Goal: Task Accomplishment & Management: Use online tool/utility

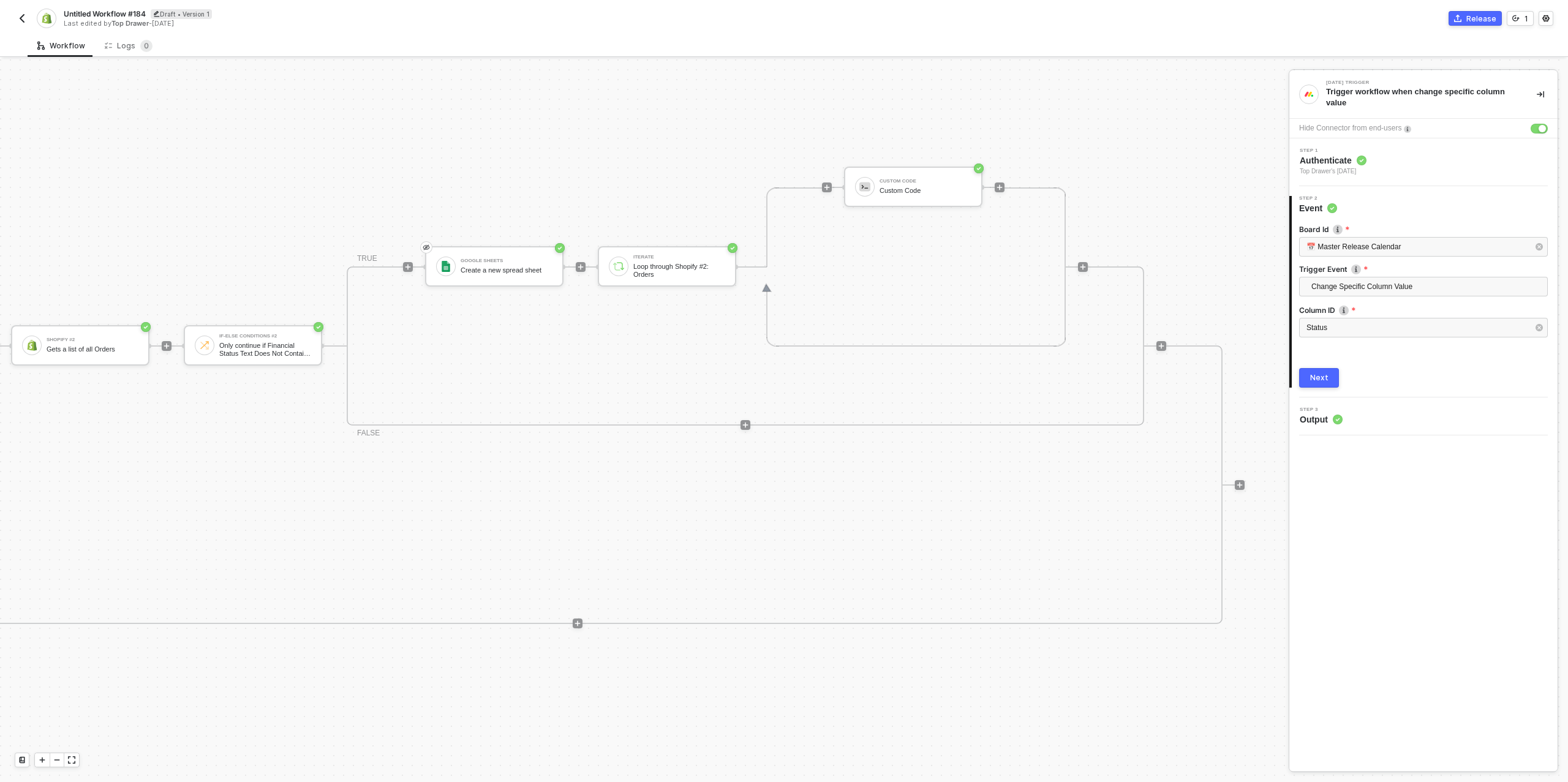
scroll to position [425, 939]
click at [25, 23] on button "button" at bounding box center [22, 18] width 15 height 15
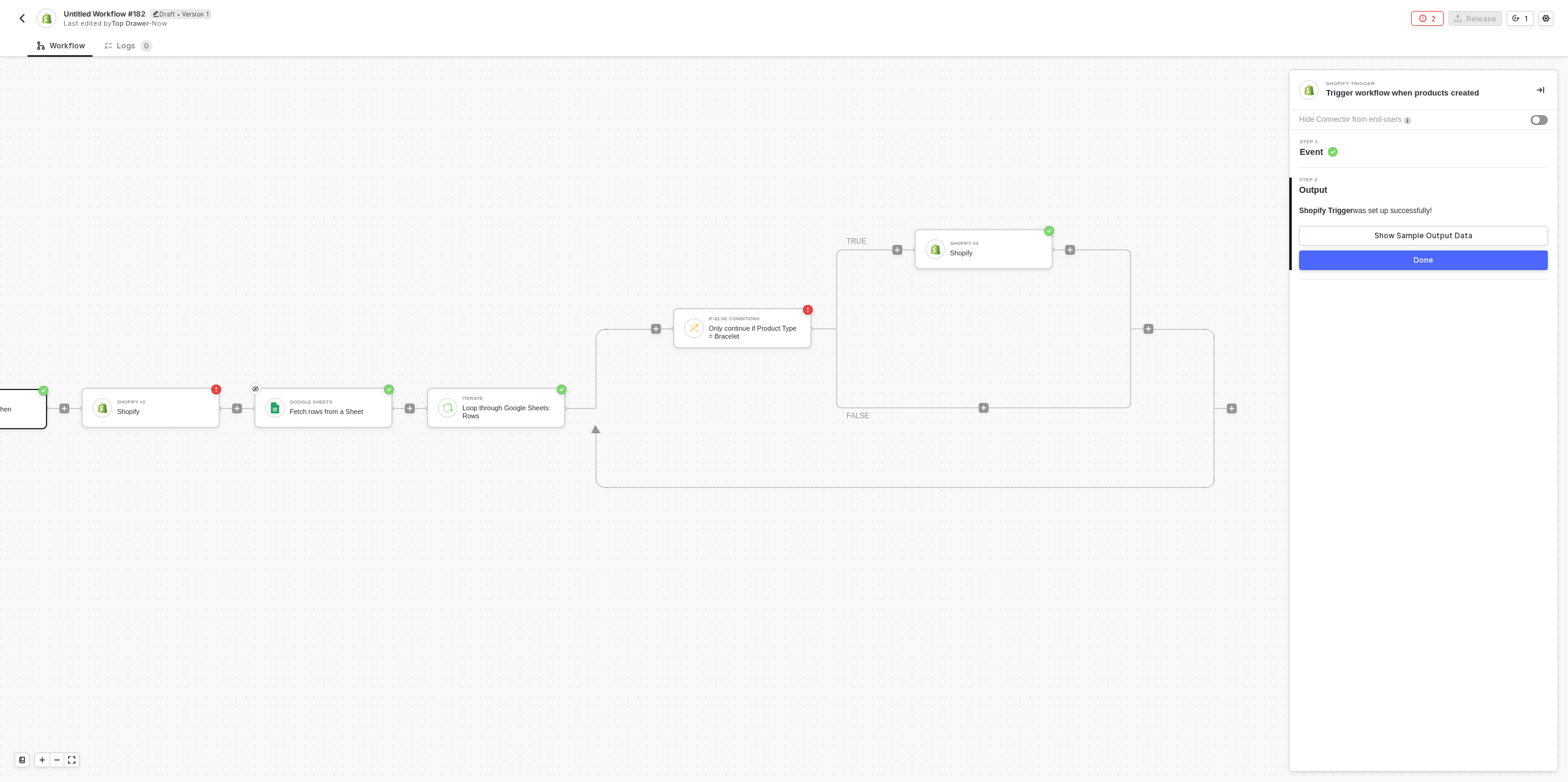
scroll to position [349, 131]
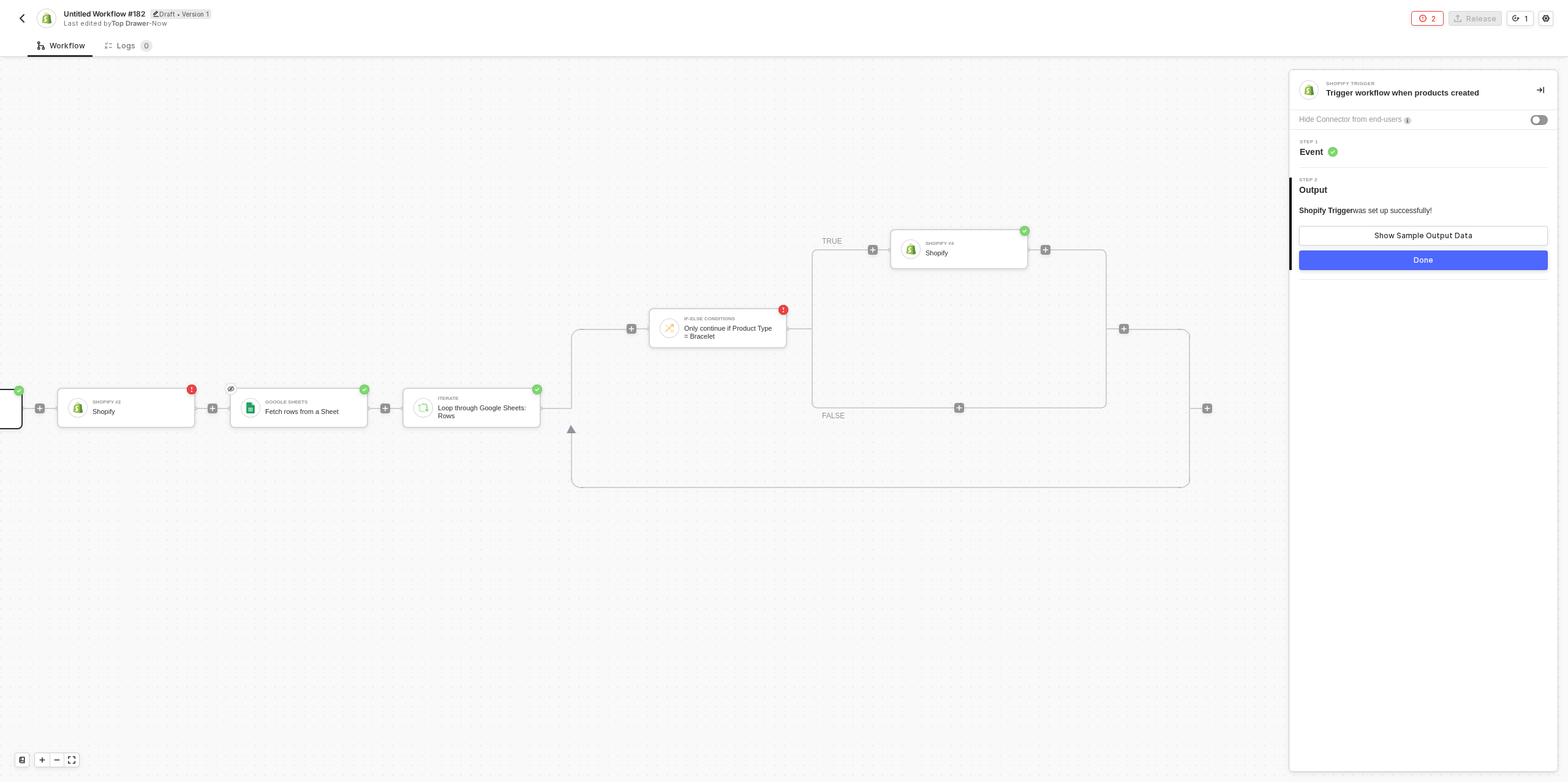
click at [22, 15] on img "button" at bounding box center [22, 18] width 10 height 10
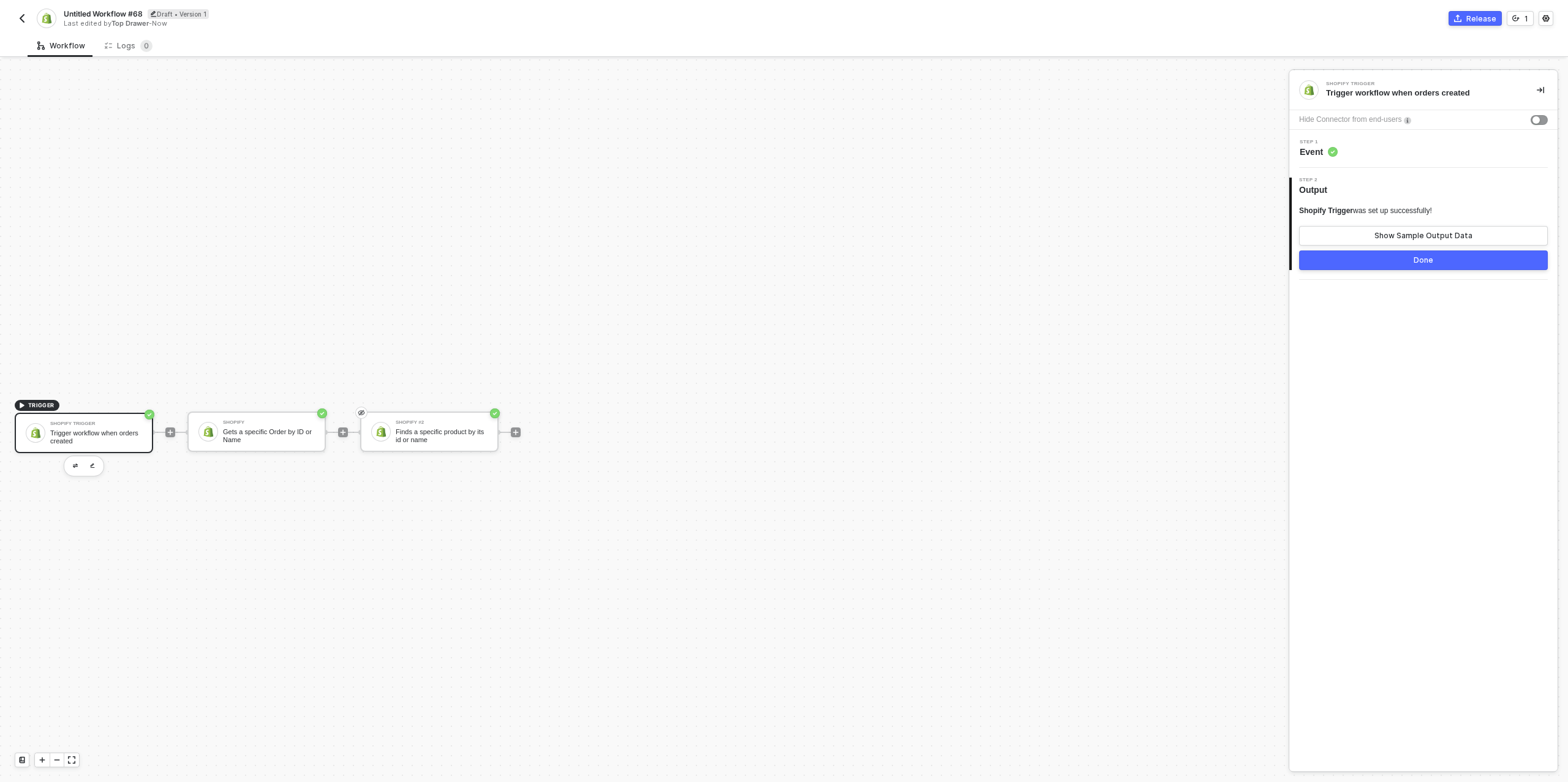
click at [77, 433] on div "Trigger workflow when orders created" at bounding box center [96, 437] width 92 height 15
click at [1401, 235] on div "Show Sample Output Data" at bounding box center [1424, 236] width 98 height 10
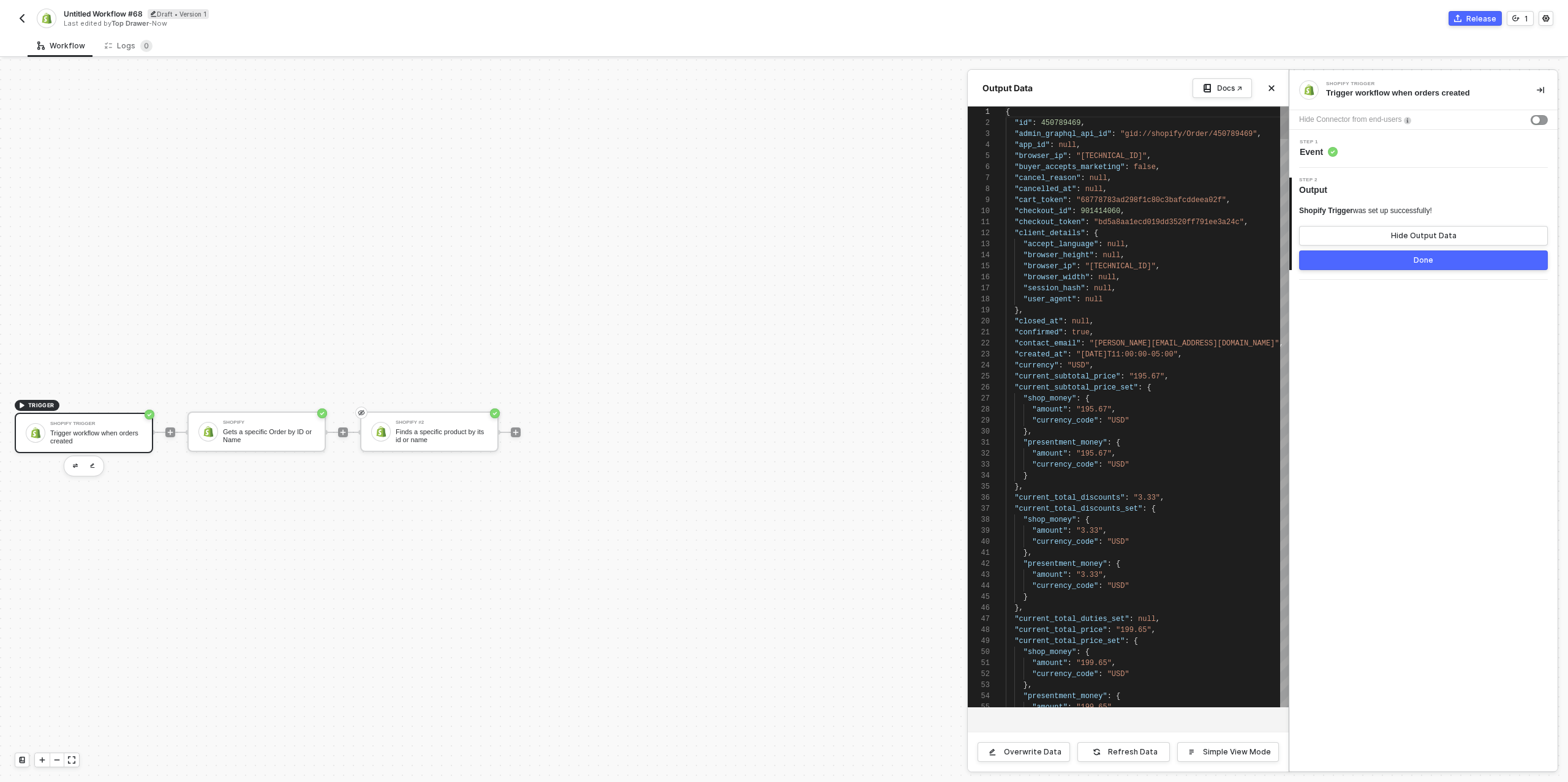
scroll to position [110, 0]
click at [1401, 235] on div "Hide Output Data" at bounding box center [1424, 236] width 66 height 10
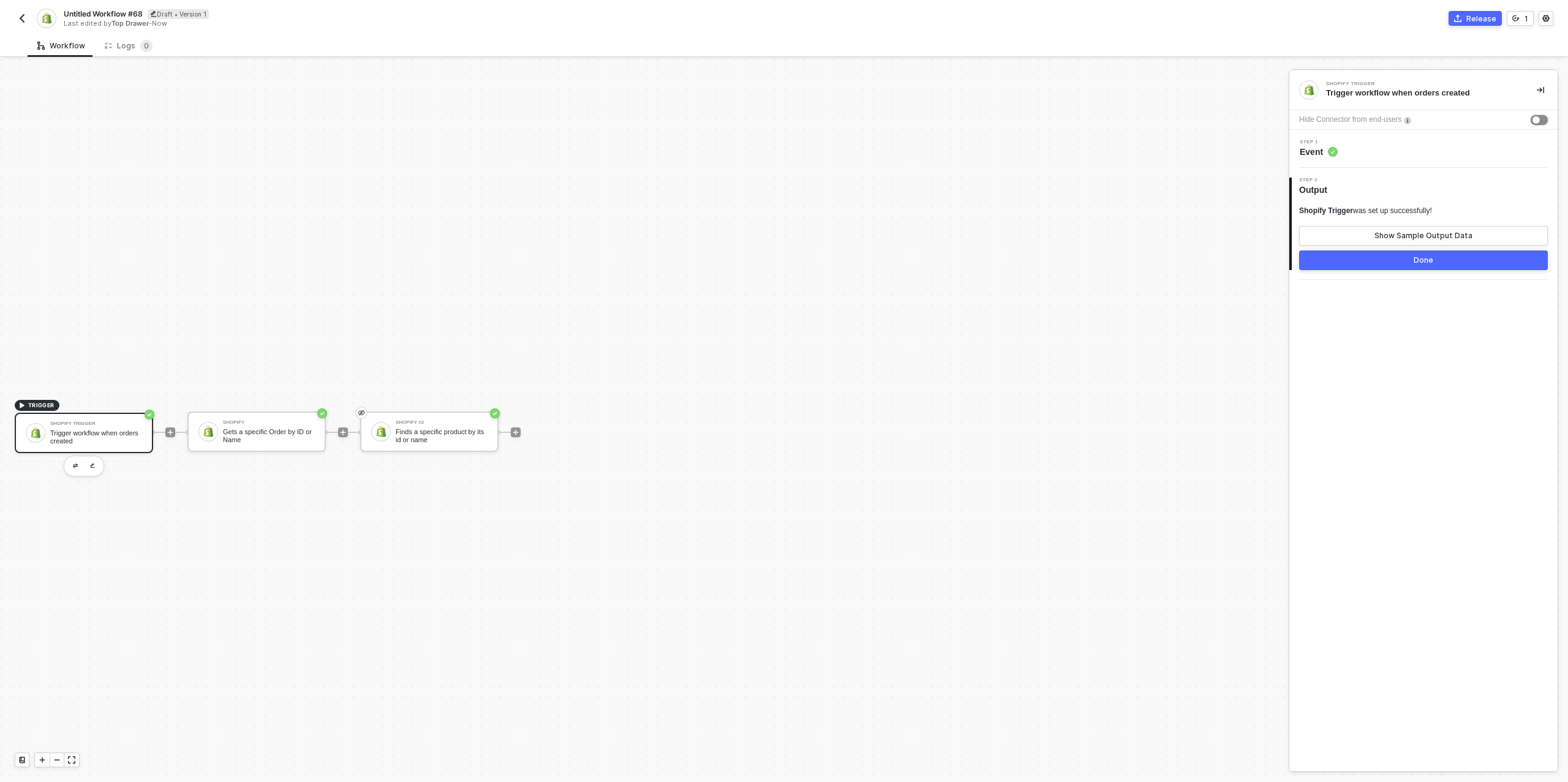
click at [1537, 121] on div "button" at bounding box center [1536, 120] width 7 height 7
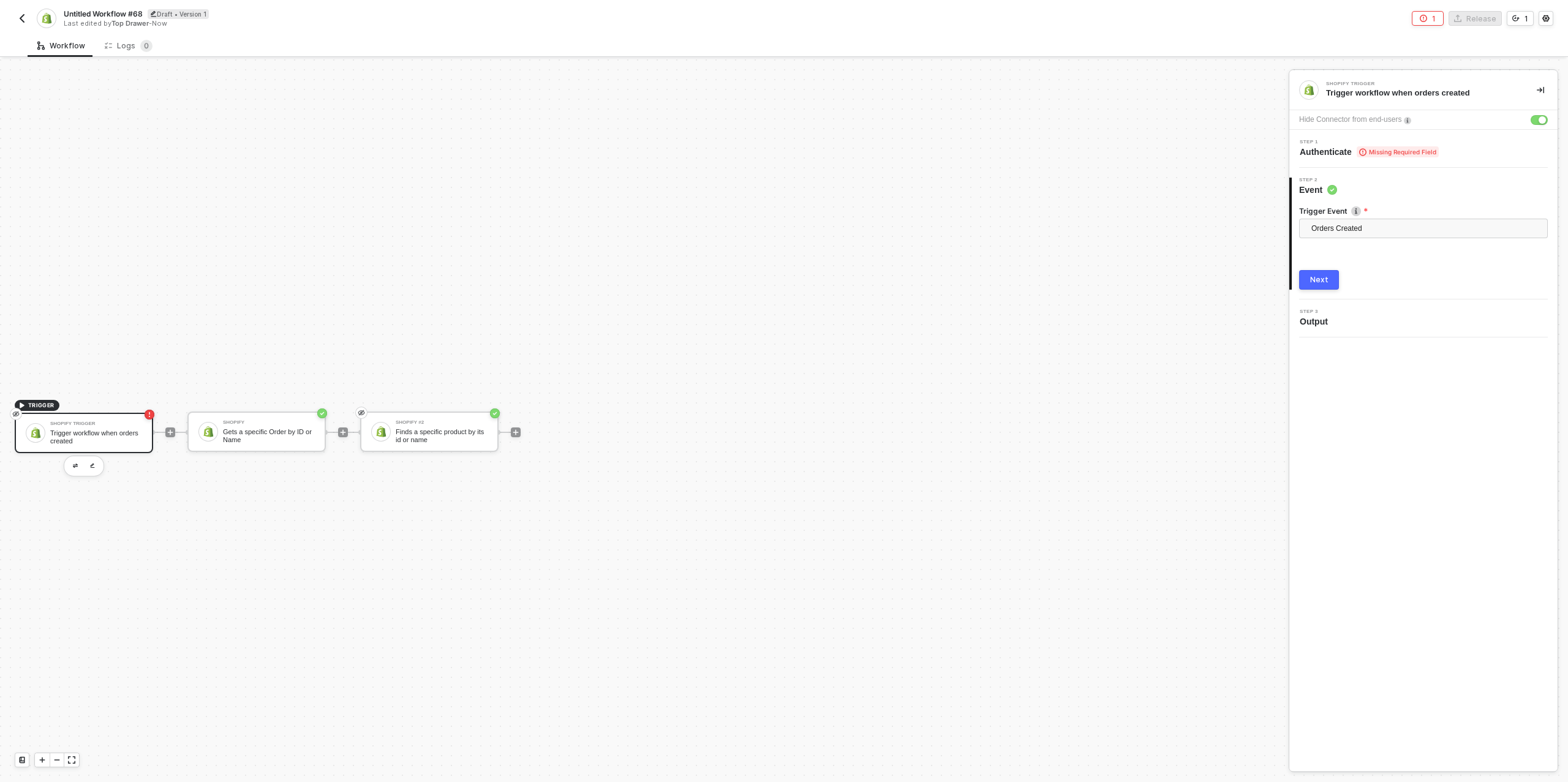
click at [1401, 150] on span "Missing Required Field" at bounding box center [1397, 151] width 82 height 11
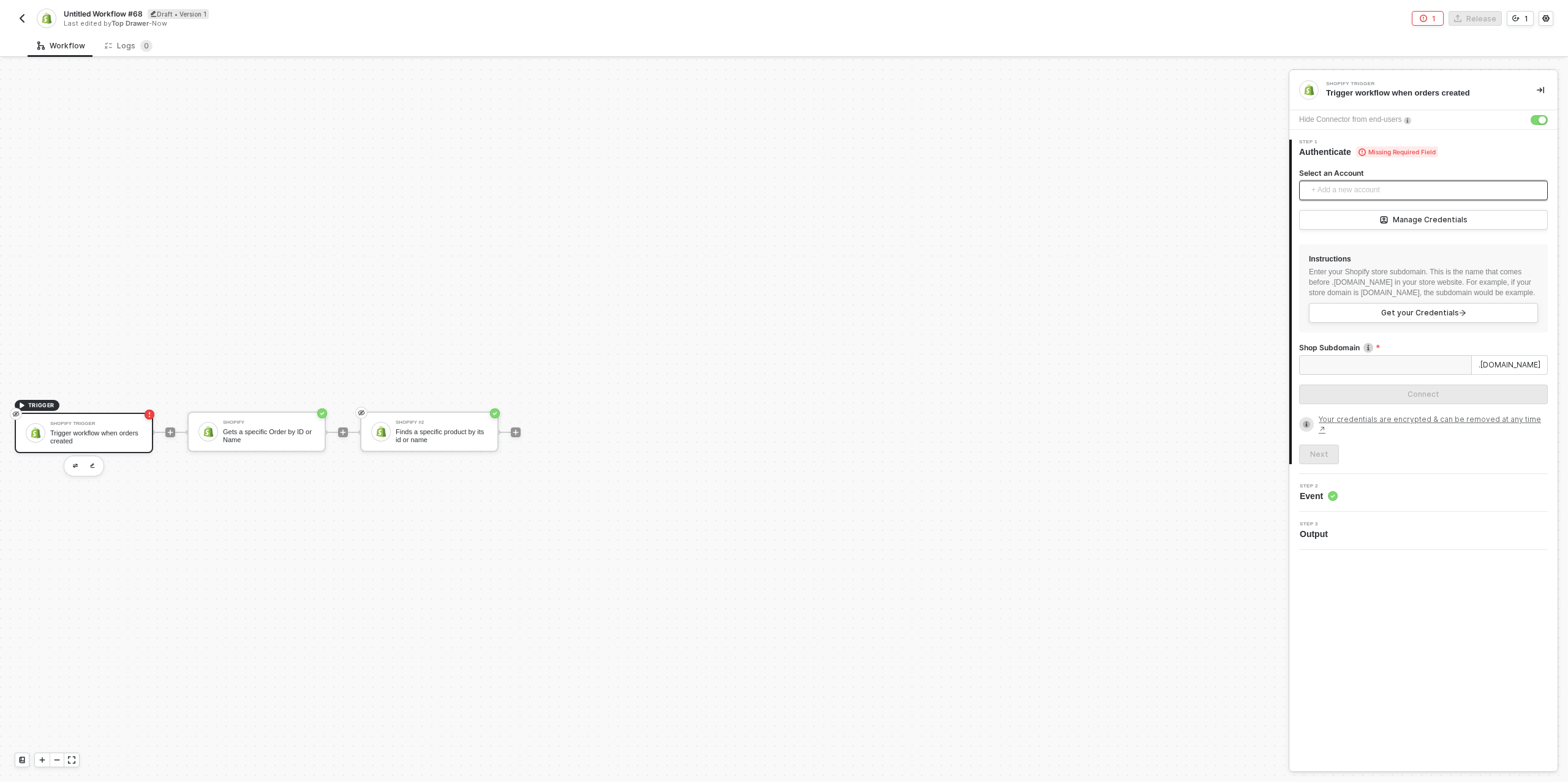
click at [1382, 182] on span "+ Add a new account" at bounding box center [1426, 191] width 229 height 20
click at [1395, 347] on span "Shopify [DOMAIN_NAME]" at bounding box center [1369, 348] width 120 height 13
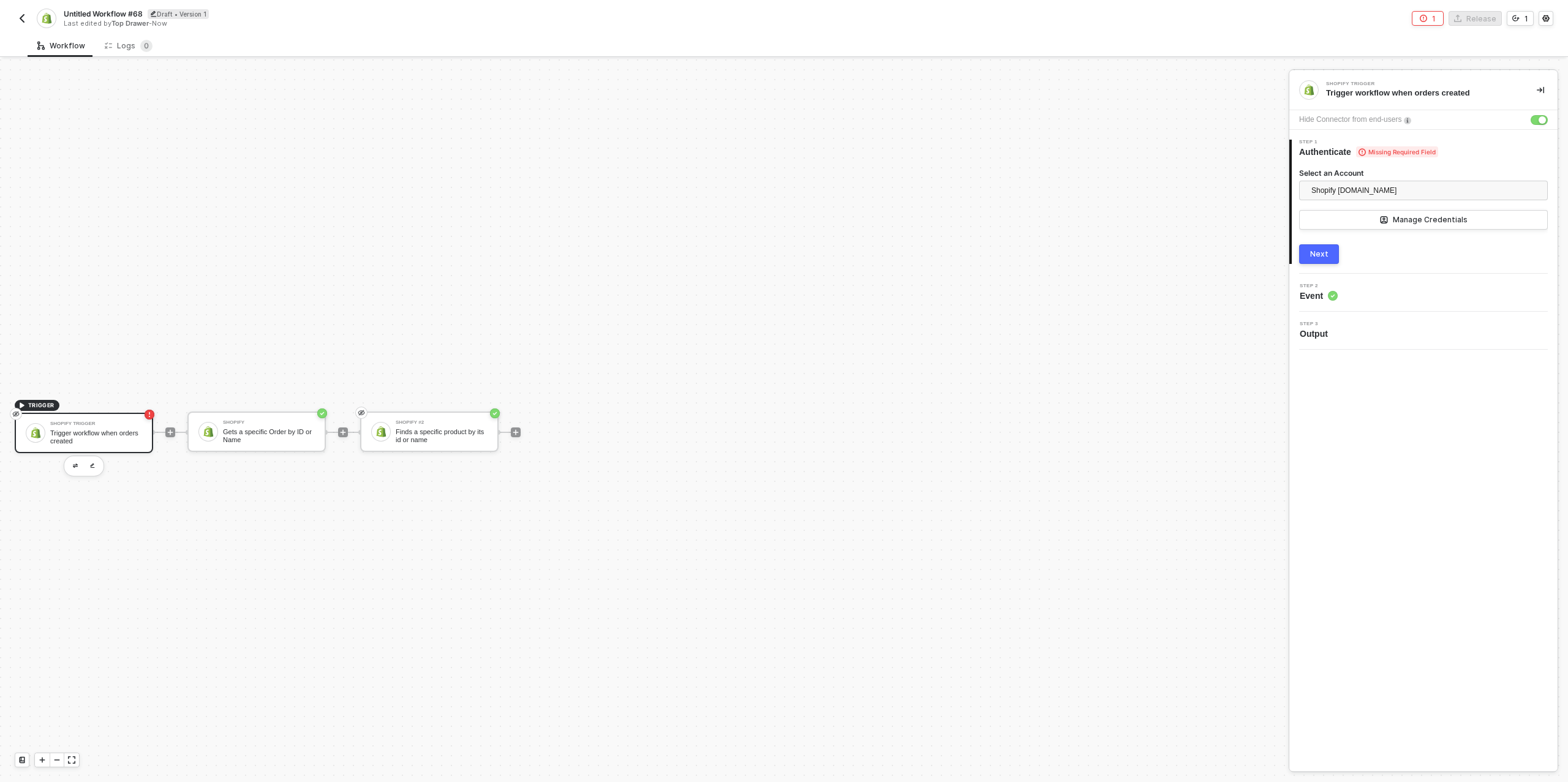
click at [1323, 258] on div "Next" at bounding box center [1320, 255] width 18 height 10
click at [1317, 289] on div "Next" at bounding box center [1320, 290] width 18 height 10
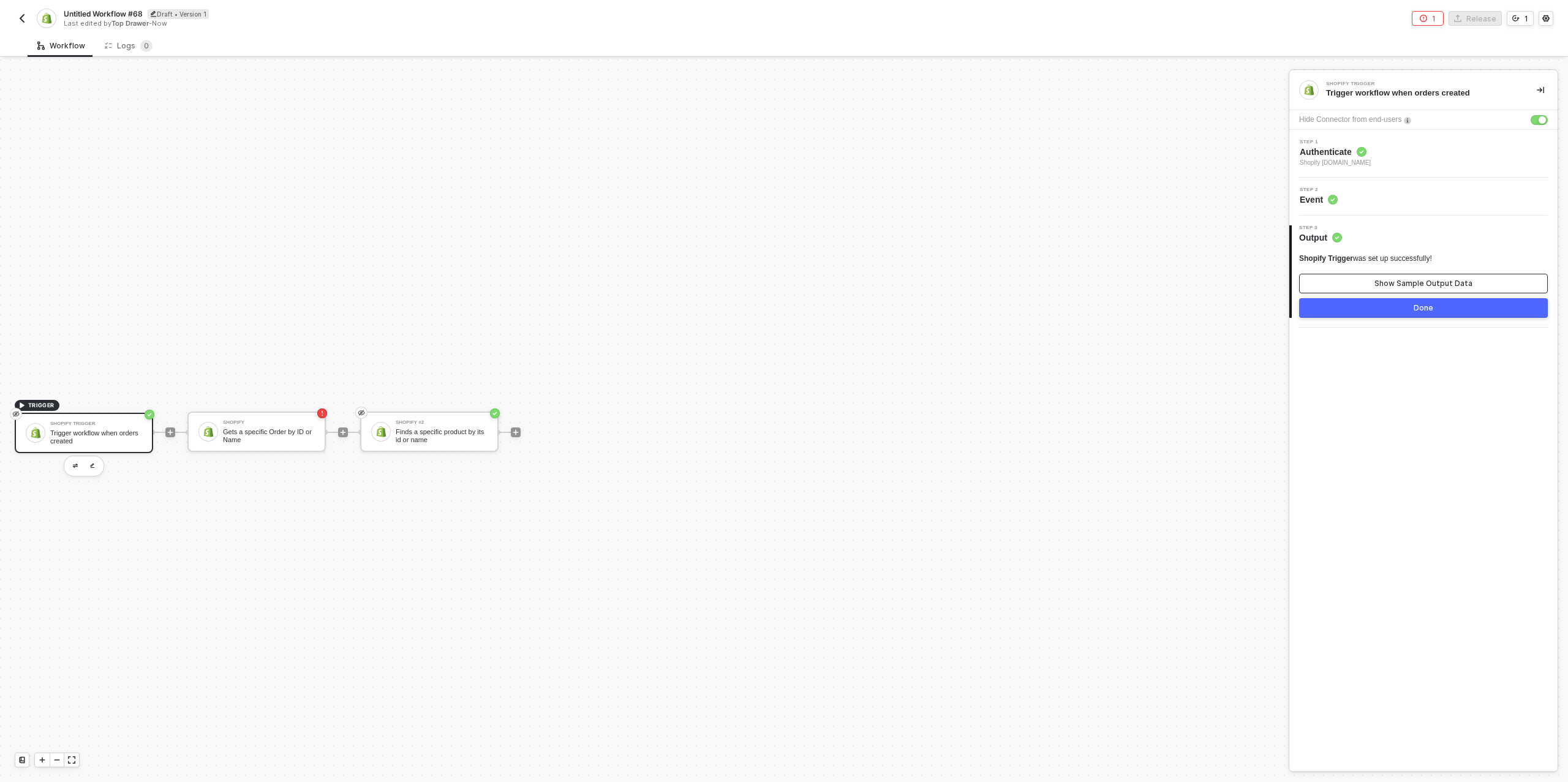
click at [1317, 289] on button "Show Sample Output Data" at bounding box center [1423, 284] width 249 height 20
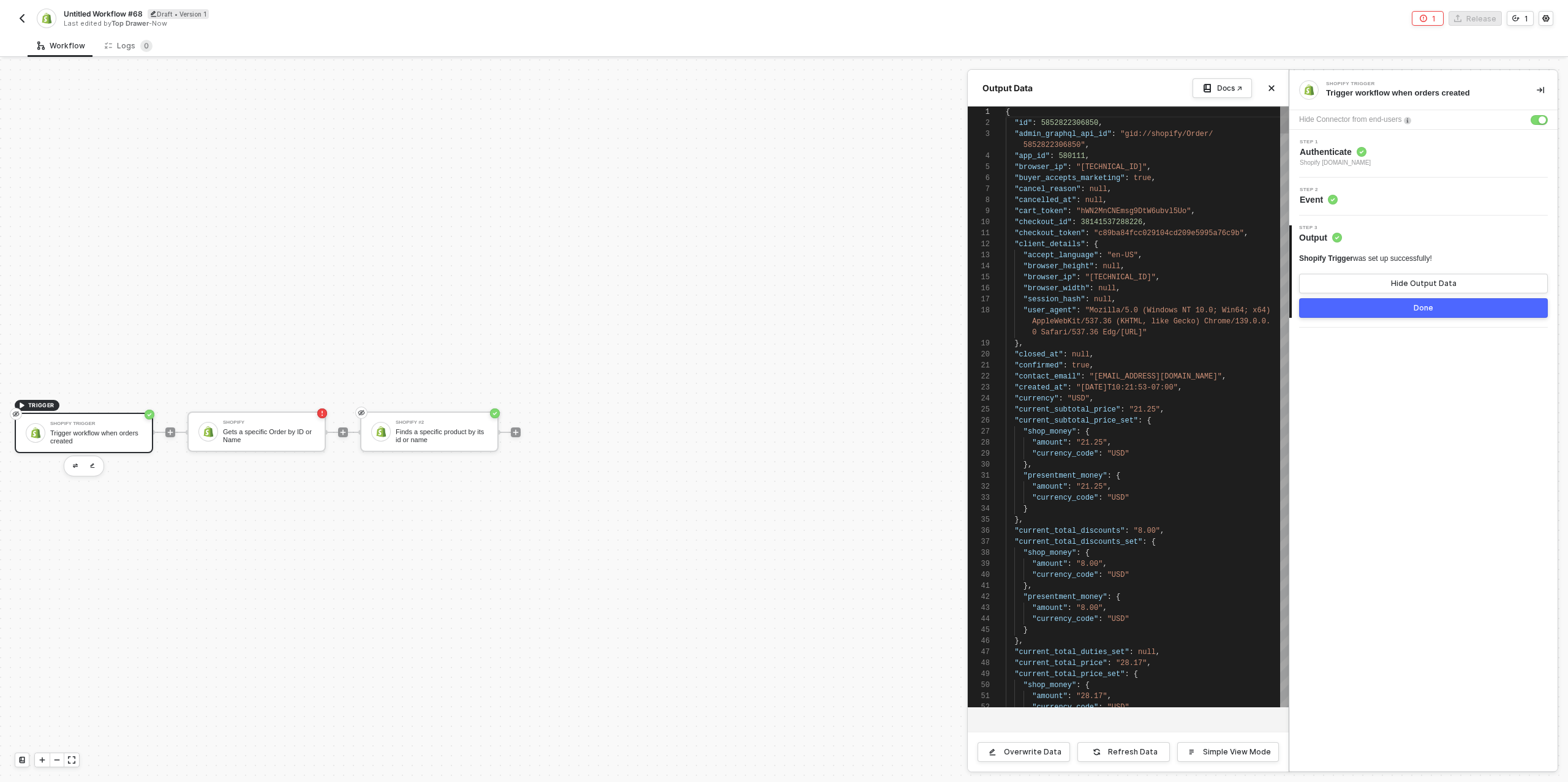
scroll to position [99, 0]
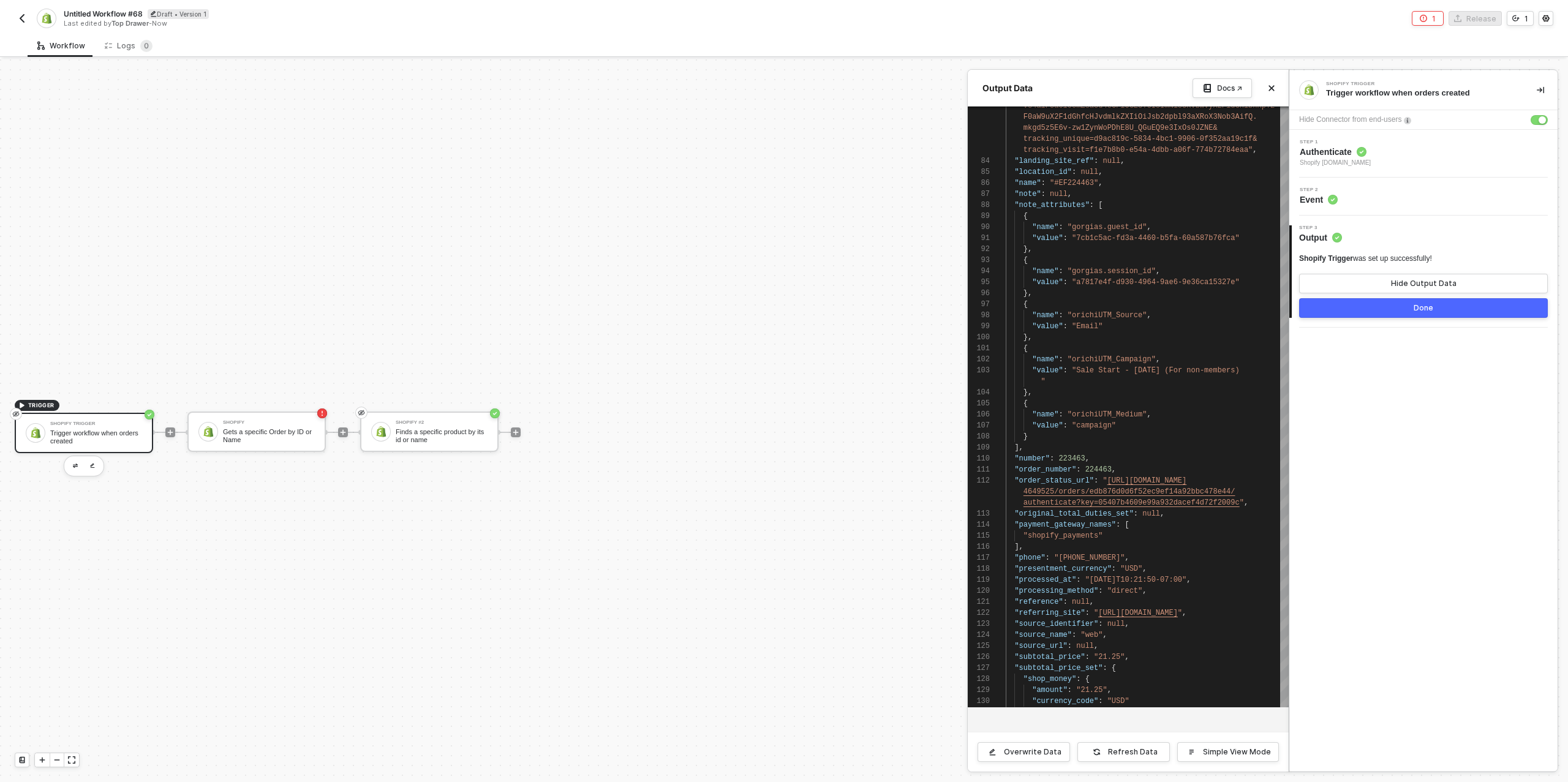
click at [1345, 307] on button "Done" at bounding box center [1423, 308] width 249 height 20
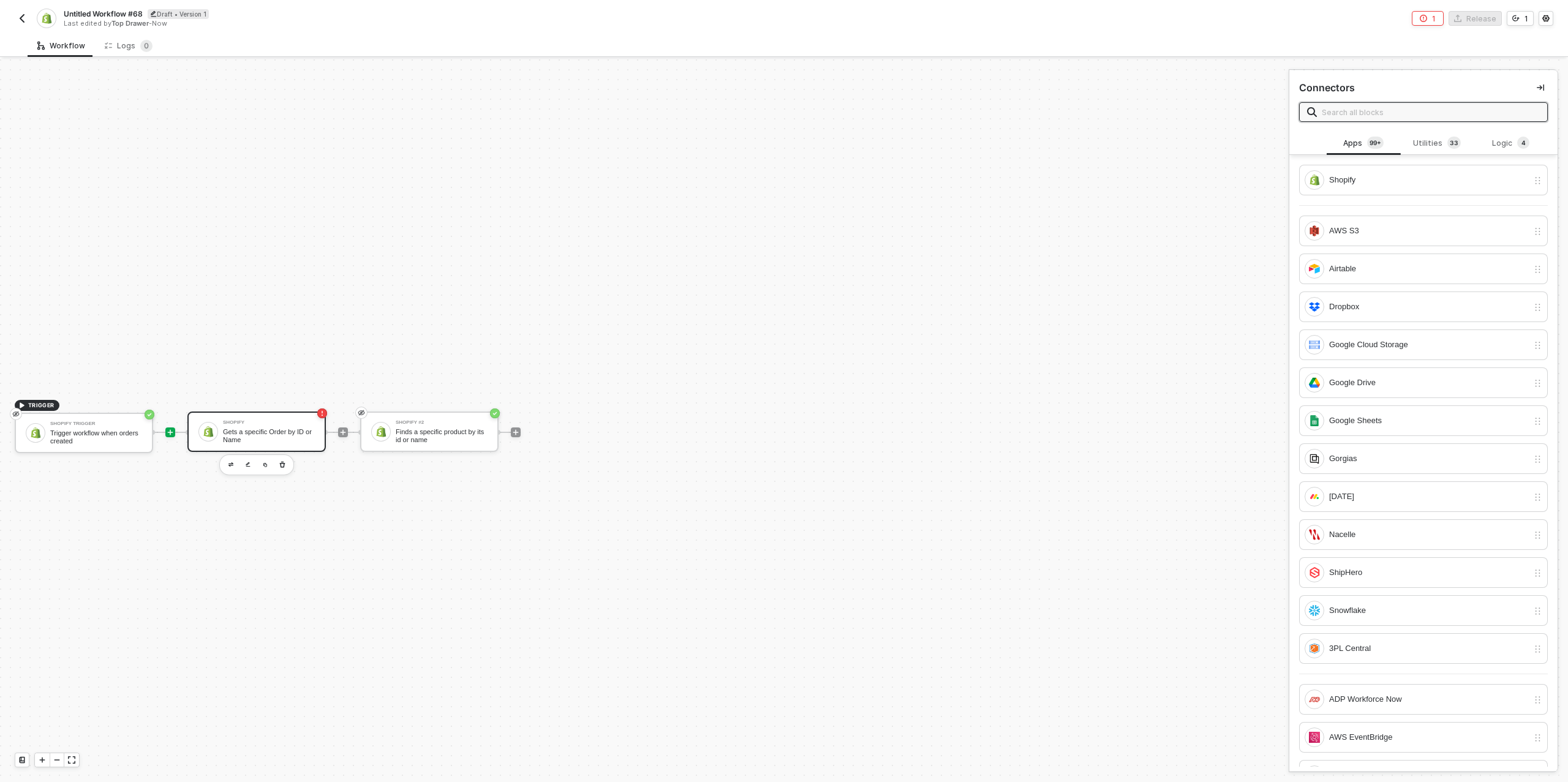
click at [226, 427] on div "Shopify Gets a specific Order by ID or Name" at bounding box center [269, 432] width 92 height 23
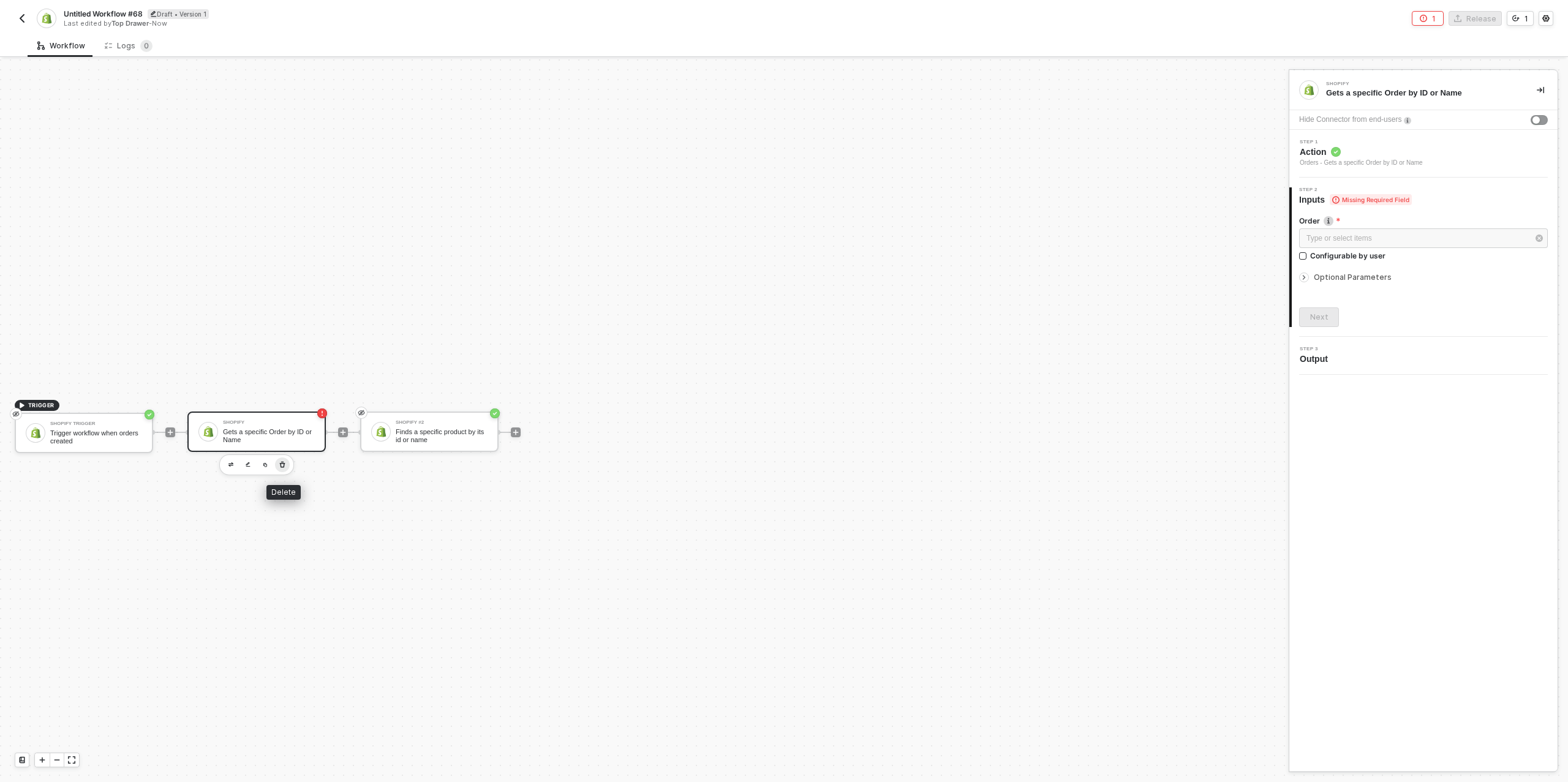
click at [285, 466] on icon "button" at bounding box center [282, 463] width 6 height 6
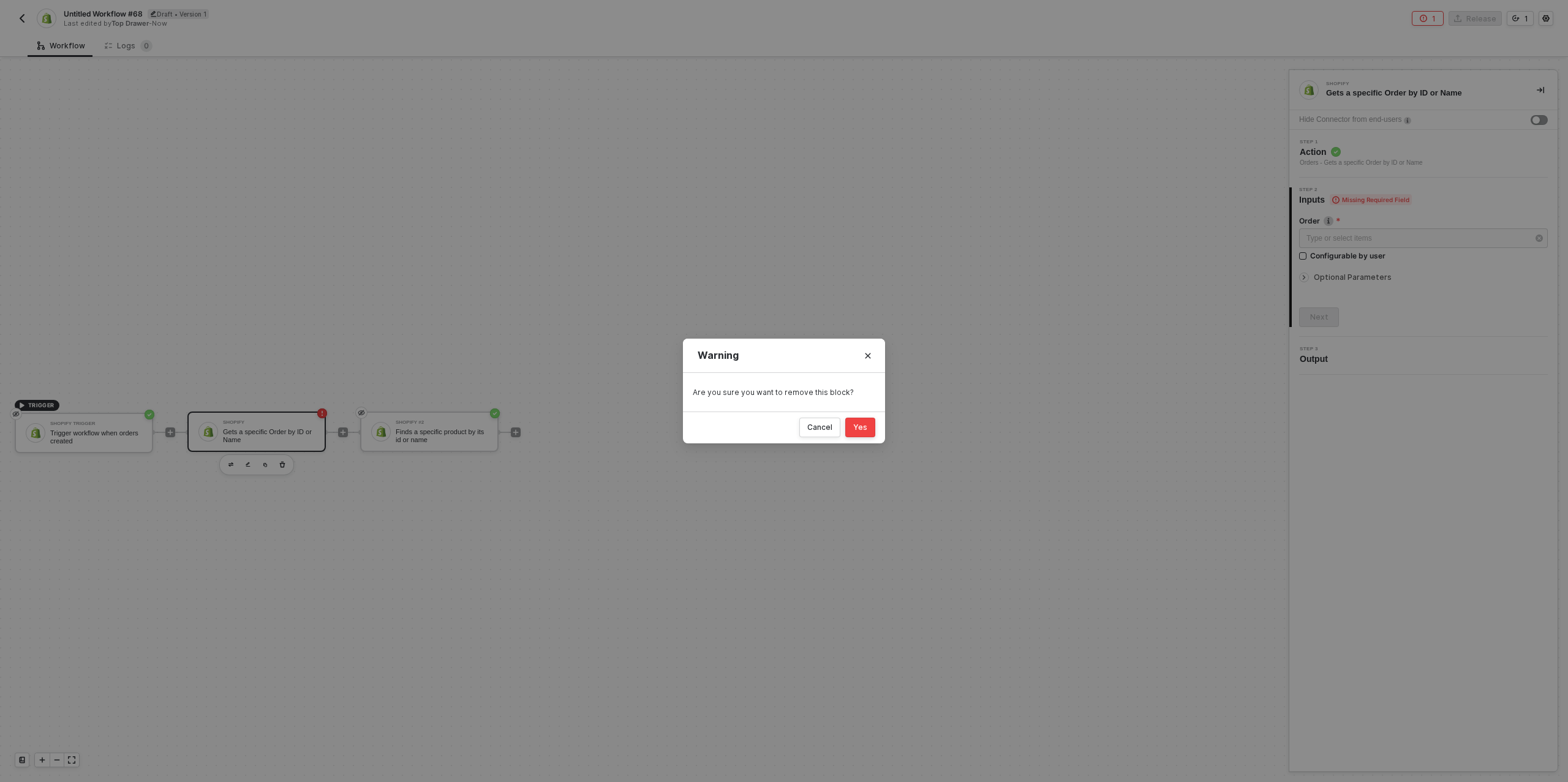
click at [489, 474] on div "Warning Are you sure you want to remove this block? Cancel Yes" at bounding box center [784, 391] width 1568 height 782
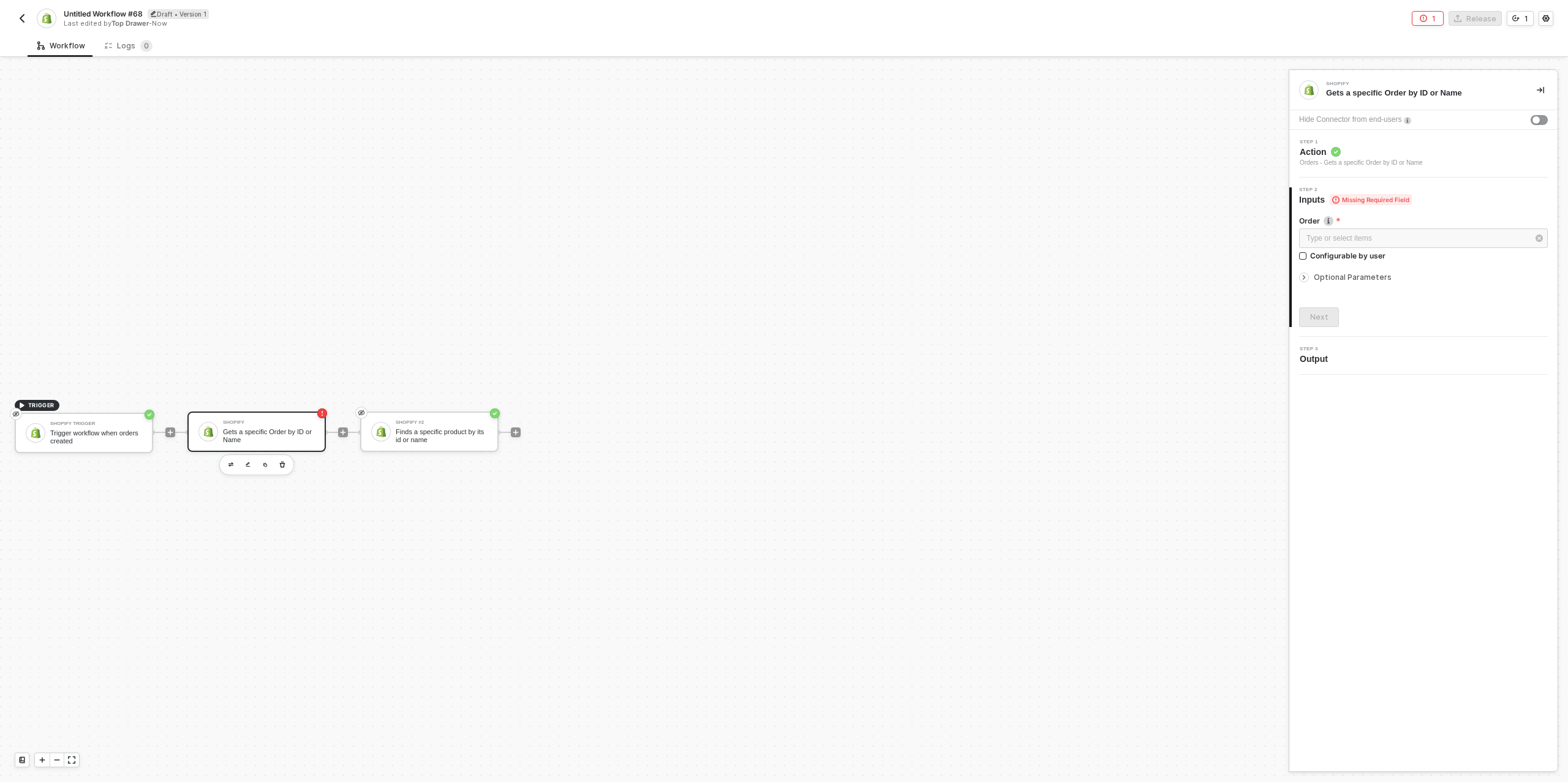
click at [302, 433] on div "Gets a specific Order by ID or Name" at bounding box center [269, 436] width 92 height 15
click at [1537, 119] on div "button" at bounding box center [1536, 120] width 7 height 7
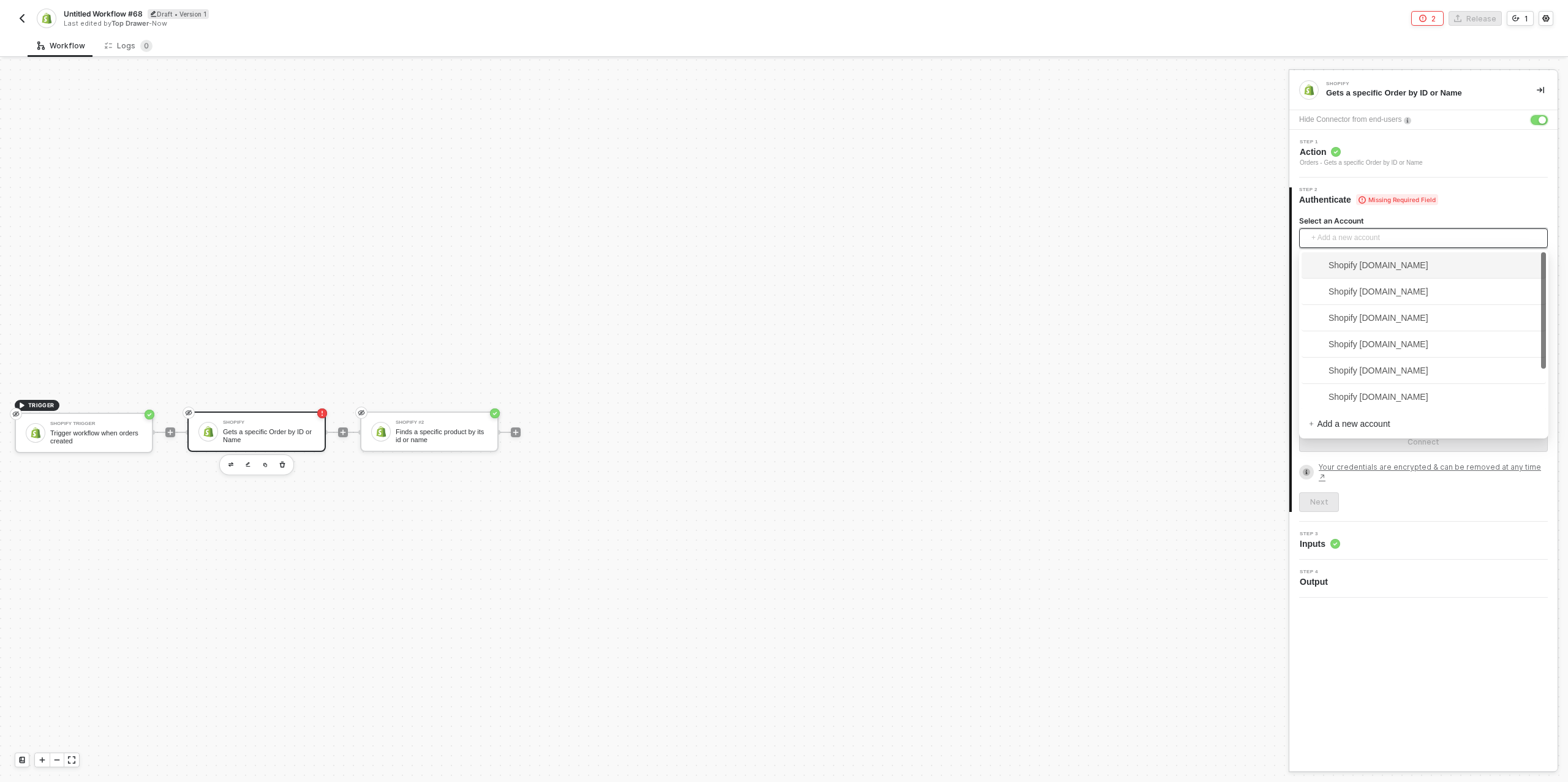
click at [1376, 242] on span "+ Add a new account" at bounding box center [1426, 239] width 229 height 20
click at [1397, 395] on span "Shopify [DOMAIN_NAME]" at bounding box center [1369, 395] width 120 height 13
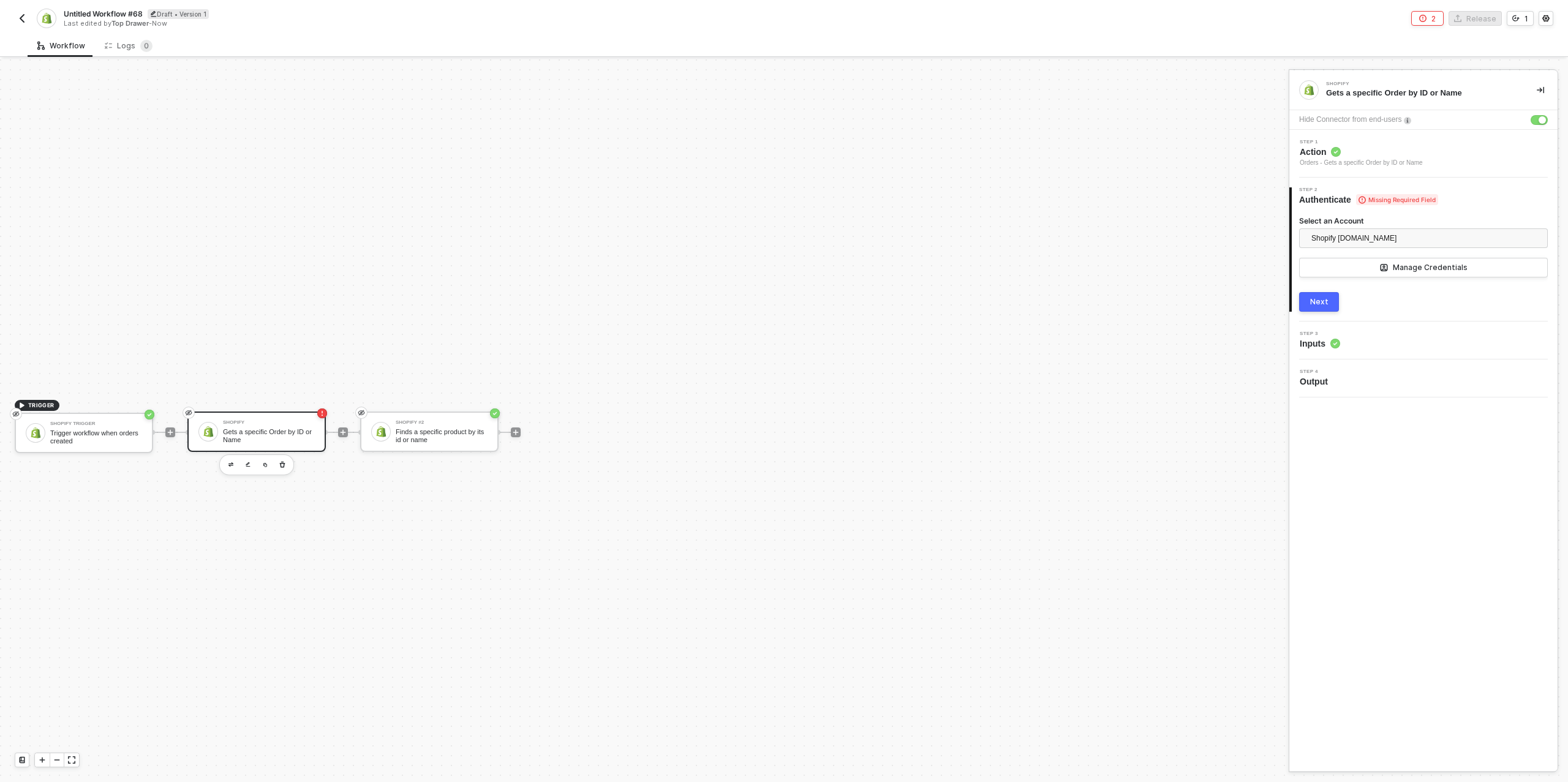
click at [1317, 300] on div "Next" at bounding box center [1320, 302] width 18 height 10
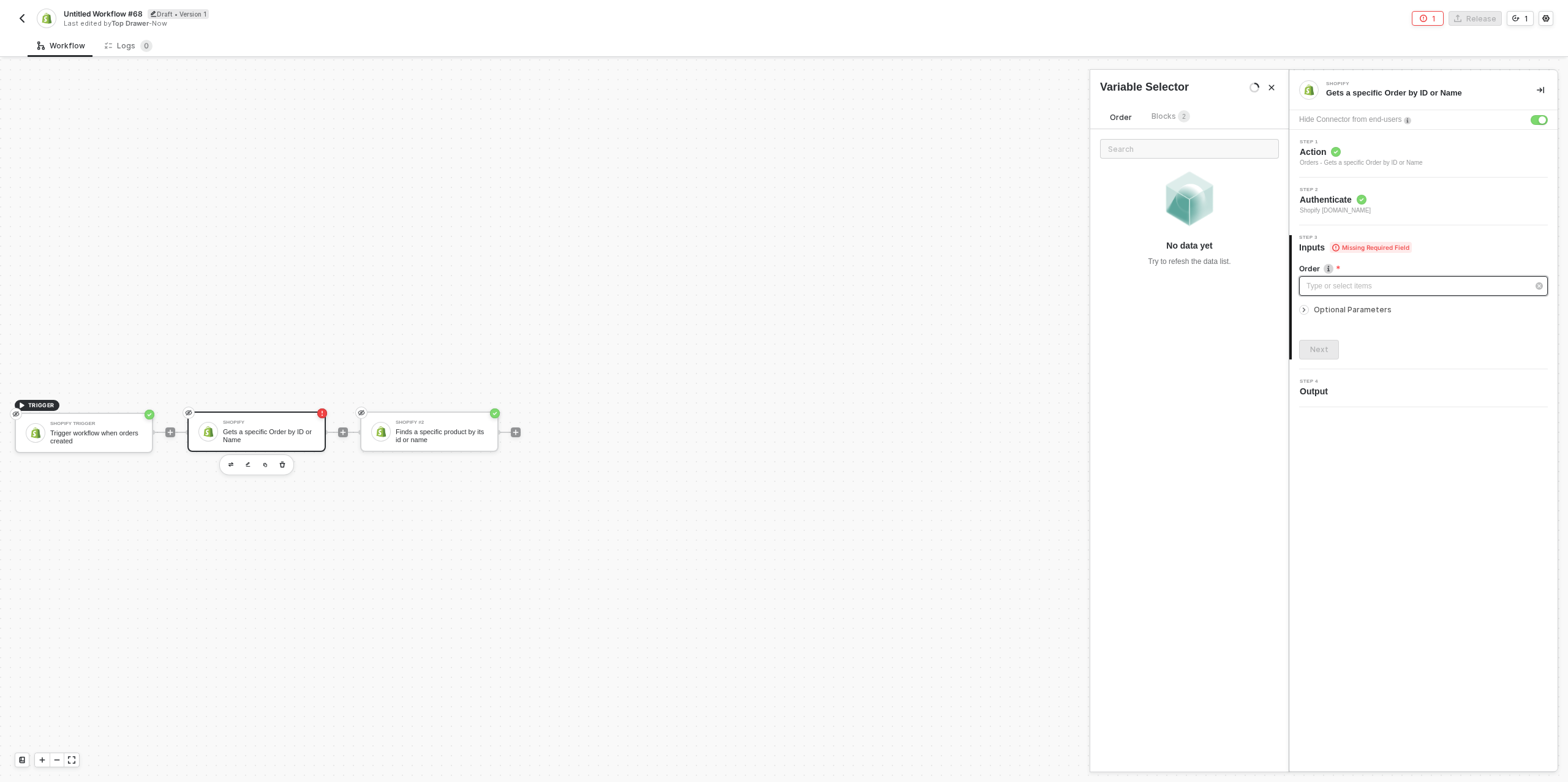
click at [1347, 281] on div "Type or select items ﻿" at bounding box center [1417, 286] width 221 height 12
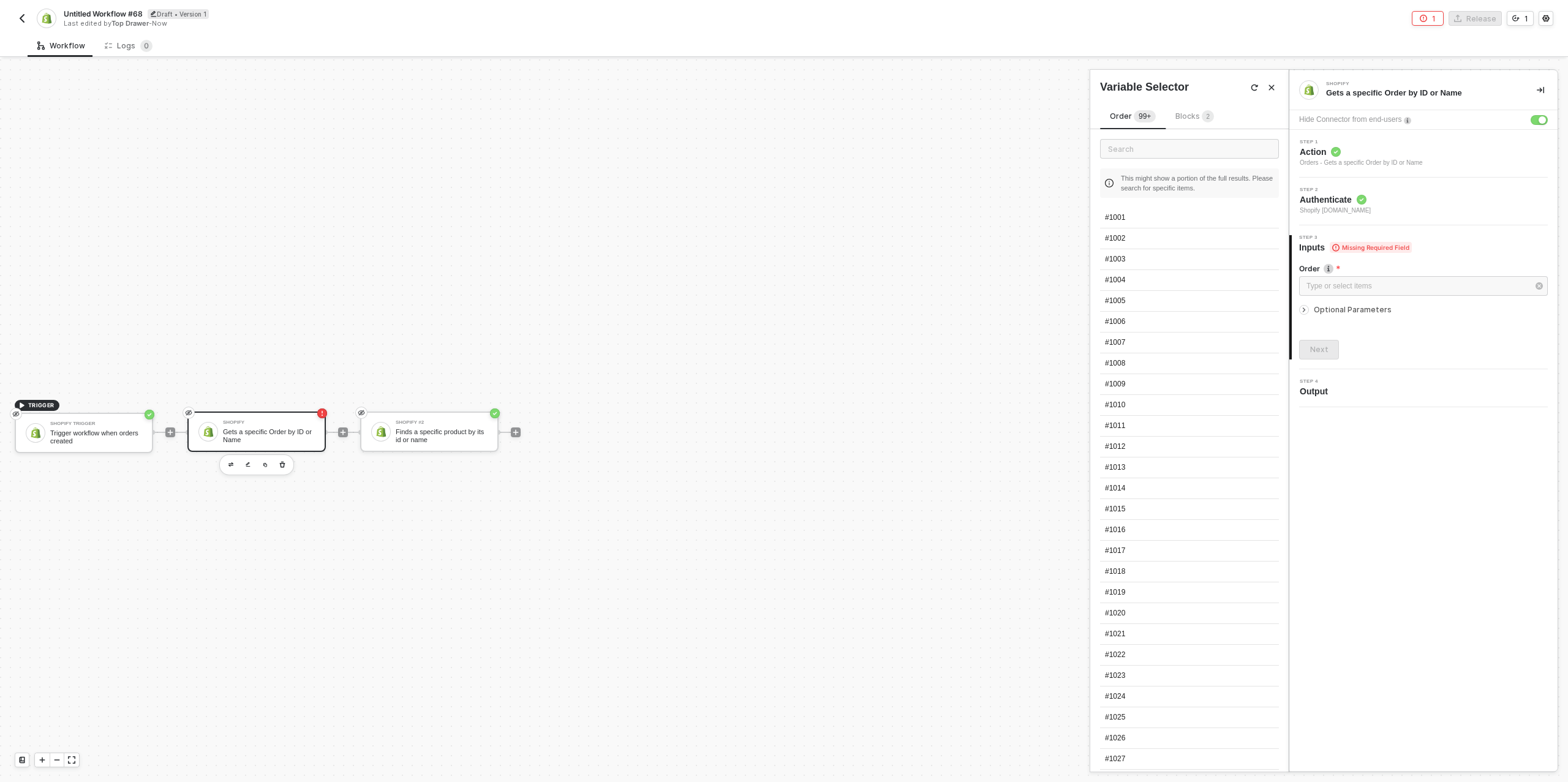
click at [1199, 112] on span "Blocks 2" at bounding box center [1195, 116] width 38 height 9
click at [1159, 226] on div "SHOPIFY TRIGGER" at bounding box center [1203, 229] width 152 height 5
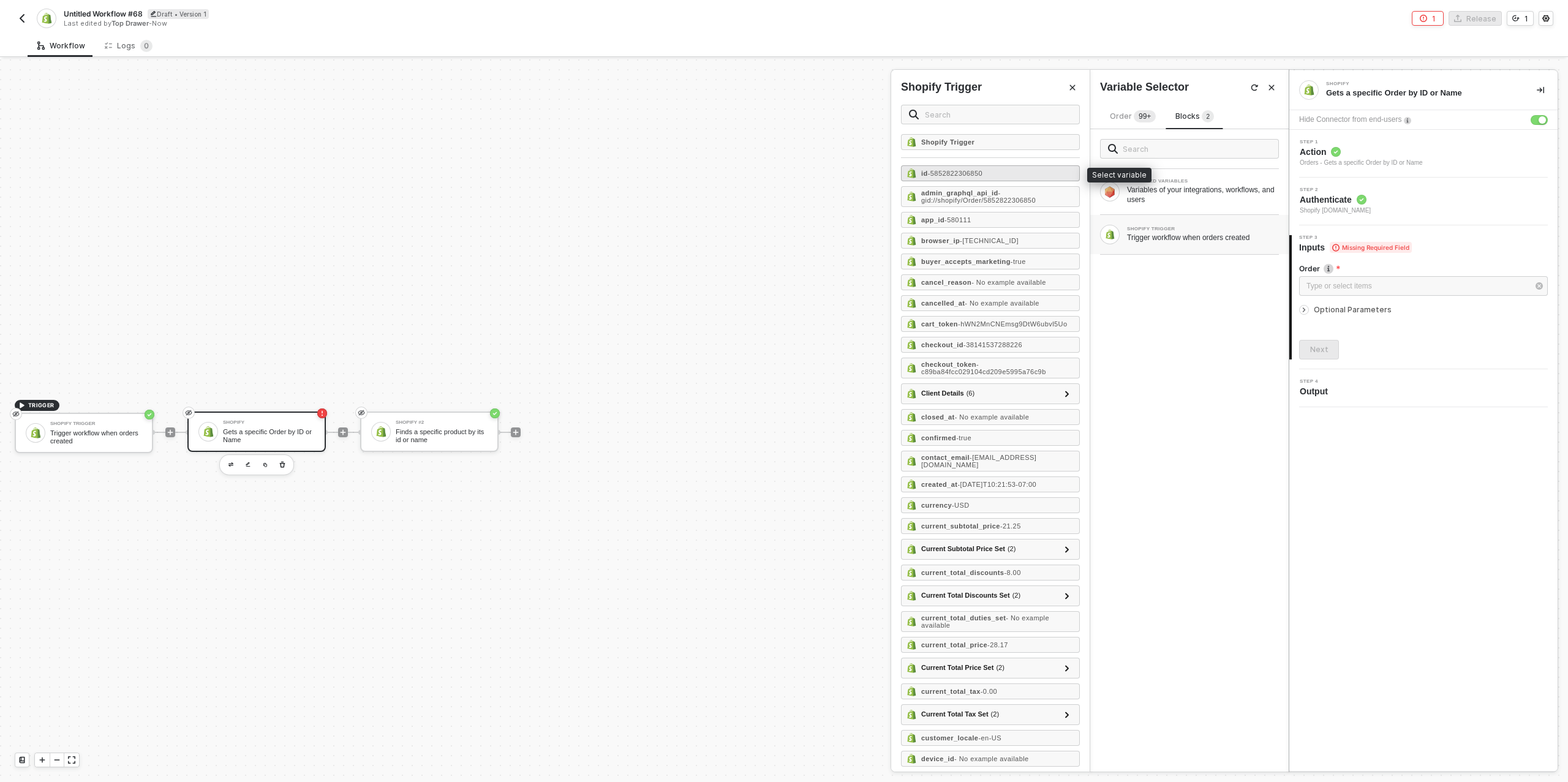
click at [973, 174] on span "- 5852822306850" at bounding box center [955, 173] width 55 height 7
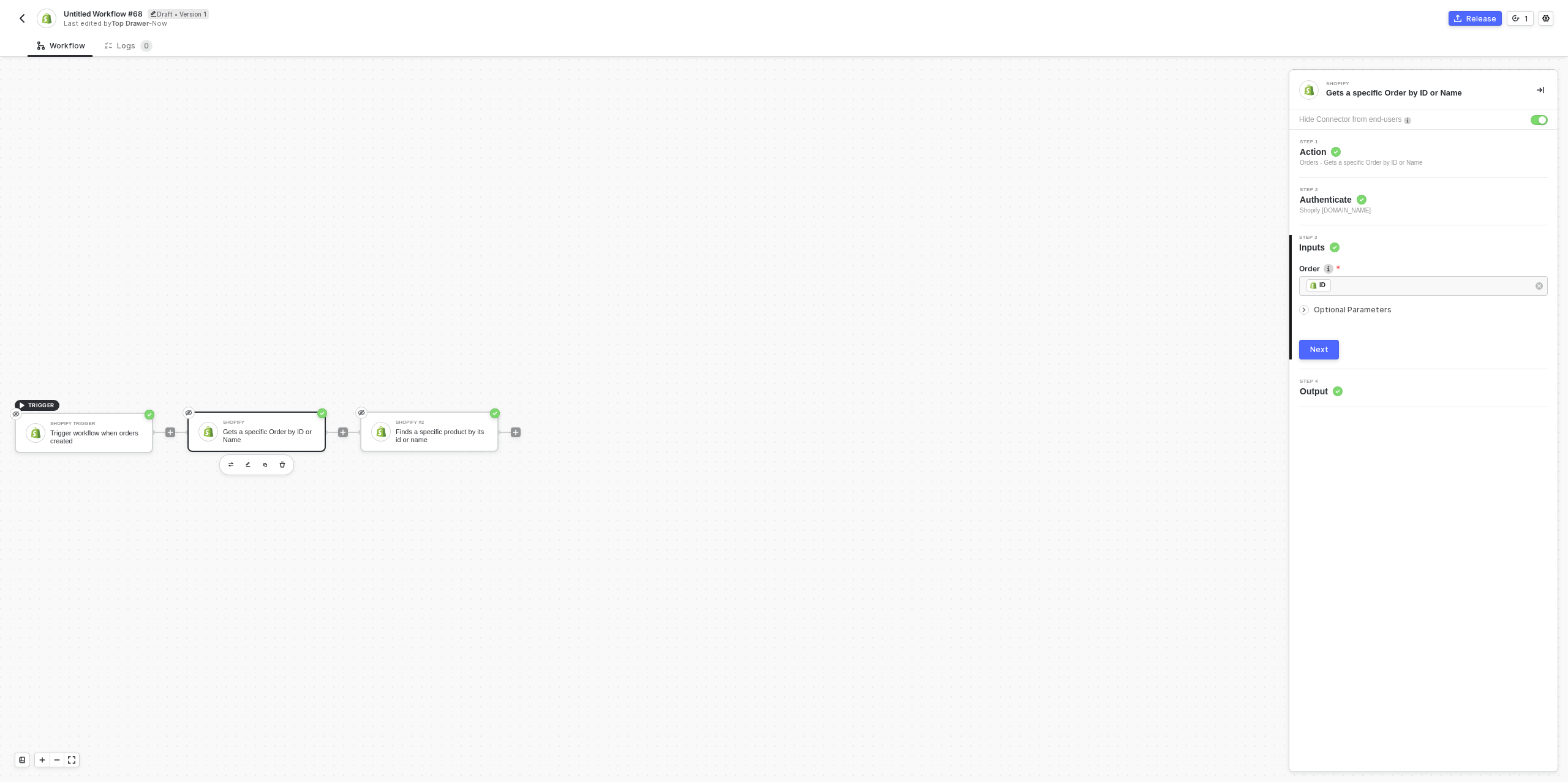
click at [1326, 354] on div "Next" at bounding box center [1320, 349] width 18 height 10
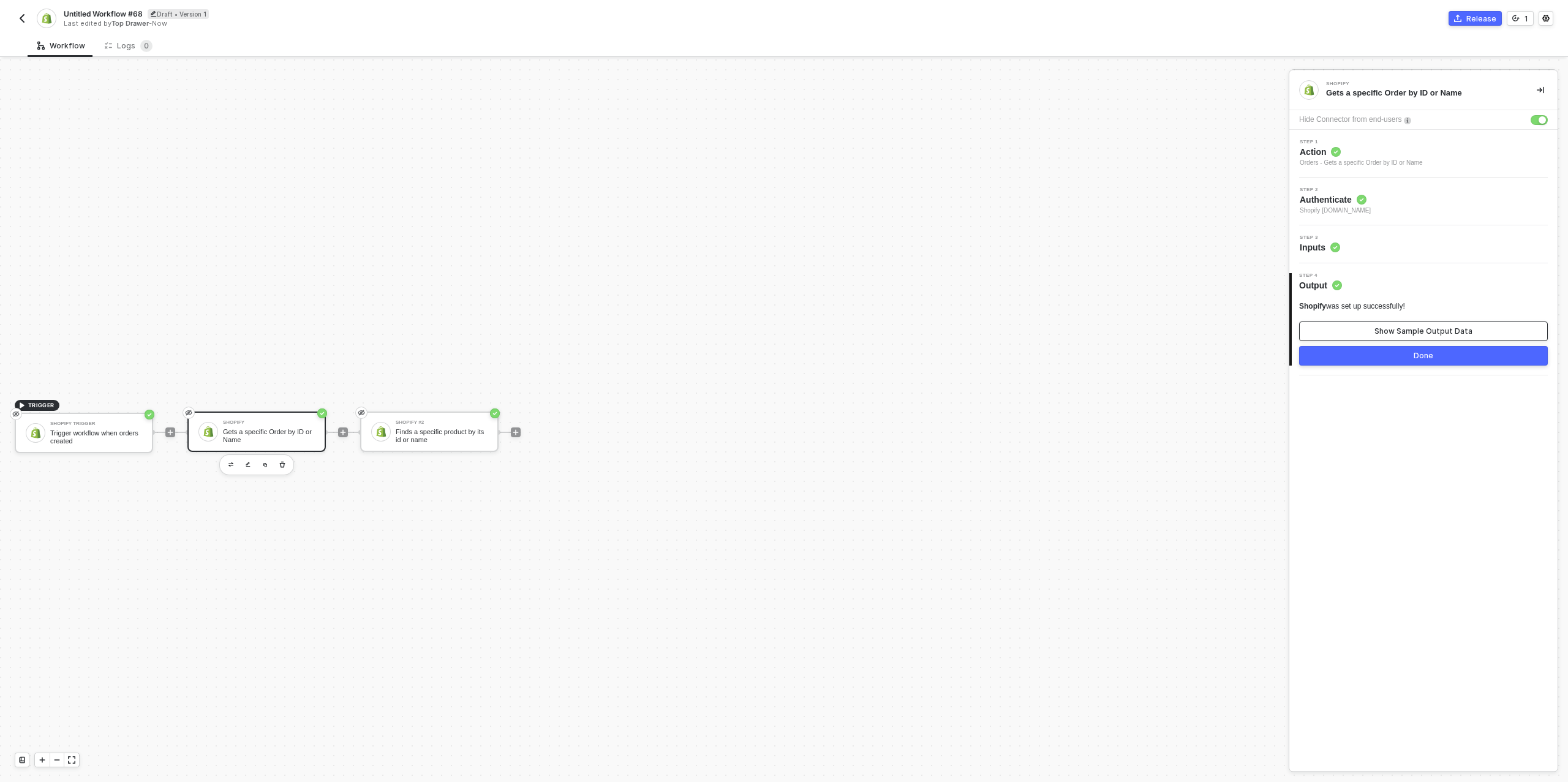
click at [1356, 329] on button "Show Sample Output Data" at bounding box center [1423, 331] width 249 height 20
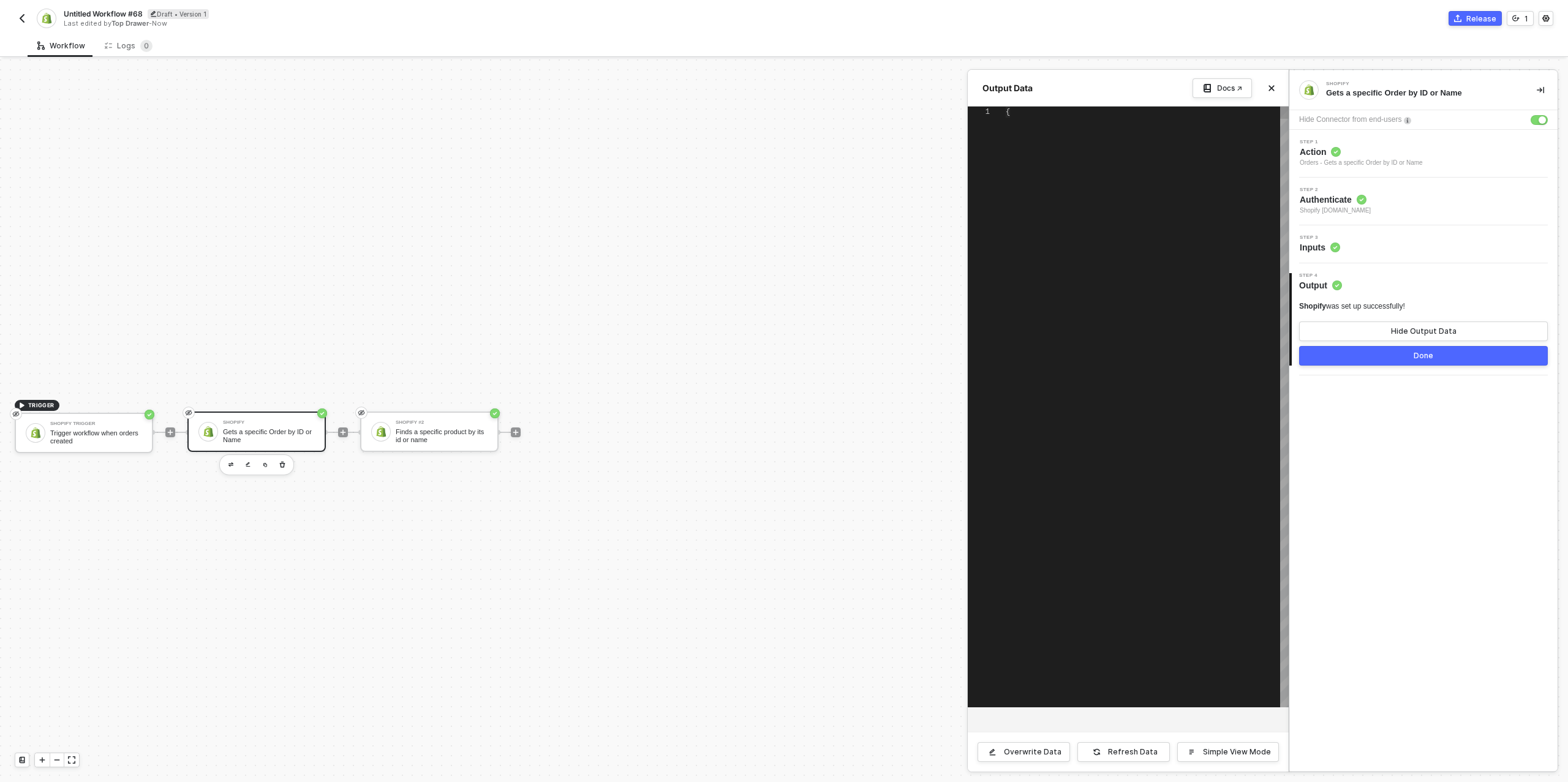
type textarea "{ "order": { "id": 5852822306850, "email": "[EMAIL_ADDRESS][DOMAIN_NAME]", "fin…"
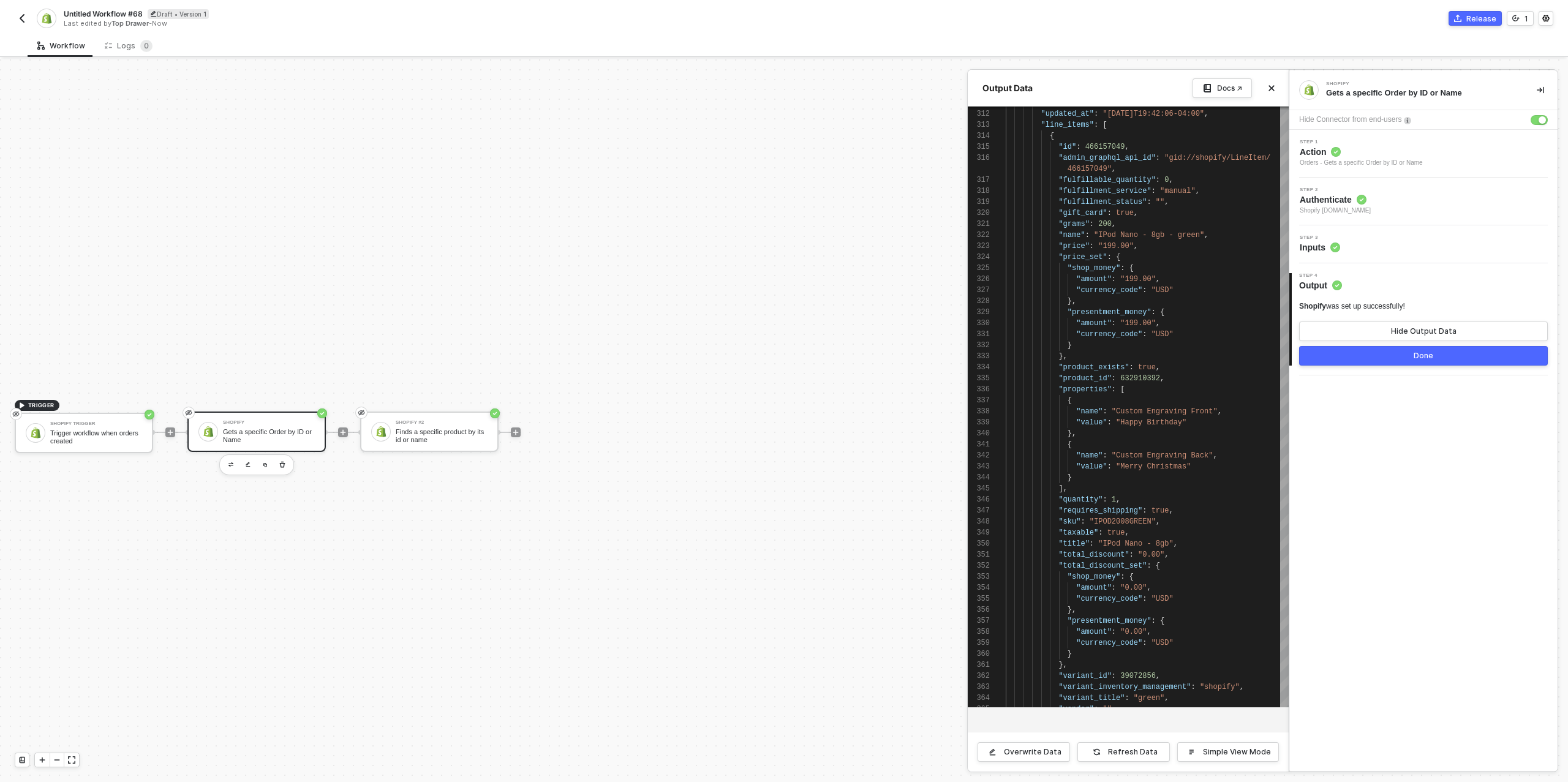
click at [1384, 363] on button "Done" at bounding box center [1423, 356] width 249 height 20
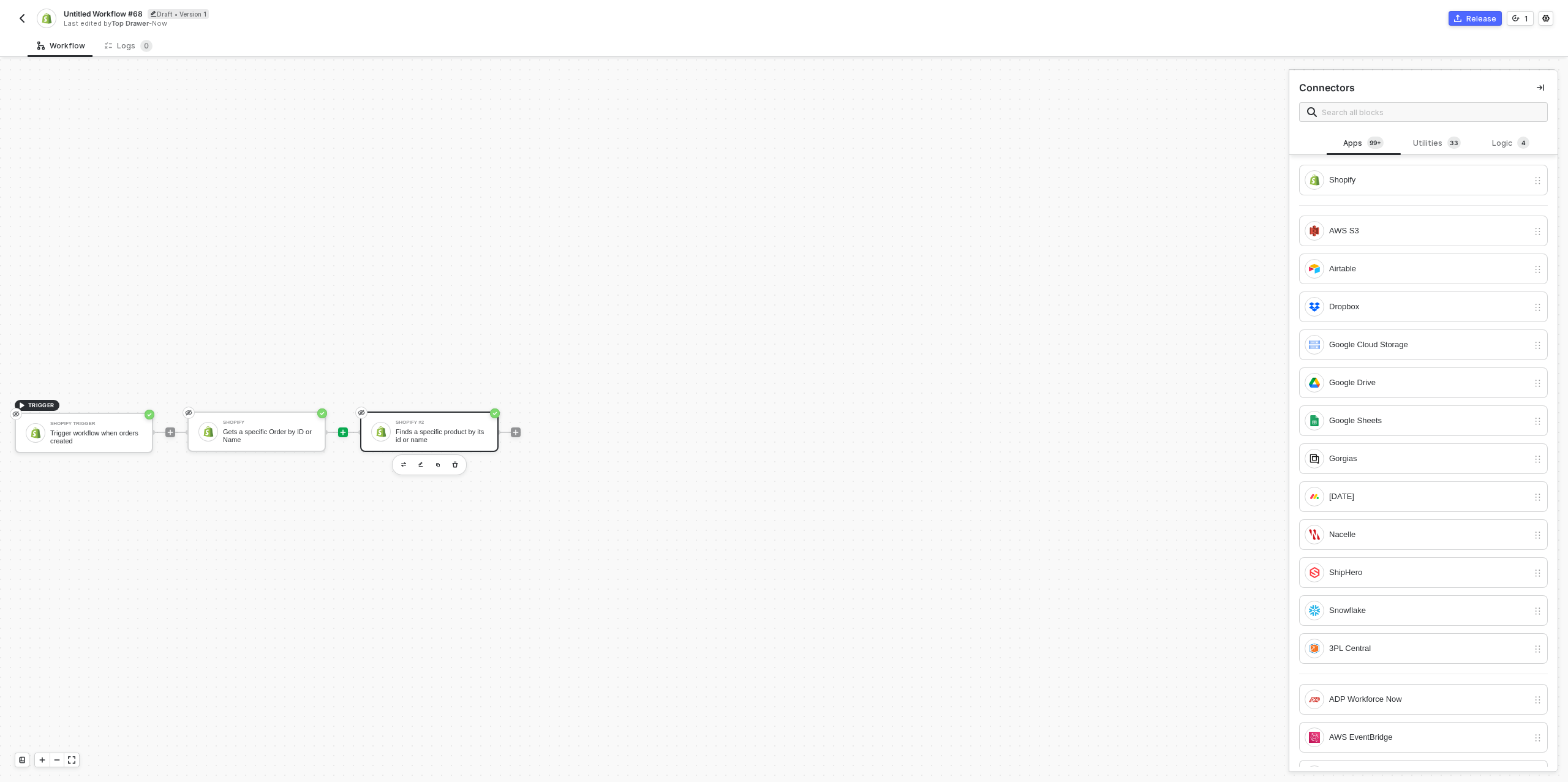
click at [459, 429] on div "Finds a specific product by its id or name" at bounding box center [442, 436] width 92 height 15
click at [458, 462] on icon "button" at bounding box center [455, 465] width 7 height 10
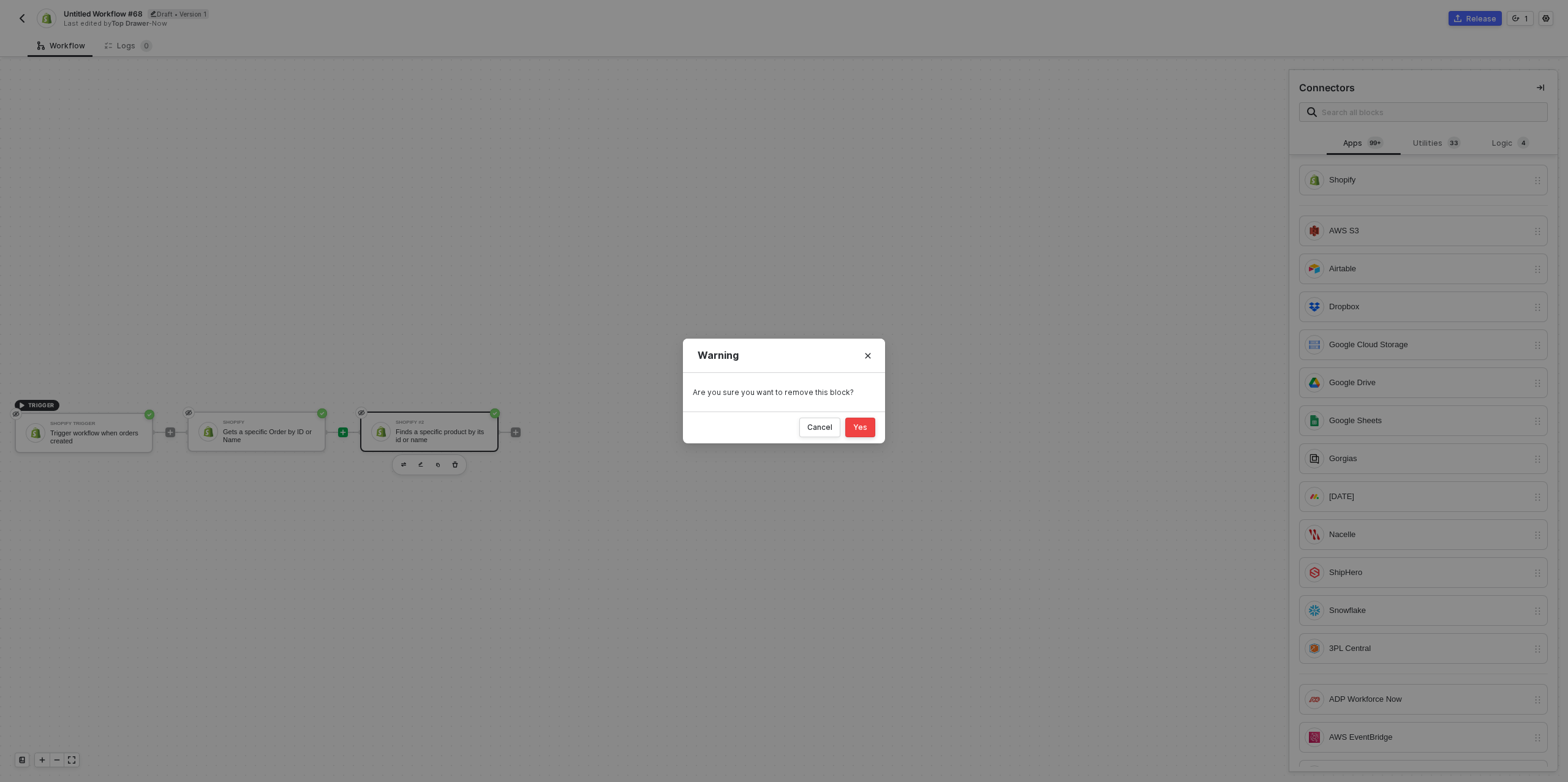
click at [863, 430] on div "Yes" at bounding box center [860, 428] width 14 height 10
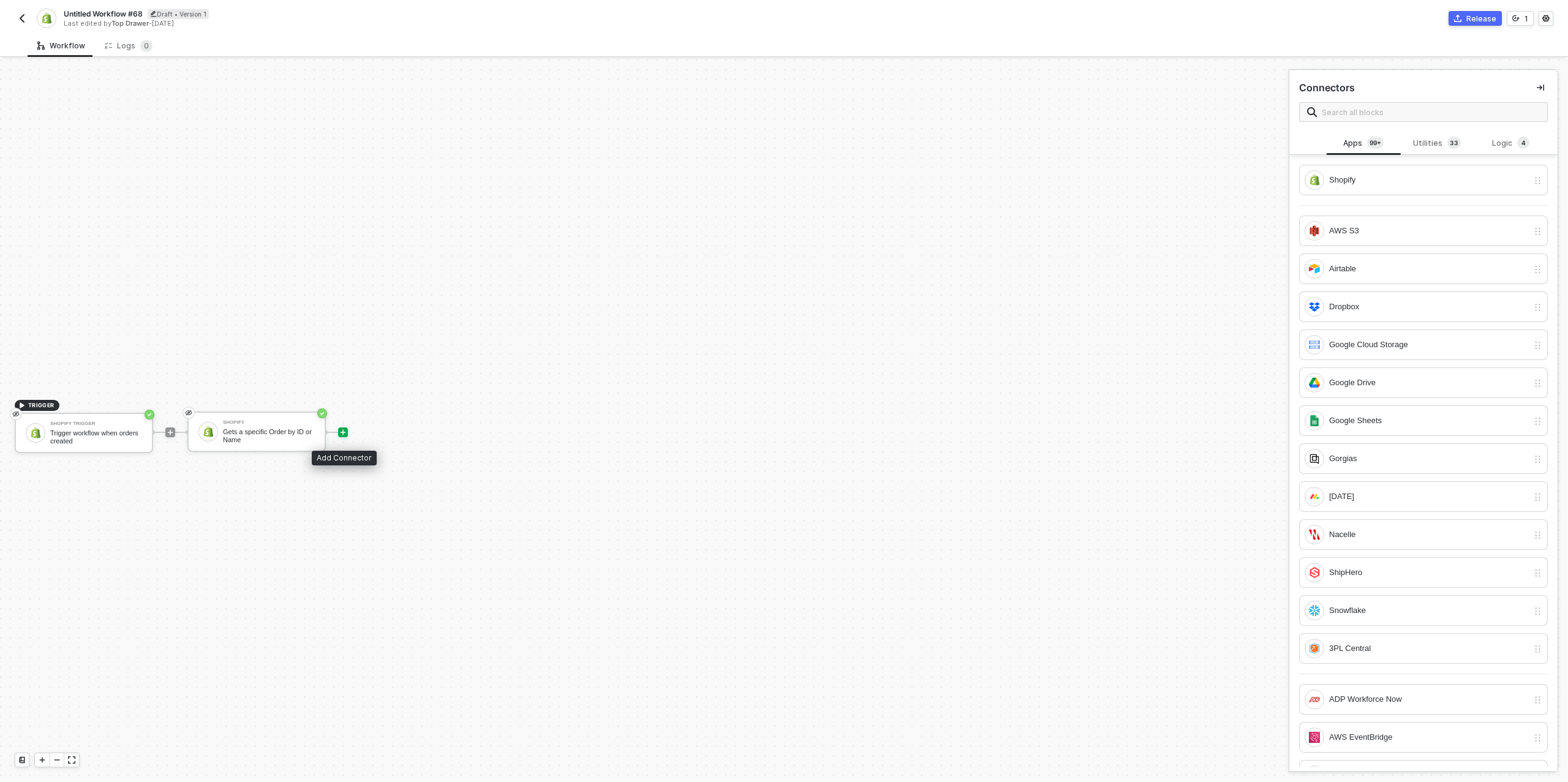
click at [347, 433] on div at bounding box center [343, 433] width 10 height 10
click at [1504, 133] on div "Logic 4" at bounding box center [1511, 143] width 73 height 23
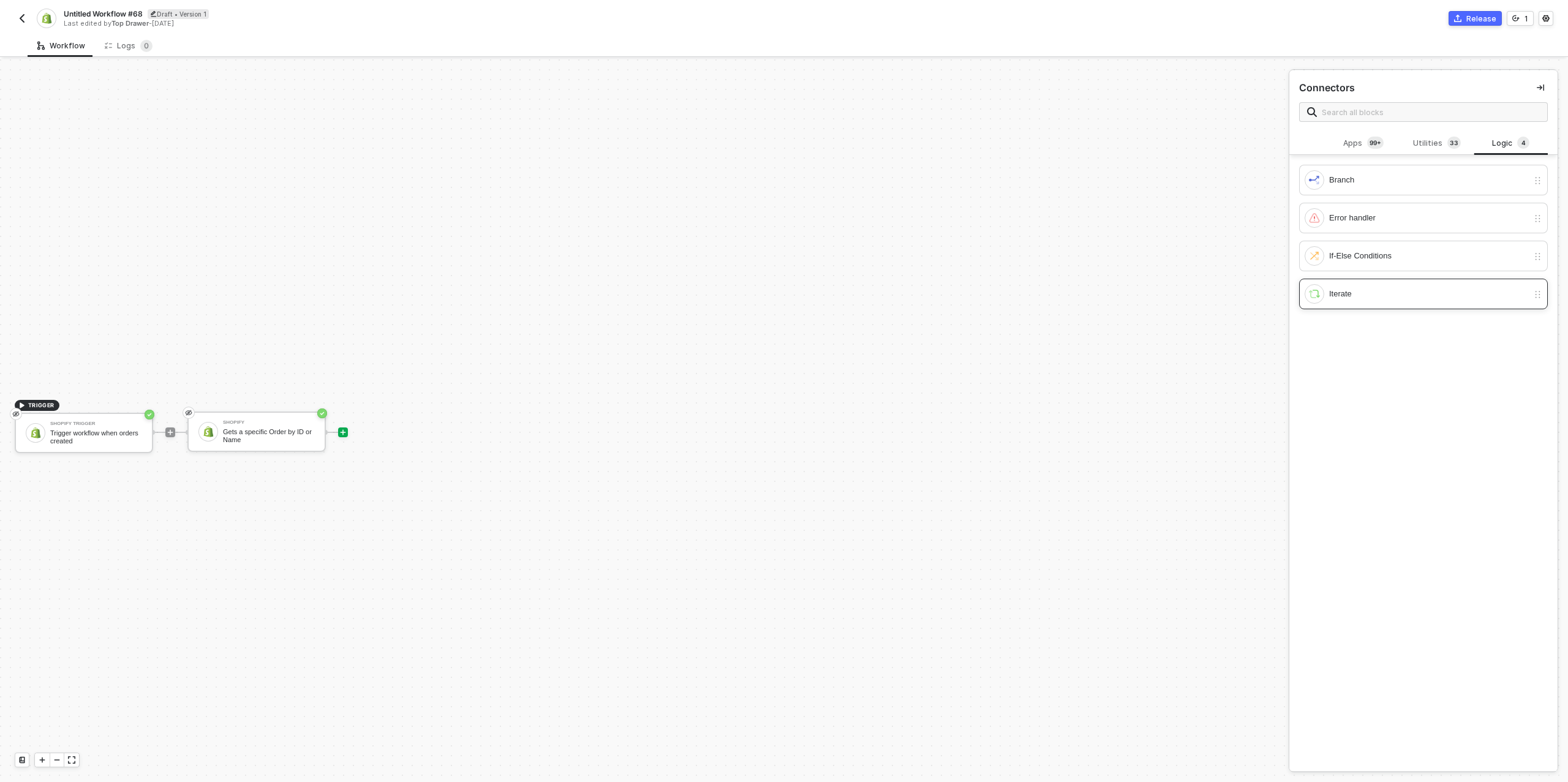
click at [1384, 294] on div "Iterate" at bounding box center [1428, 294] width 199 height 13
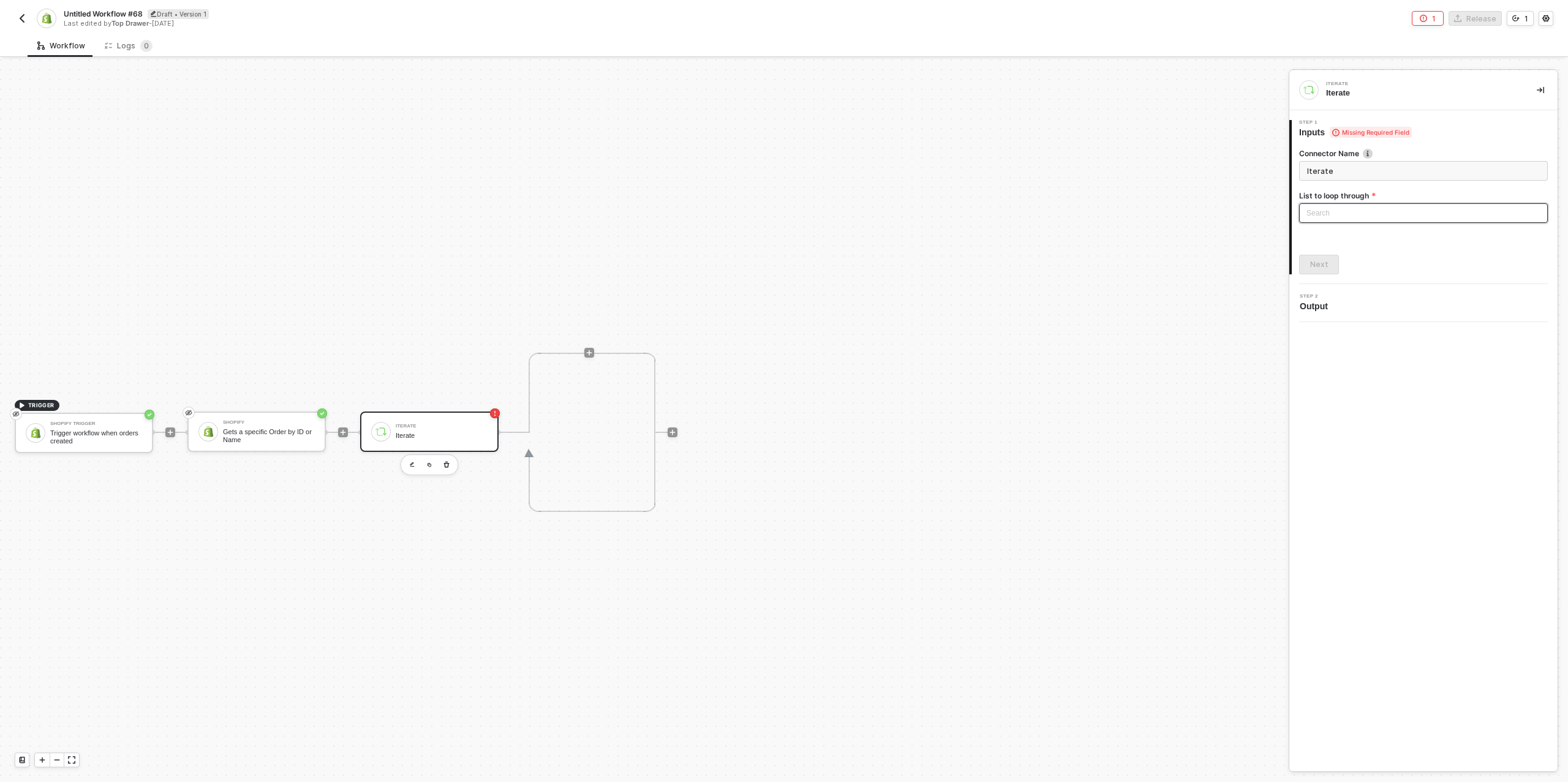
click at [1374, 209] on div "Search" at bounding box center [1423, 213] width 249 height 20
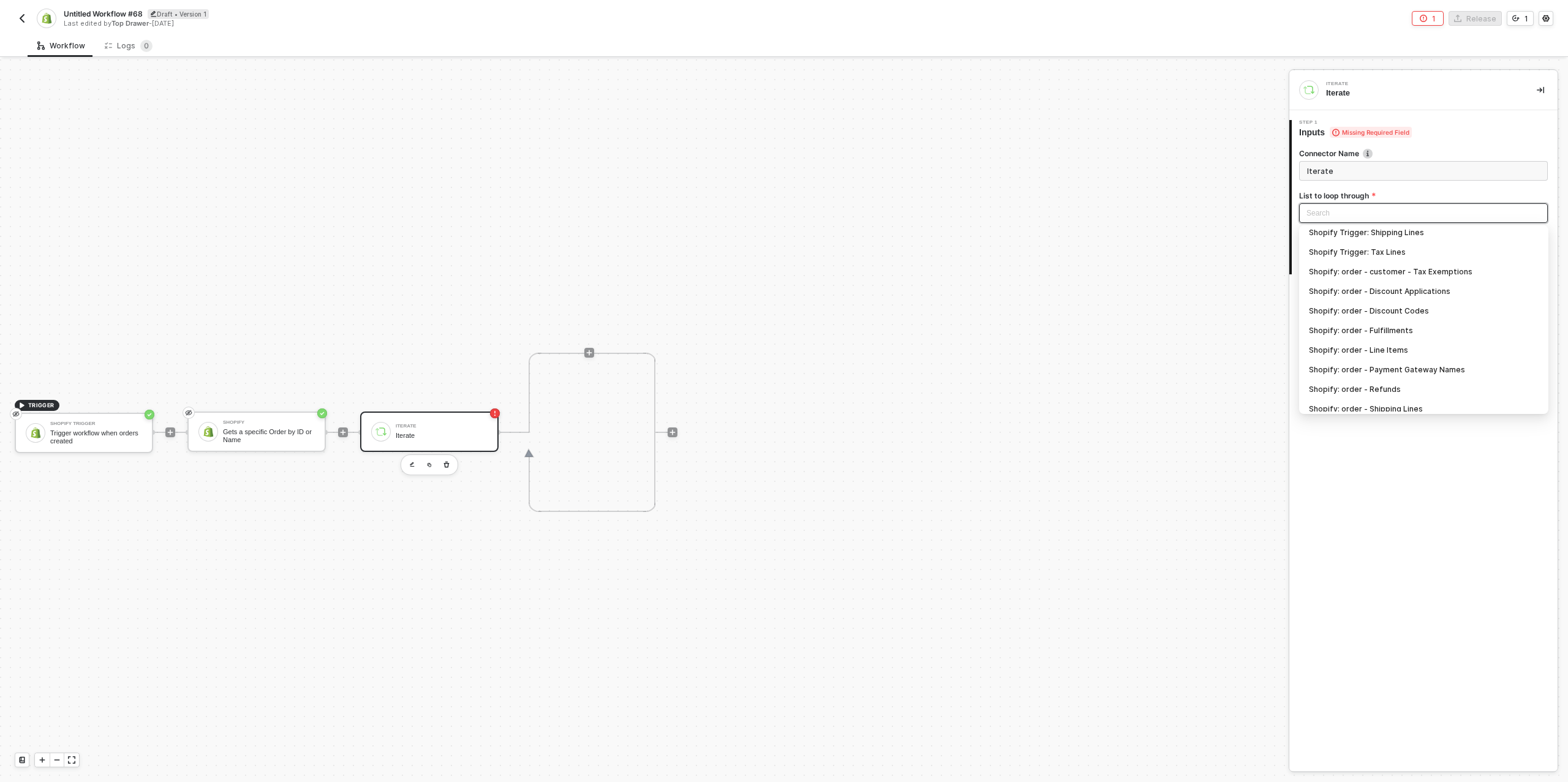
scroll to position [189, 0]
click at [1392, 324] on div "Shopify: order - Line Items" at bounding box center [1424, 324] width 230 height 13
type input "Loop through Shopify: order - Line Items"
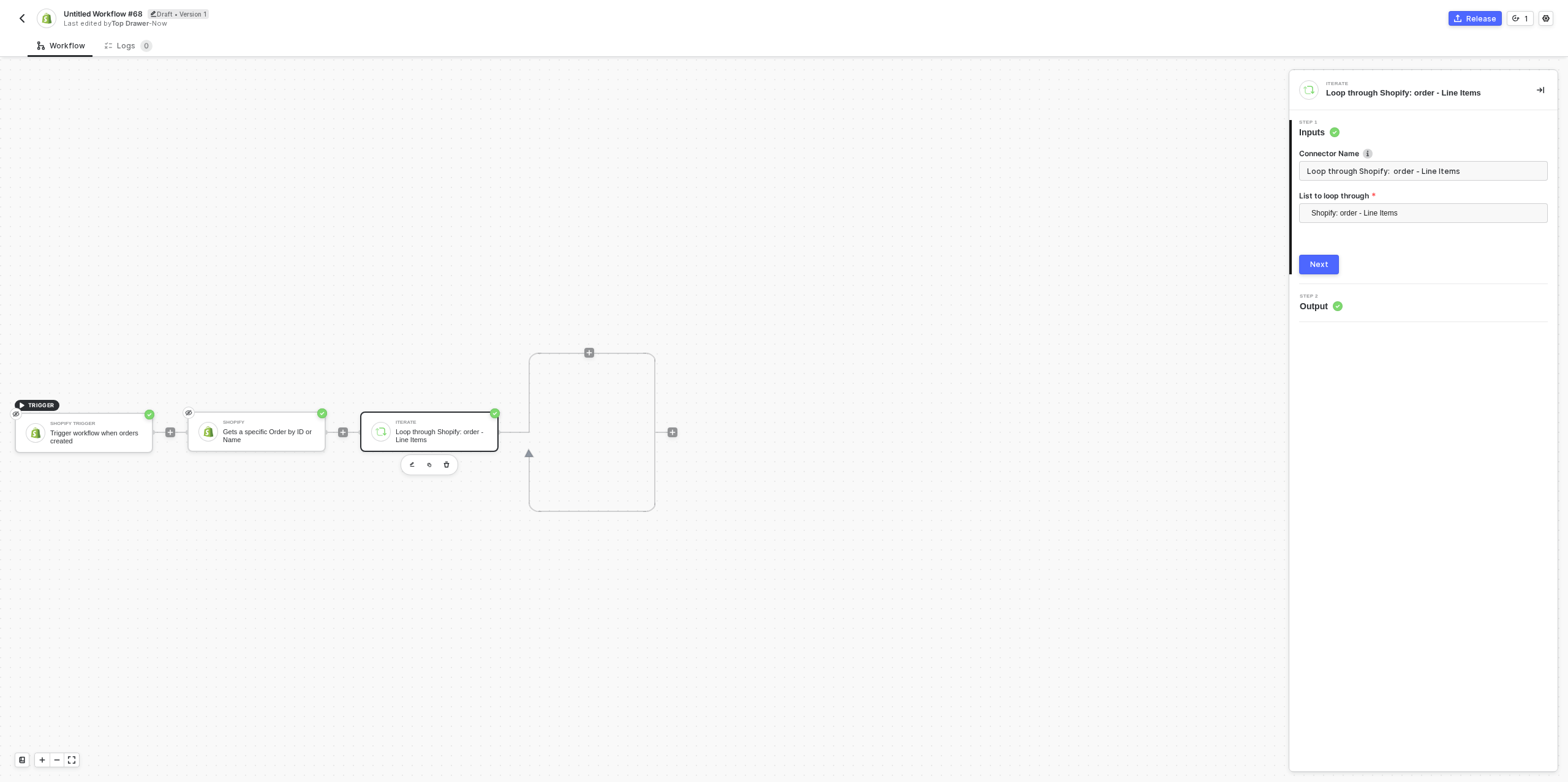
click at [1326, 264] on div "Next" at bounding box center [1320, 265] width 18 height 10
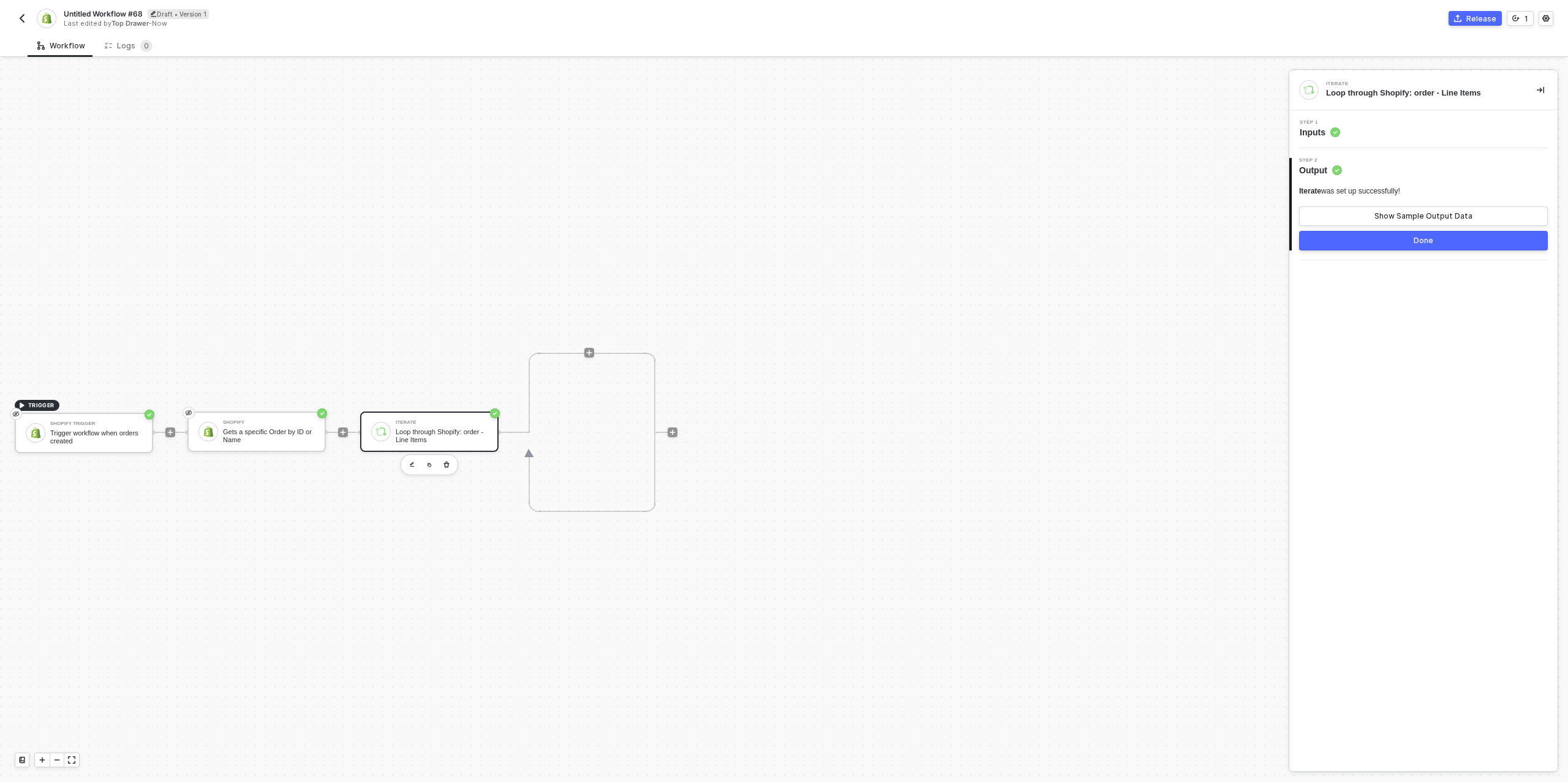
click at [1423, 240] on div "Done" at bounding box center [1424, 240] width 20 height 10
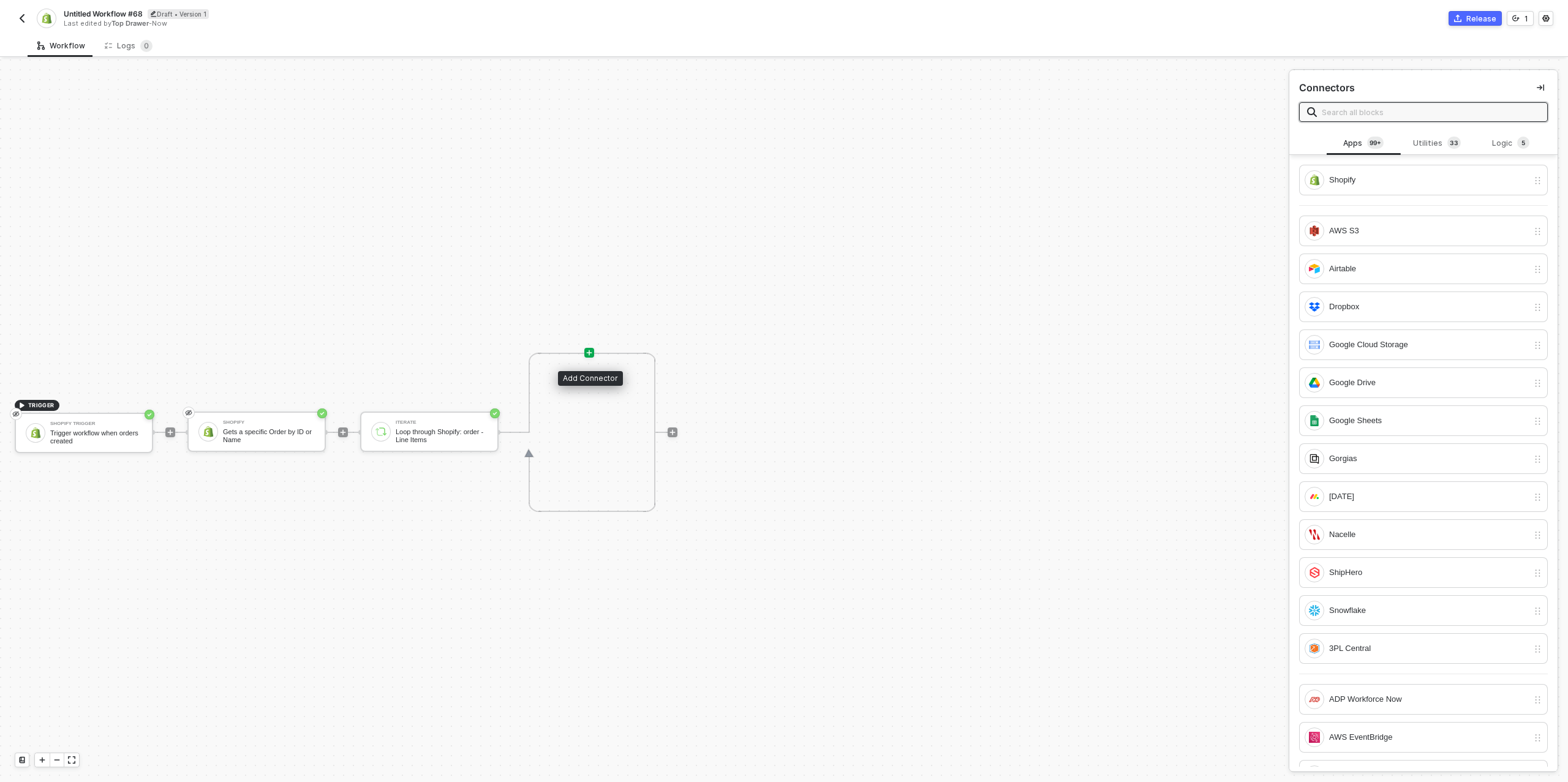
click at [587, 354] on icon "icon-play" at bounding box center [589, 353] width 7 height 7
click at [1407, 566] on div "ShipHero" at bounding box center [1428, 572] width 199 height 13
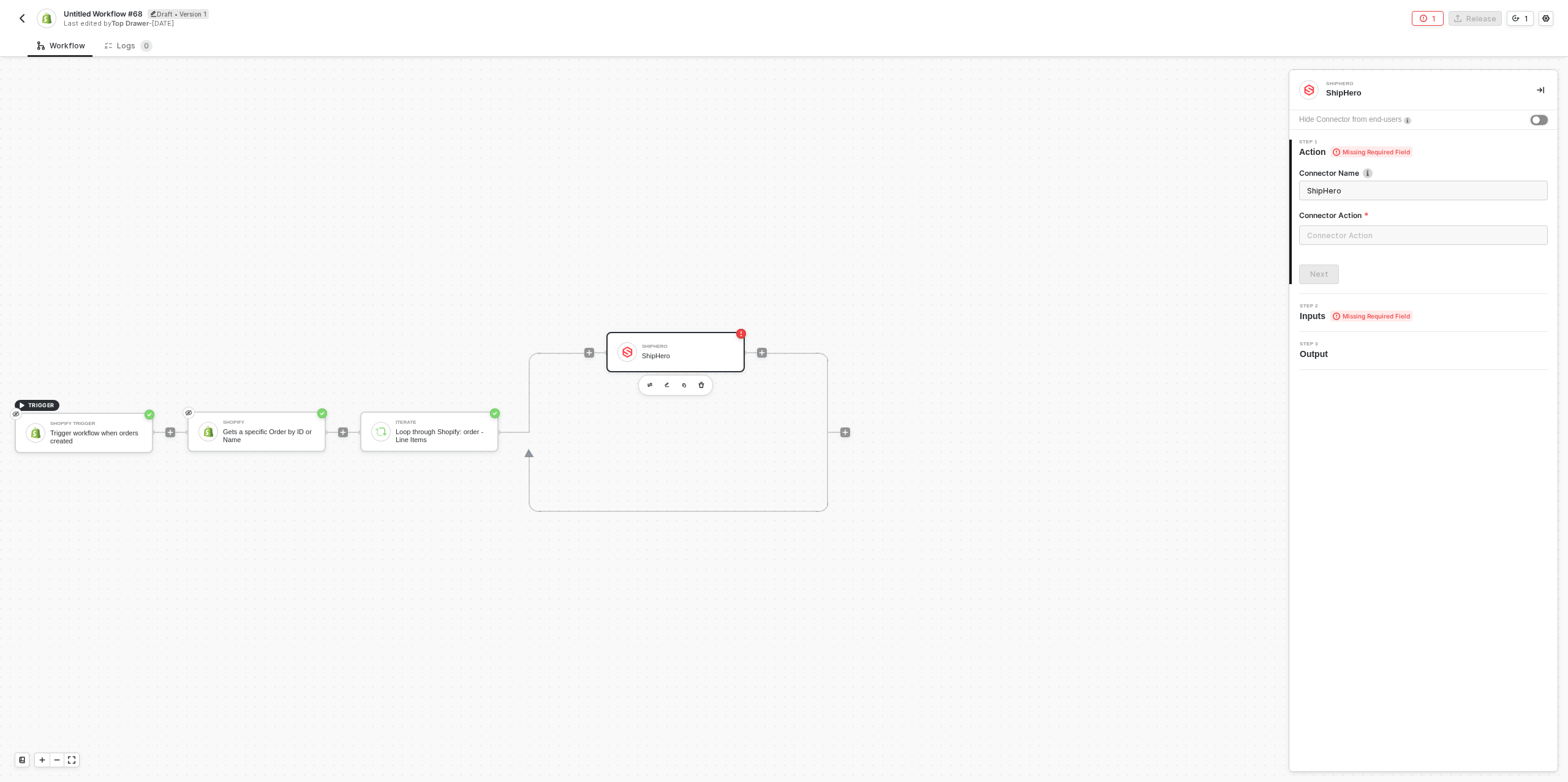
click at [1539, 120] on div "button" at bounding box center [1536, 120] width 7 height 7
click at [1348, 235] on input "text" at bounding box center [1423, 235] width 249 height 20
click at [1220, 146] on div "Custom Actions" at bounding box center [1189, 148] width 178 height 11
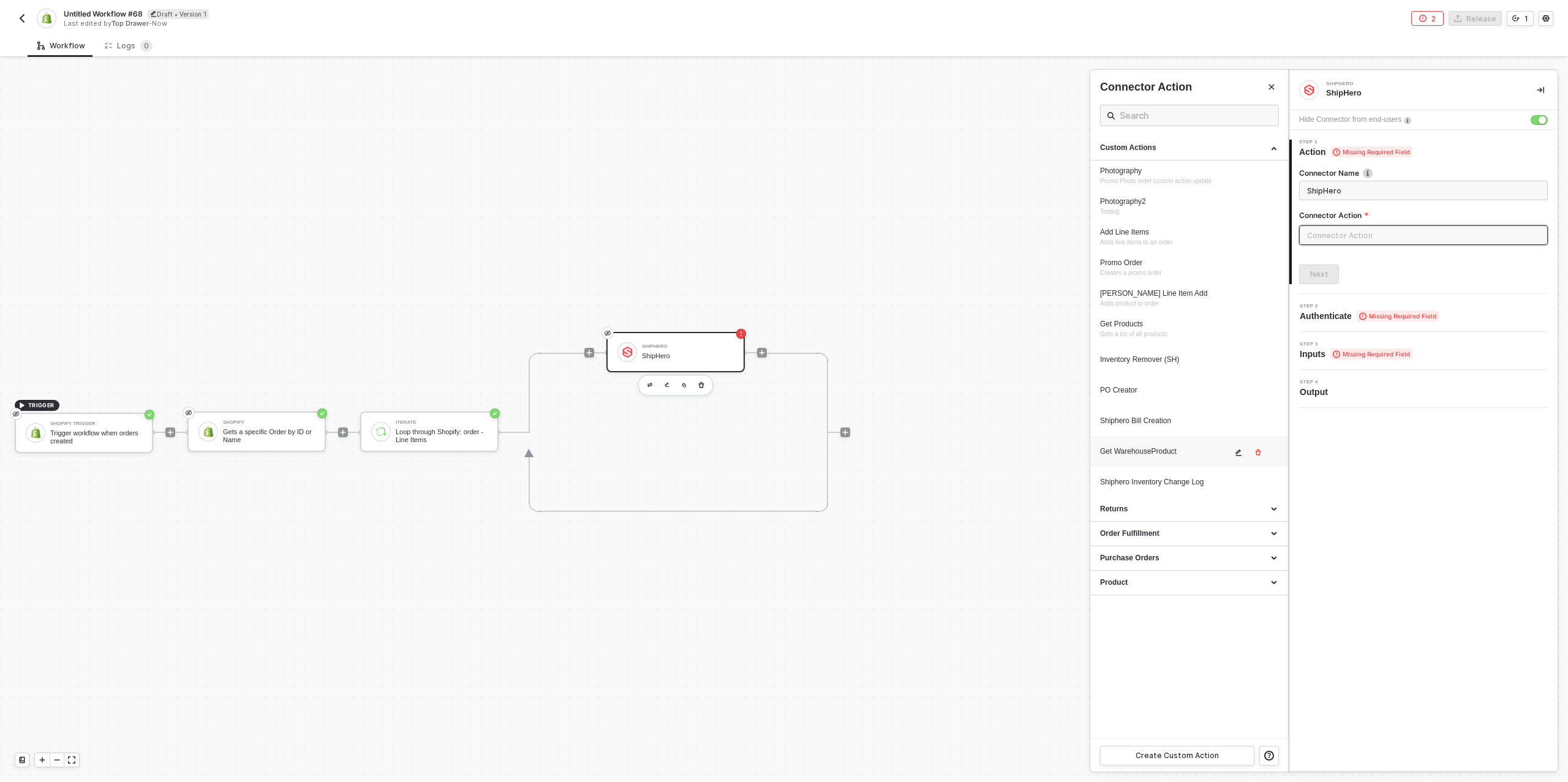
click at [1168, 452] on div "Get WarehouseProduct" at bounding box center [1166, 452] width 131 height 11
type input "Custom Action"
type input "Custom - Get WarehouseProduct"
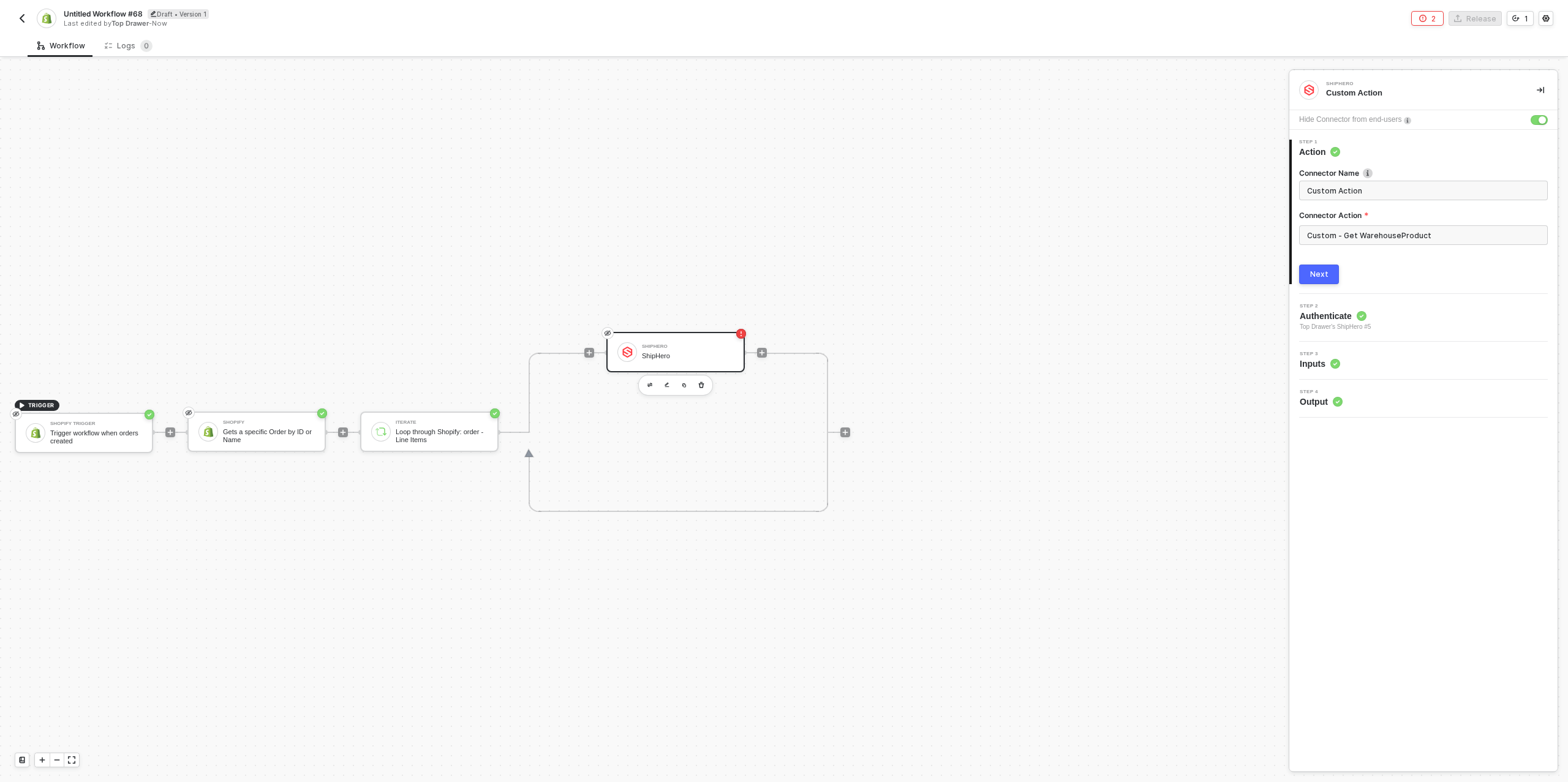
click at [1327, 275] on button "Next" at bounding box center [1319, 275] width 40 height 20
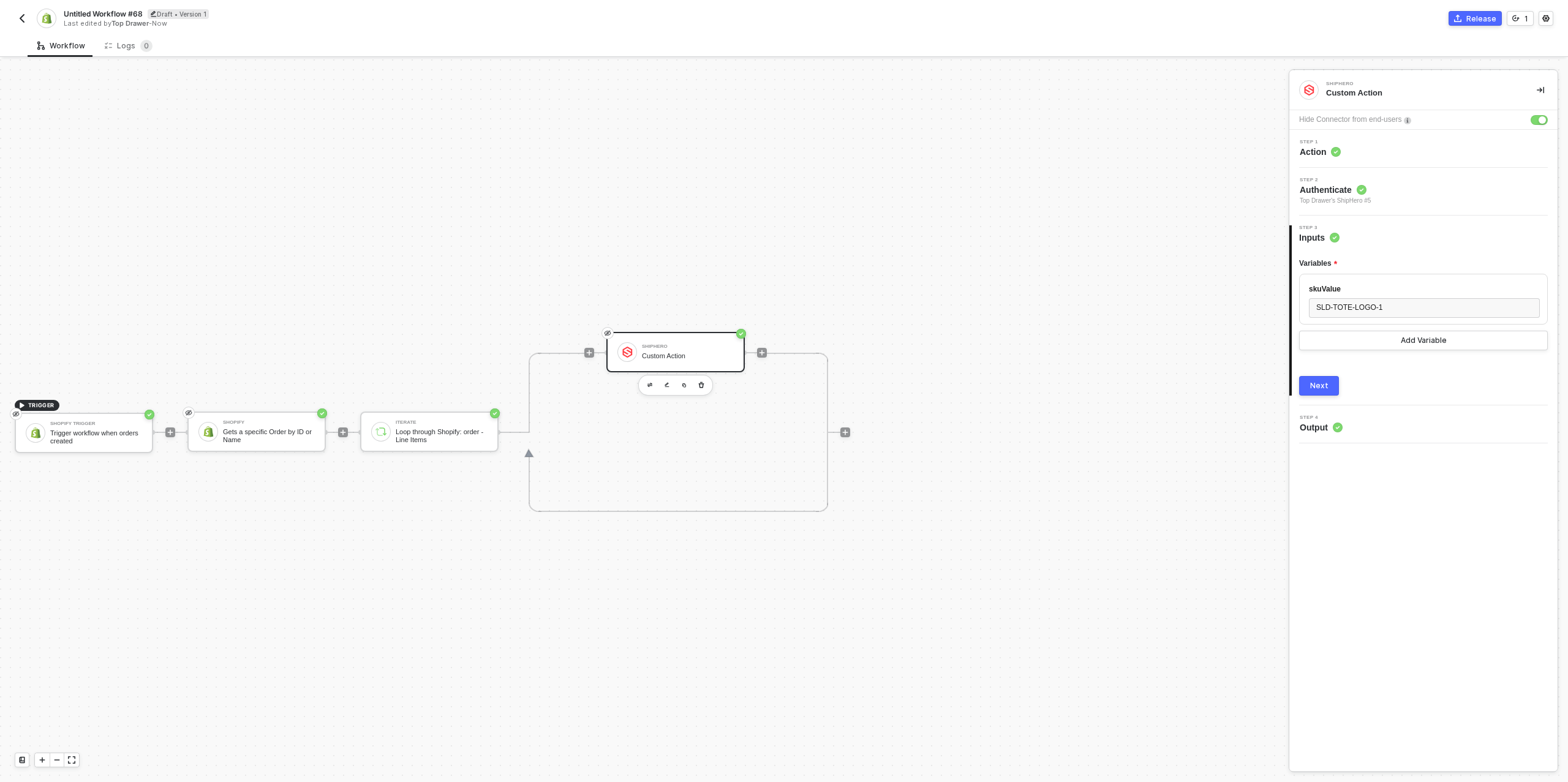
click at [1317, 384] on div "Next" at bounding box center [1320, 386] width 18 height 10
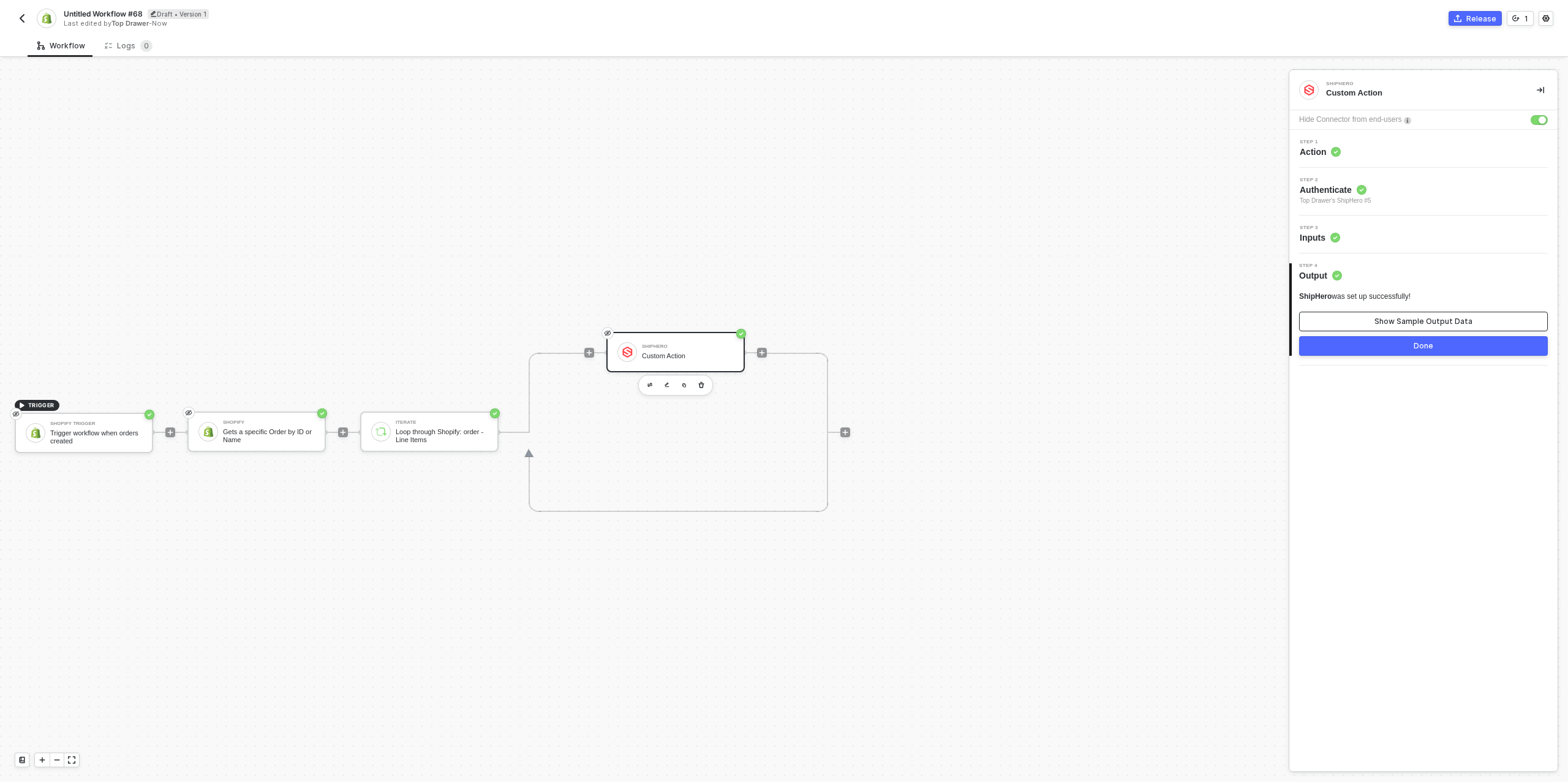
click at [1394, 323] on div "Show Sample Output Data" at bounding box center [1424, 322] width 98 height 10
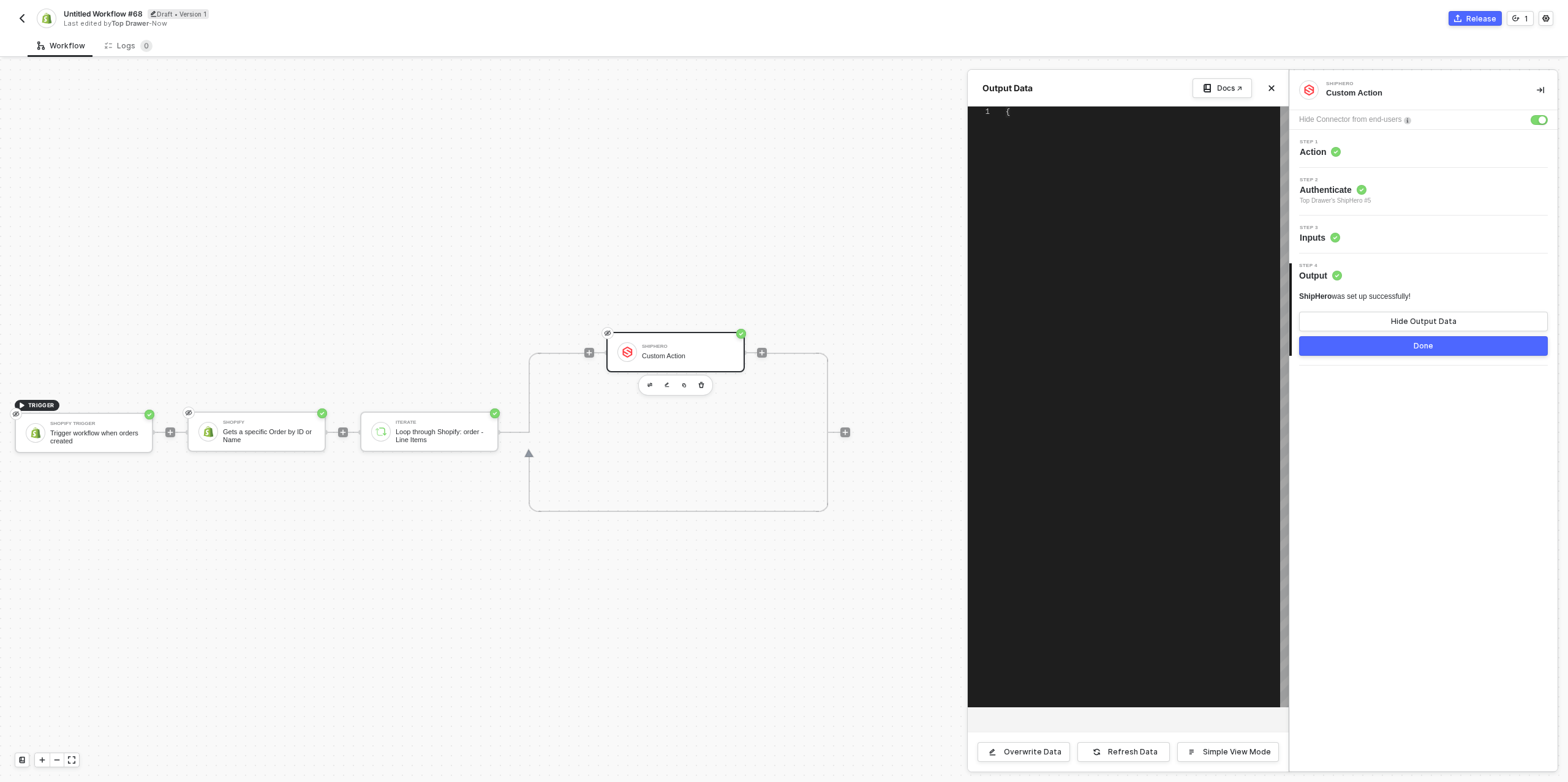
type textarea "{ "data": { "data": { "products": { "request_id": "68b1fd0dcfbd17c33dfdf9bf", "…"
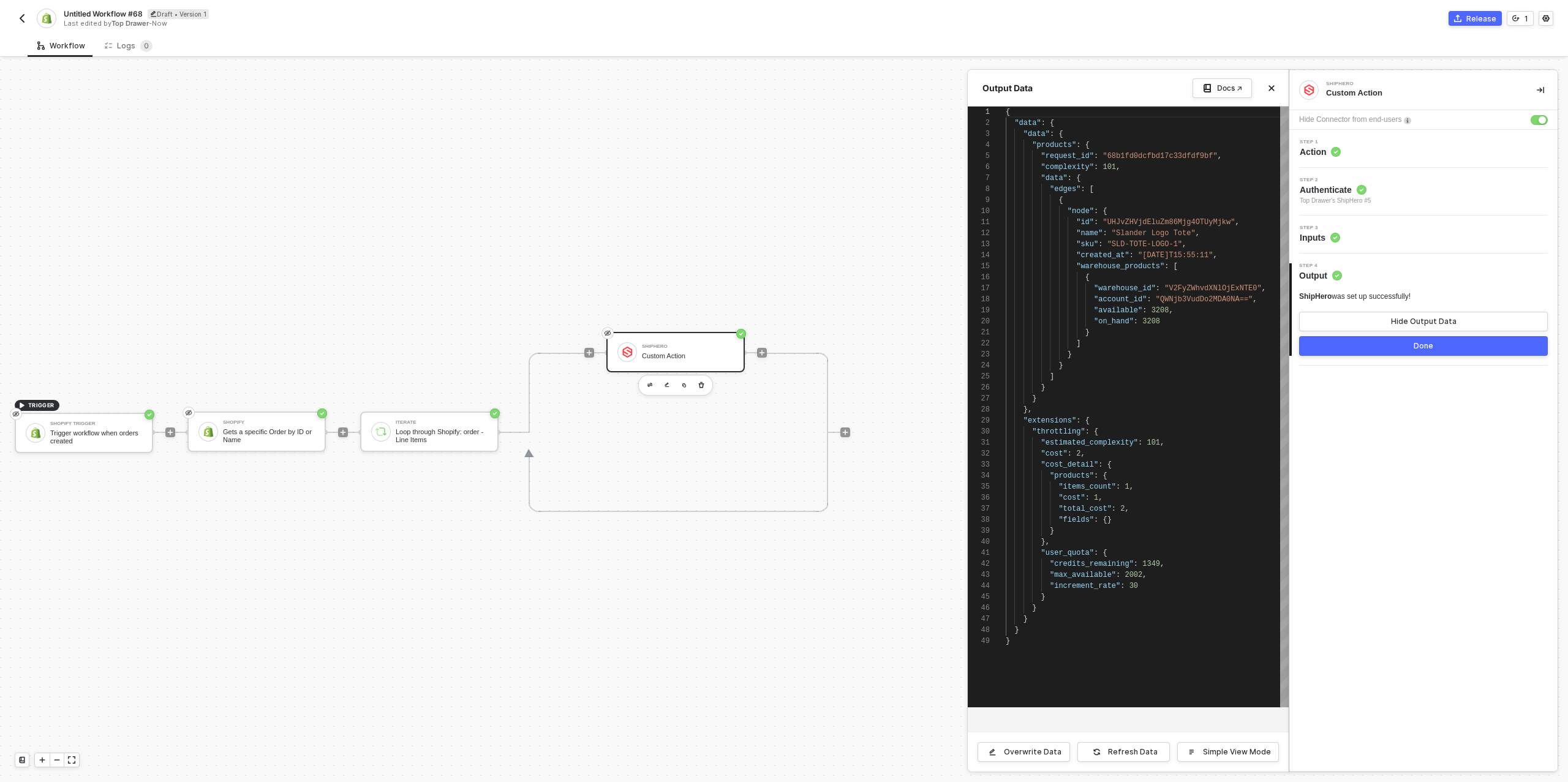
click at [1388, 346] on button "Done" at bounding box center [1423, 346] width 249 height 20
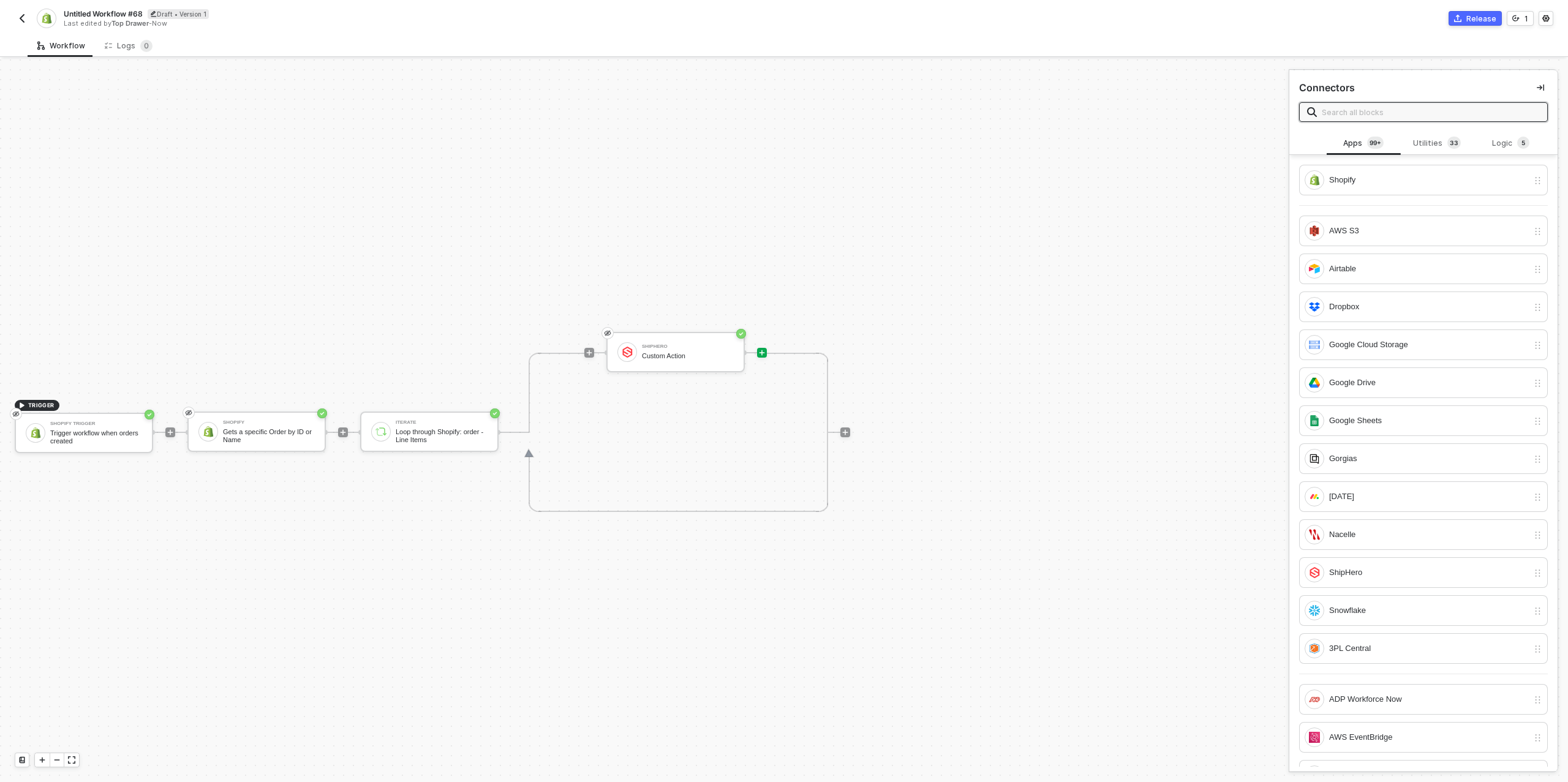
scroll to position [3, 0]
drag, startPoint x: 766, startPoint y: 354, endPoint x: 760, endPoint y: 352, distance: 6.3
click at [760, 352] on div at bounding box center [762, 353] width 10 height 10
click at [1373, 562] on div "ShipHero" at bounding box center [1428, 569] width 199 height 13
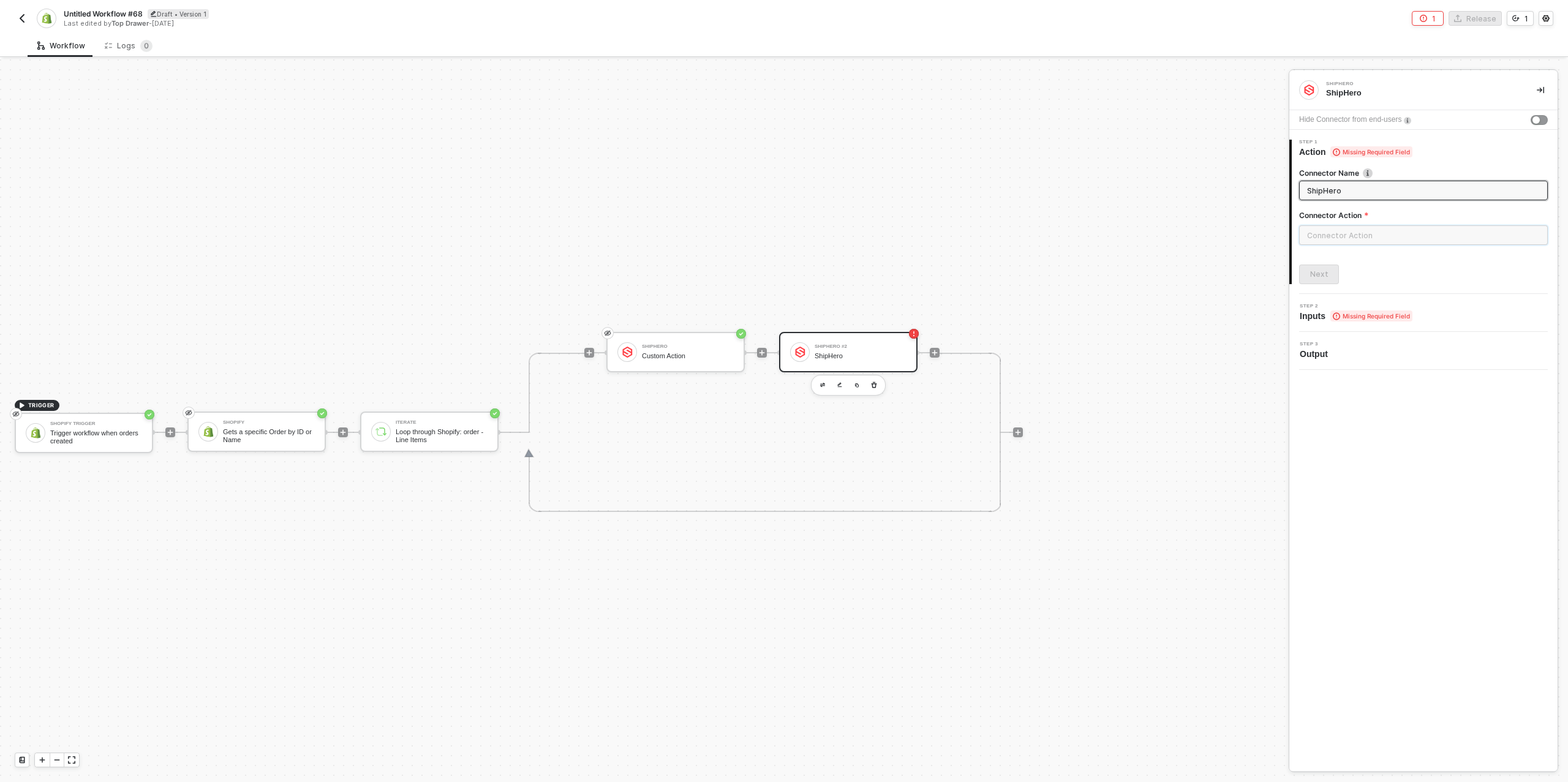
click at [1352, 235] on input "text" at bounding box center [1423, 235] width 249 height 20
click at [1134, 252] on div "Product" at bounding box center [1189, 245] width 198 height 24
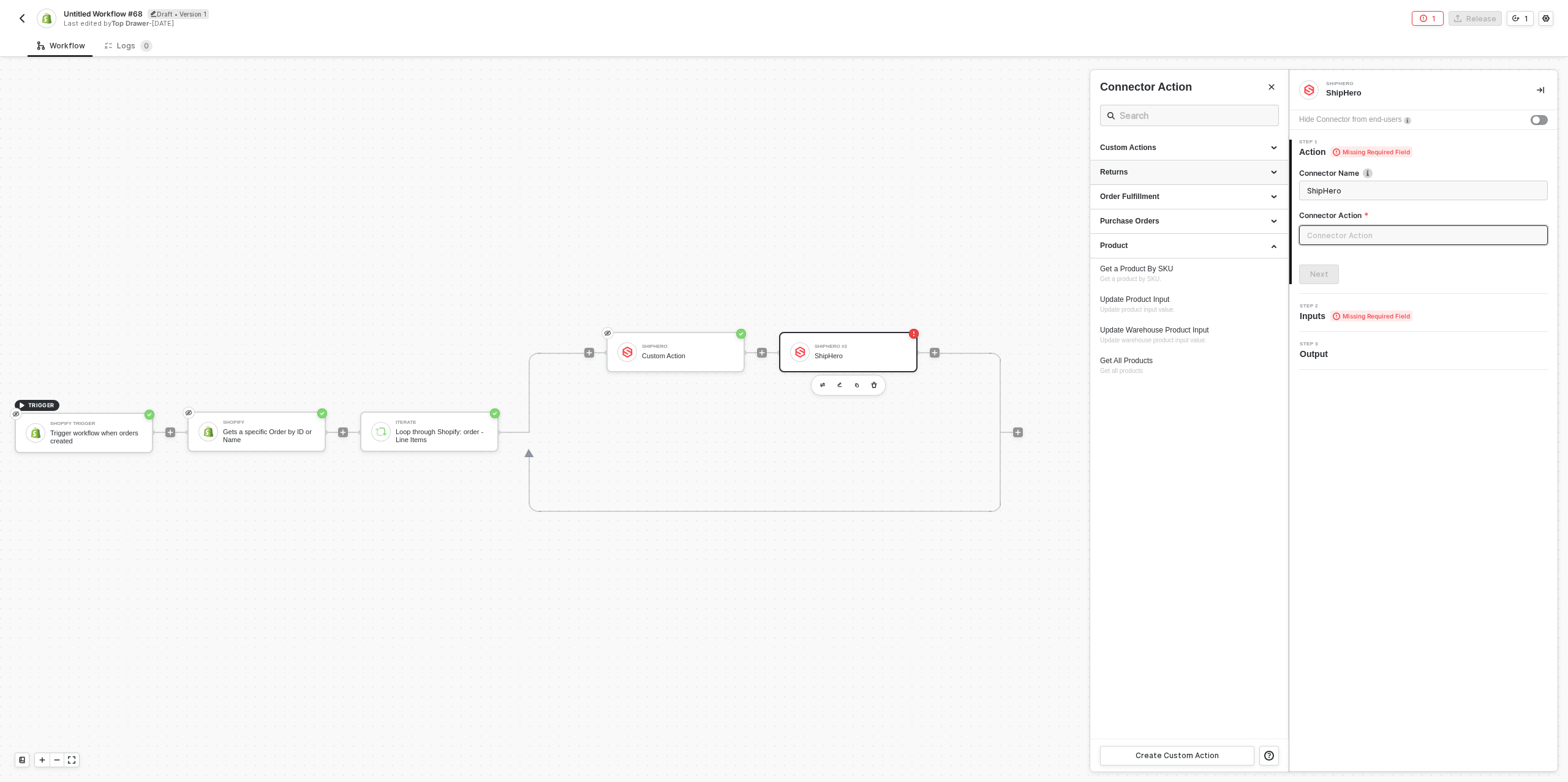
click at [1177, 176] on div "Returns" at bounding box center [1189, 172] width 178 height 11
click at [1169, 200] on div "Order Fulfillment" at bounding box center [1189, 196] width 178 height 11
click at [1174, 261] on span "Removes an existing inventory" at bounding box center [1142, 260] width 83 height 7
type input "Removes an existing inventory"
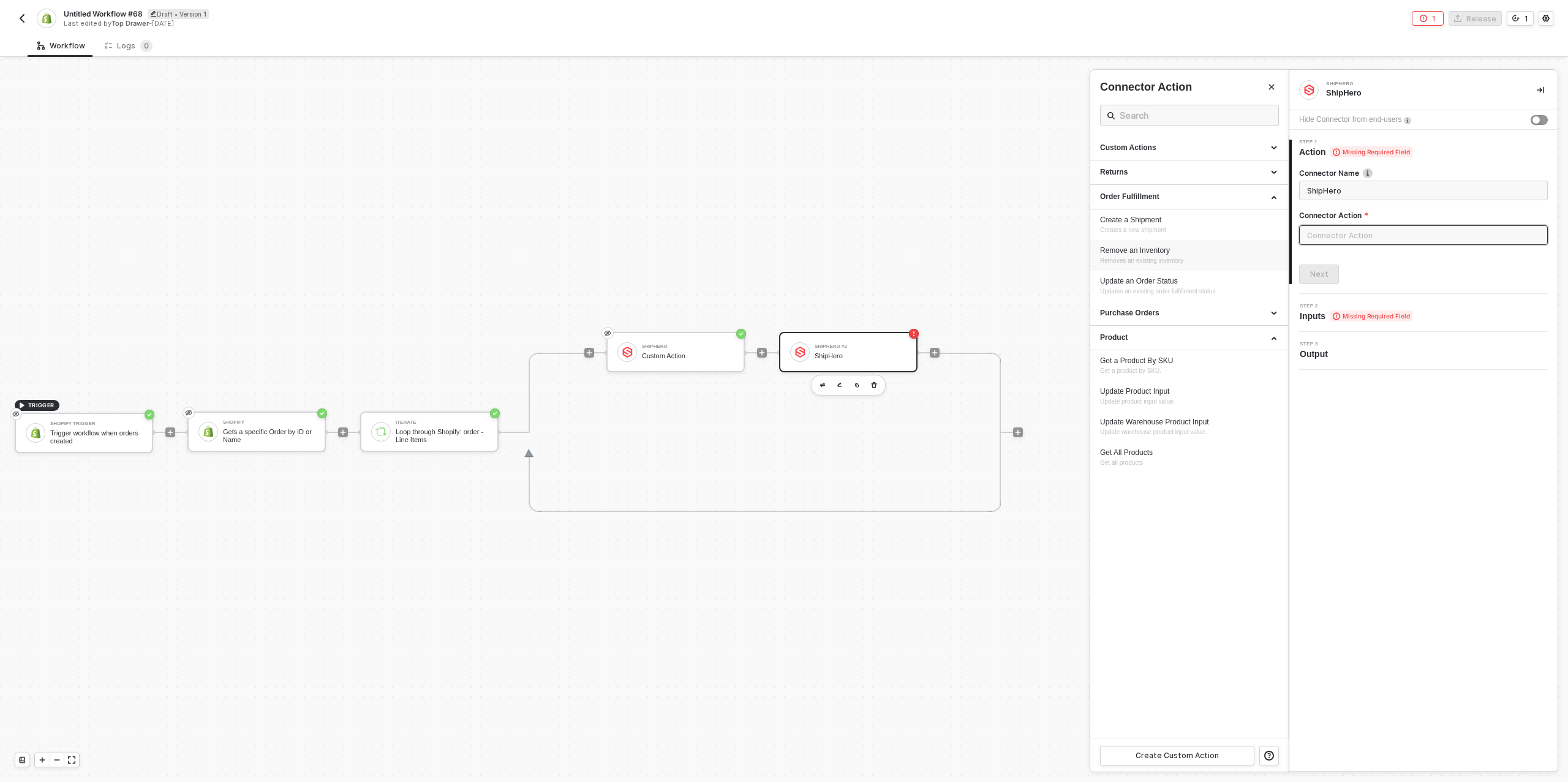
type input "Order Fulfillment - Remove an Inventory"
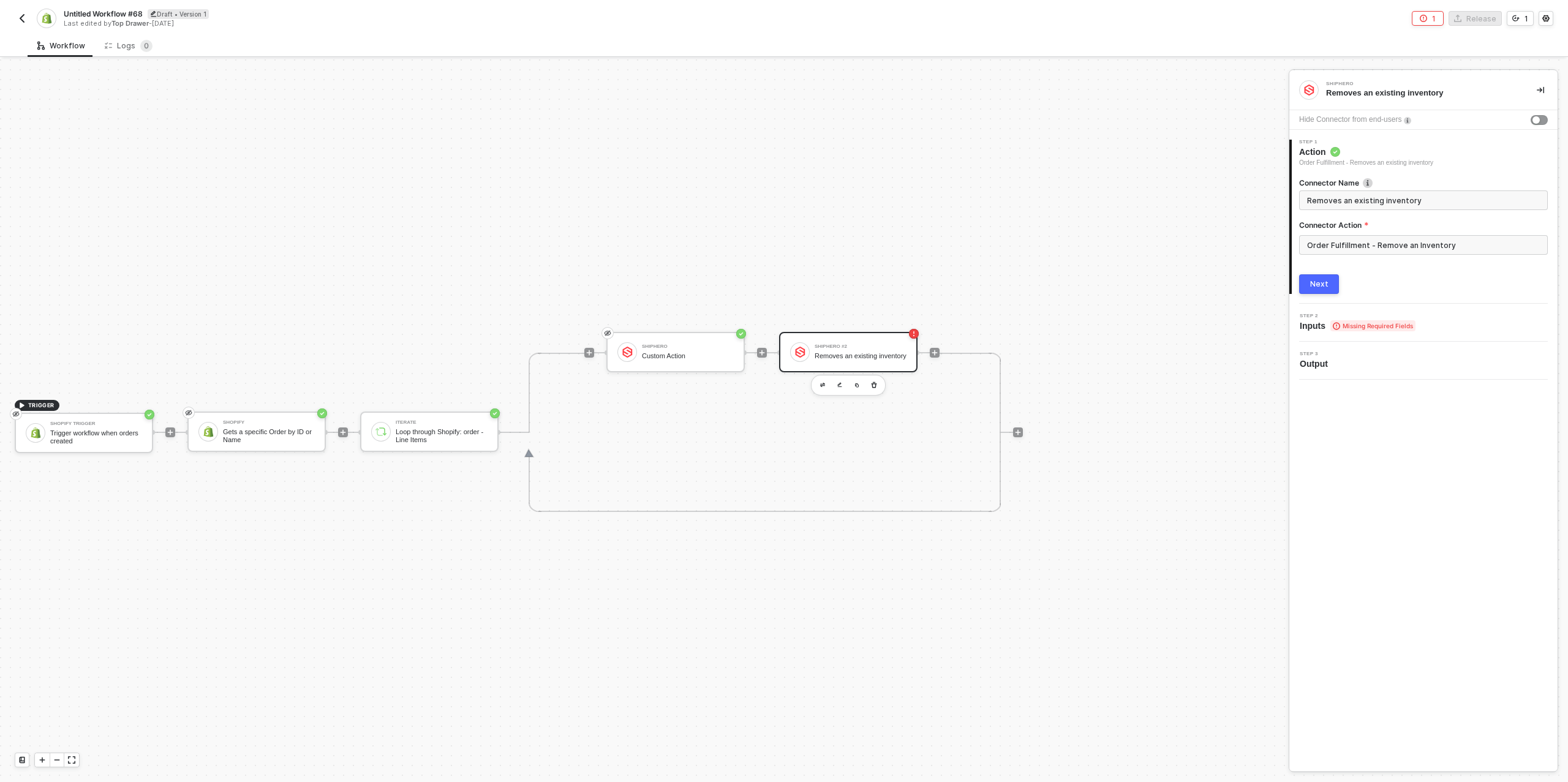
click at [1320, 282] on div "Next" at bounding box center [1320, 285] width 18 height 10
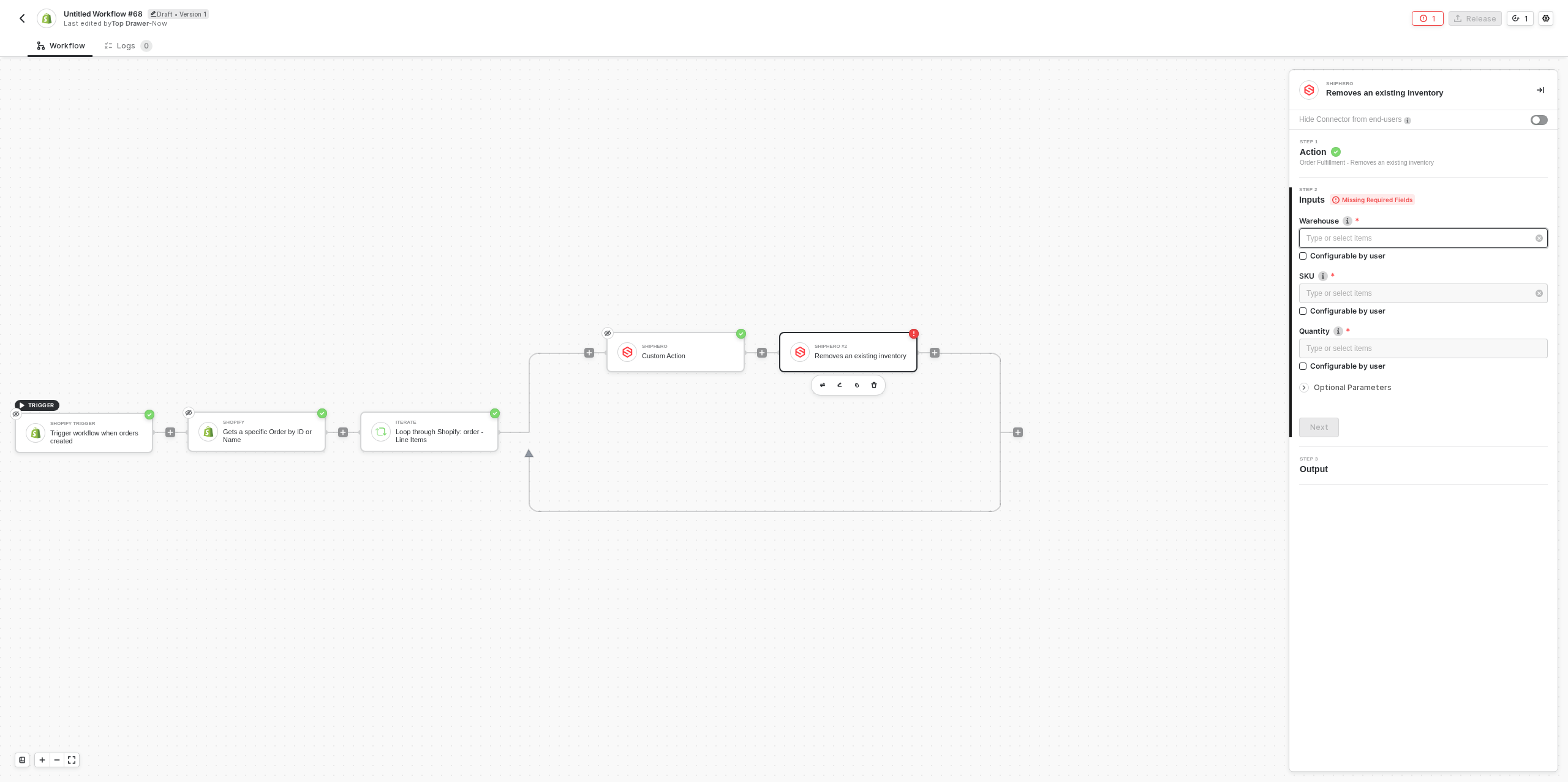
click at [1350, 240] on div "Type or select items ﻿" at bounding box center [1417, 239] width 221 height 12
click at [1310, 386] on div at bounding box center [1307, 388] width 15 height 13
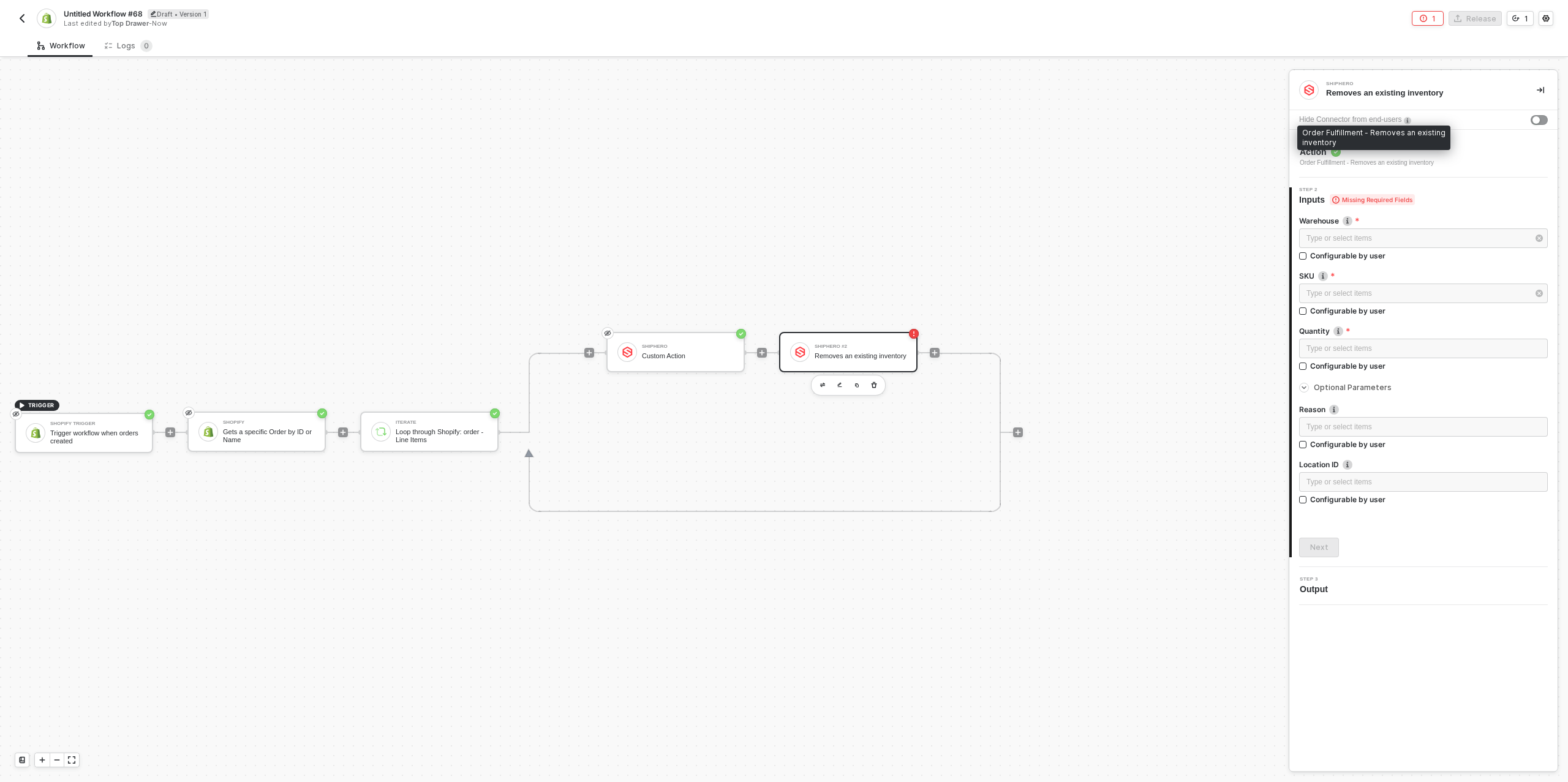
click at [1371, 160] on div "Order Fulfillment - Removes an existing inventory" at bounding box center [1367, 163] width 134 height 10
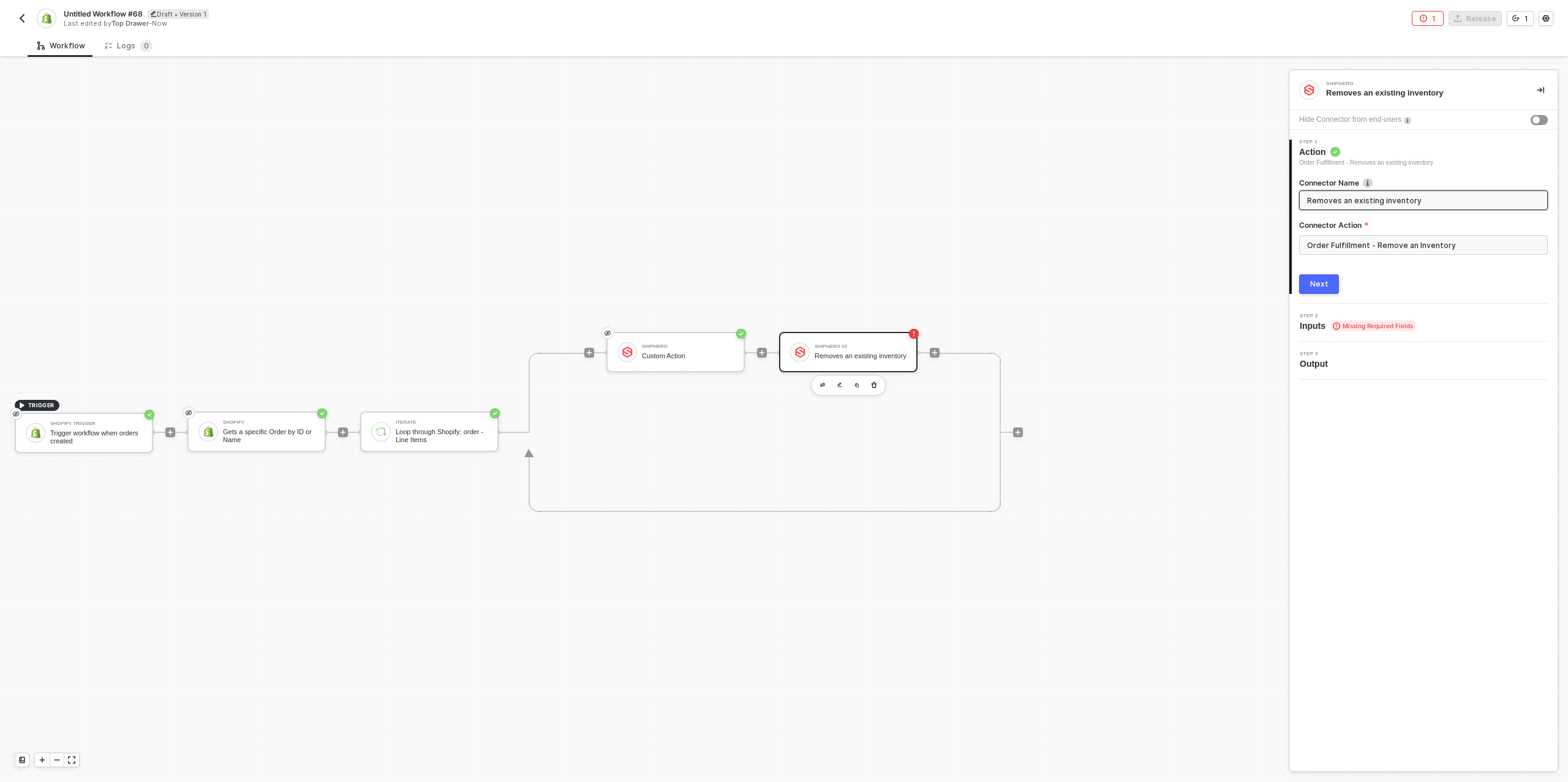
click at [1356, 200] on input "Removes an existing inventory" at bounding box center [1422, 200] width 231 height 13
click at [1375, 250] on input "Order Fulfillment - Remove an Inventory" at bounding box center [1423, 245] width 249 height 20
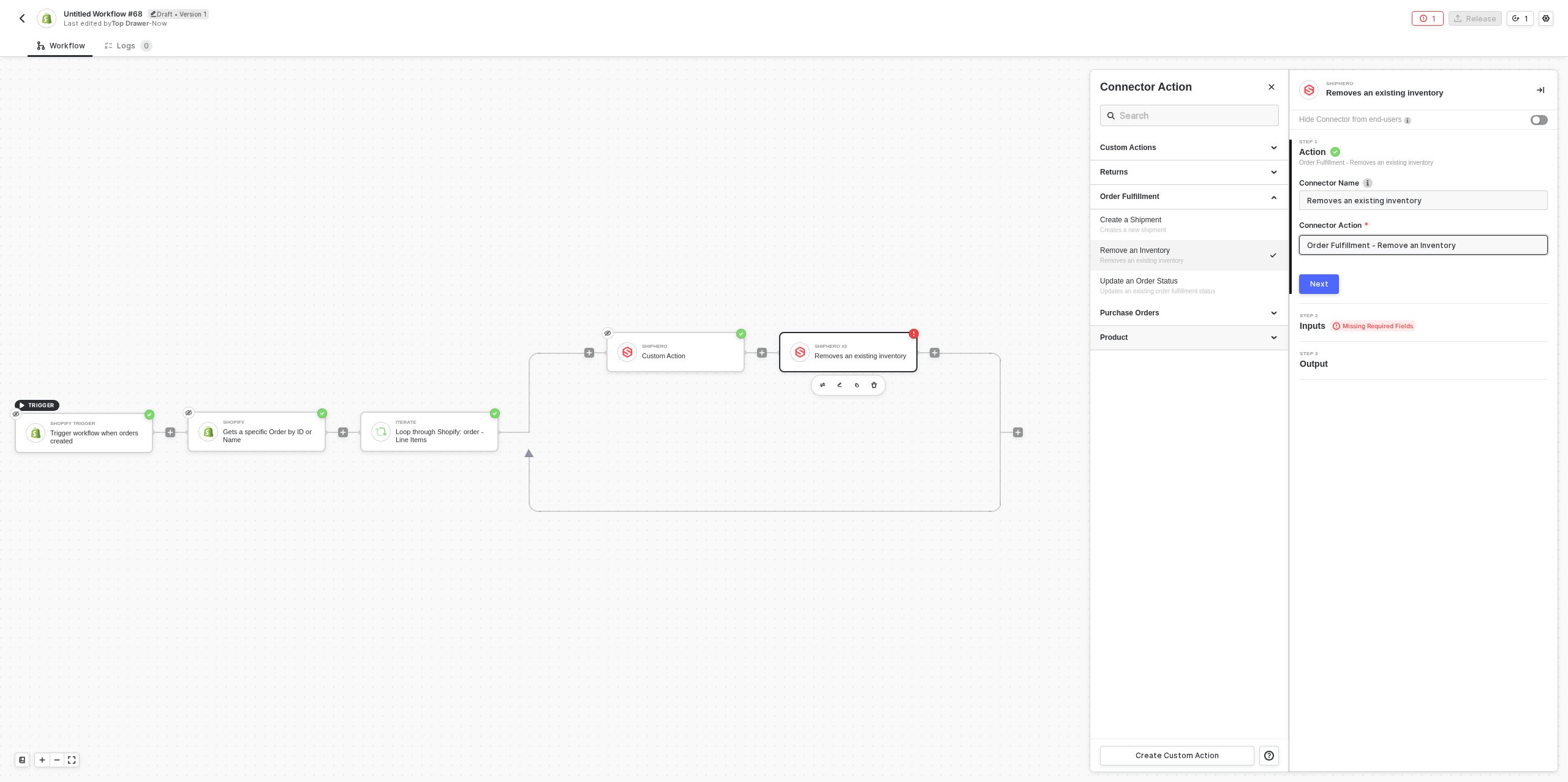
click at [1222, 338] on div "Product" at bounding box center [1189, 338] width 178 height 11
click at [1168, 398] on span "Update product input value." at bounding box center [1138, 401] width 75 height 7
type input "Update product input value."
type input "Product - Update Product Input"
click at [1315, 290] on button "Next" at bounding box center [1319, 285] width 40 height 20
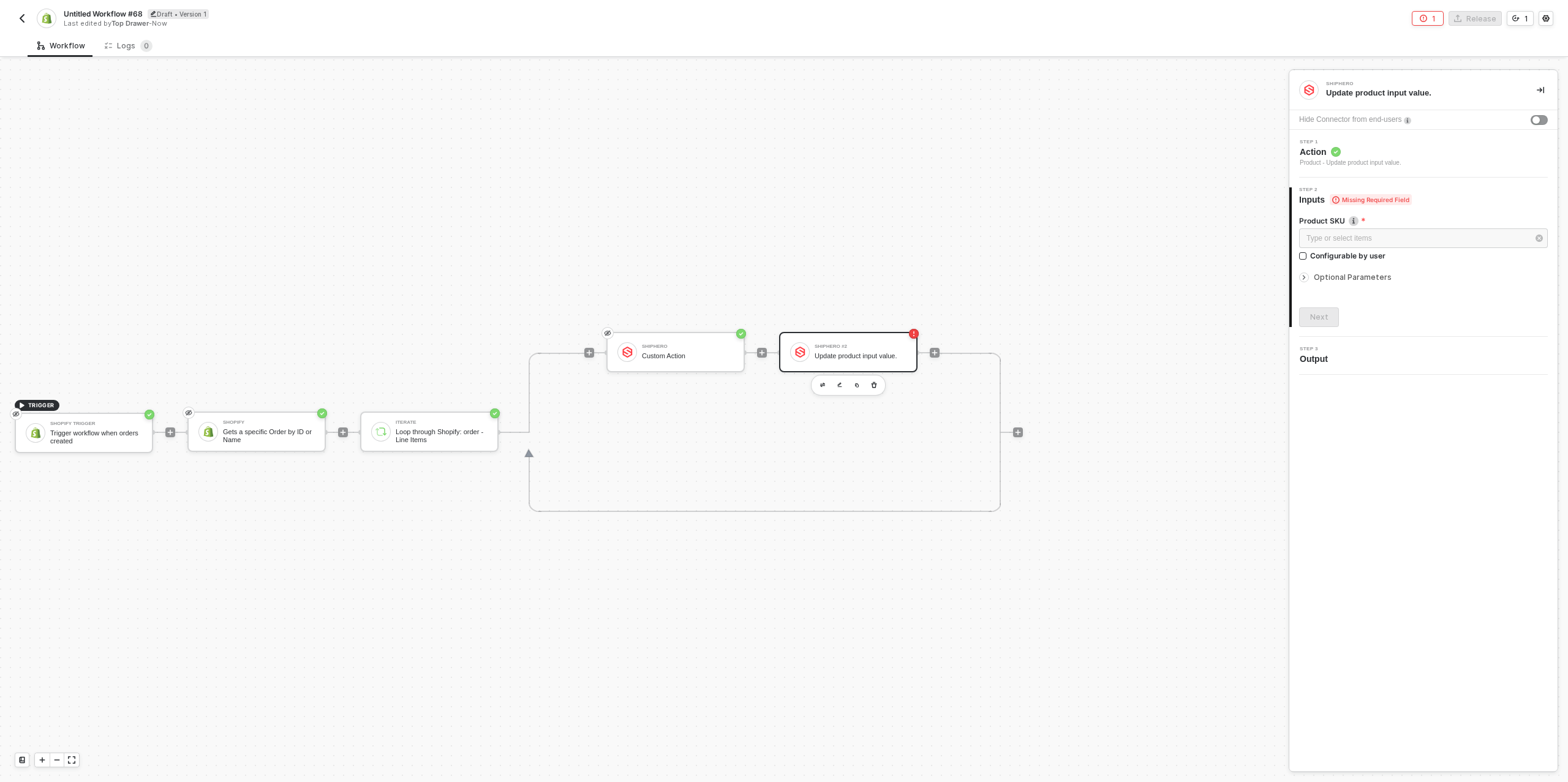
click at [1308, 274] on div at bounding box center [1307, 277] width 15 height 13
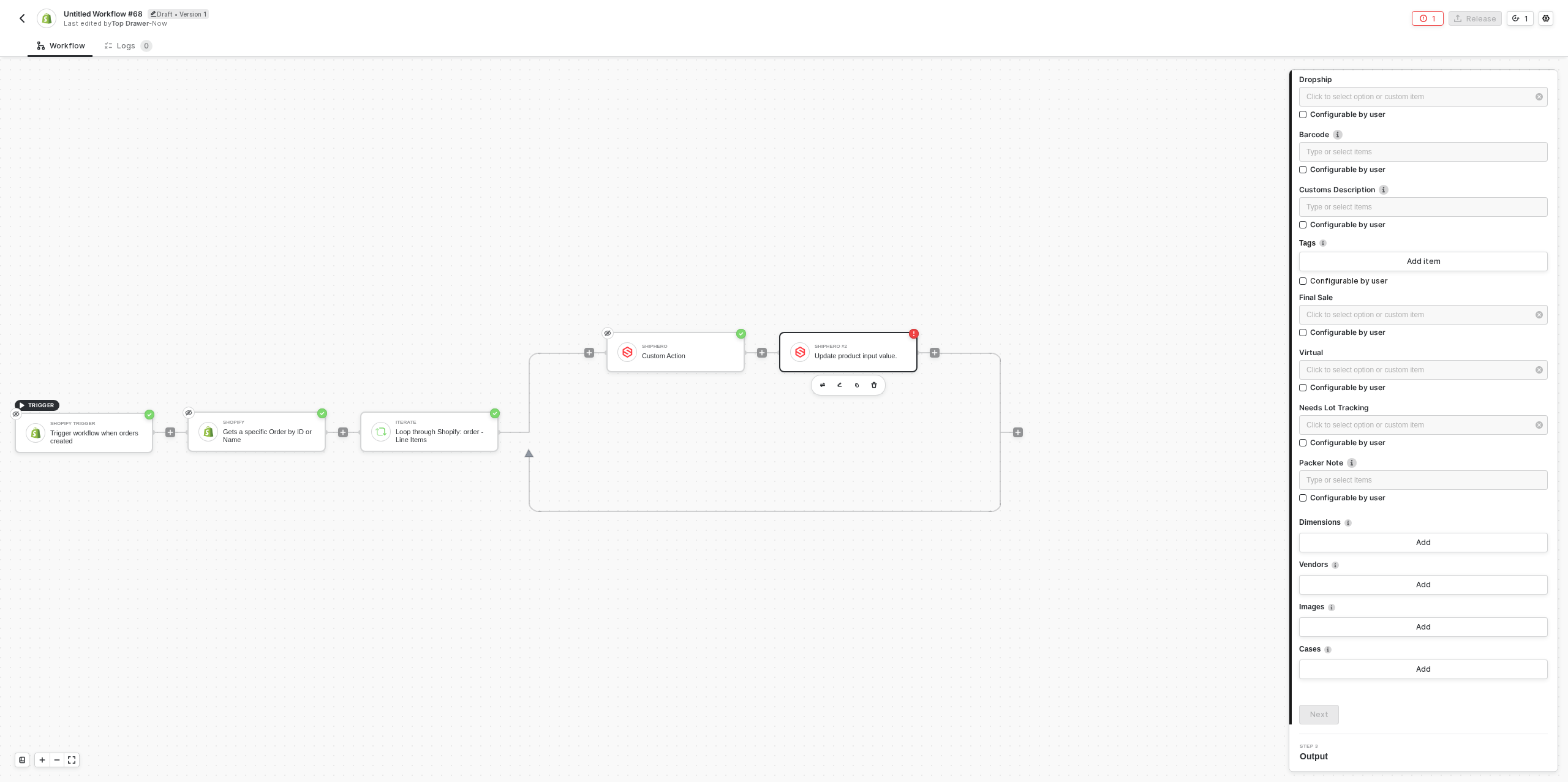
scroll to position [0, 0]
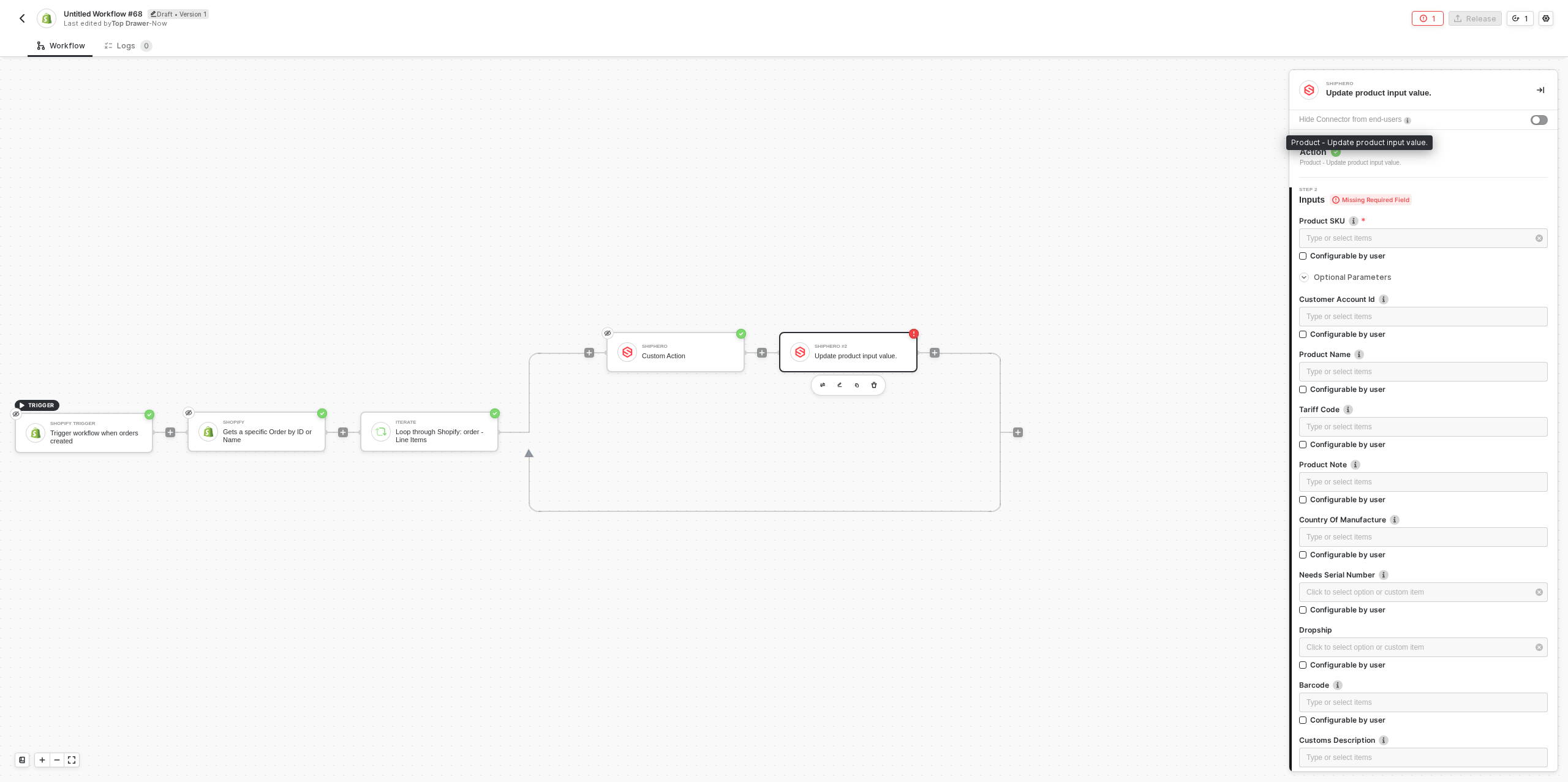
click at [1382, 166] on div "Product - Update product input value." at bounding box center [1351, 163] width 102 height 10
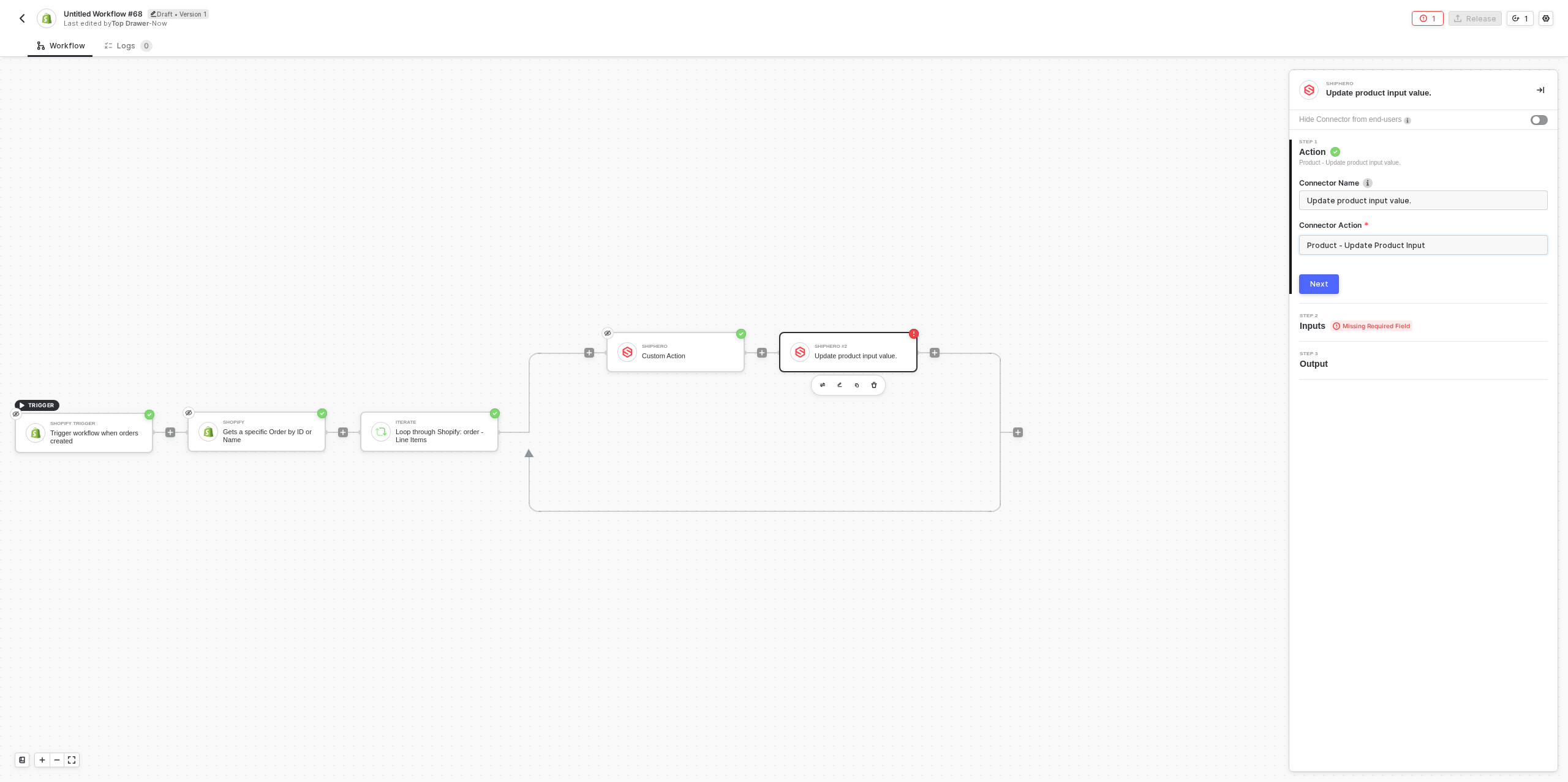
click at [1382, 254] on input "Product - Update Product Input" at bounding box center [1423, 245] width 249 height 20
click at [1193, 344] on li "Update Warehouse Product Input Update warehouse product input value." at bounding box center [1189, 334] width 198 height 31
type input "Update warehouse product input value."
type input "Product - Update Warehouse Product Input"
click at [1322, 286] on div "Next" at bounding box center [1320, 285] width 18 height 10
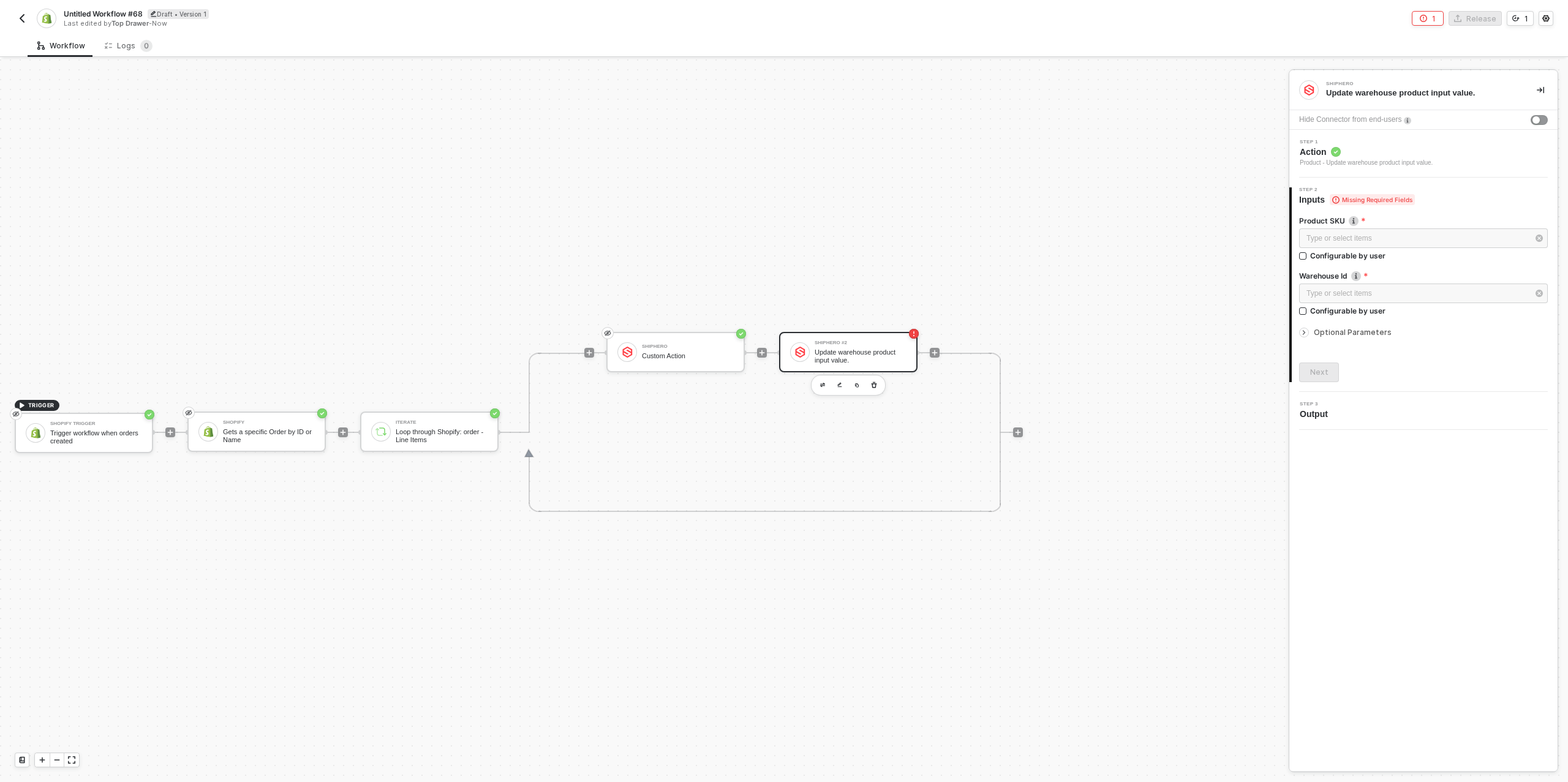
click at [1303, 335] on icon "icon-arrow-right-small" at bounding box center [1304, 332] width 7 height 7
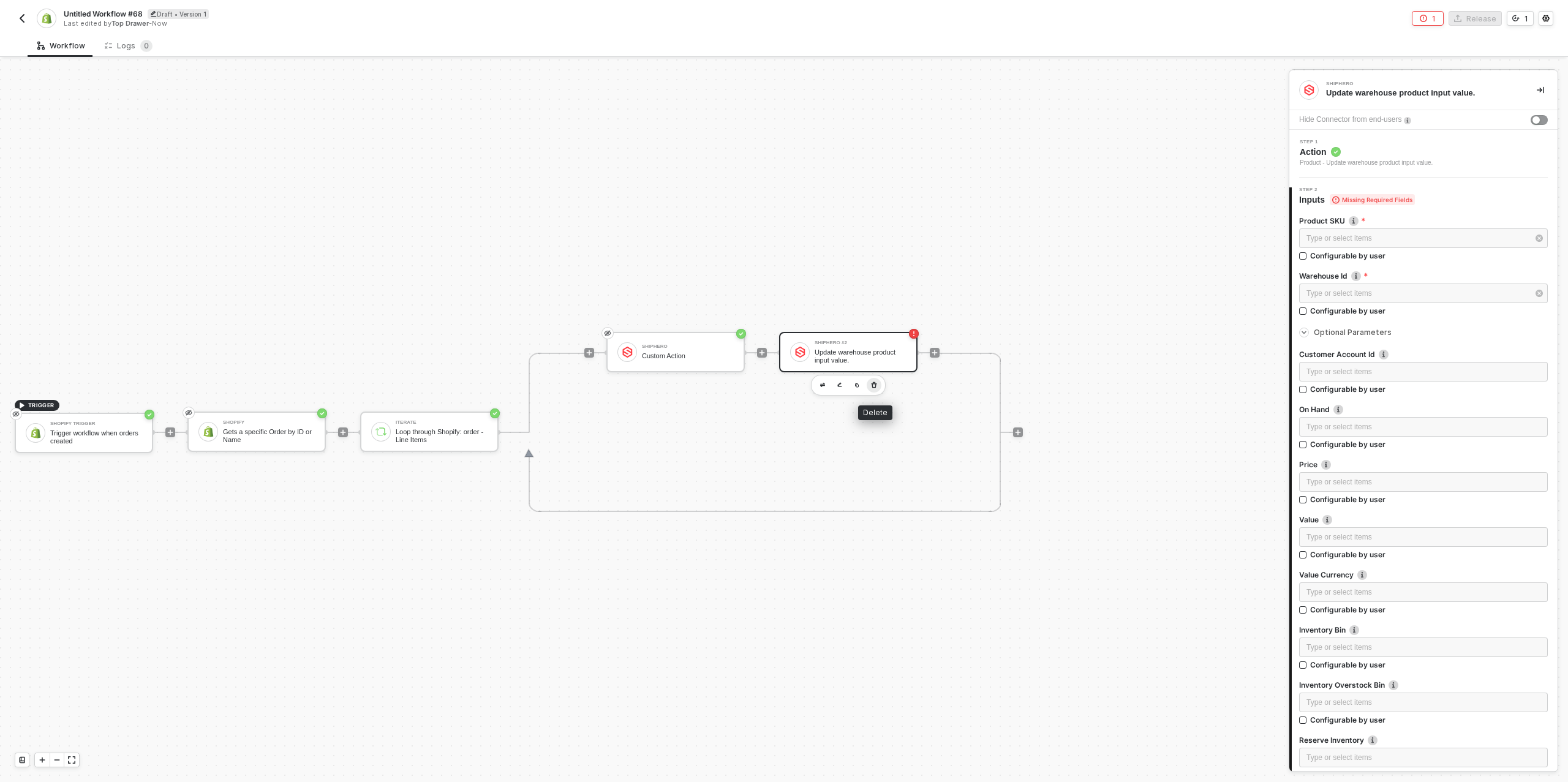
click at [876, 384] on icon "button" at bounding box center [874, 384] width 6 height 6
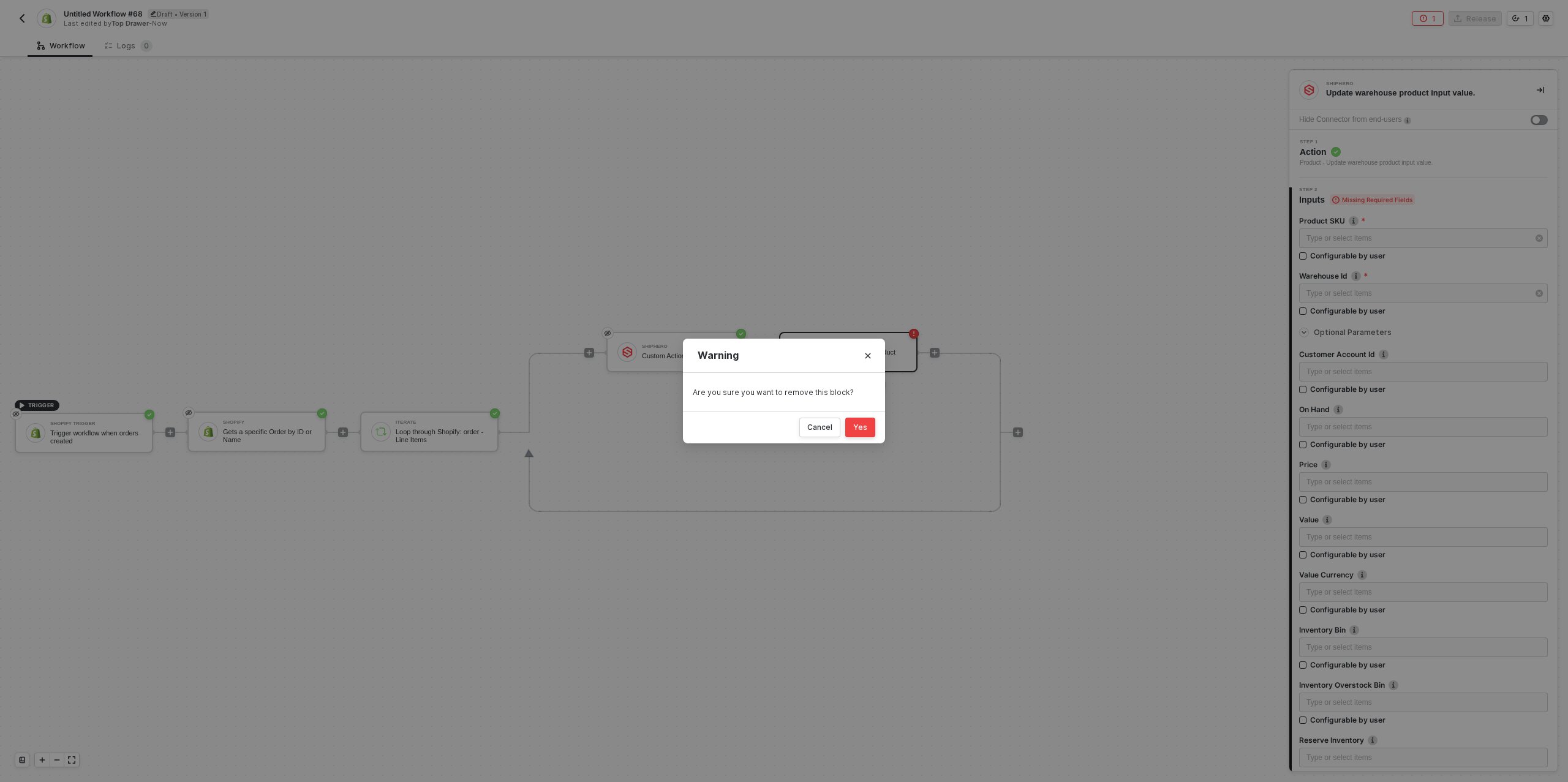
click at [860, 420] on button "Yes" at bounding box center [861, 428] width 30 height 20
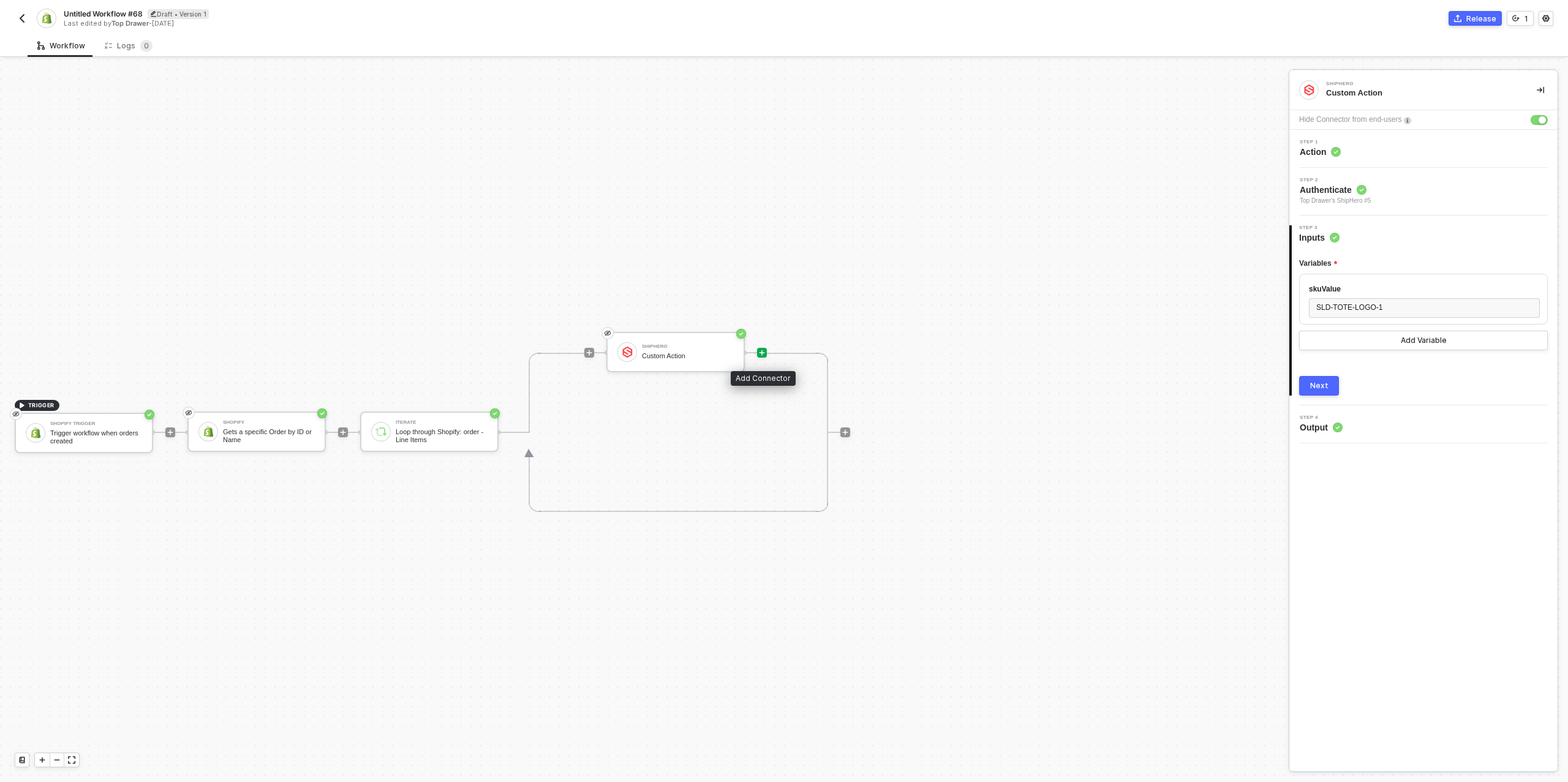
click at [760, 351] on icon "icon-play" at bounding box center [762, 353] width 7 height 7
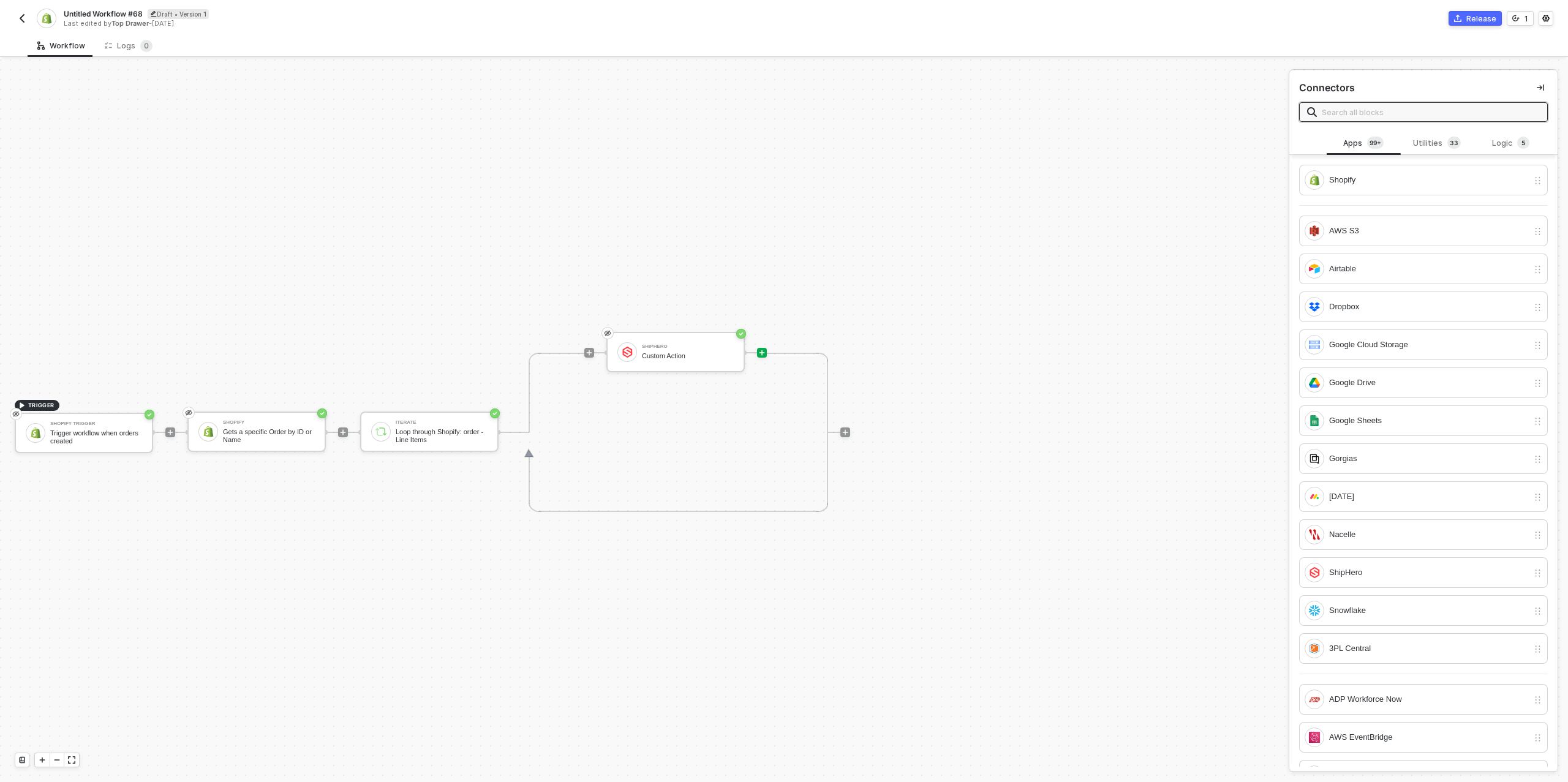
click at [94, 10] on span "Untitled Workflow #68" at bounding box center [103, 13] width 79 height 11
click at [94, 10] on input "Untitled Workflow #68" at bounding box center [168, 14] width 208 height 15
click at [93, 10] on input "Untitled Workflow #68" at bounding box center [168, 14] width 208 height 15
click at [112, 17] on input "Untitled Workflow #68" at bounding box center [168, 14] width 208 height 15
click at [117, 17] on input "Untitled Workflow #68" at bounding box center [168, 14] width 208 height 15
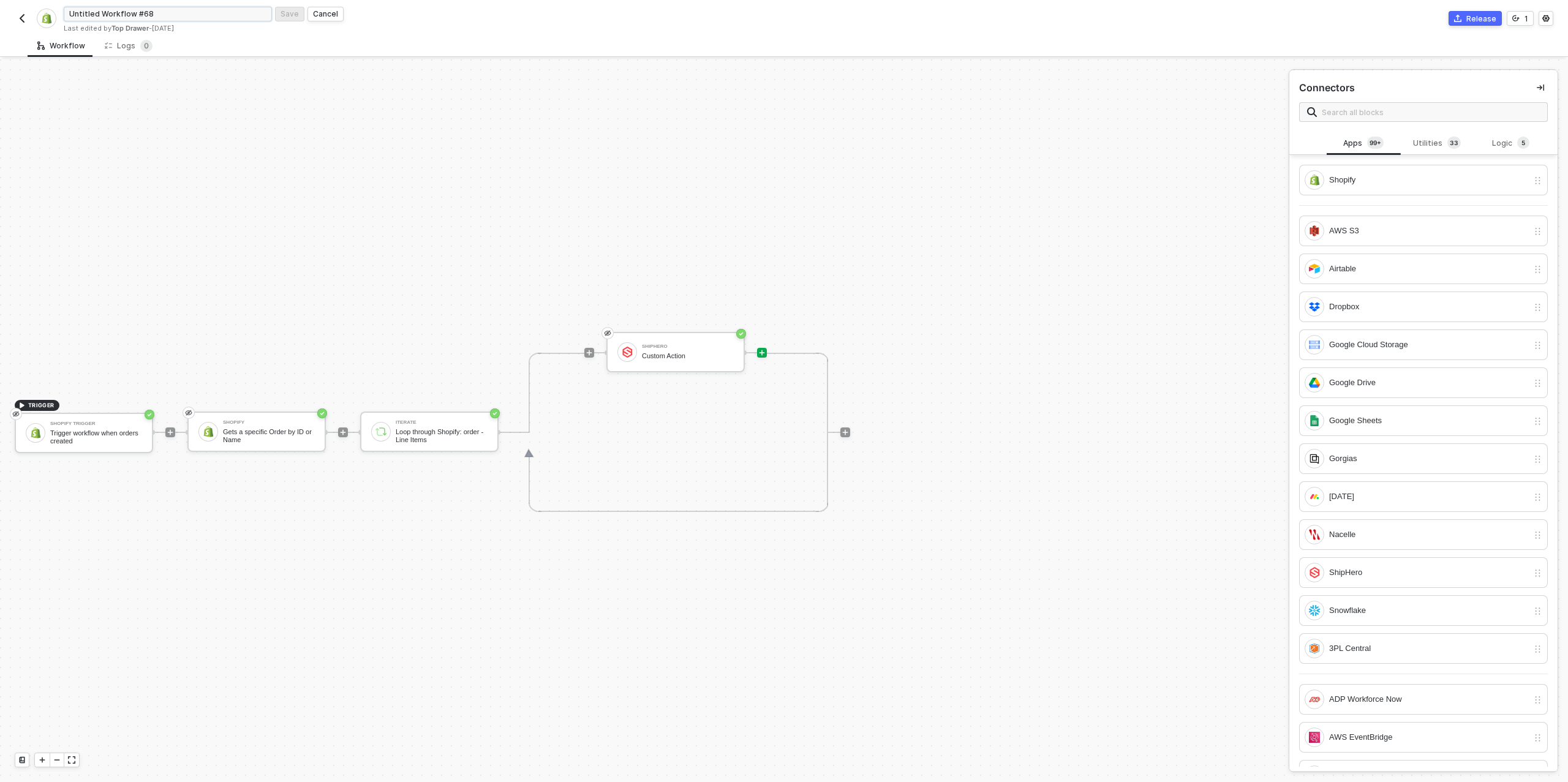
click at [117, 17] on input "Untitled Workflow #68" at bounding box center [168, 14] width 208 height 15
click at [117, 17] on input "Untitled Workflow #68" at bounding box center [168, 14] width 208 height 15
type input "EF Superstore Mover"
click button "Save" at bounding box center [290, 14] width 29 height 15
click at [22, 24] on button "button" at bounding box center [22, 18] width 15 height 15
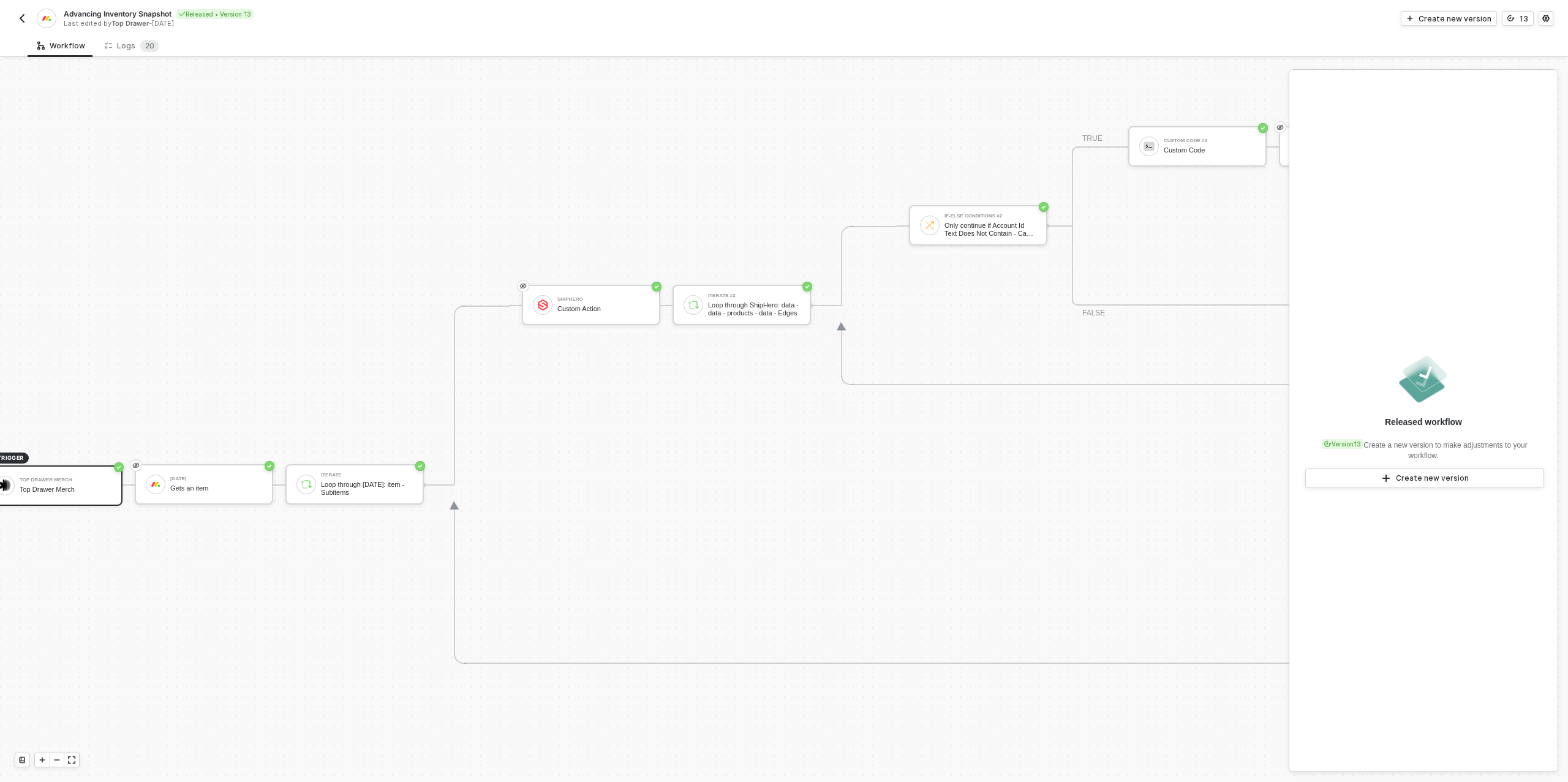
scroll to position [425, 0]
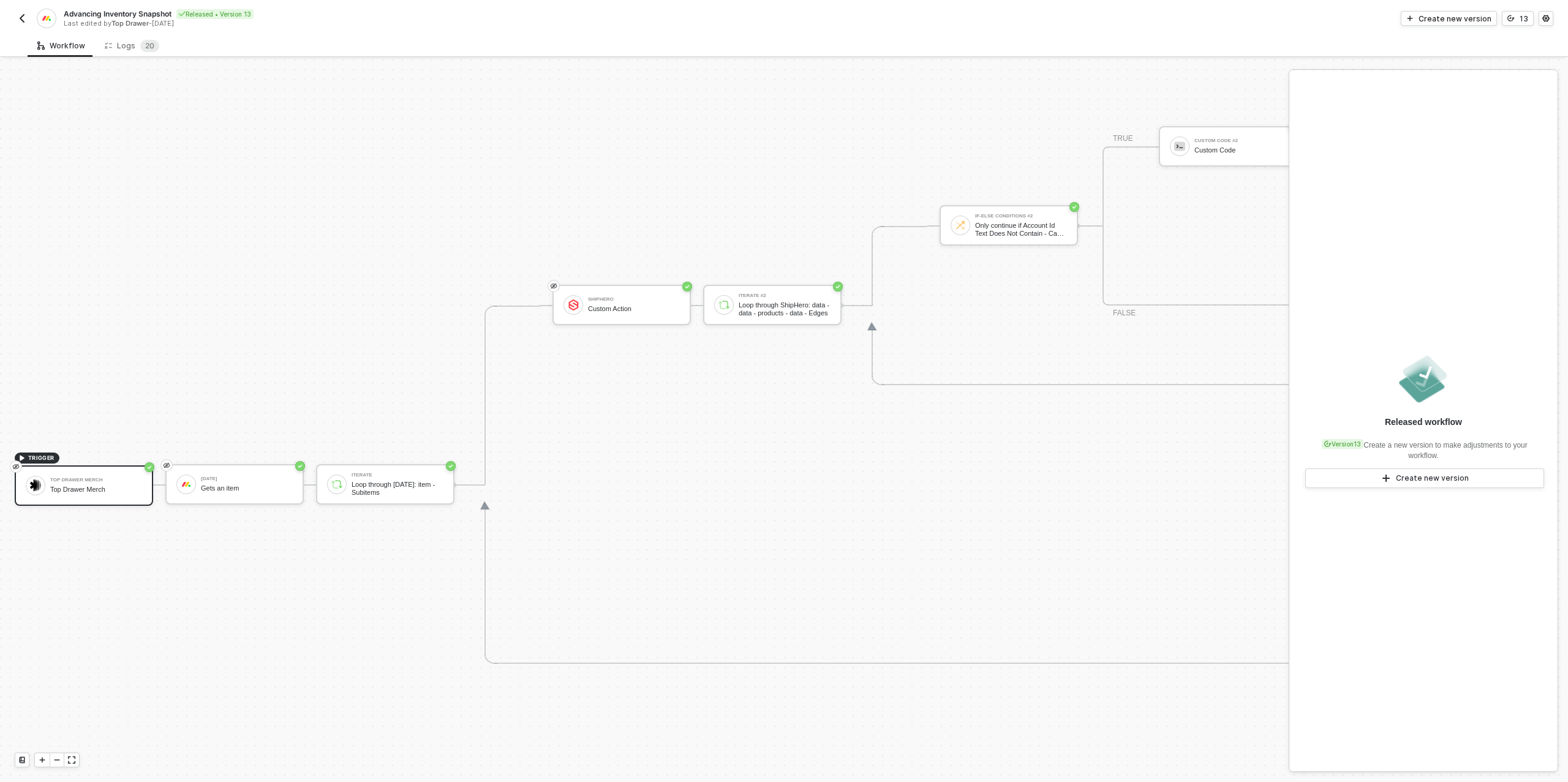
click at [27, 20] on img "button" at bounding box center [22, 18] width 10 height 10
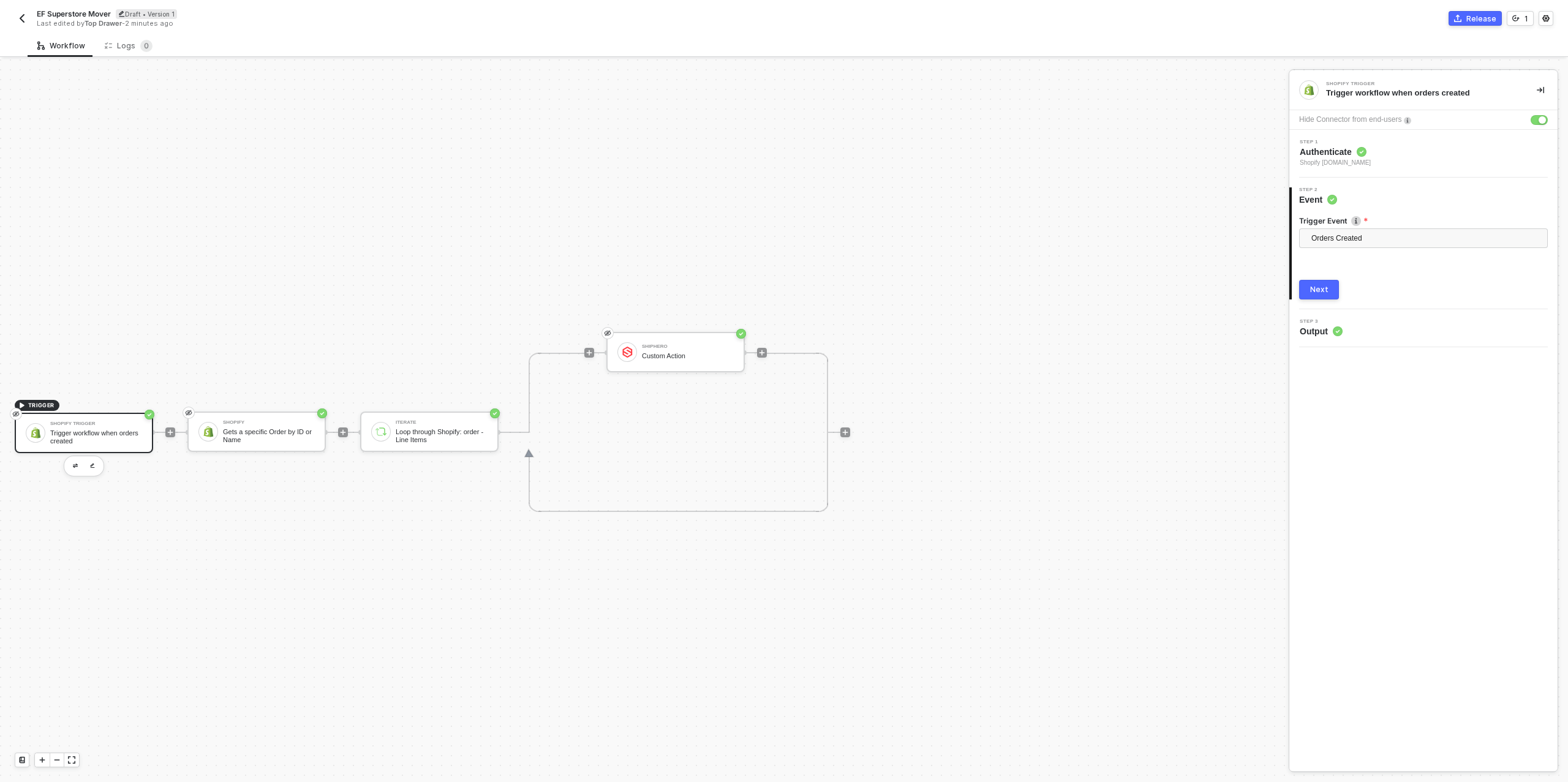
scroll to position [22, 0]
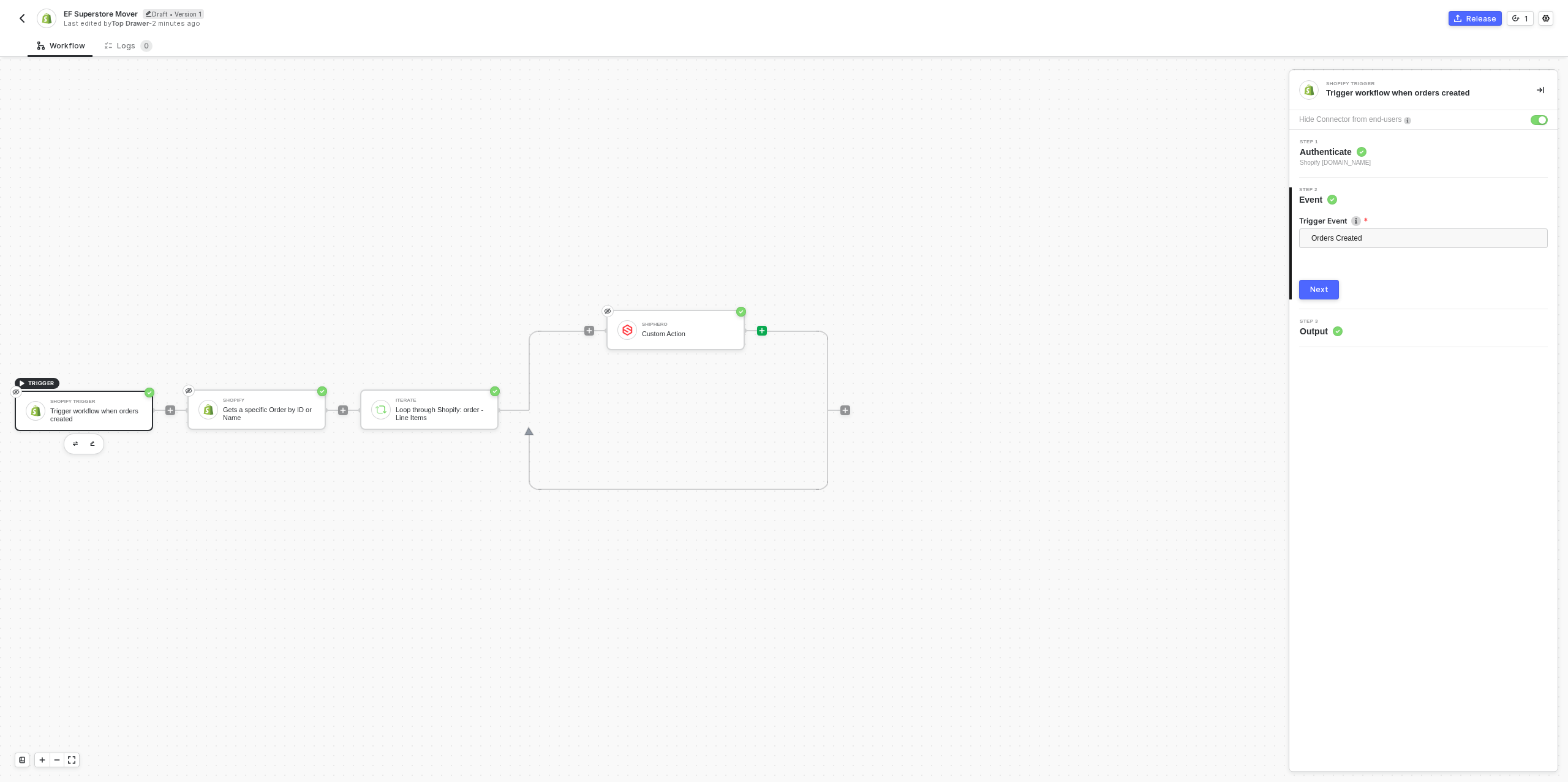
click at [760, 333] on icon "icon-play" at bounding box center [762, 330] width 7 height 7
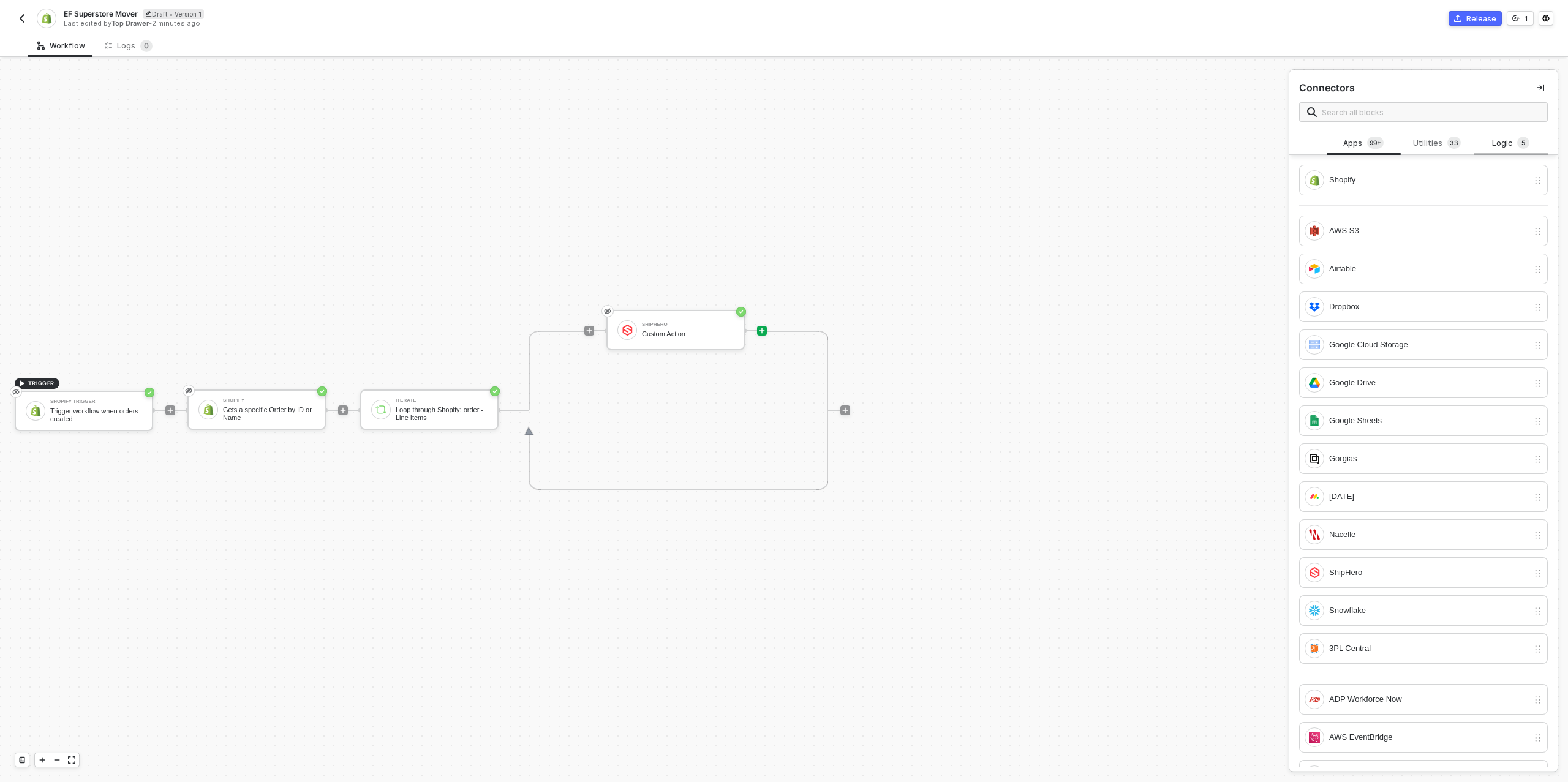
click at [1506, 147] on div "Logic 5" at bounding box center [1511, 143] width 54 height 13
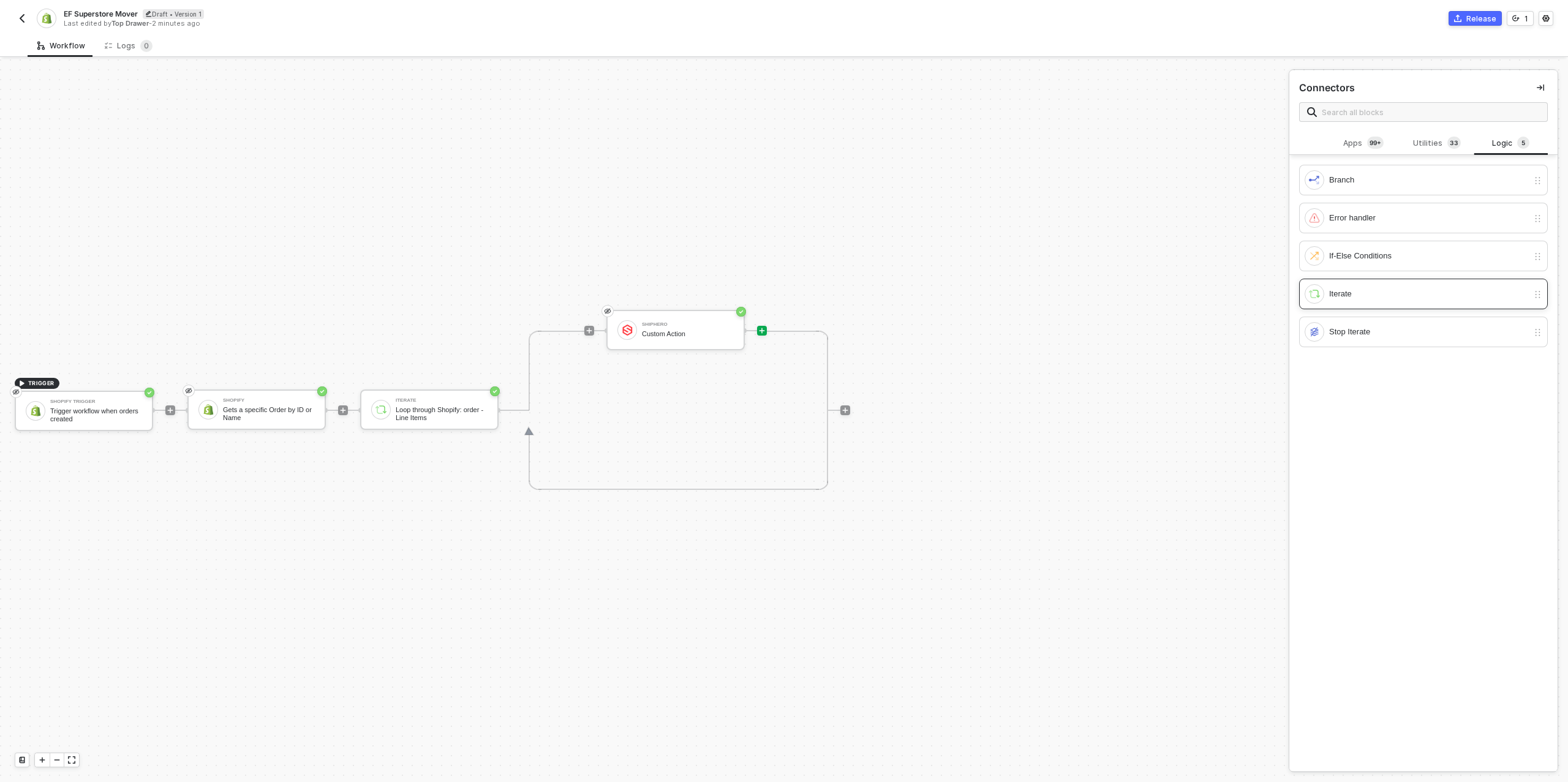
click at [1349, 294] on div "Iterate" at bounding box center [1428, 294] width 199 height 13
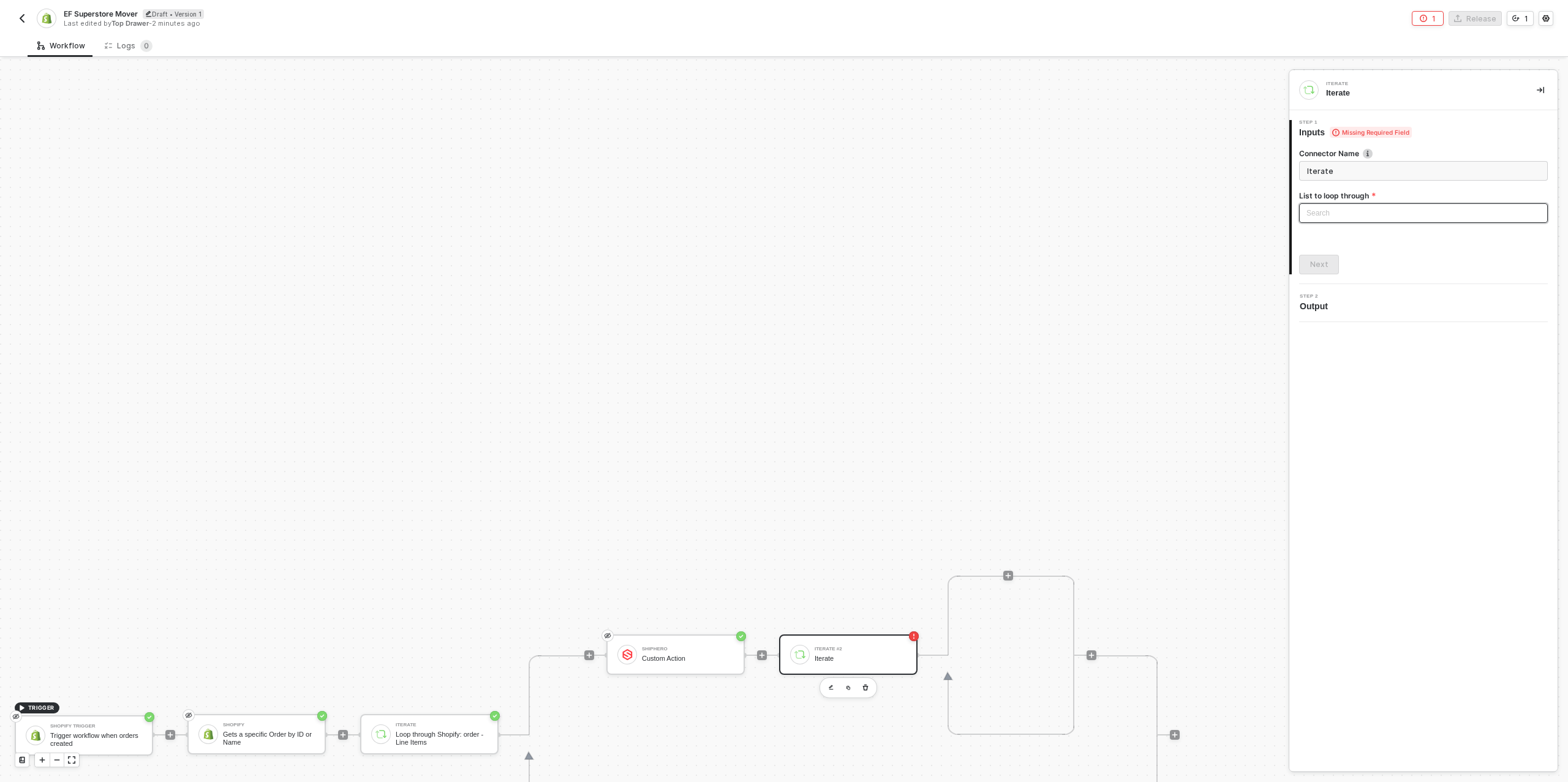
click at [1391, 208] on div "Search" at bounding box center [1423, 213] width 249 height 20
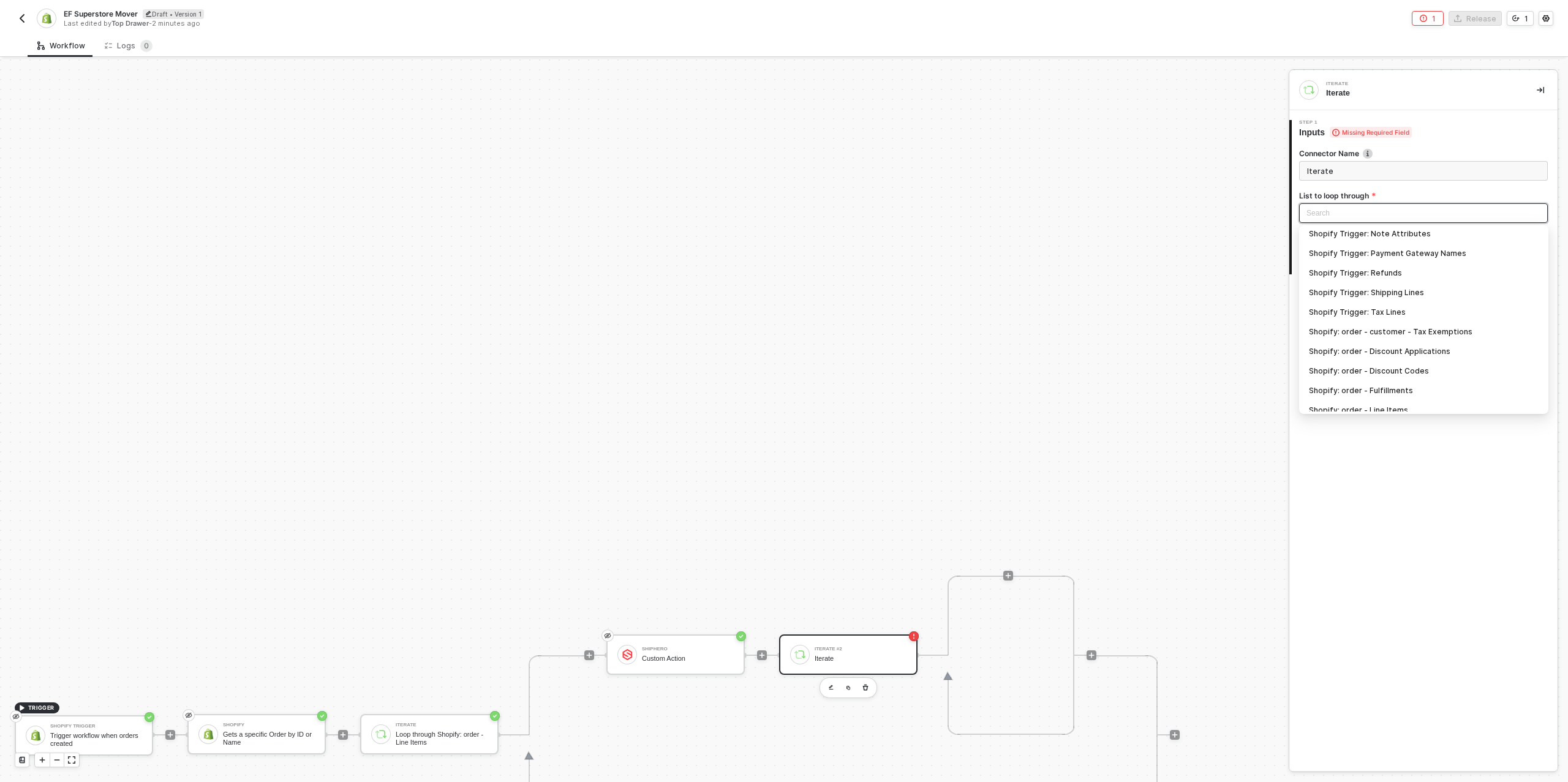
scroll to position [267, 0]
click at [1413, 401] on div "ShipHero: data - data - products - data - Edges" at bounding box center [1424, 402] width 230 height 13
type input "Loop through ShipHero: data - data - products - data - Edges"
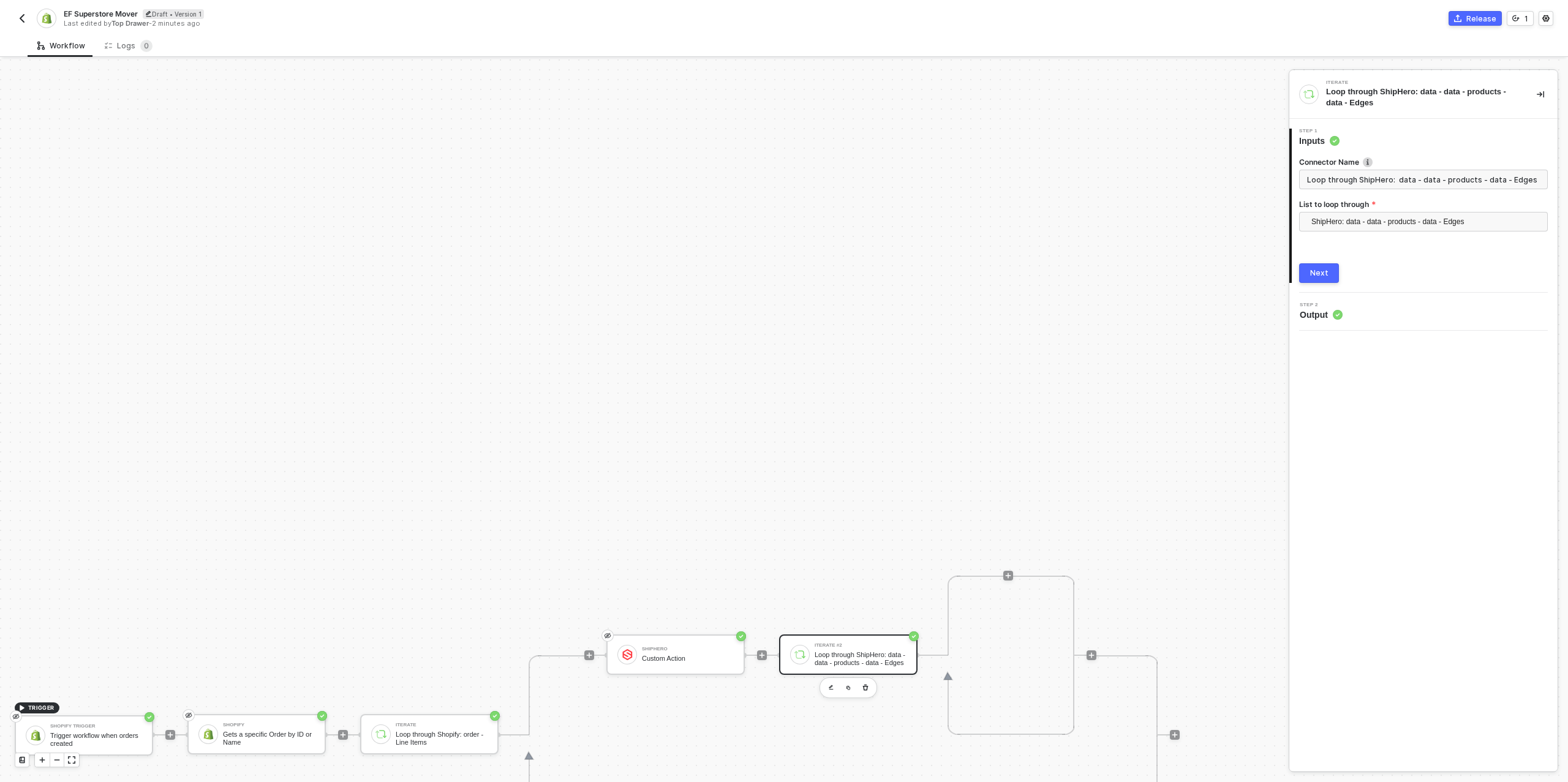
click at [1018, 389] on div "TRIGGER Shopify Trigger Trigger workflow when orders created Shopify Gets a spe…" at bounding box center [641, 735] width 1283 height 1394
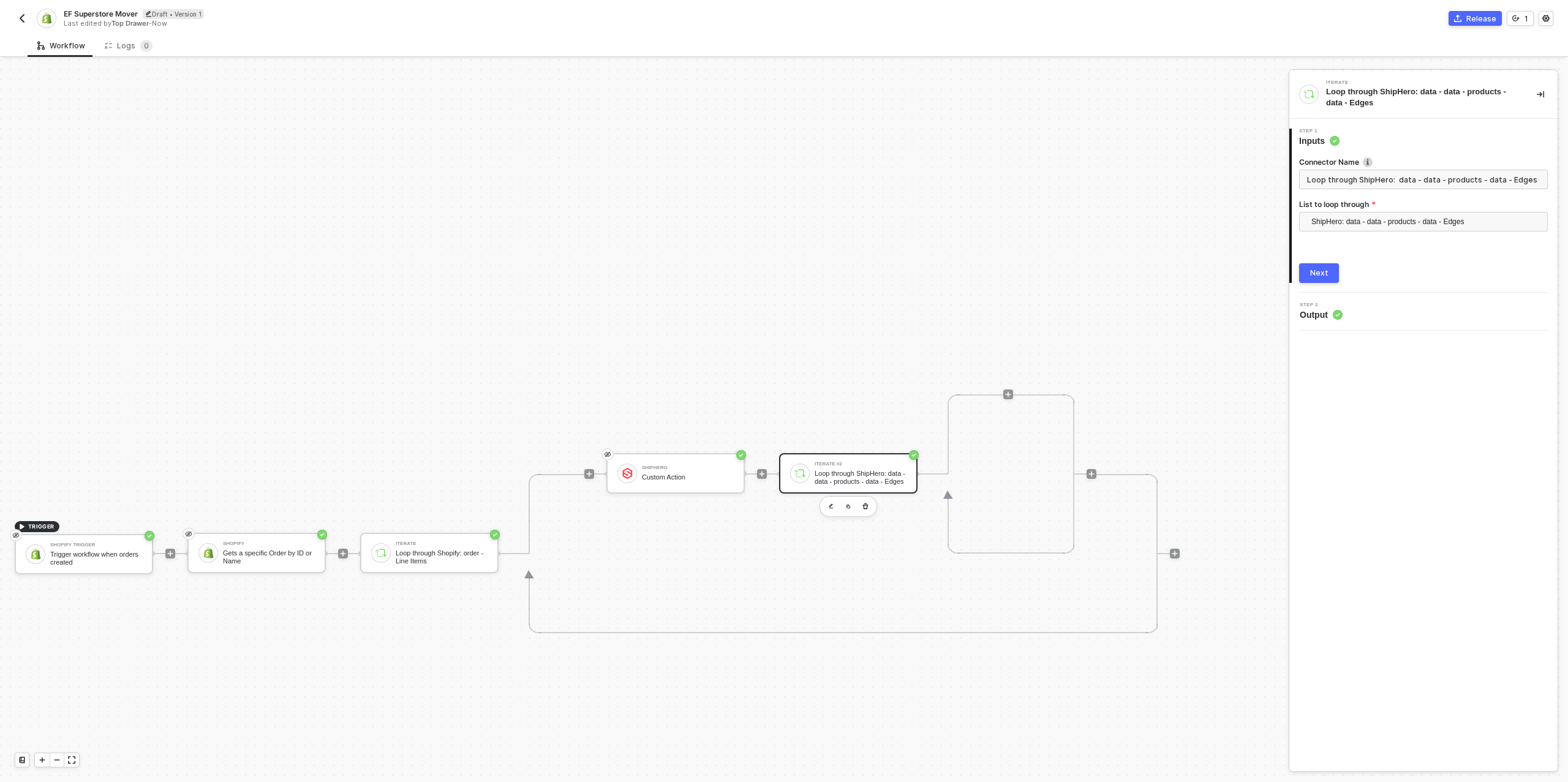
scroll to position [232, 0]
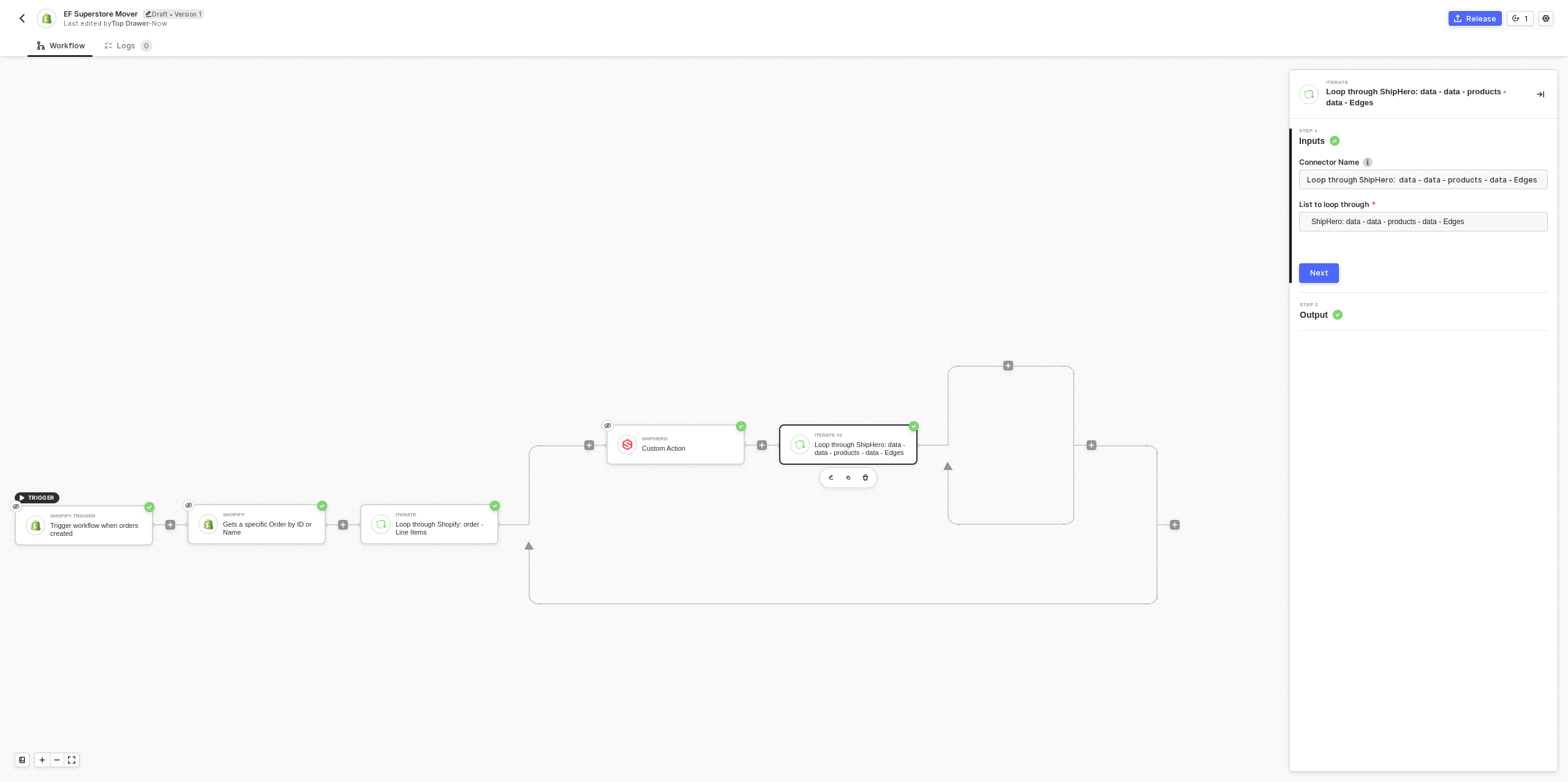
click at [1328, 270] on button "Next" at bounding box center [1319, 274] width 40 height 20
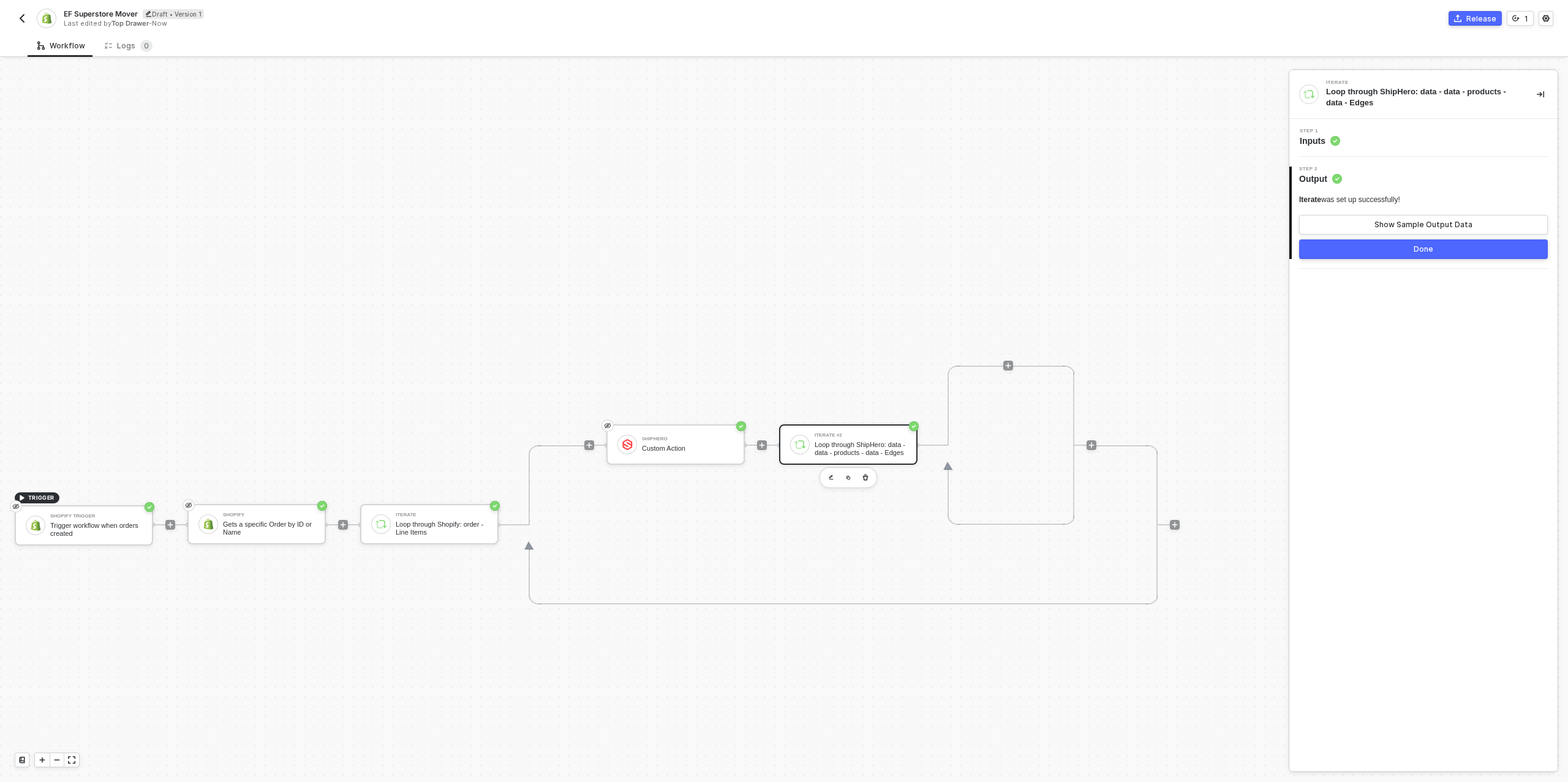
click at [1381, 252] on button "Done" at bounding box center [1423, 250] width 249 height 20
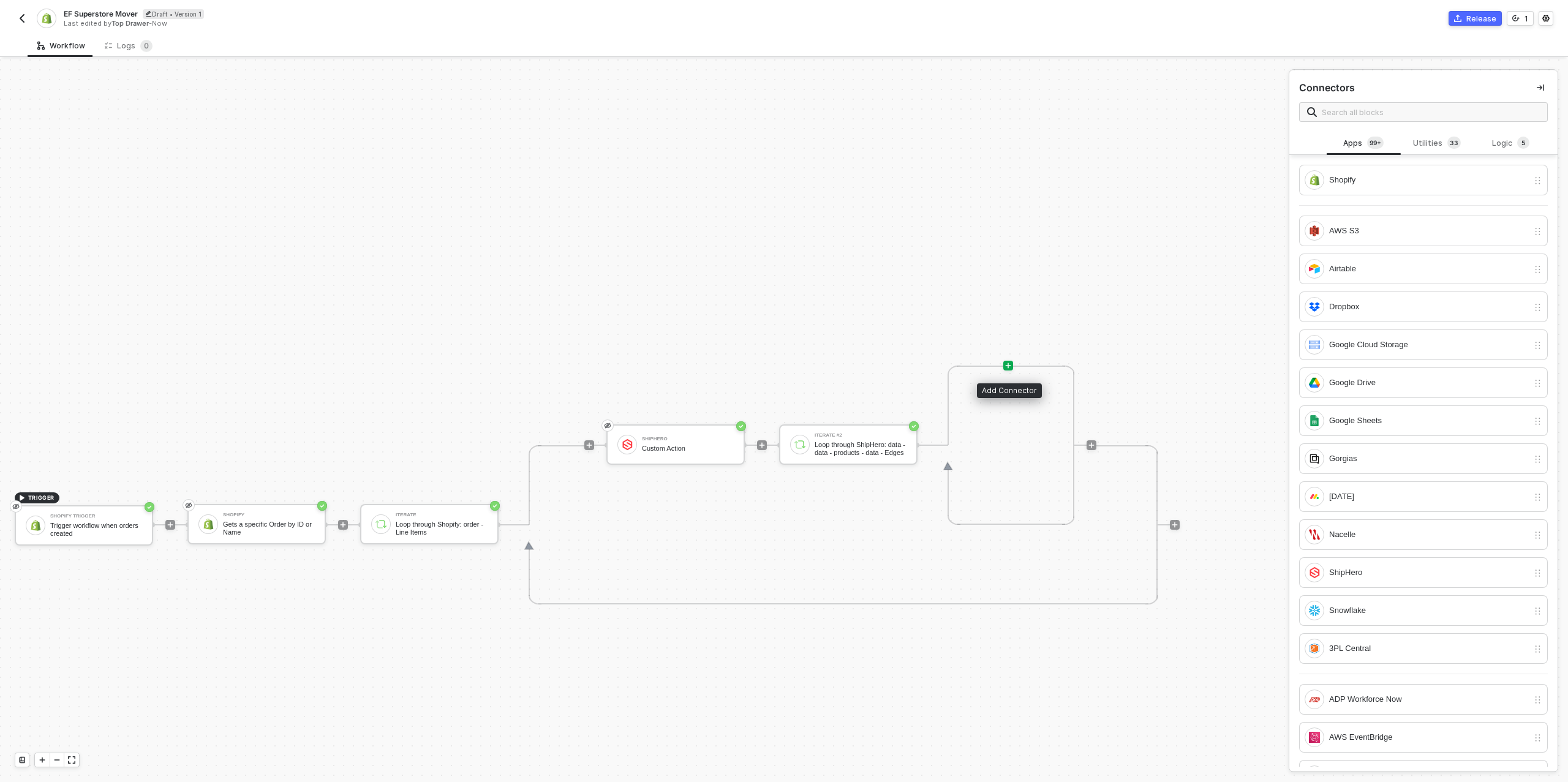
click at [1007, 368] on icon "icon-play" at bounding box center [1008, 365] width 7 height 7
click at [1505, 143] on div "Logic 5" at bounding box center [1511, 143] width 54 height 13
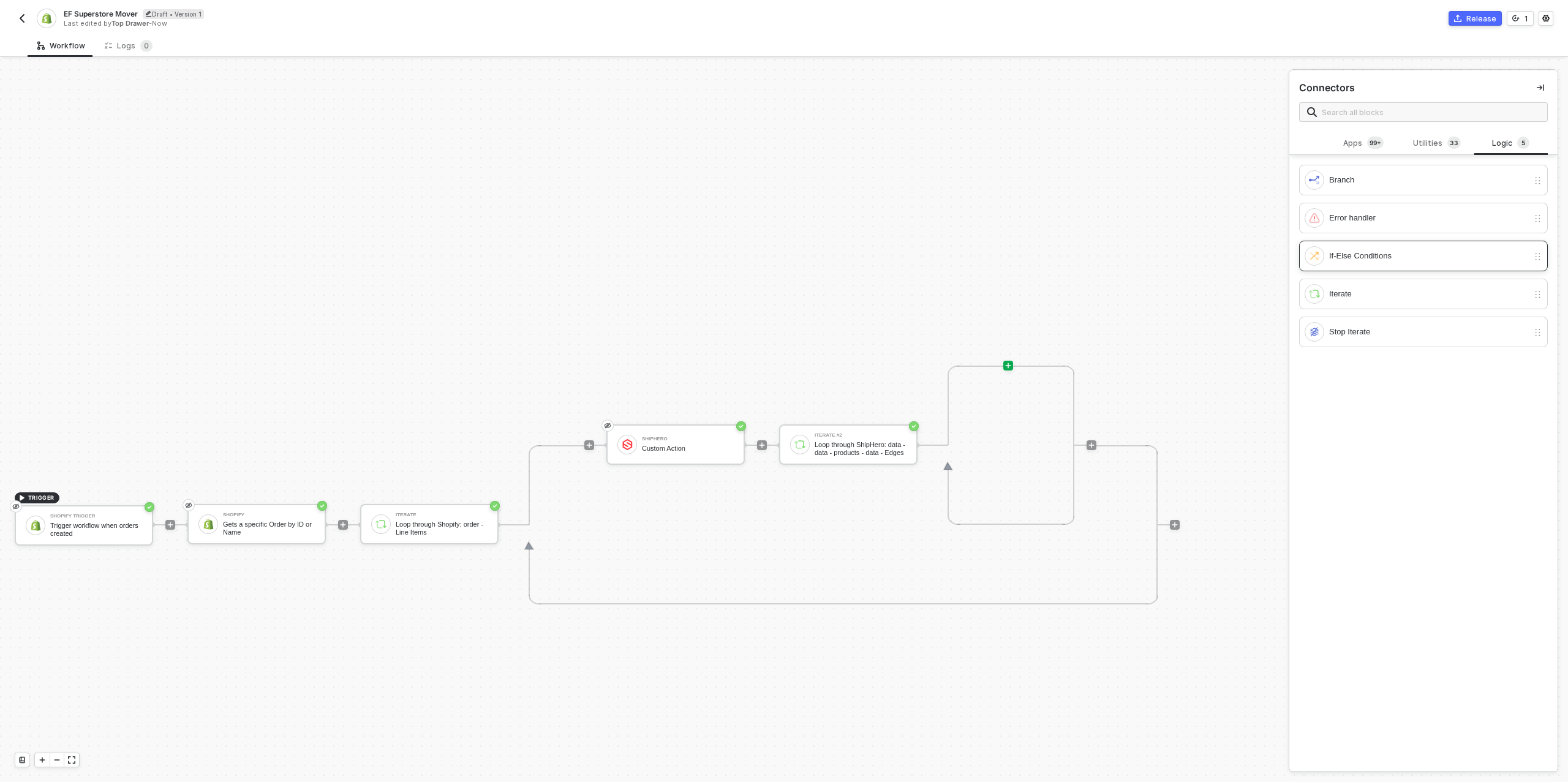
click at [1401, 252] on div "If-Else Conditions" at bounding box center [1428, 256] width 199 height 13
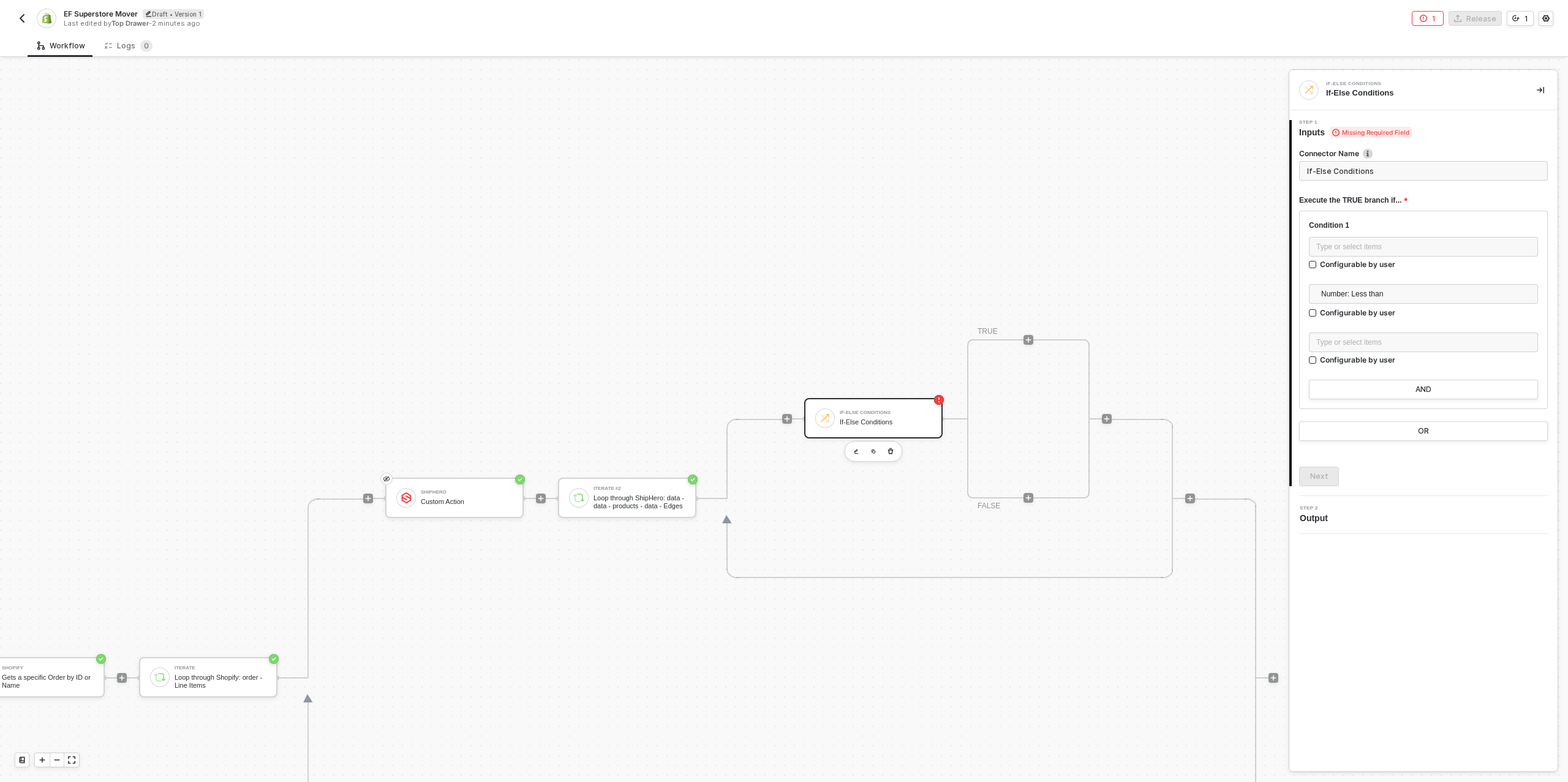
scroll to position [232, 287]
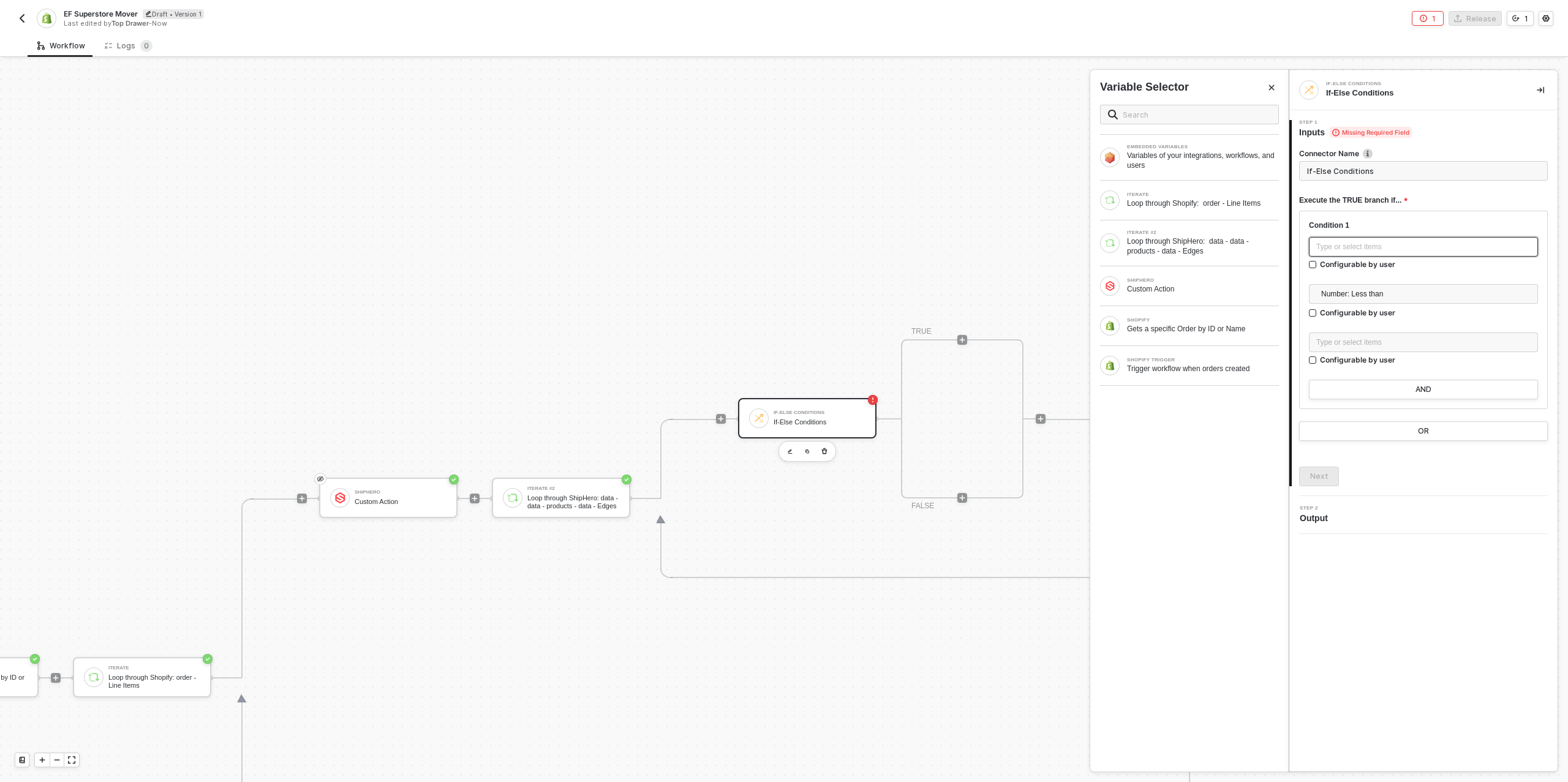
click at [1377, 245] on div "Type or select items ﻿" at bounding box center [1424, 247] width 215 height 12
click at [1236, 247] on div "Loop through ShipHero: data - data - products - data - Edges" at bounding box center [1203, 246] width 152 height 20
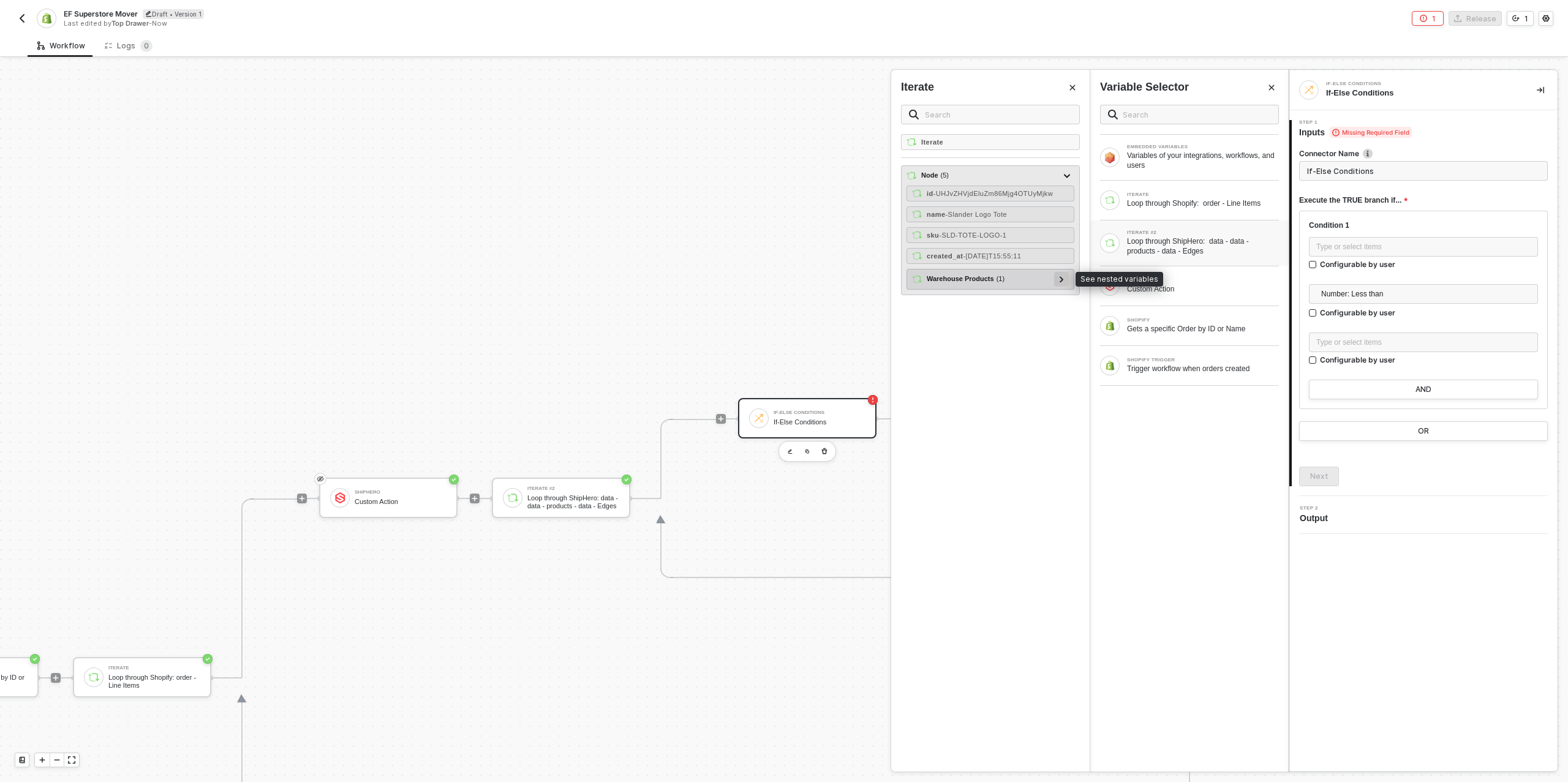
click at [1067, 280] on div at bounding box center [1062, 280] width 15 height 15
click at [1054, 298] on div at bounding box center [1055, 299] width 6 height 13
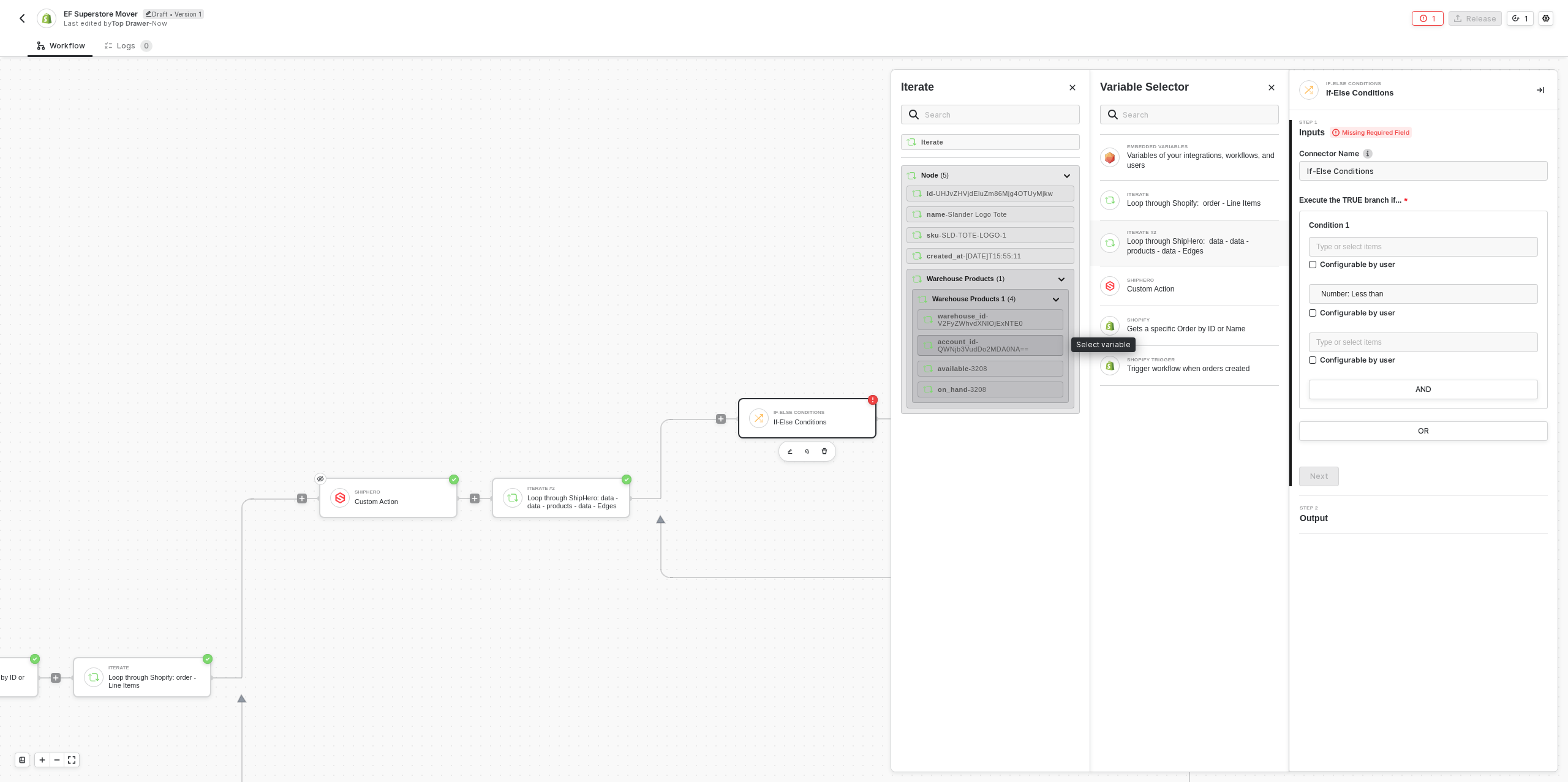
click at [1015, 343] on span "- QWNjb3VudDo2MDA0NA==" at bounding box center [983, 345] width 91 height 15
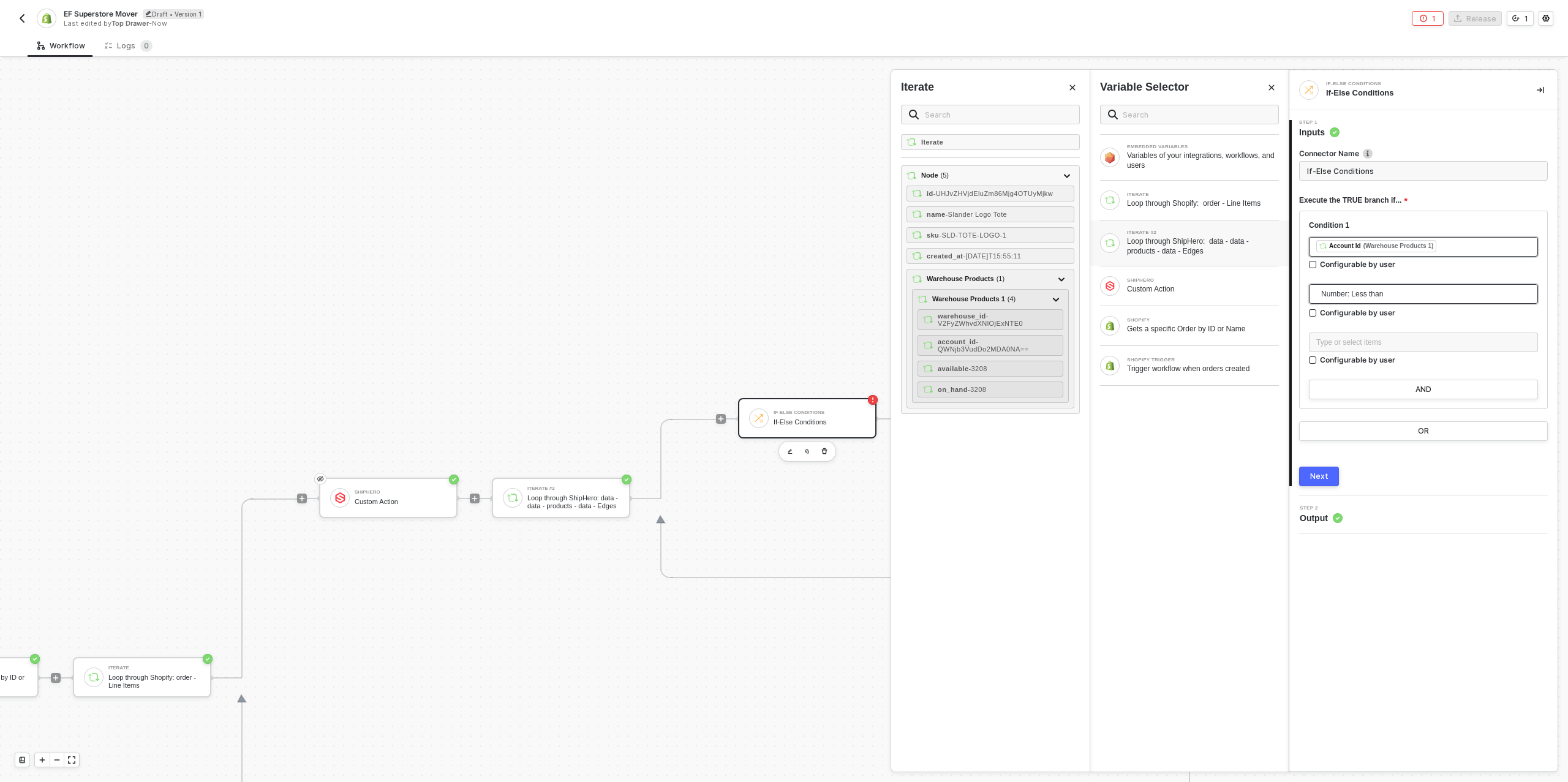
click at [1344, 297] on span "Number: Less than" at bounding box center [1427, 294] width 210 height 18
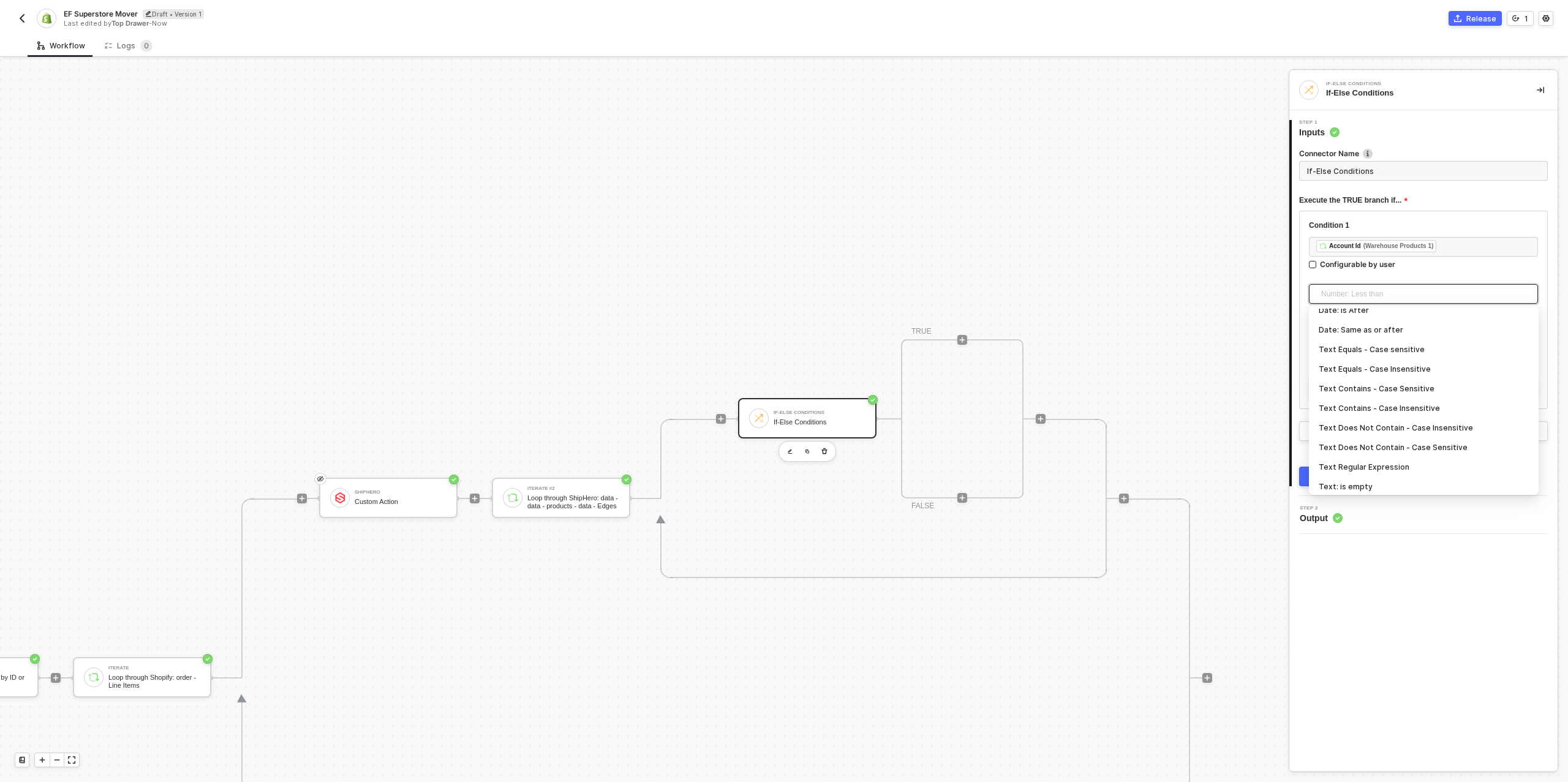
scroll to position [205, 0]
click at [1367, 372] on div "Text Equals - Case Insensitive" at bounding box center [1424, 368] width 210 height 13
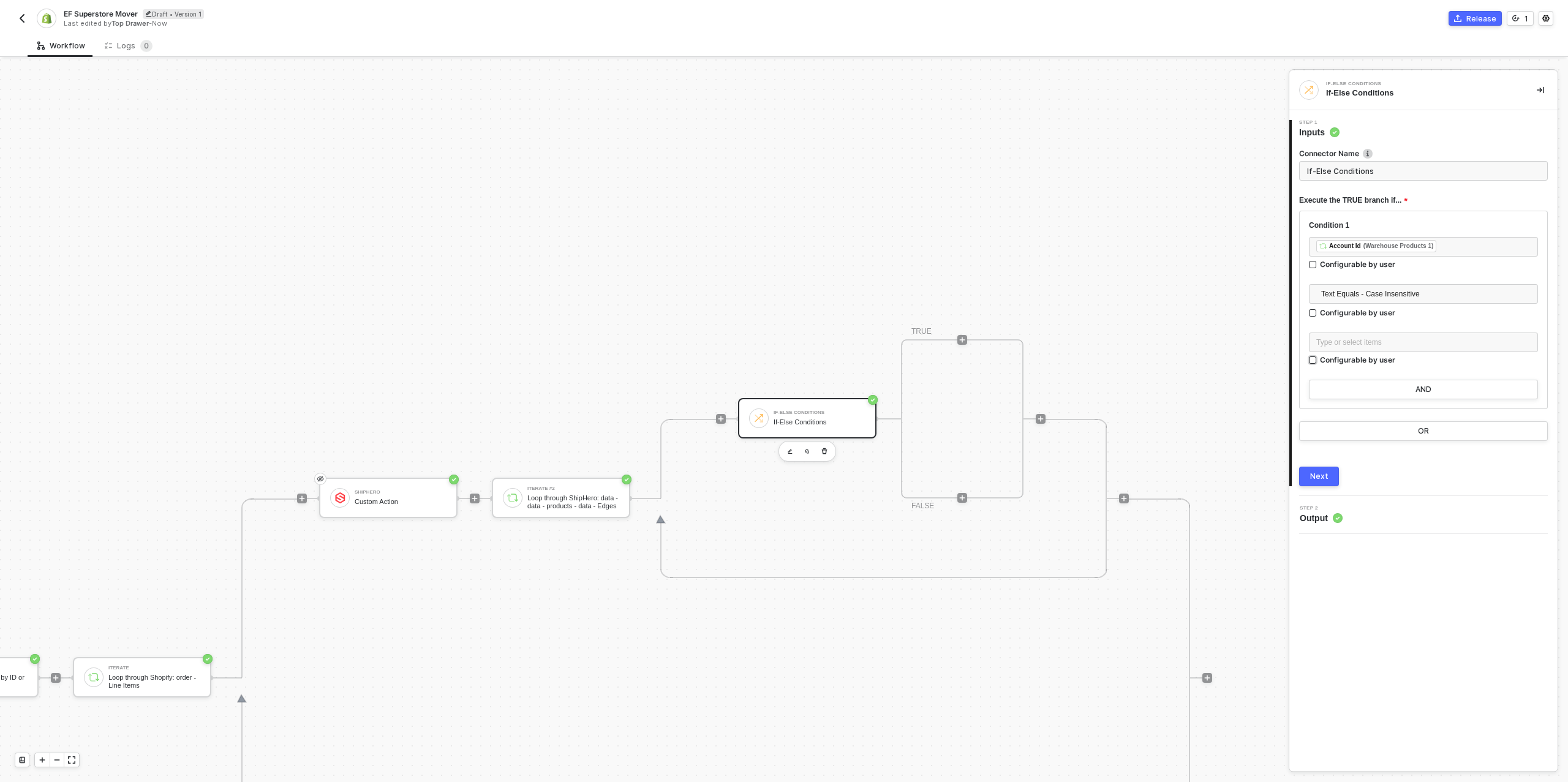
click at [1320, 360] on div "Configurable by user" at bounding box center [1357, 359] width 76 height 11
click at [1317, 360] on input "Configurable by user" at bounding box center [1313, 360] width 8 height 8
checkbox input "true"
click at [1378, 384] on button "AND" at bounding box center [1423, 389] width 229 height 20
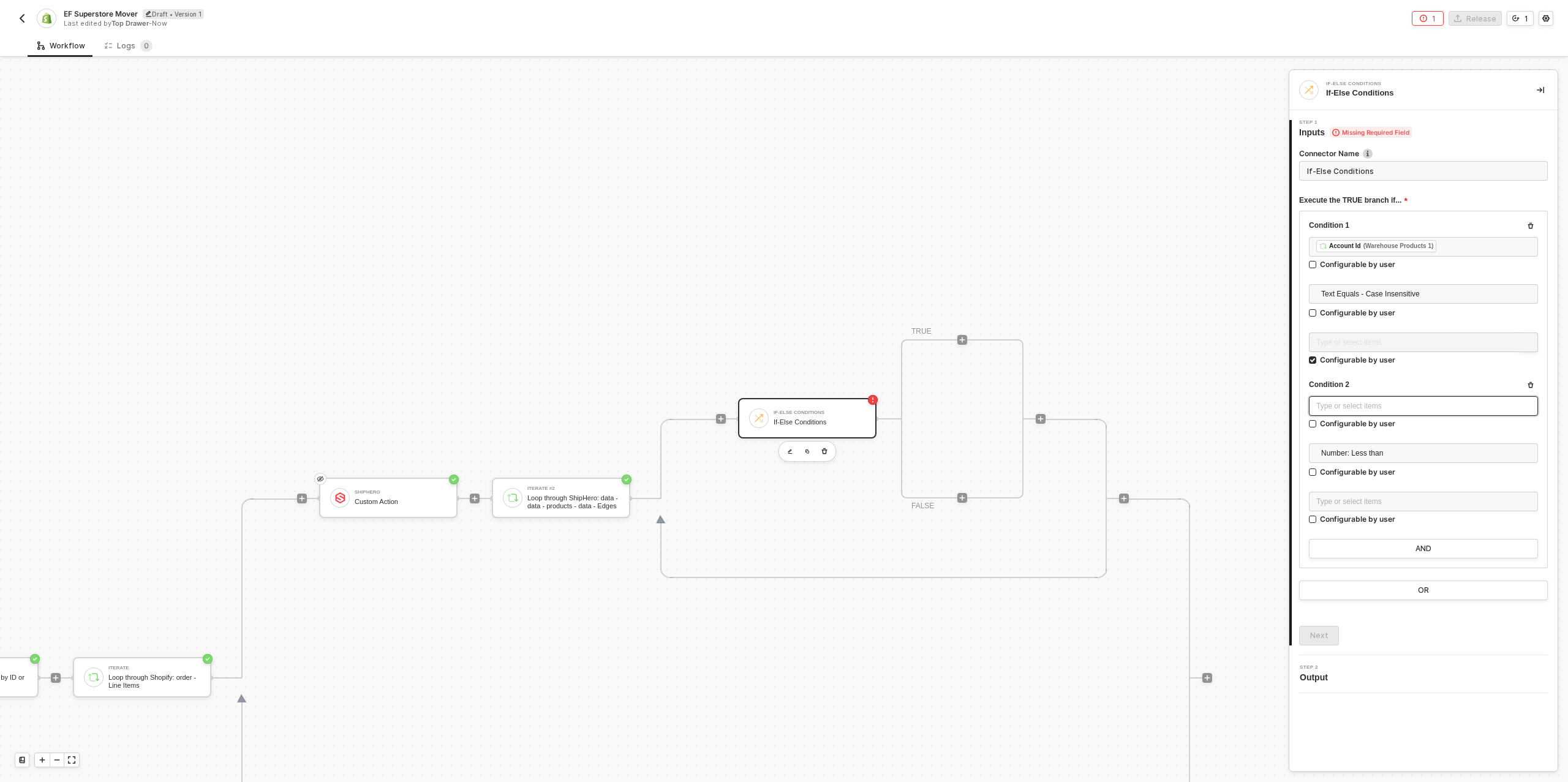
click at [1359, 400] on div "Type or select items ﻿" at bounding box center [1424, 406] width 215 height 12
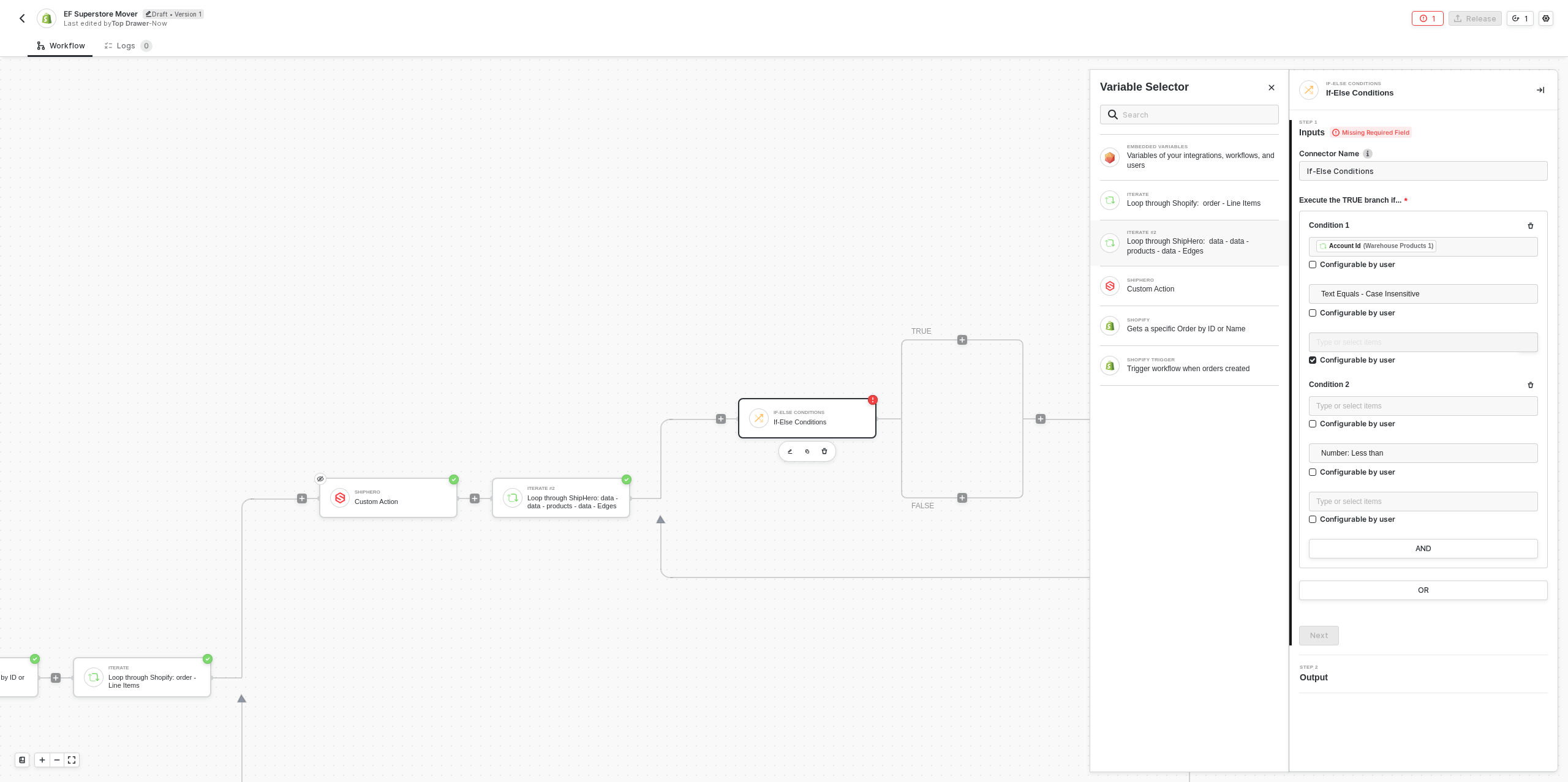
click at [1238, 255] on div "Loop through ShipHero: data - data - products - data - Edges" at bounding box center [1203, 246] width 152 height 20
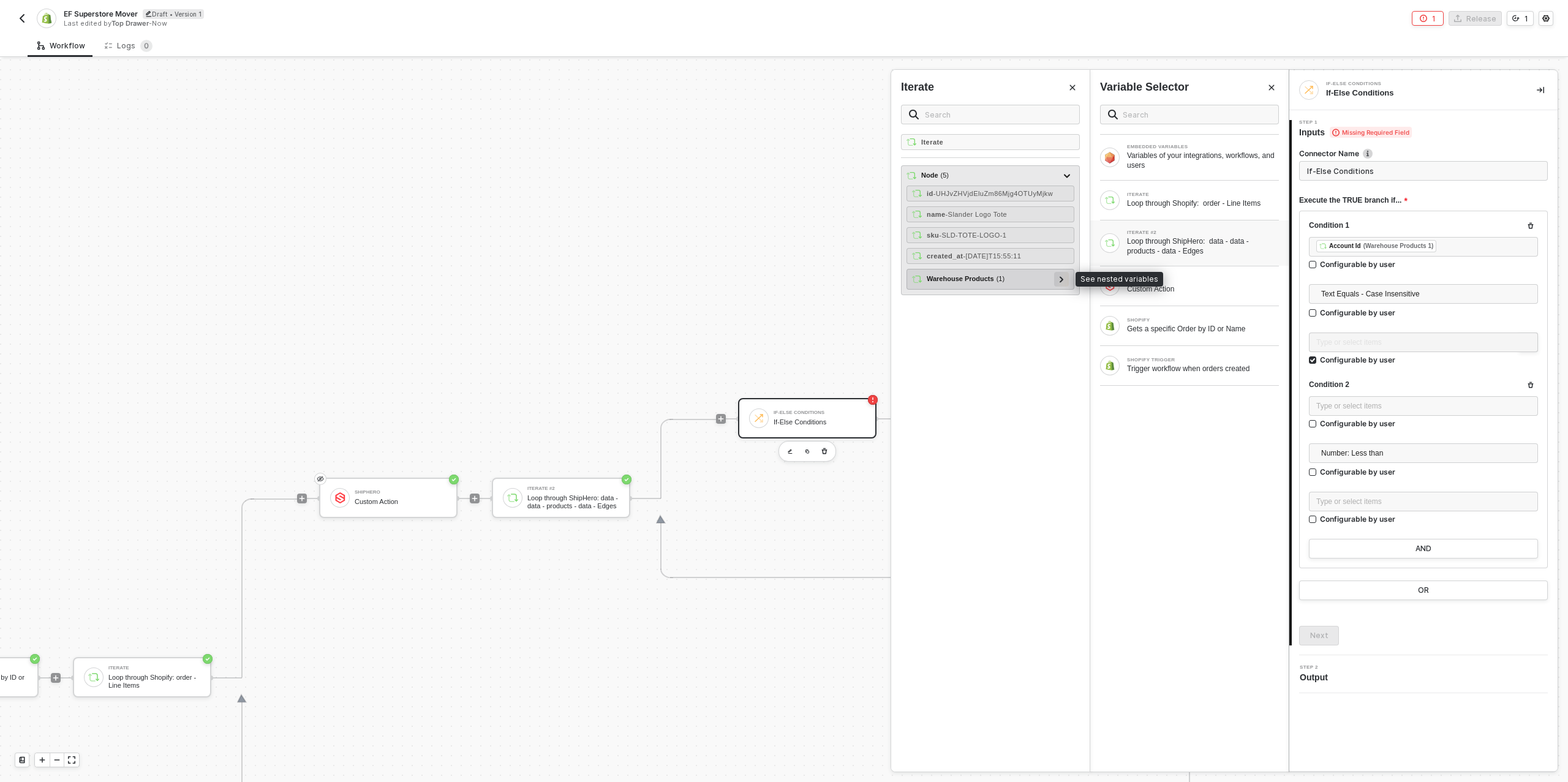
click at [1062, 277] on icon at bounding box center [1061, 279] width 4 height 6
click at [1053, 294] on div at bounding box center [1056, 299] width 15 height 15
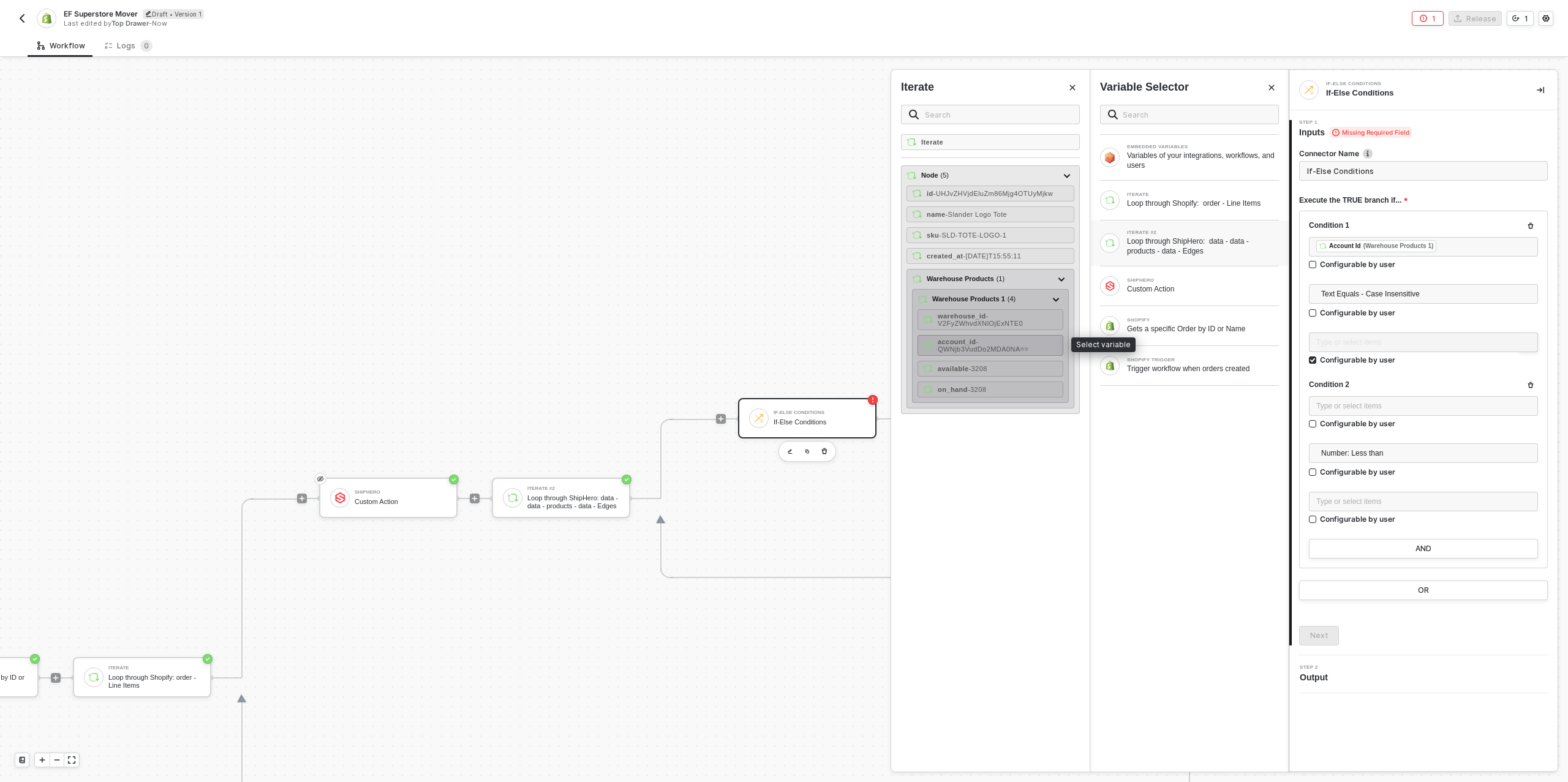
click at [1033, 339] on div "account_id - QWNjb3VudDo2MDA0NA==" at bounding box center [998, 345] width 120 height 15
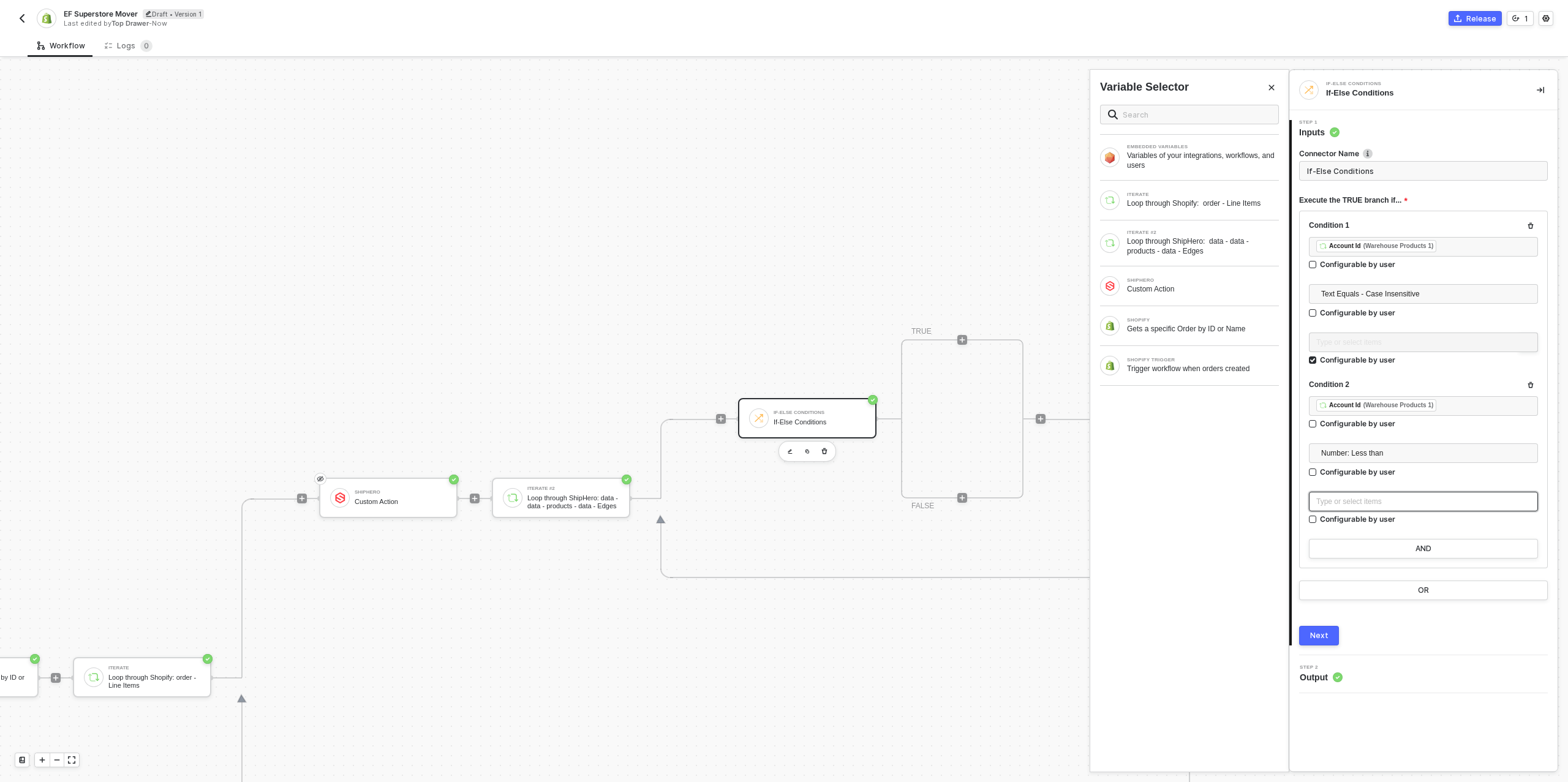
click at [1384, 497] on div "Type or select items ﻿" at bounding box center [1424, 502] width 215 height 12
drag, startPoint x: 1464, startPoint y: 582, endPoint x: 1294, endPoint y: 497, distance: 190.1
click at [1294, 497] on div "Connector Name If-Else Conditions Execute the TRUE branch if... Condition 1 ﻿ ﻿…" at bounding box center [1424, 391] width 265 height 507
click at [1355, 502] on div "Type or select items ﻿" at bounding box center [1424, 502] width 215 height 12
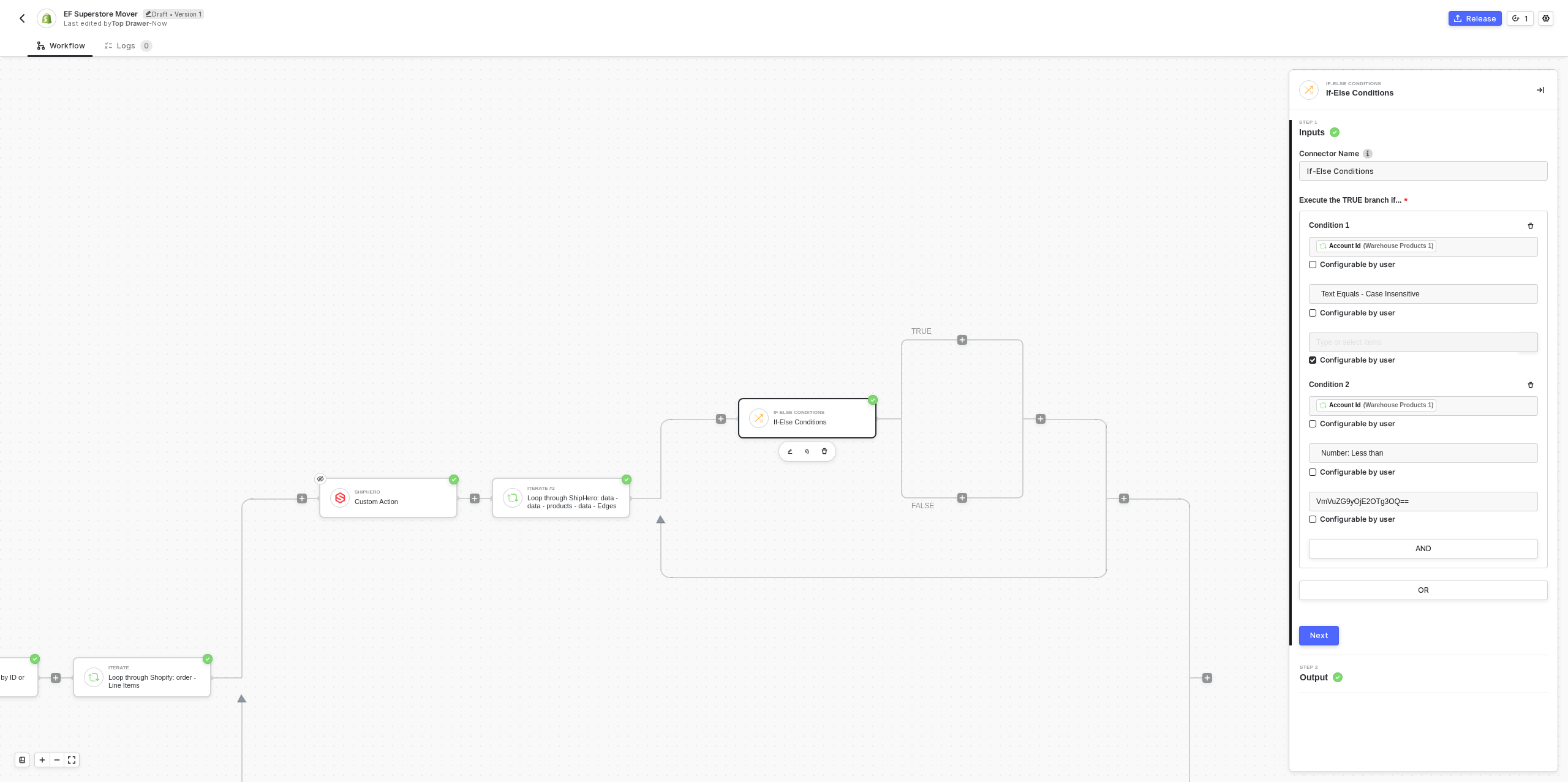
click at [1310, 636] on button "Next" at bounding box center [1319, 636] width 40 height 20
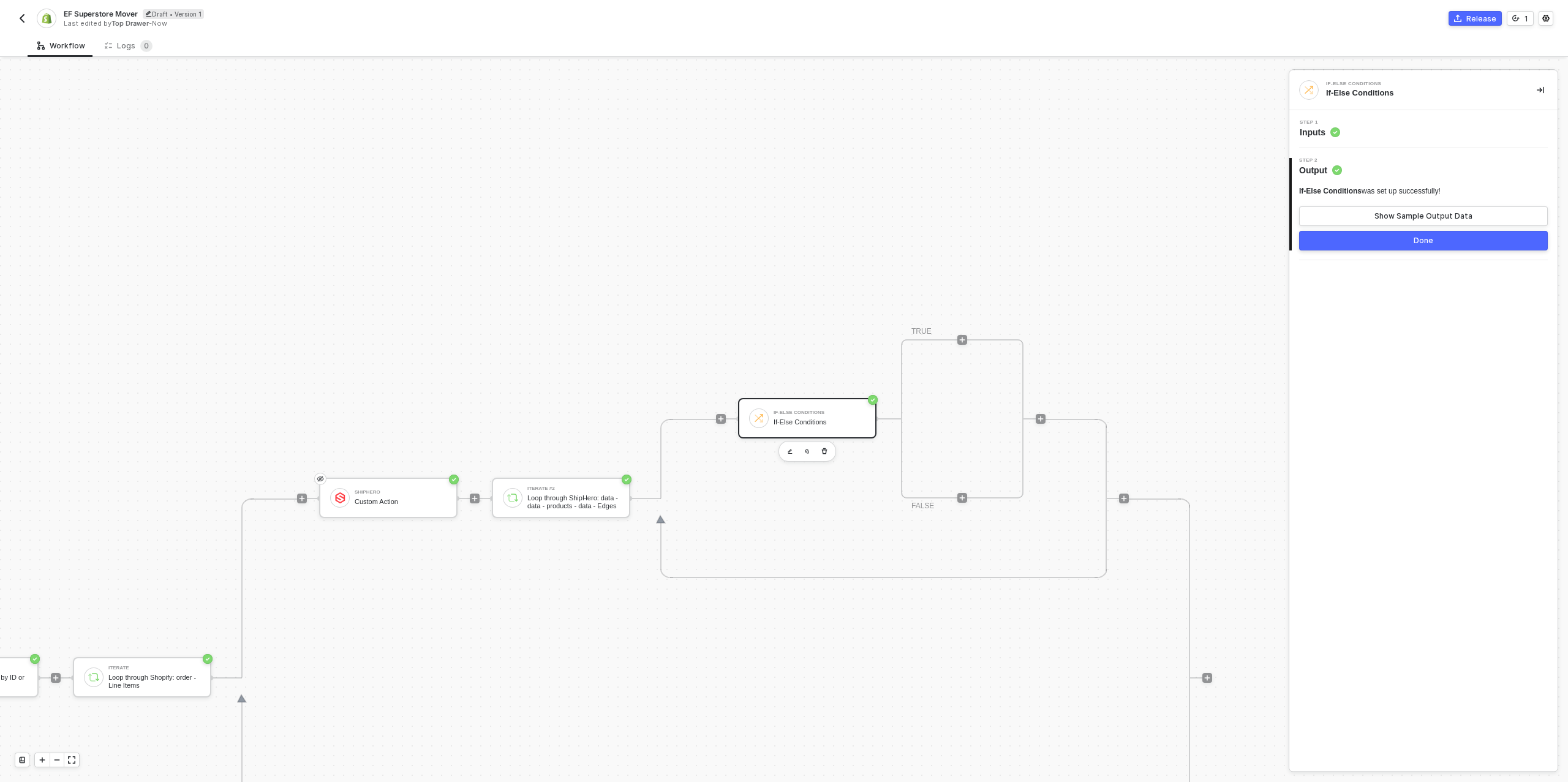
click at [1424, 245] on div "Done" at bounding box center [1424, 240] width 20 height 10
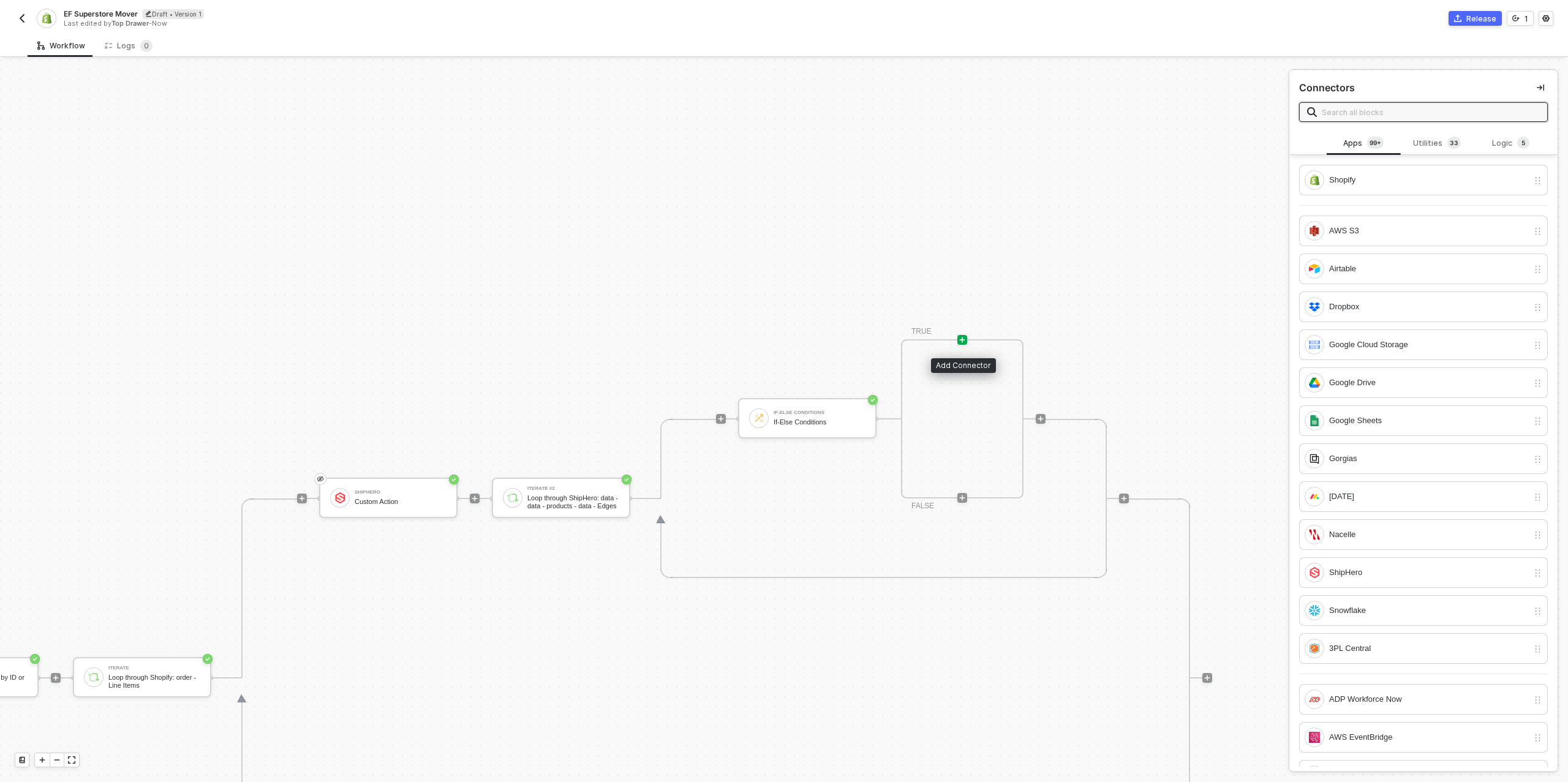
click at [960, 342] on icon "icon-play" at bounding box center [962, 339] width 7 height 7
click at [1505, 143] on div "Logic 5" at bounding box center [1511, 143] width 54 height 13
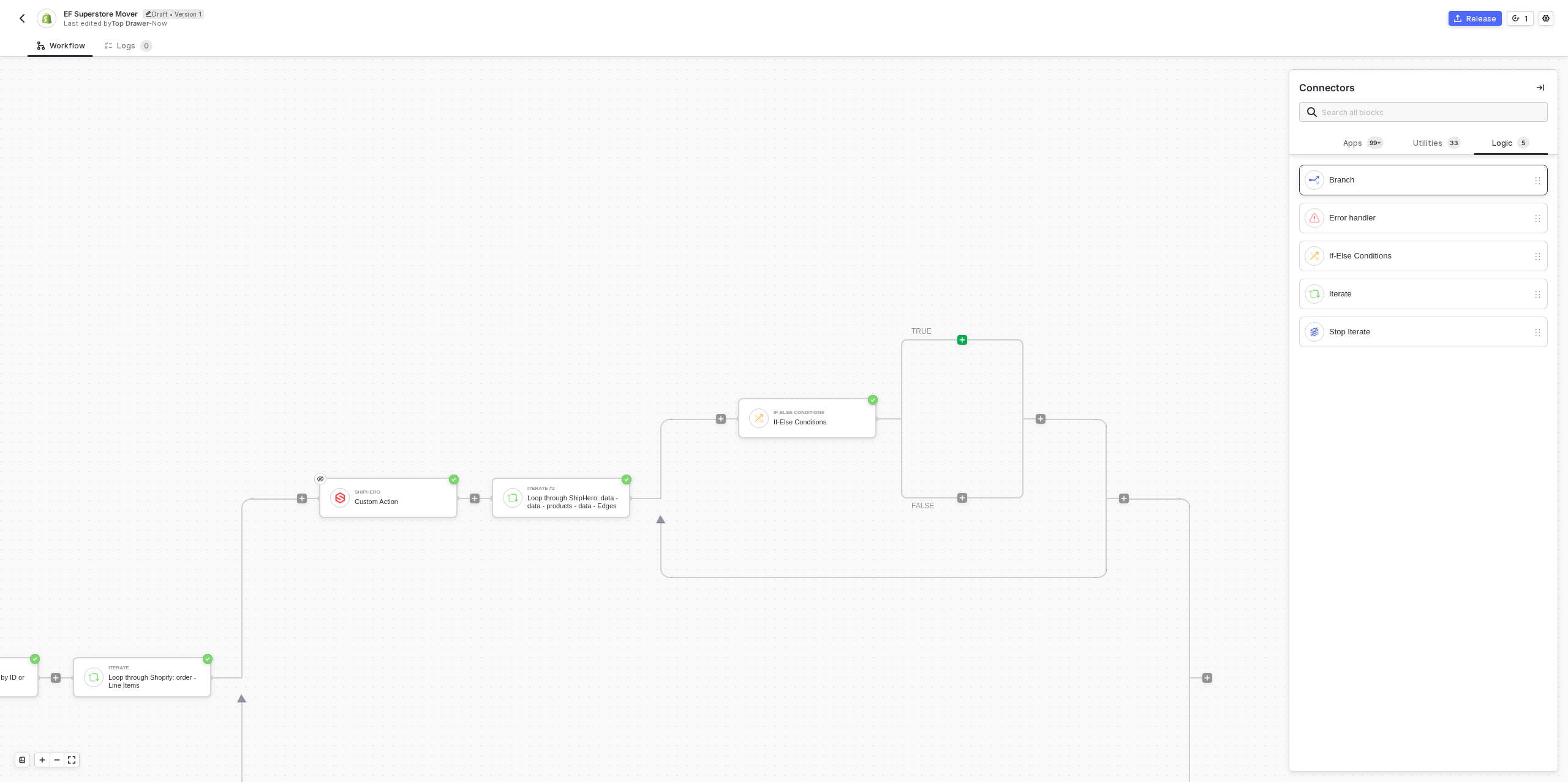
click at [1382, 182] on div "Branch" at bounding box center [1428, 180] width 199 height 13
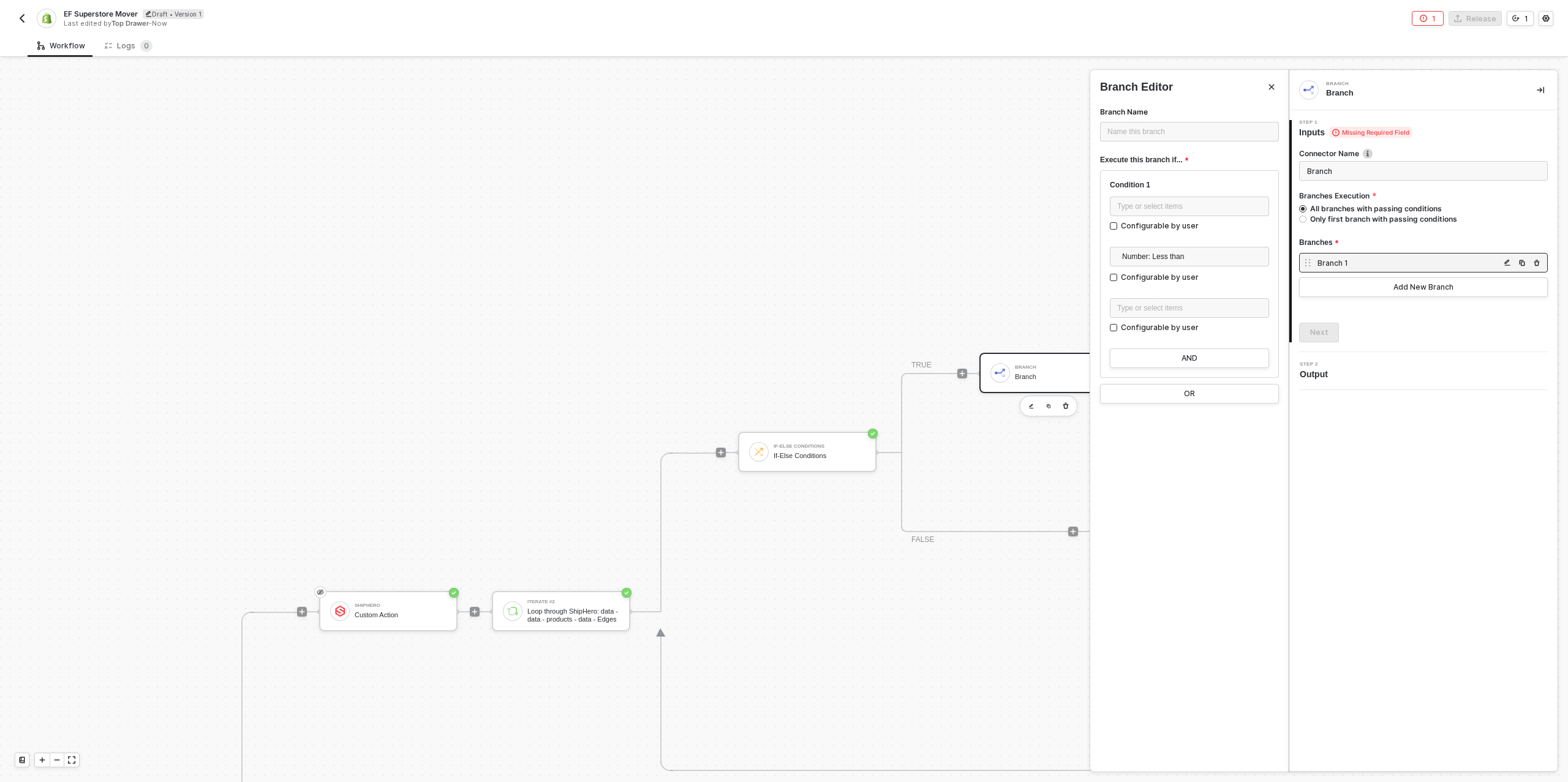
click at [966, 175] on div at bounding box center [784, 420] width 1568 height 723
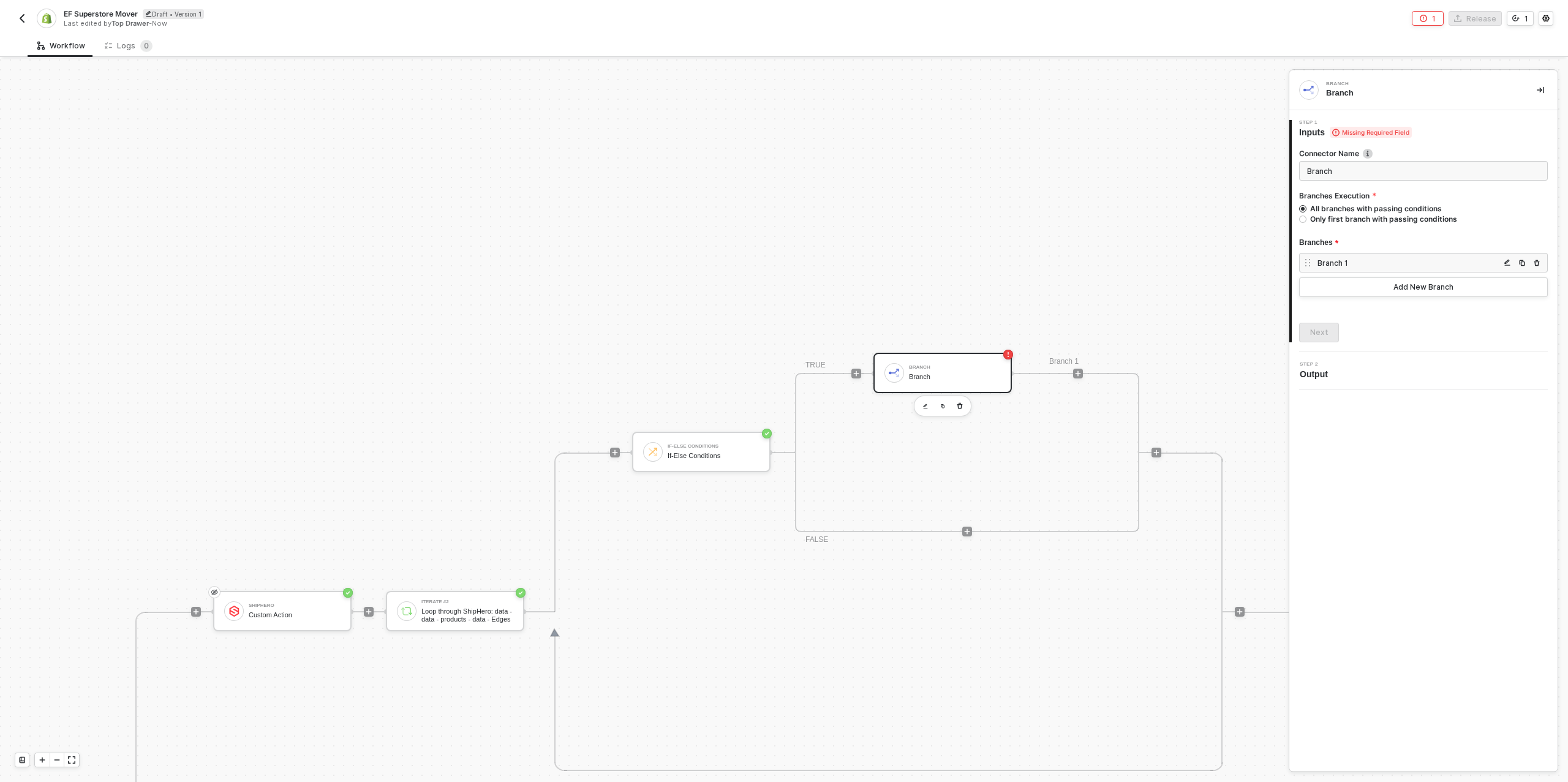
scroll to position [232, 509]
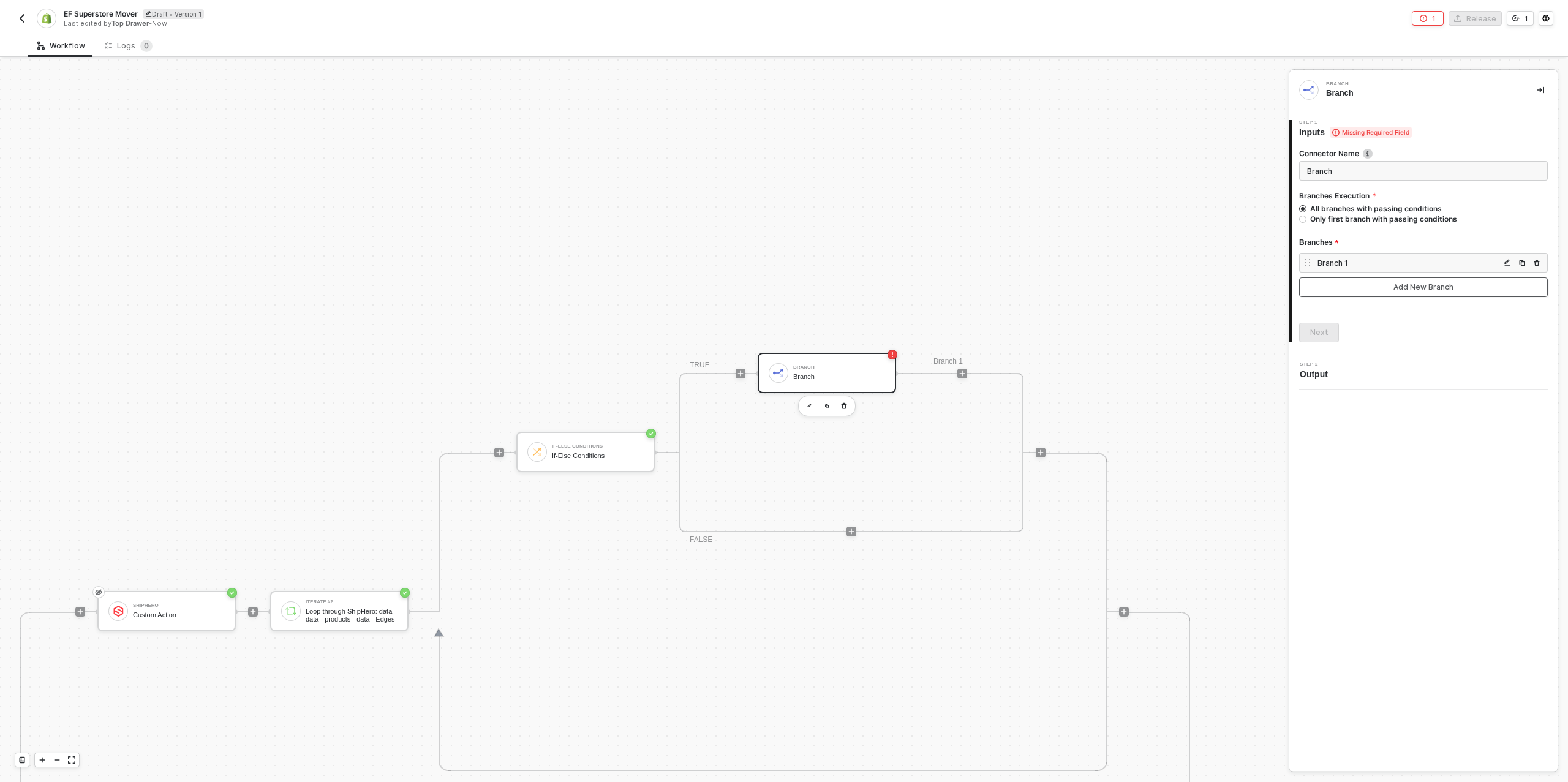
click at [1391, 290] on button "Add New Branch" at bounding box center [1423, 287] width 249 height 20
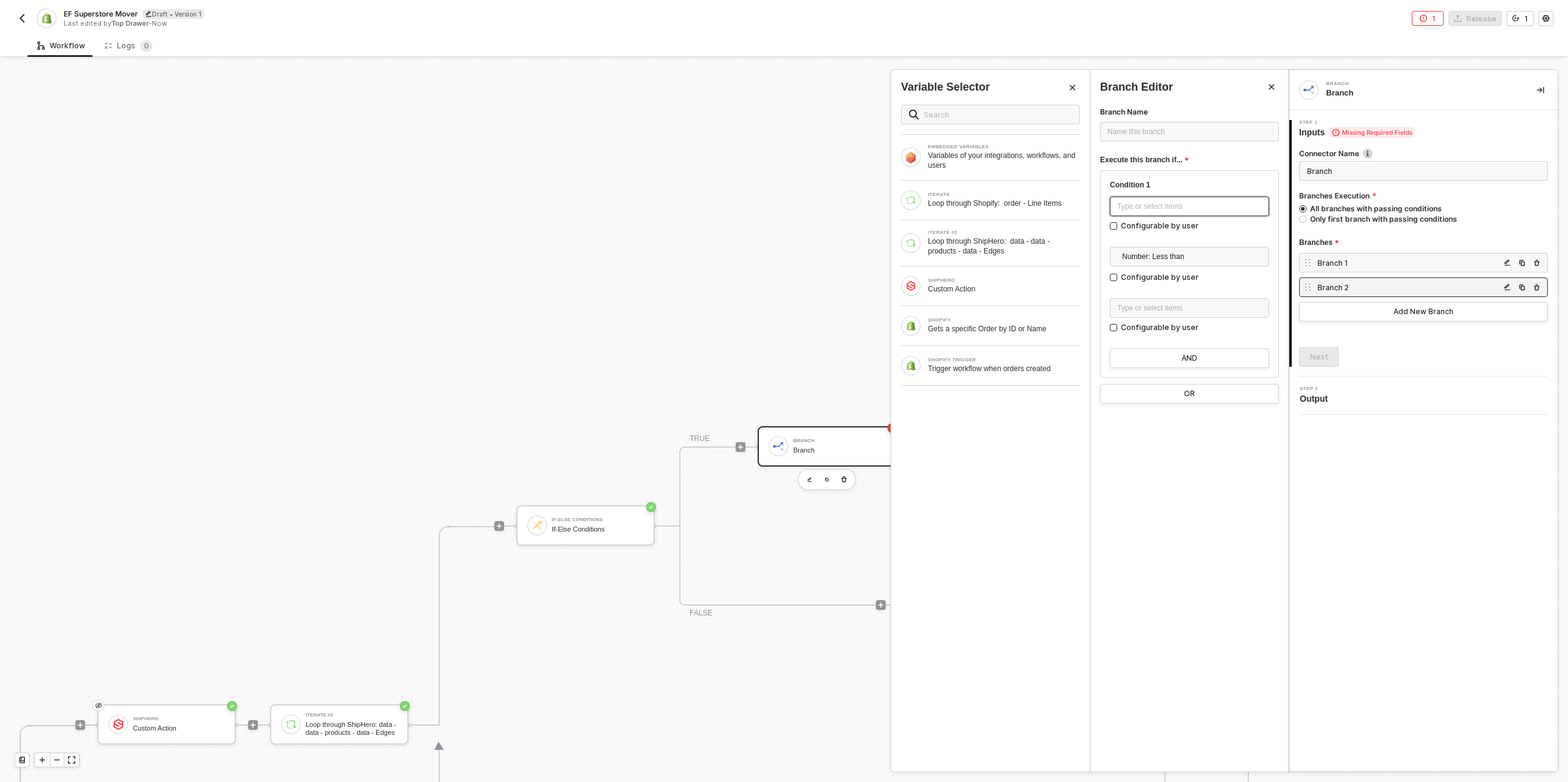
click at [1154, 210] on div "Type or select items ﻿" at bounding box center [1190, 206] width 145 height 12
click at [1155, 210] on div "Type or select items ﻿" at bounding box center [1190, 206] width 145 height 12
click at [1068, 249] on div "Loop through ShipHero: data - data - products - data - Edges" at bounding box center [1004, 246] width 152 height 20
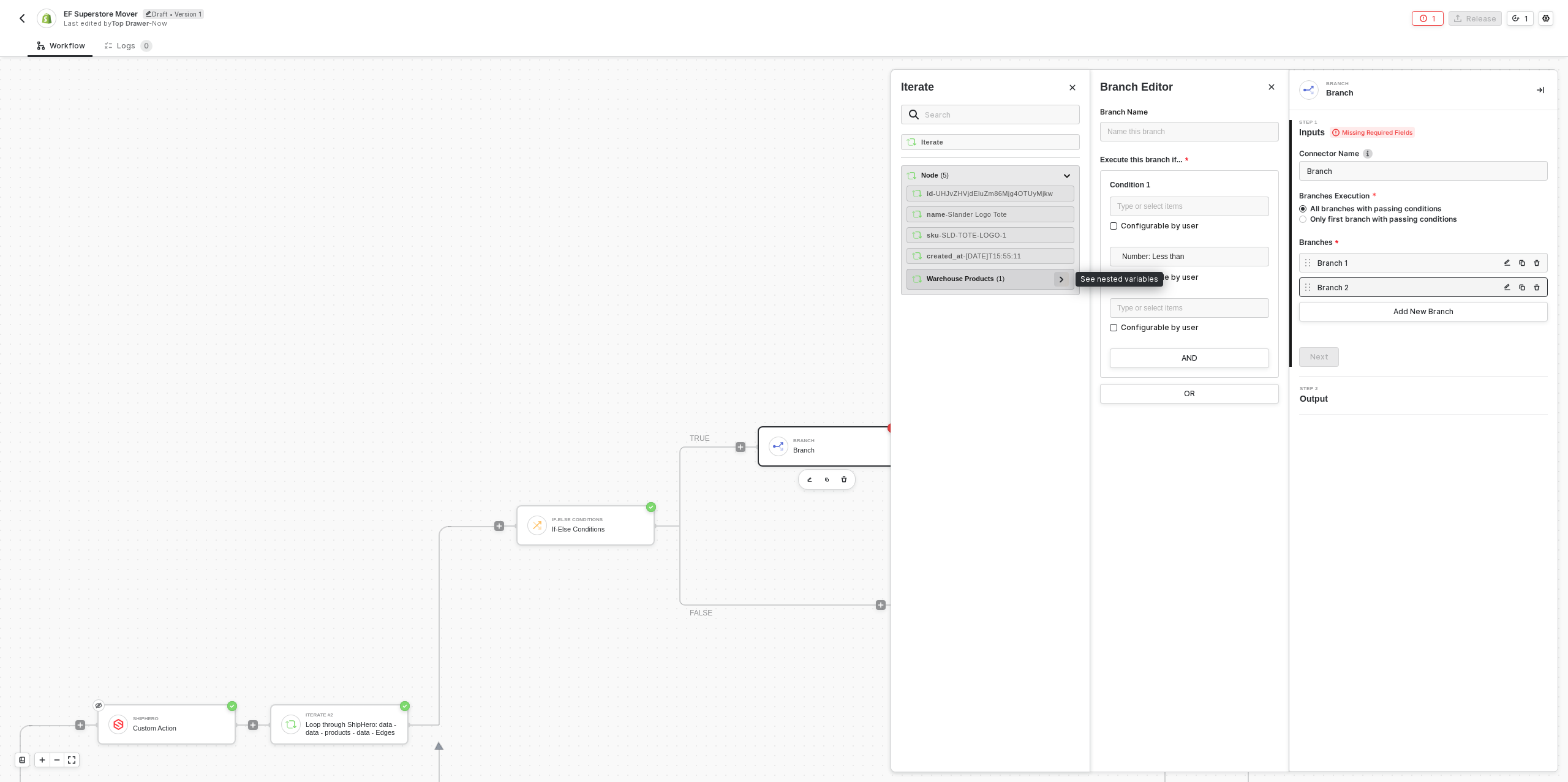
click at [1061, 277] on icon at bounding box center [1061, 279] width 4 height 6
click at [1057, 299] on icon at bounding box center [1056, 299] width 4 height 6
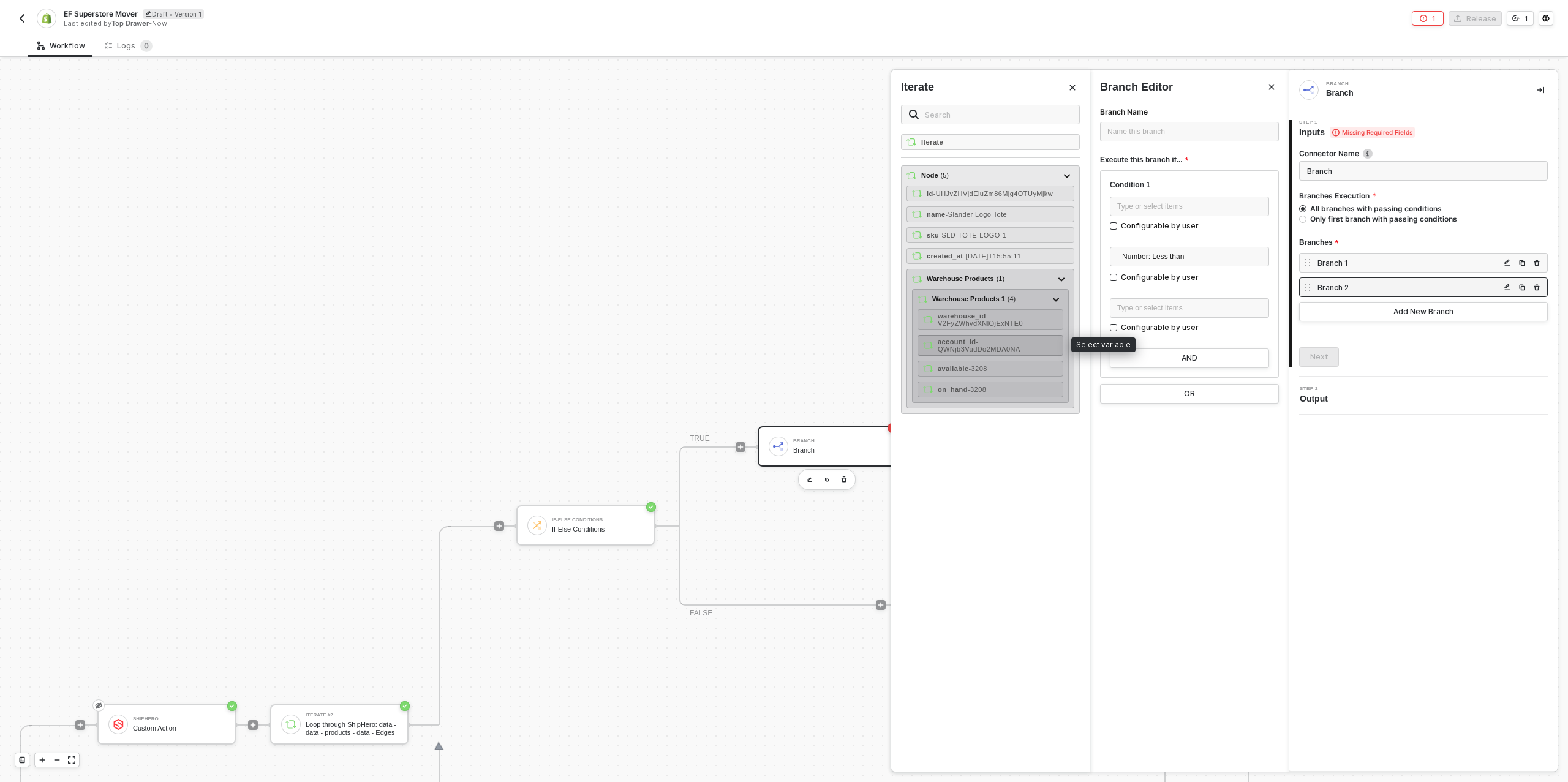
click at [1006, 338] on div "account_id - QWNjb3VudDo2MDA0NA==" at bounding box center [998, 345] width 120 height 15
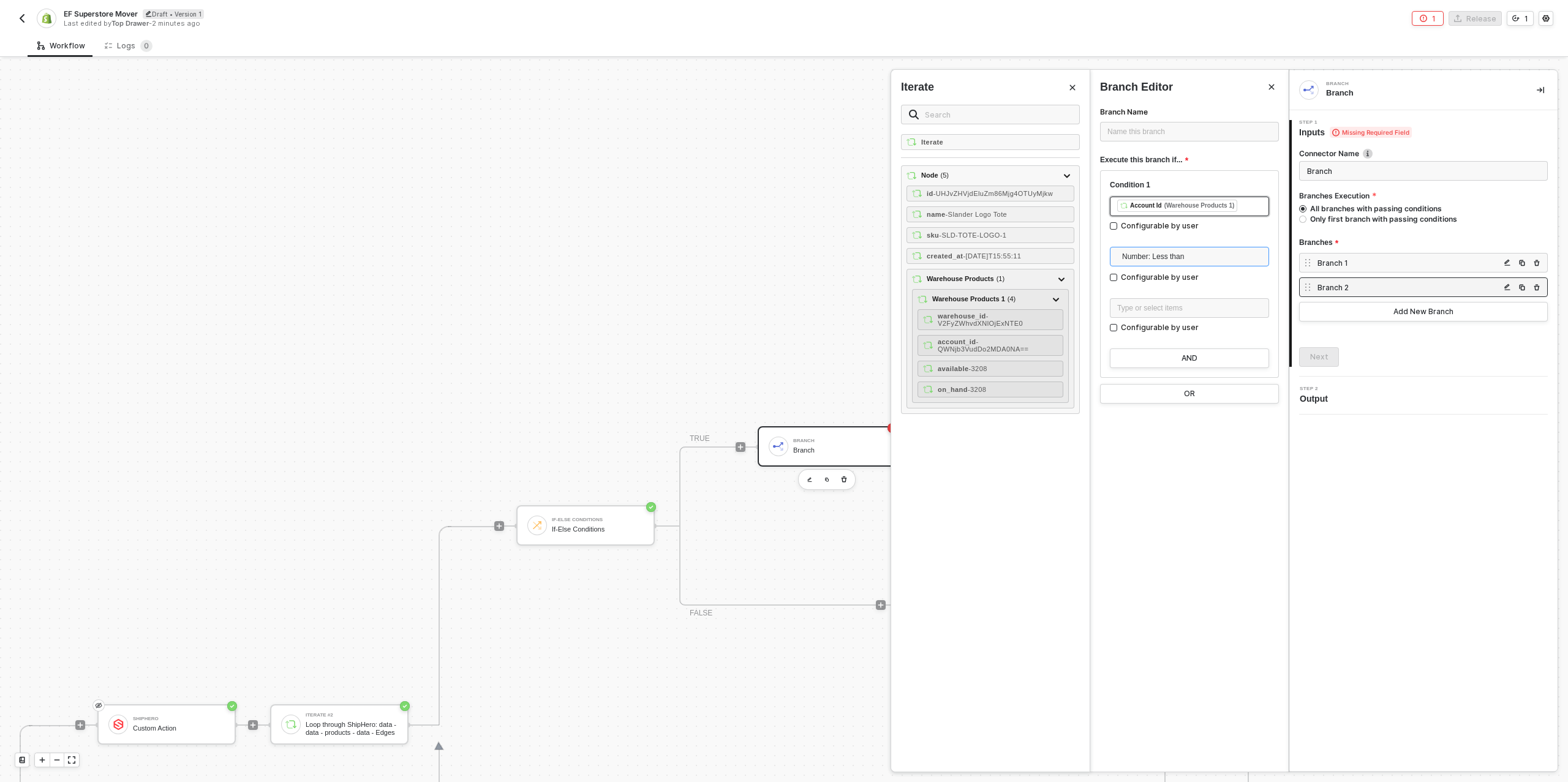
click at [1162, 259] on span "Number: Less than" at bounding box center [1193, 256] width 140 height 18
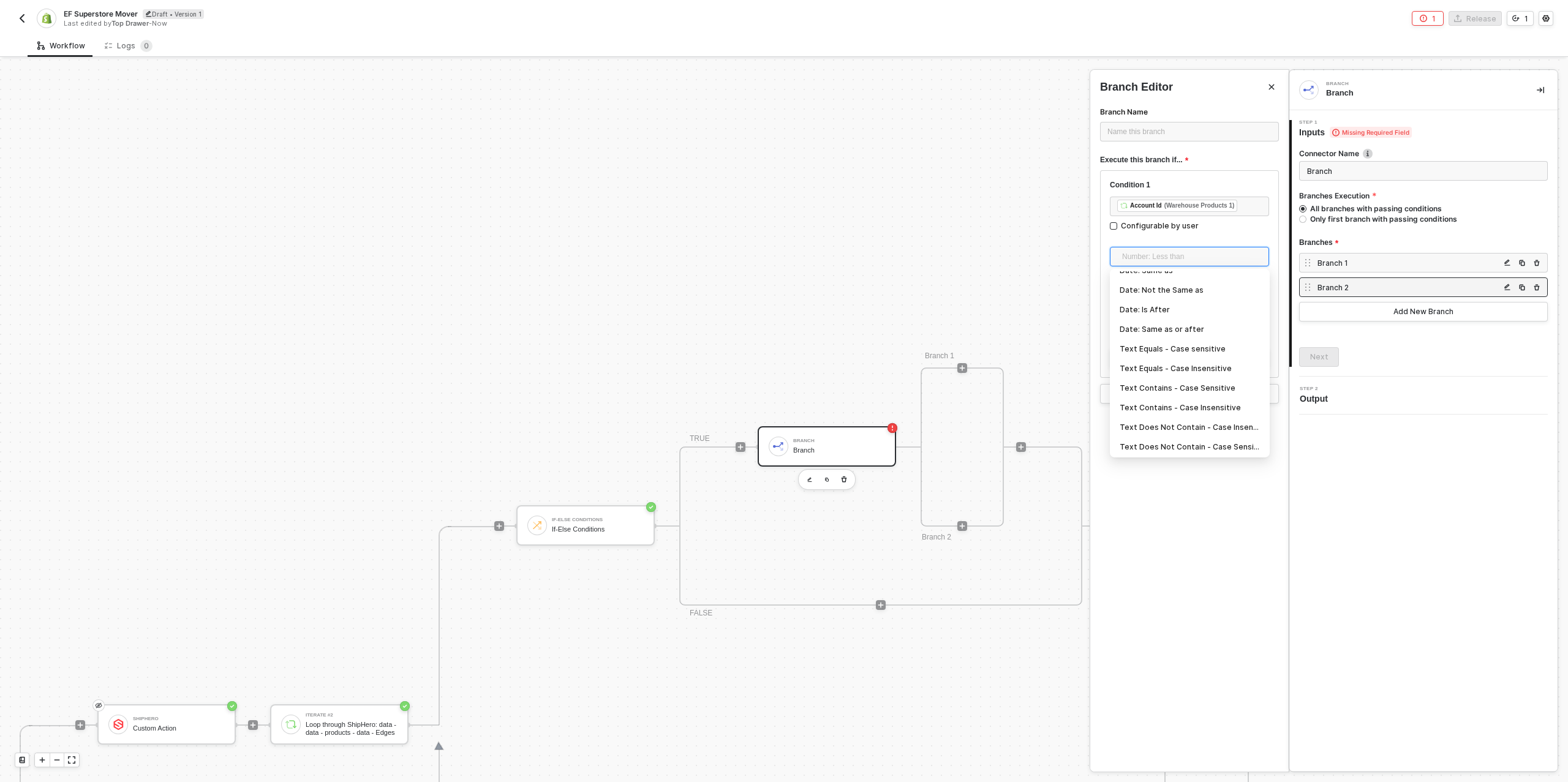
scroll to position [169, 0]
click at [1177, 365] on div "Text Equals - Case Insensitive" at bounding box center [1190, 367] width 141 height 13
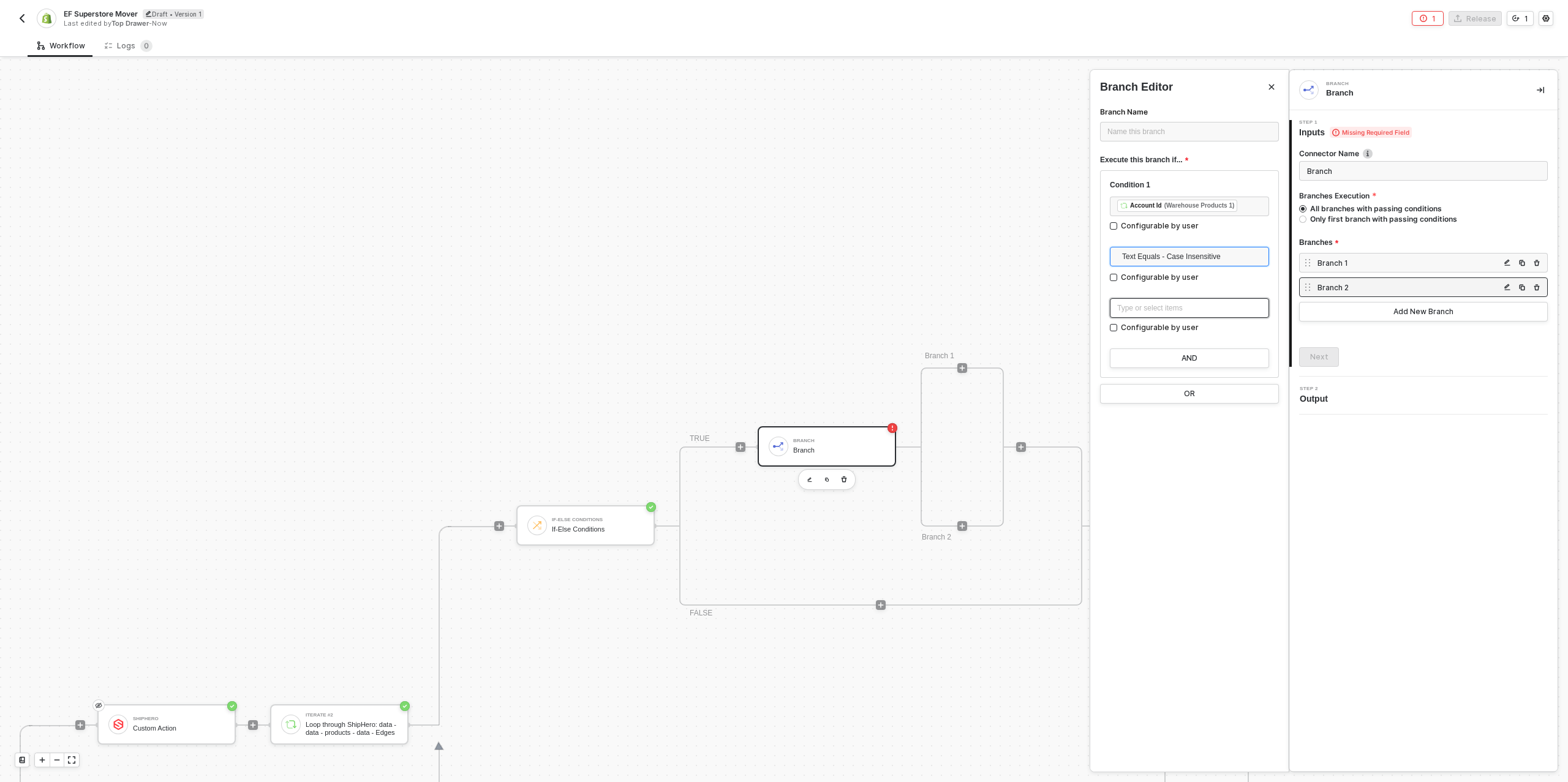
click at [1180, 305] on div "Type or select items ﻿" at bounding box center [1190, 309] width 145 height 12
click at [1114, 325] on input "Configurable by user" at bounding box center [1114, 328] width 8 height 8
checkbox input "true"
click at [1350, 452] on div "Branch Branch 1 Step 1 Inputs Missing Required Field Connector Name Branch Bran…" at bounding box center [1424, 421] width 268 height 700
click at [1010, 319] on div at bounding box center [784, 420] width 1568 height 723
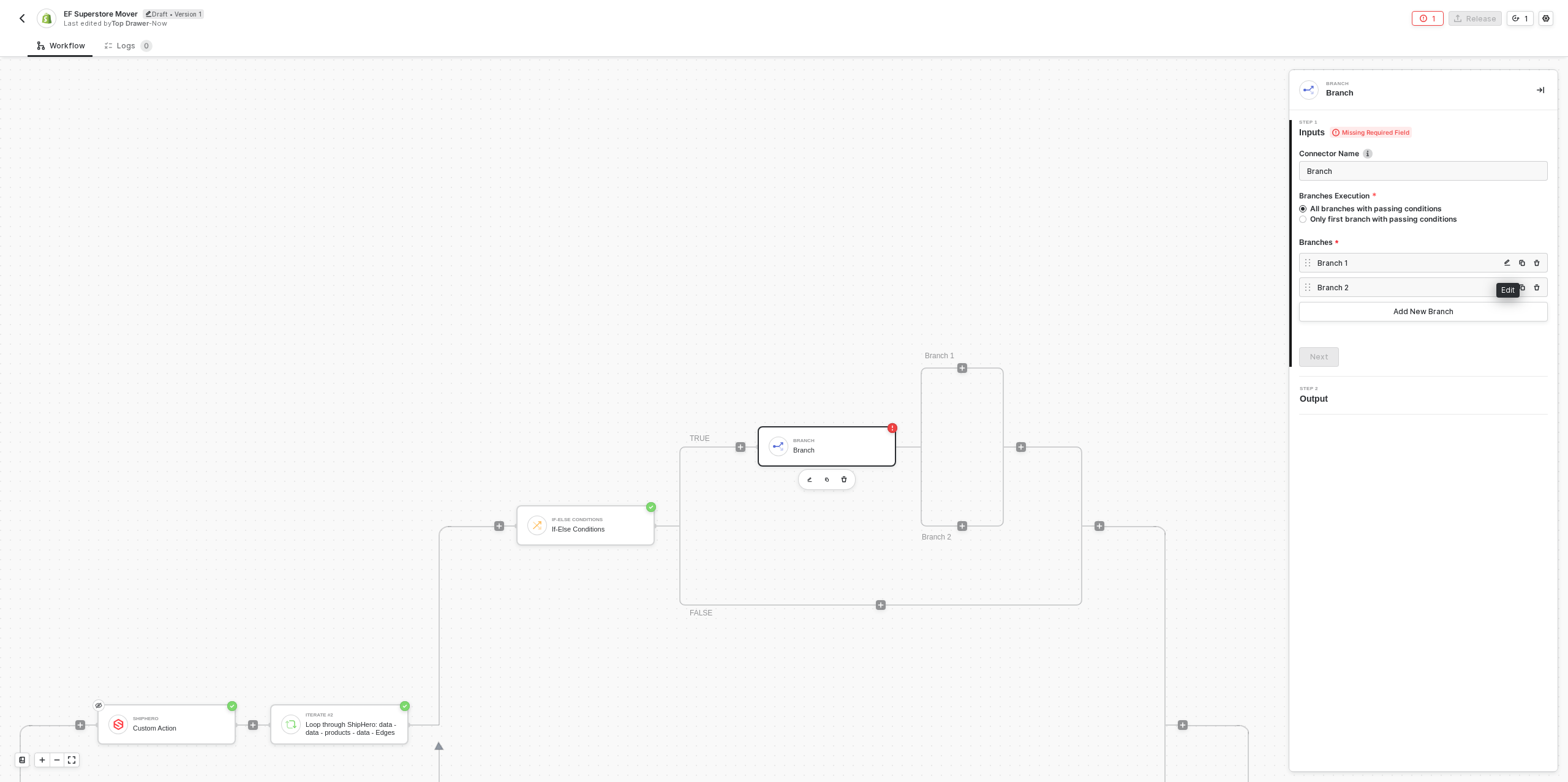
click at [1509, 260] on img "button" at bounding box center [1507, 262] width 7 height 7
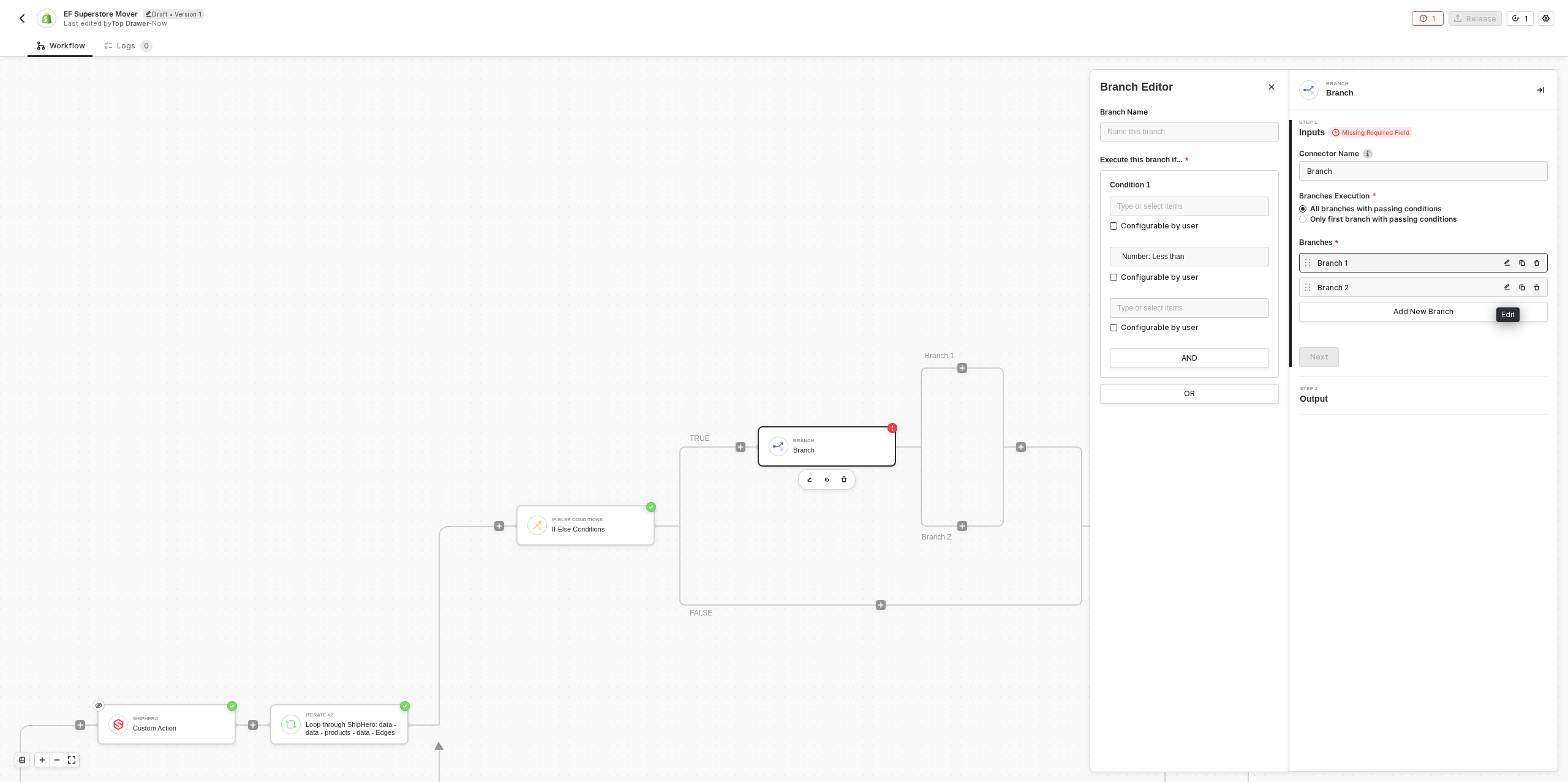
click at [1508, 288] on img "button" at bounding box center [1507, 287] width 7 height 7
click at [1163, 134] on div "Name this branch ﻿" at bounding box center [1189, 132] width 164 height 12
click at [1134, 132] on div "Name this branch ﻿" at bounding box center [1189, 132] width 164 height 12
click at [925, 255] on div at bounding box center [784, 420] width 1568 height 723
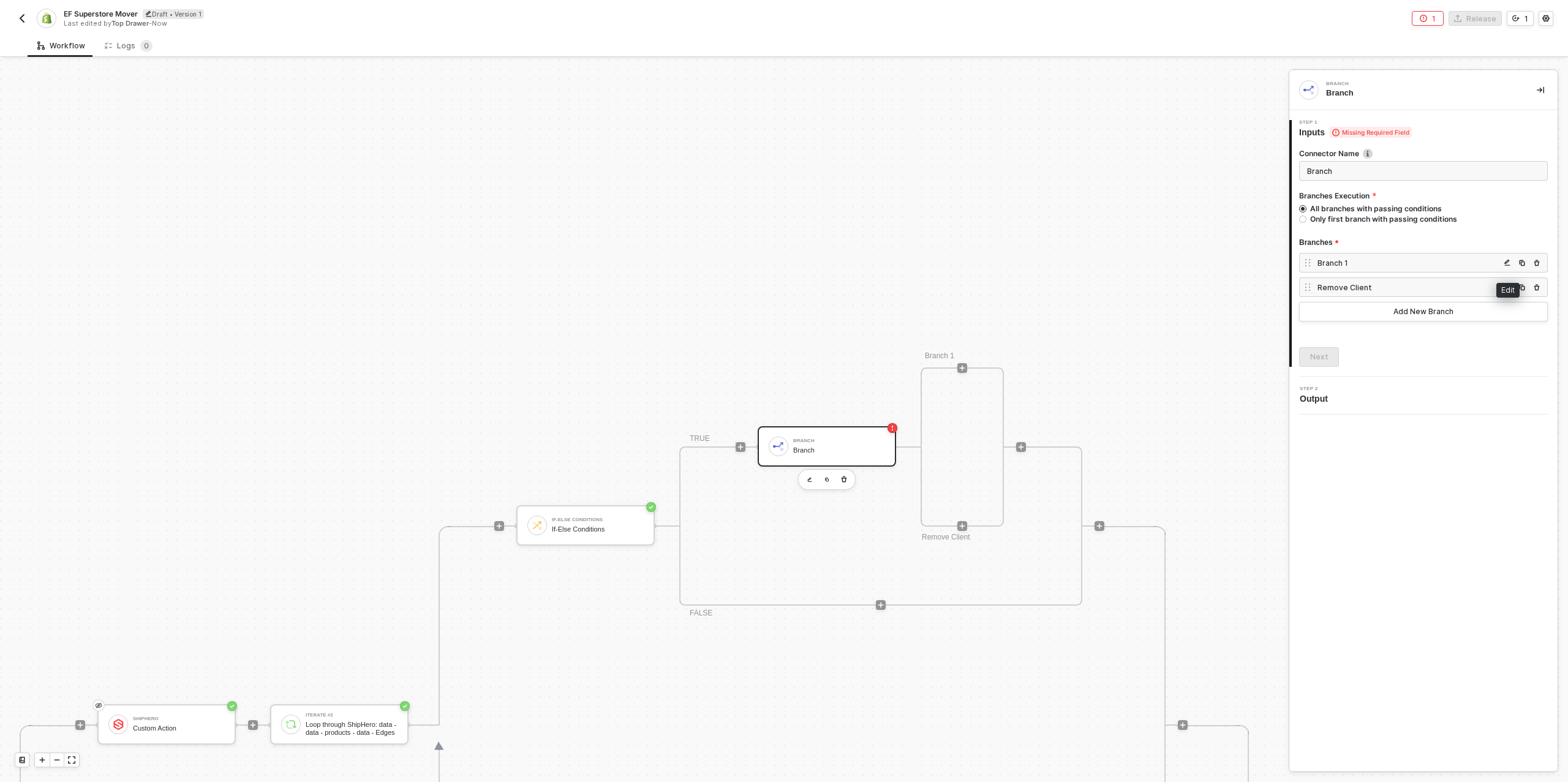
click at [1511, 264] on img "button" at bounding box center [1507, 262] width 7 height 7
click at [1188, 259] on span "Number: Less than" at bounding box center [1193, 256] width 140 height 18
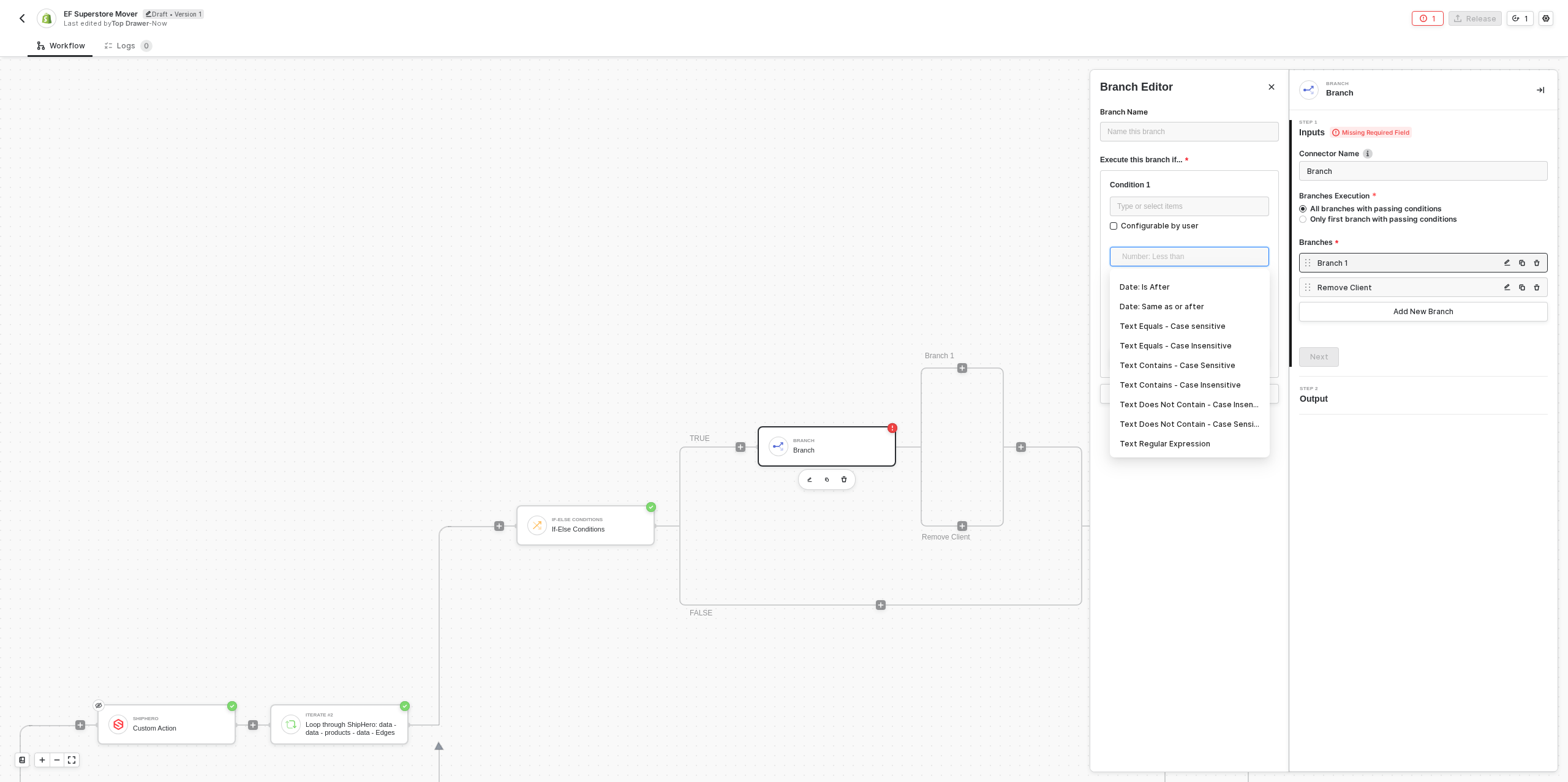
scroll to position [213, 0]
click at [1215, 363] on div "Text Contains - Case Insensitive" at bounding box center [1190, 362] width 141 height 13
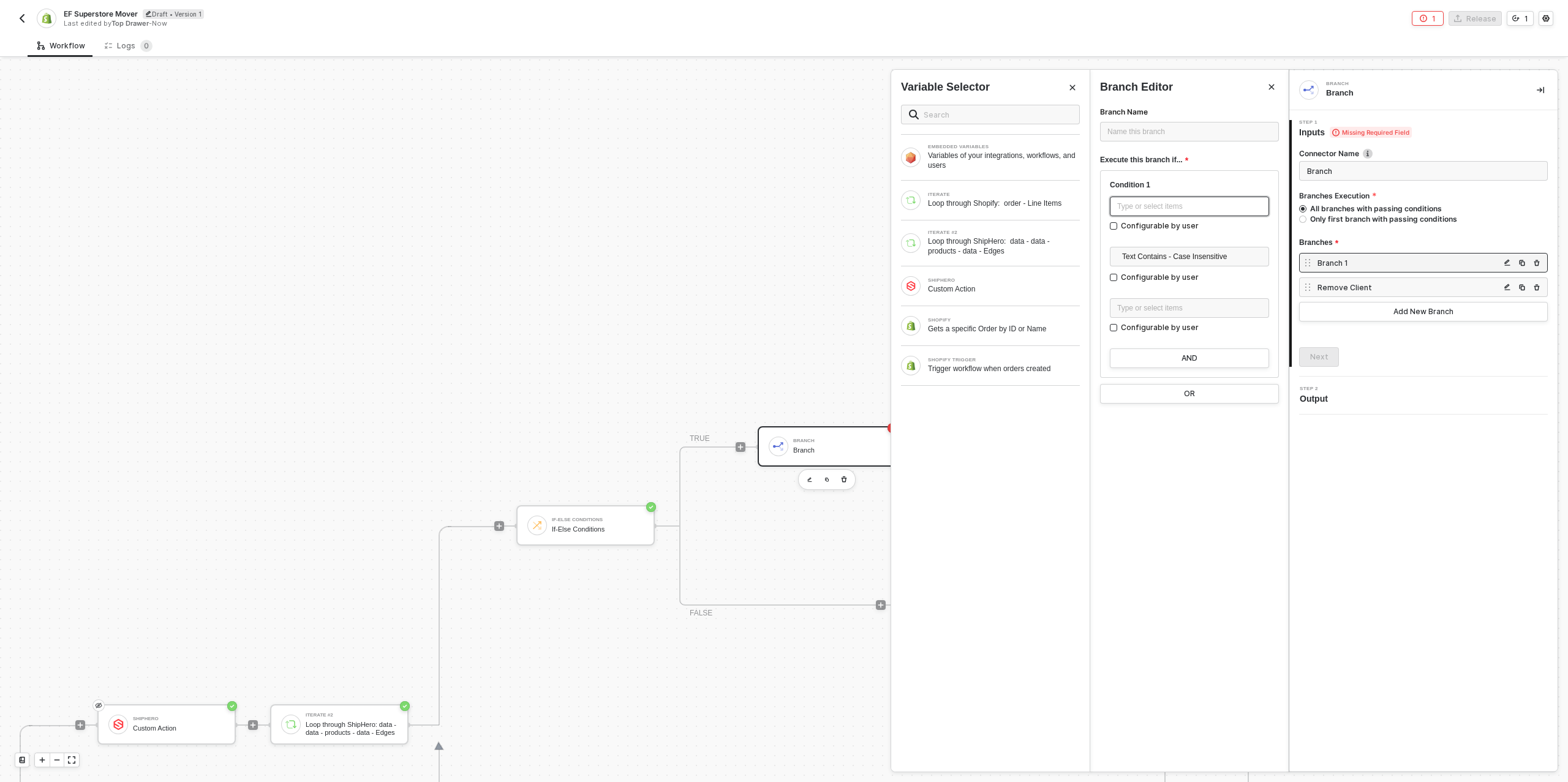
click at [1151, 208] on div "Type or select items ﻿" at bounding box center [1190, 206] width 145 height 12
click at [975, 243] on div "Loop through ShipHero: data - data - products - data - Edges" at bounding box center [1004, 246] width 152 height 20
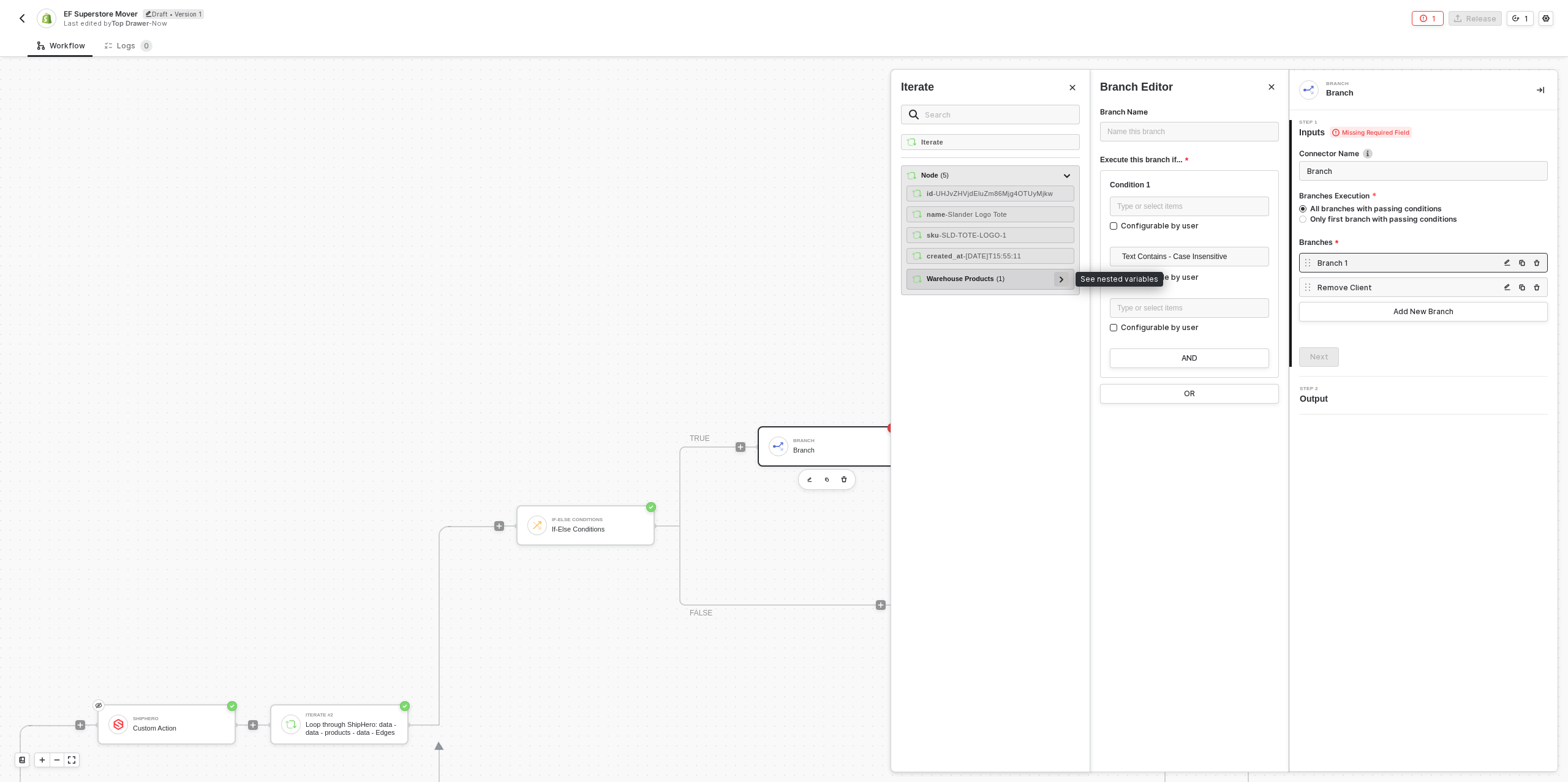
click at [1062, 276] on icon at bounding box center [1061, 279] width 4 height 6
click at [1058, 296] on icon at bounding box center [1056, 299] width 4 height 6
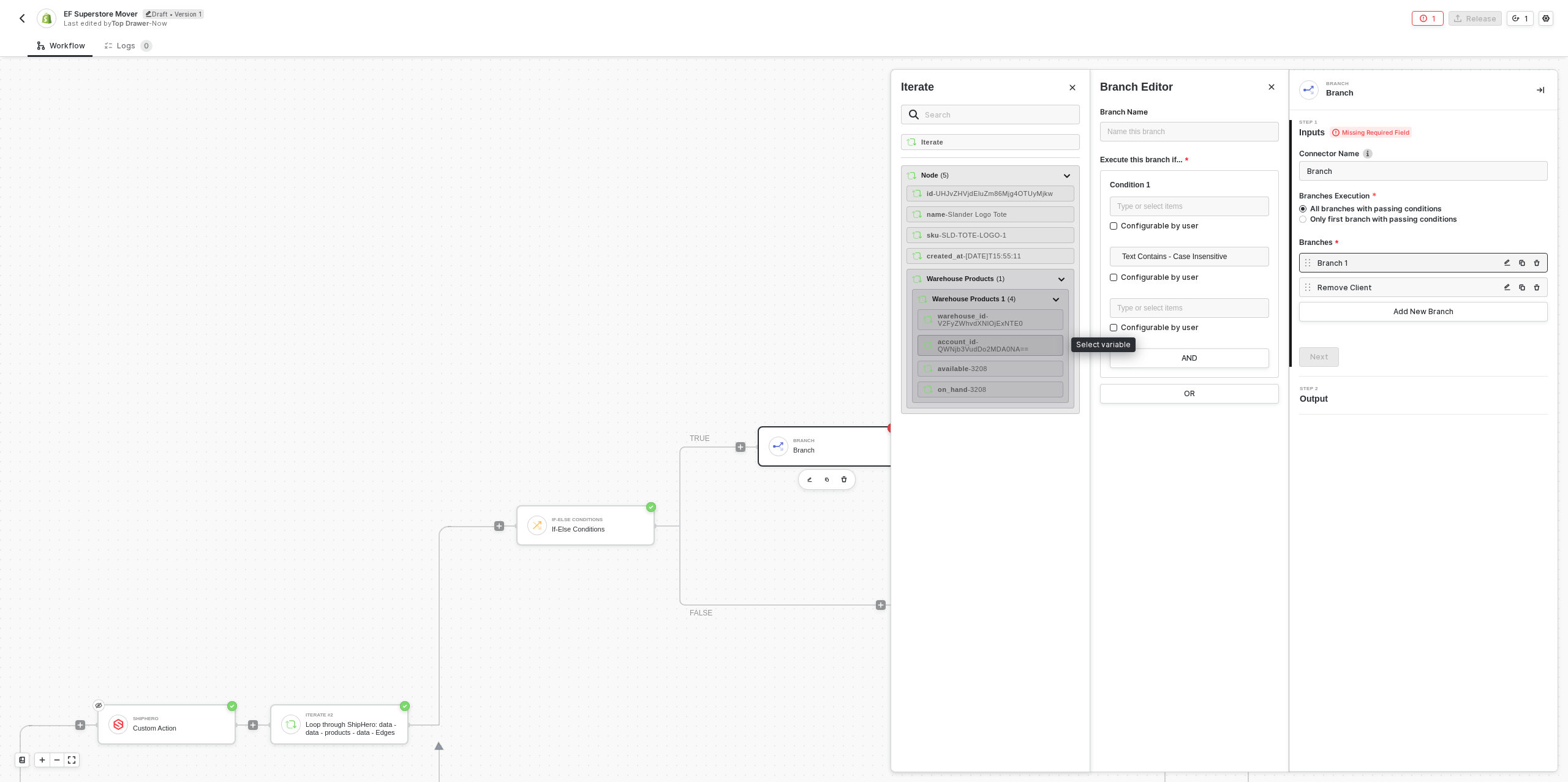
click at [1015, 338] on div "account_id - QWNjb3VudDo2MDA0NA==" at bounding box center [998, 345] width 120 height 15
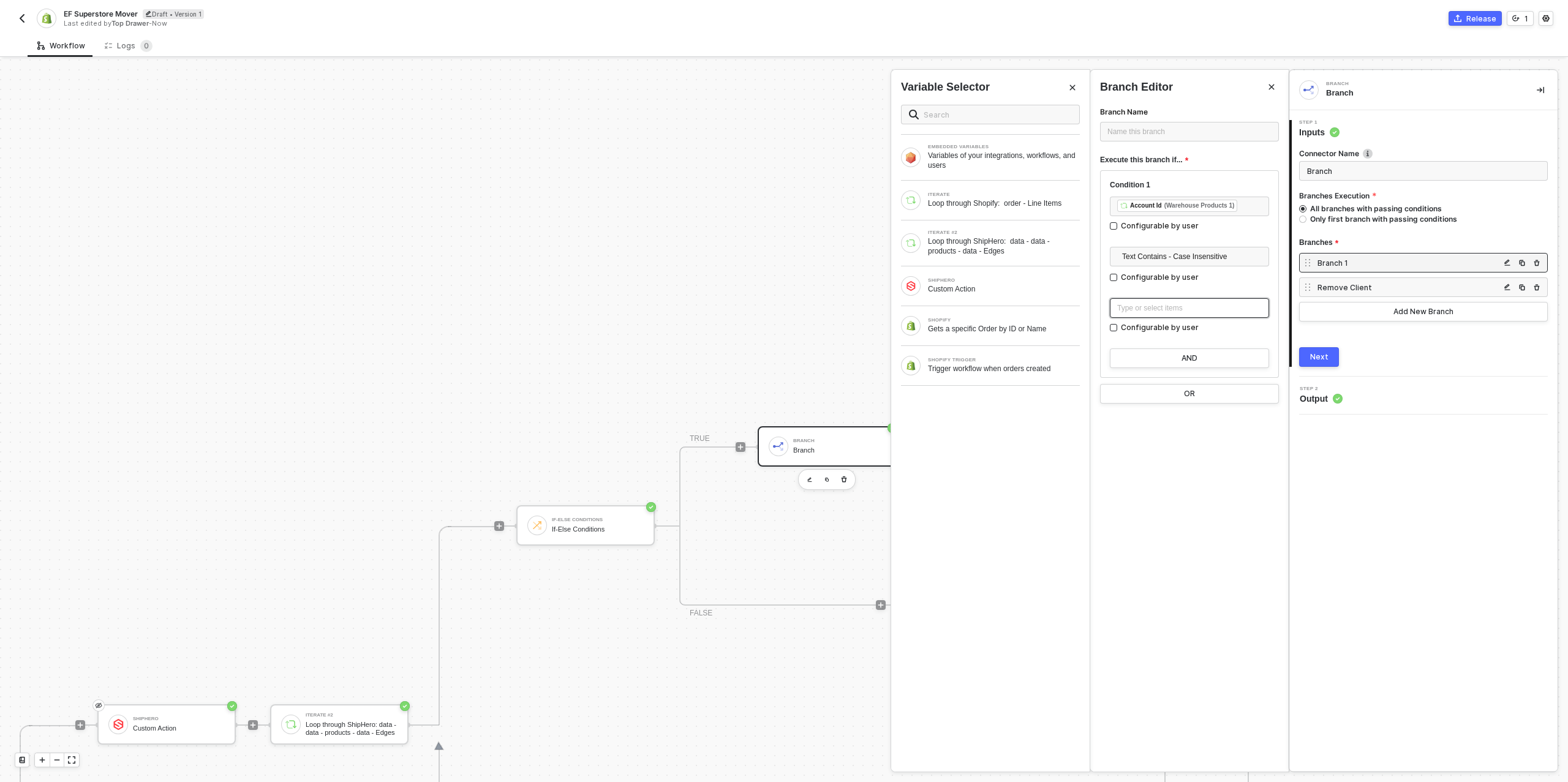
click at [1140, 304] on div "Type or select items ﻿" at bounding box center [1190, 309] width 145 height 12
click at [1166, 305] on div "Type or select items ﻿" at bounding box center [1190, 309] width 145 height 12
click at [1119, 126] on div "Name this branch ﻿" at bounding box center [1189, 132] width 164 height 12
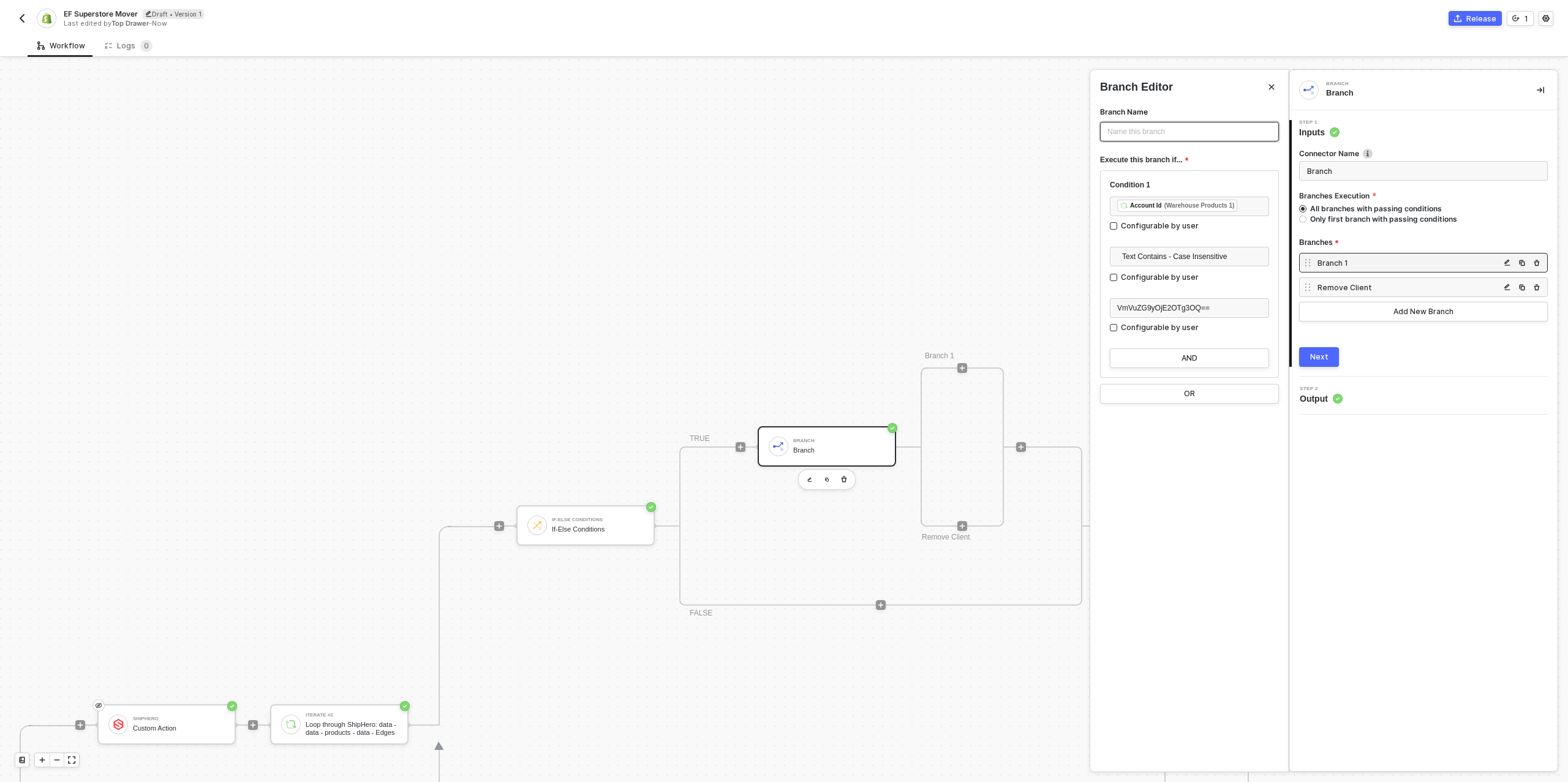
click at [1127, 128] on div "Name this branch ﻿" at bounding box center [1189, 132] width 164 height 12
click at [1317, 356] on div "Next" at bounding box center [1320, 357] width 18 height 10
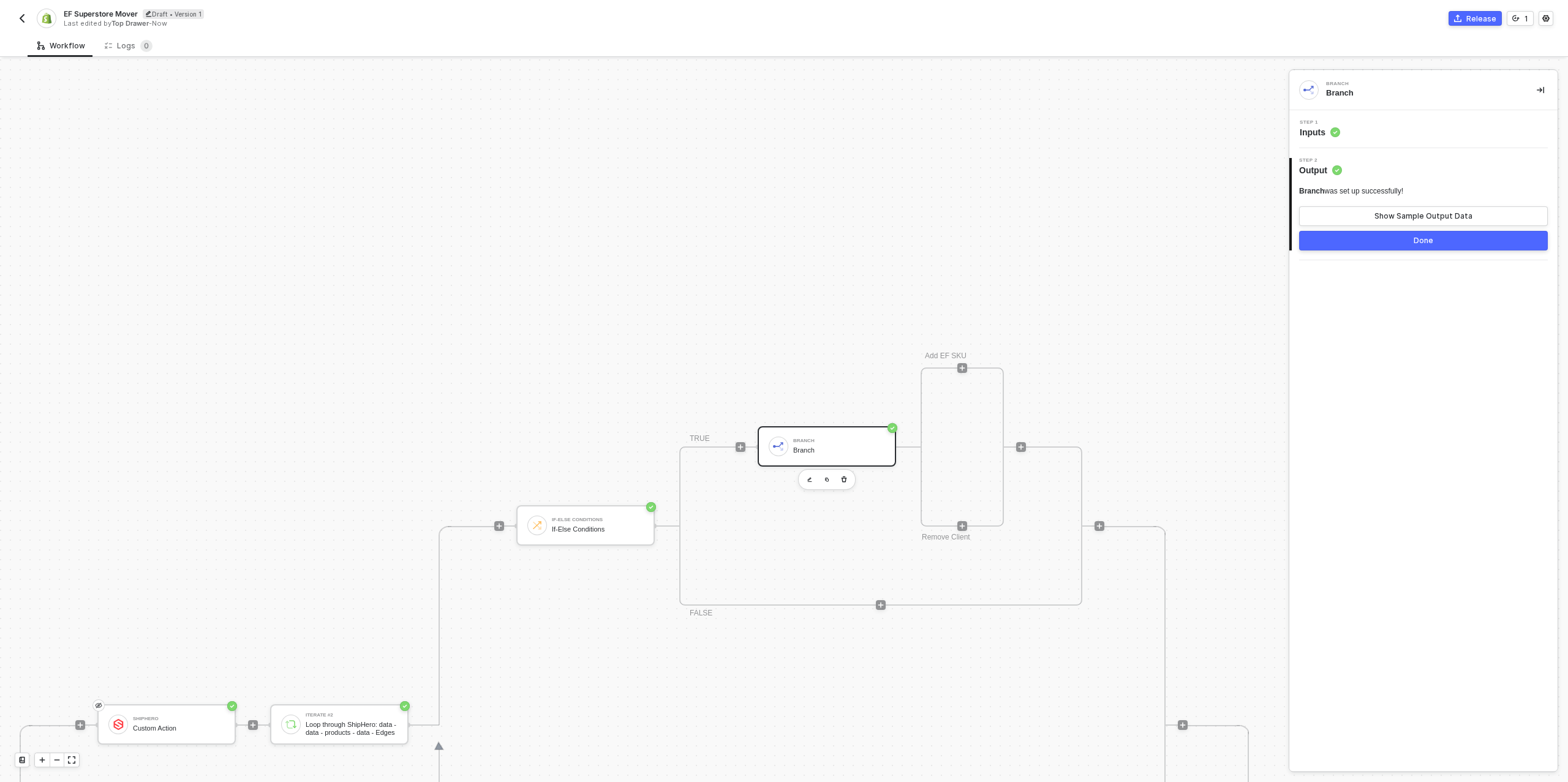
click at [1388, 246] on button "Done" at bounding box center [1423, 241] width 249 height 20
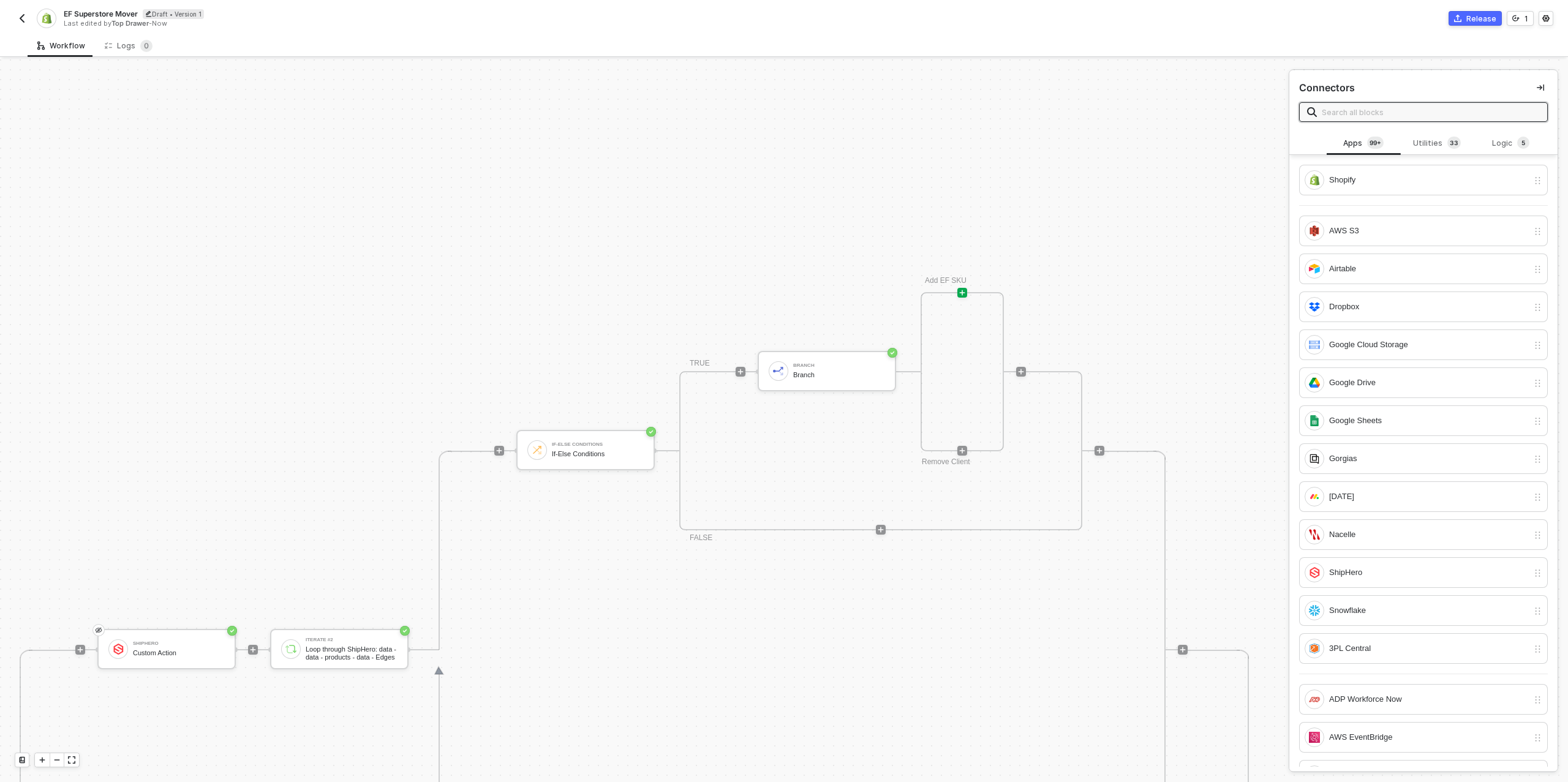
scroll to position [312, 509]
click at [960, 447] on icon "icon-play" at bounding box center [962, 445] width 7 height 7
click at [1375, 572] on div "ShipHero" at bounding box center [1428, 572] width 199 height 13
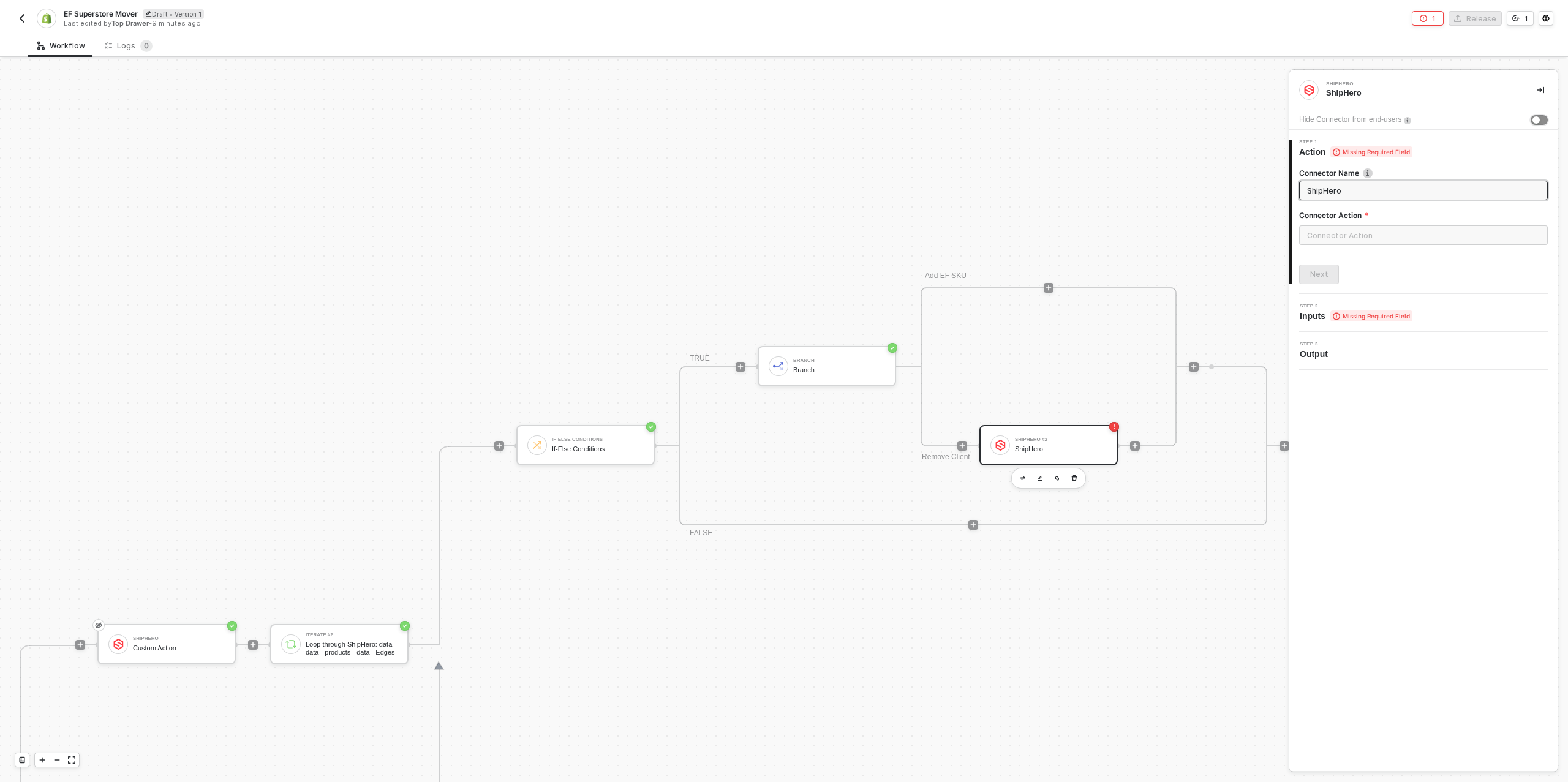
click at [1535, 118] on div "button" at bounding box center [1536, 120] width 7 height 7
click at [1332, 231] on input "text" at bounding box center [1423, 235] width 249 height 20
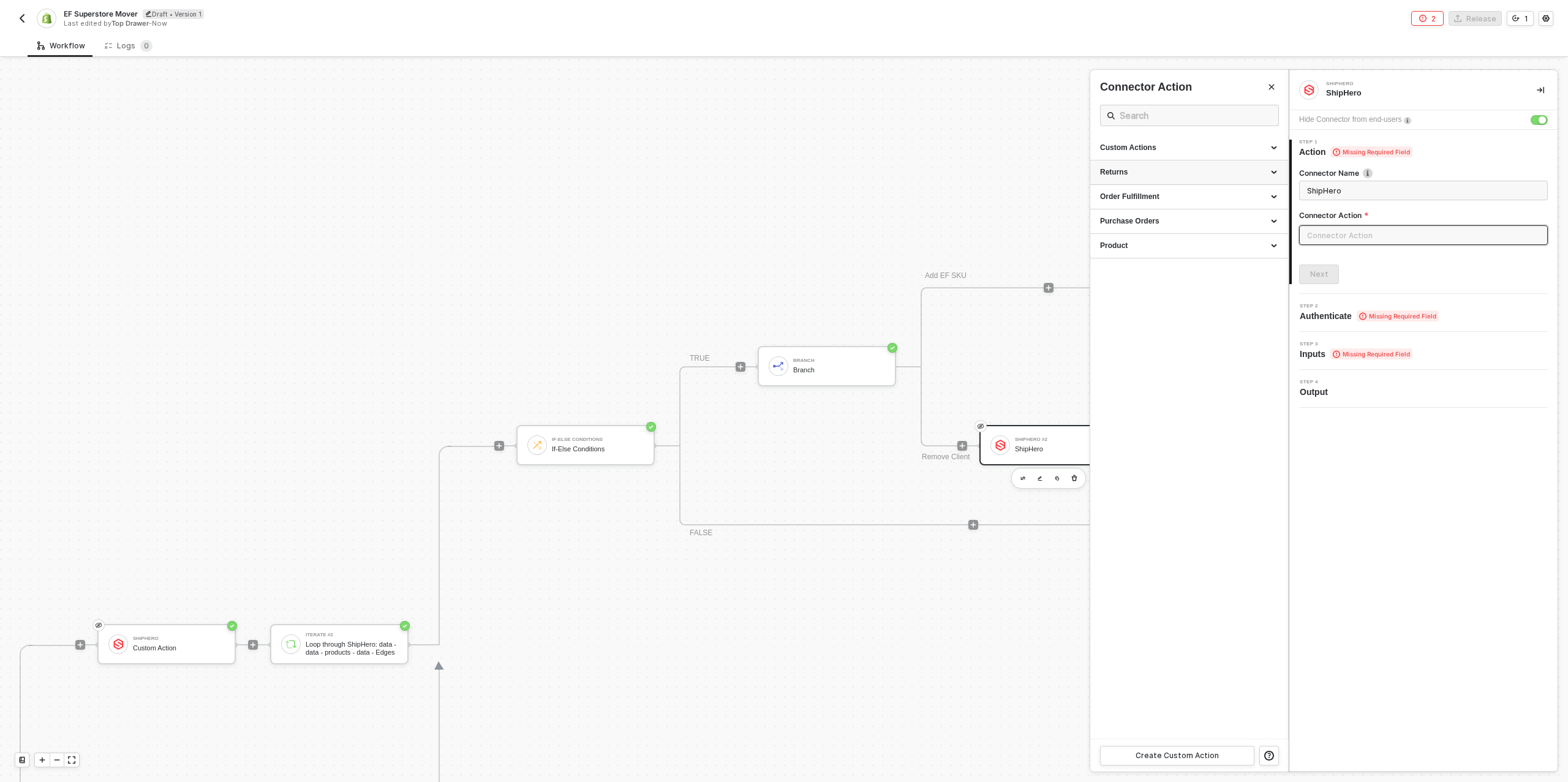
click at [1147, 173] on div "Returns" at bounding box center [1189, 172] width 178 height 11
click at [1148, 173] on div "Returns" at bounding box center [1189, 172] width 178 height 11
click at [1147, 196] on div "Order Fulfillment" at bounding box center [1189, 196] width 178 height 11
click at [1155, 259] on span "Removes an existing inventory" at bounding box center [1142, 260] width 83 height 7
type input "Removes an existing inventory"
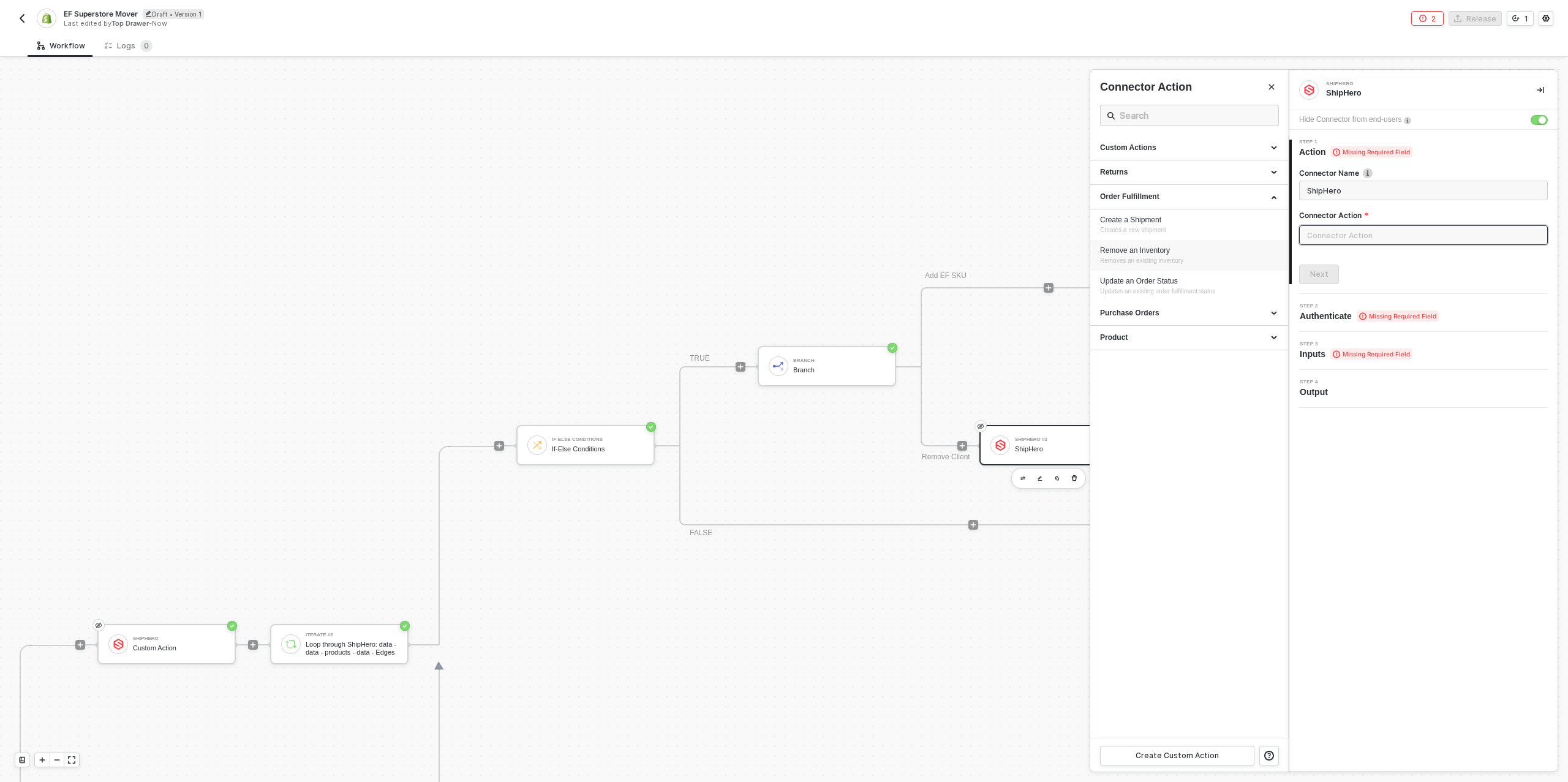
type input "Order Fulfillment - Remove an Inventory"
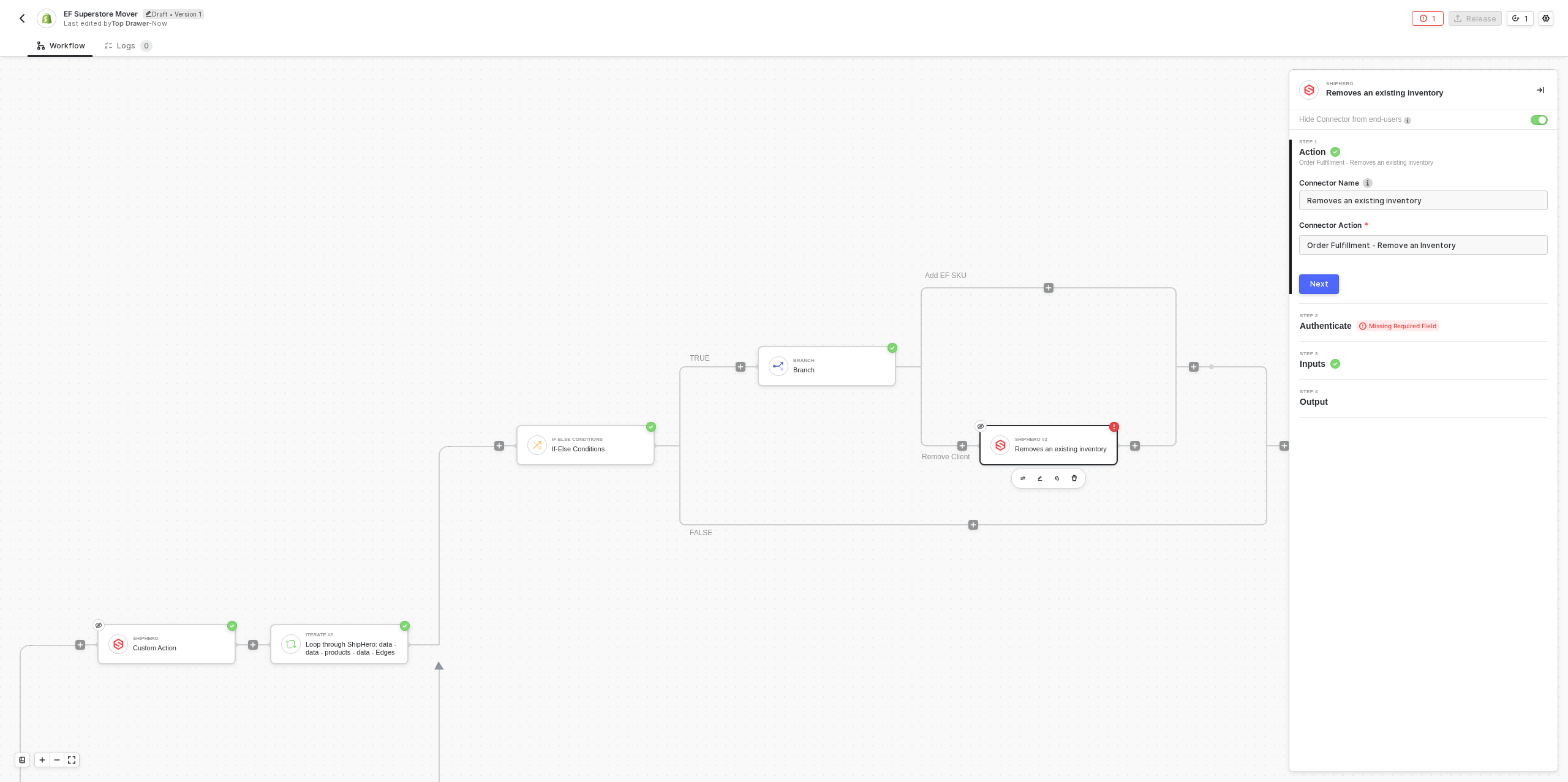
click at [1324, 286] on div "Next" at bounding box center [1320, 285] width 18 height 10
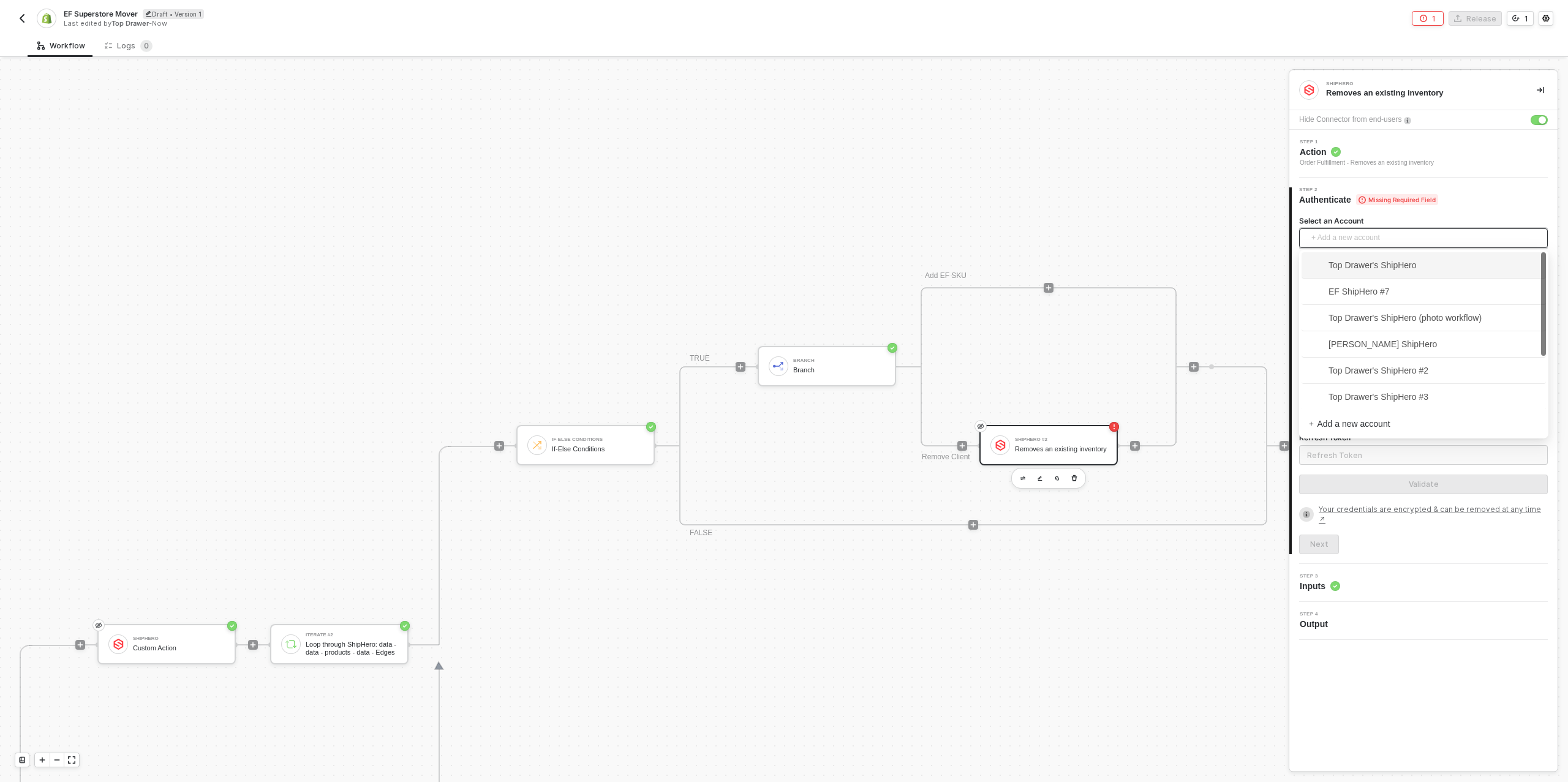
click at [1327, 235] on span "+ Add a new account" at bounding box center [1426, 239] width 229 height 20
click at [1396, 369] on span "Top Drawer's ShipHero #5" at bounding box center [1369, 374] width 120 height 13
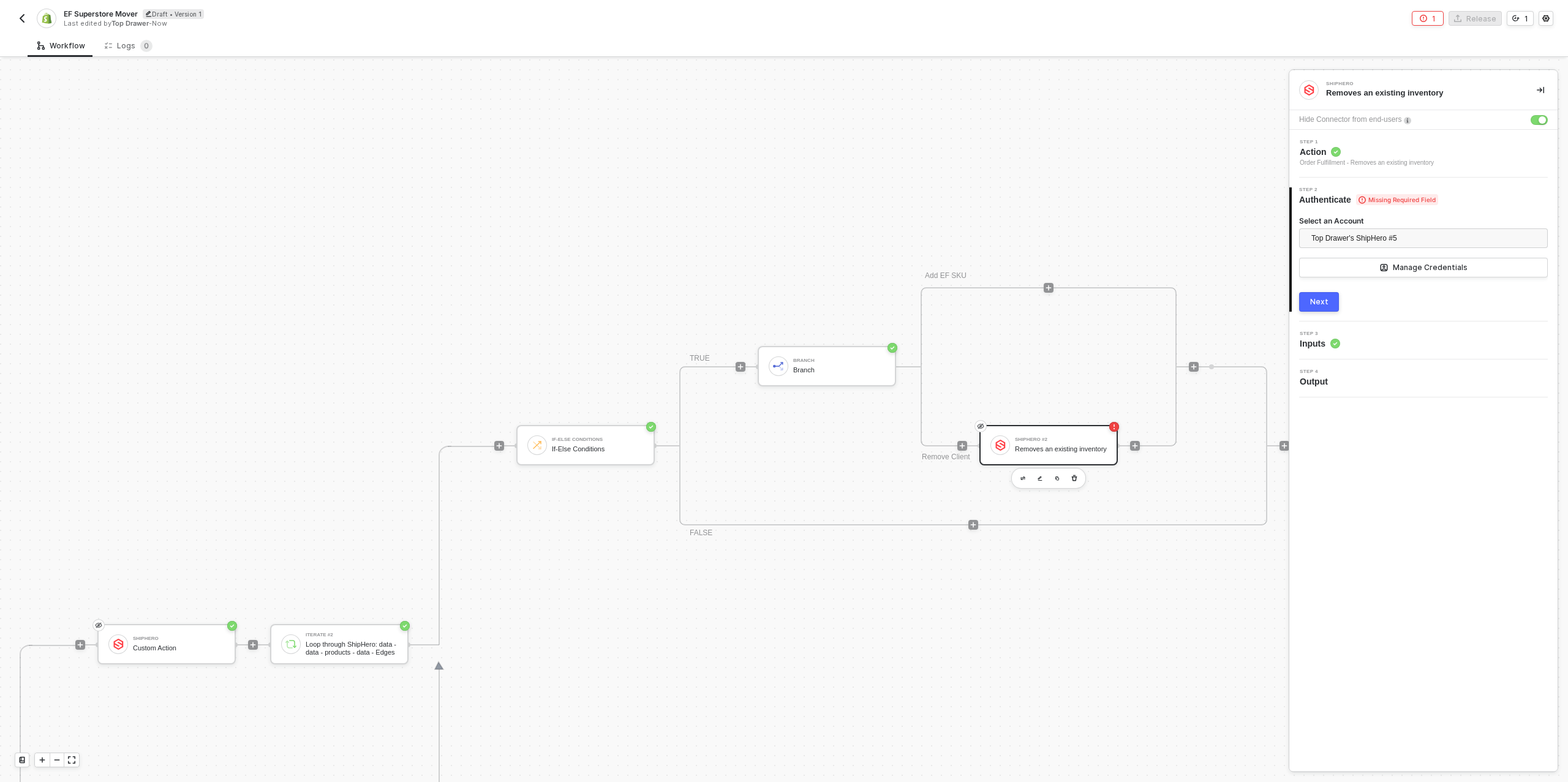
click at [1319, 304] on div "Next" at bounding box center [1320, 302] width 18 height 10
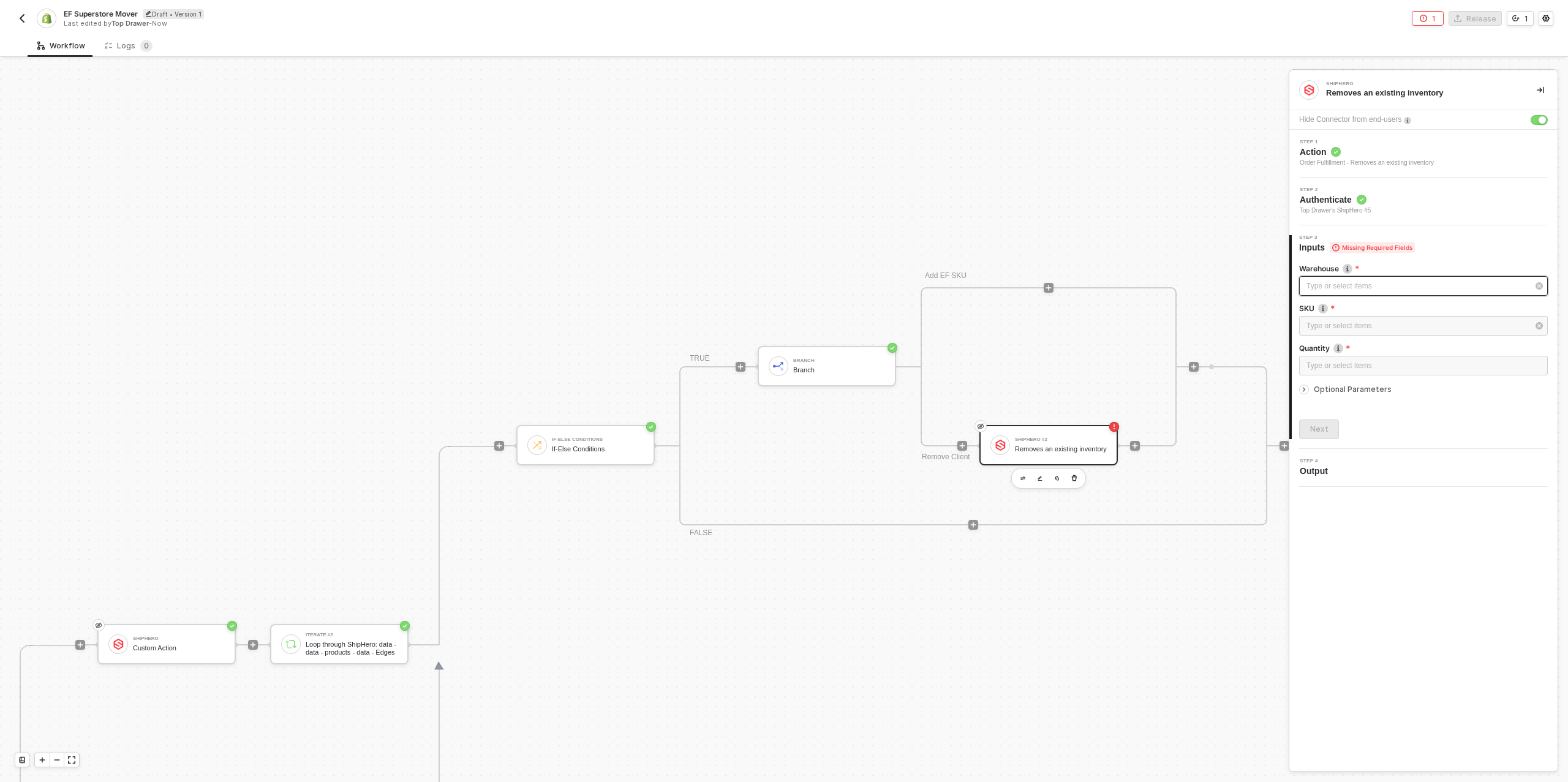
click at [1387, 285] on div "Type or select items ﻿" at bounding box center [1417, 286] width 221 height 12
click at [1144, 220] on div "Primary" at bounding box center [1189, 218] width 179 height 21
click at [1389, 329] on div "Type or select items ﻿" at bounding box center [1417, 326] width 221 height 12
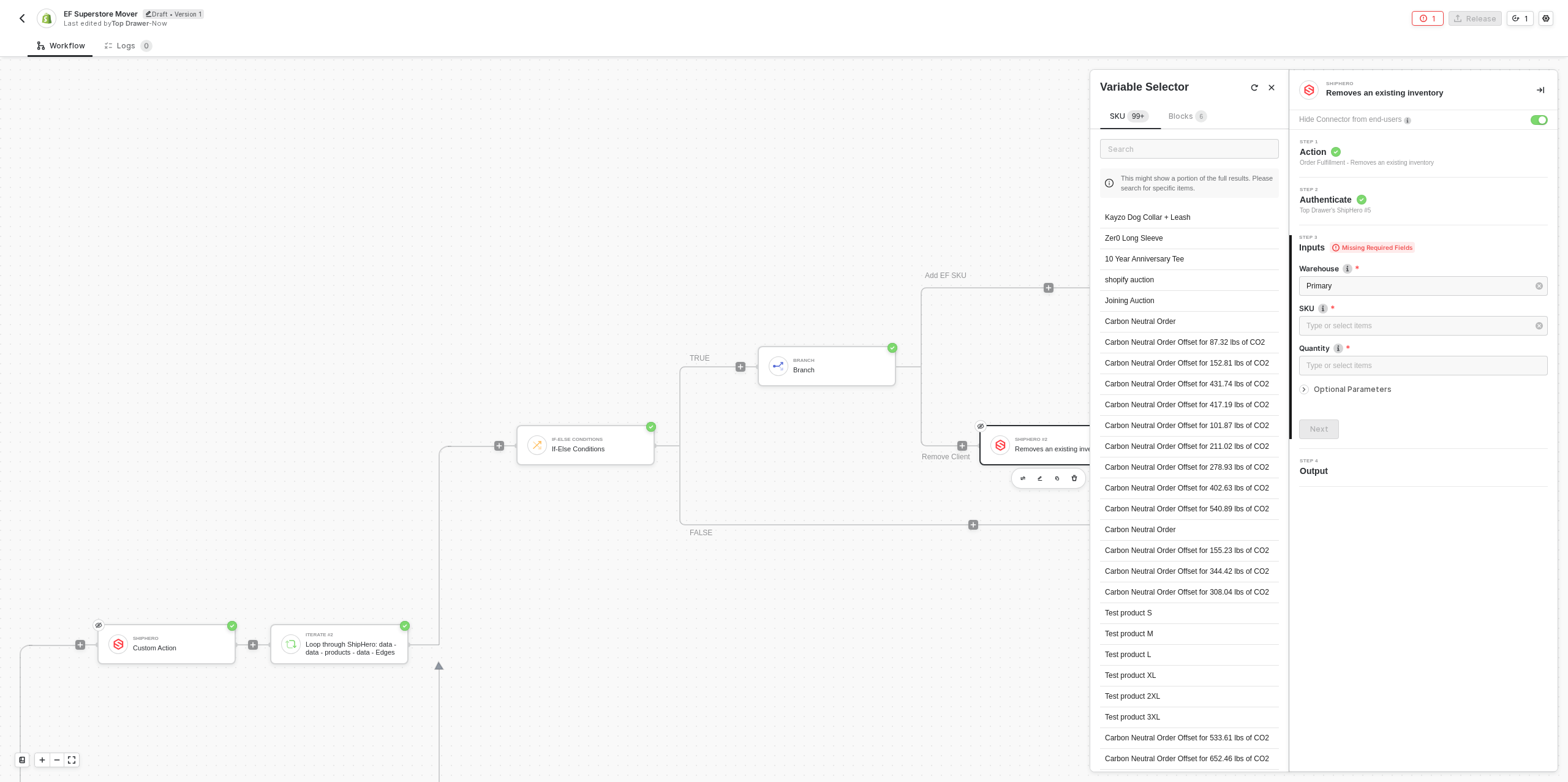
click at [1180, 117] on span "Blocks 6" at bounding box center [1188, 116] width 38 height 9
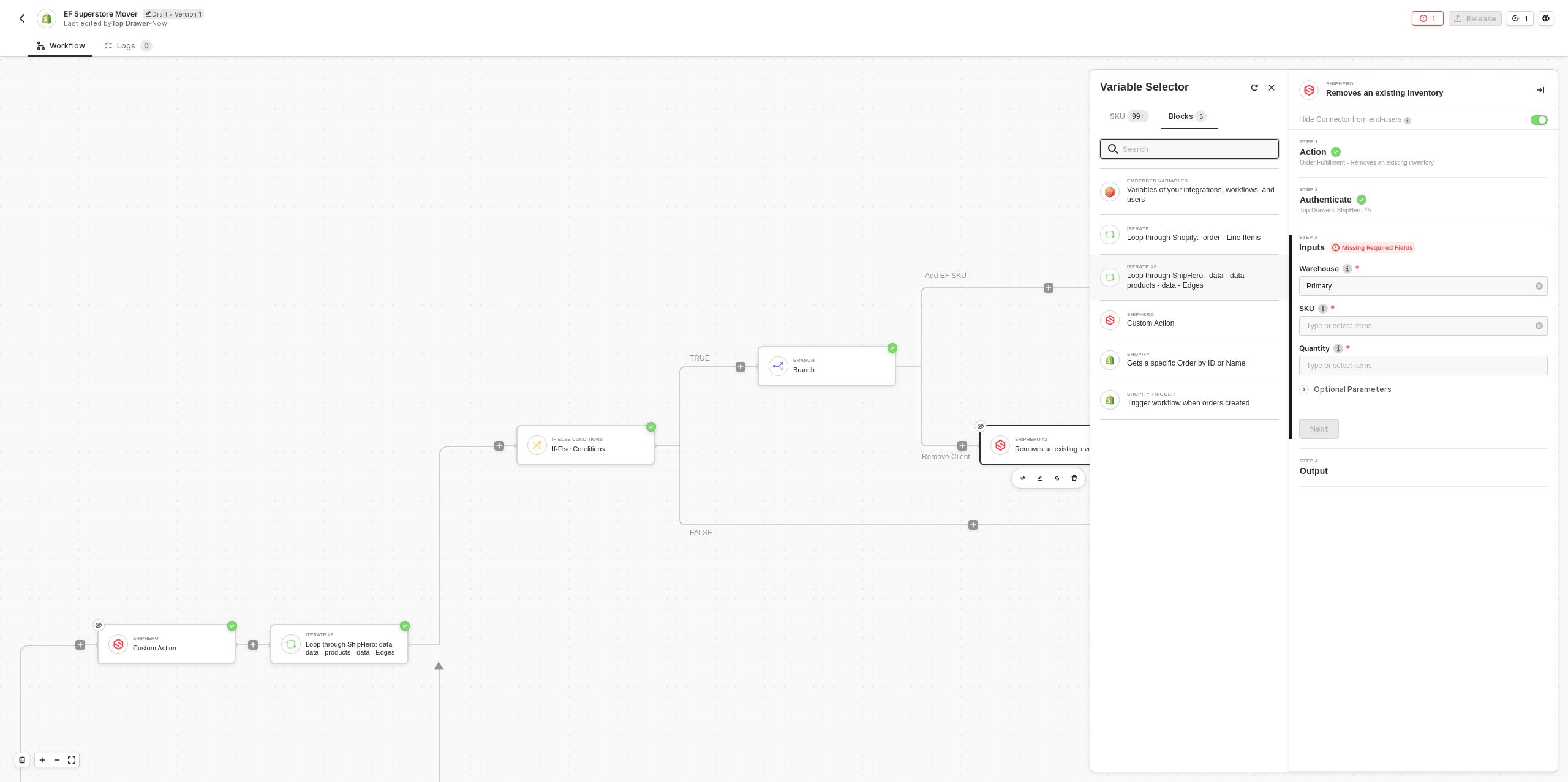
click at [1202, 266] on div "ITERATE #2" at bounding box center [1203, 267] width 152 height 5
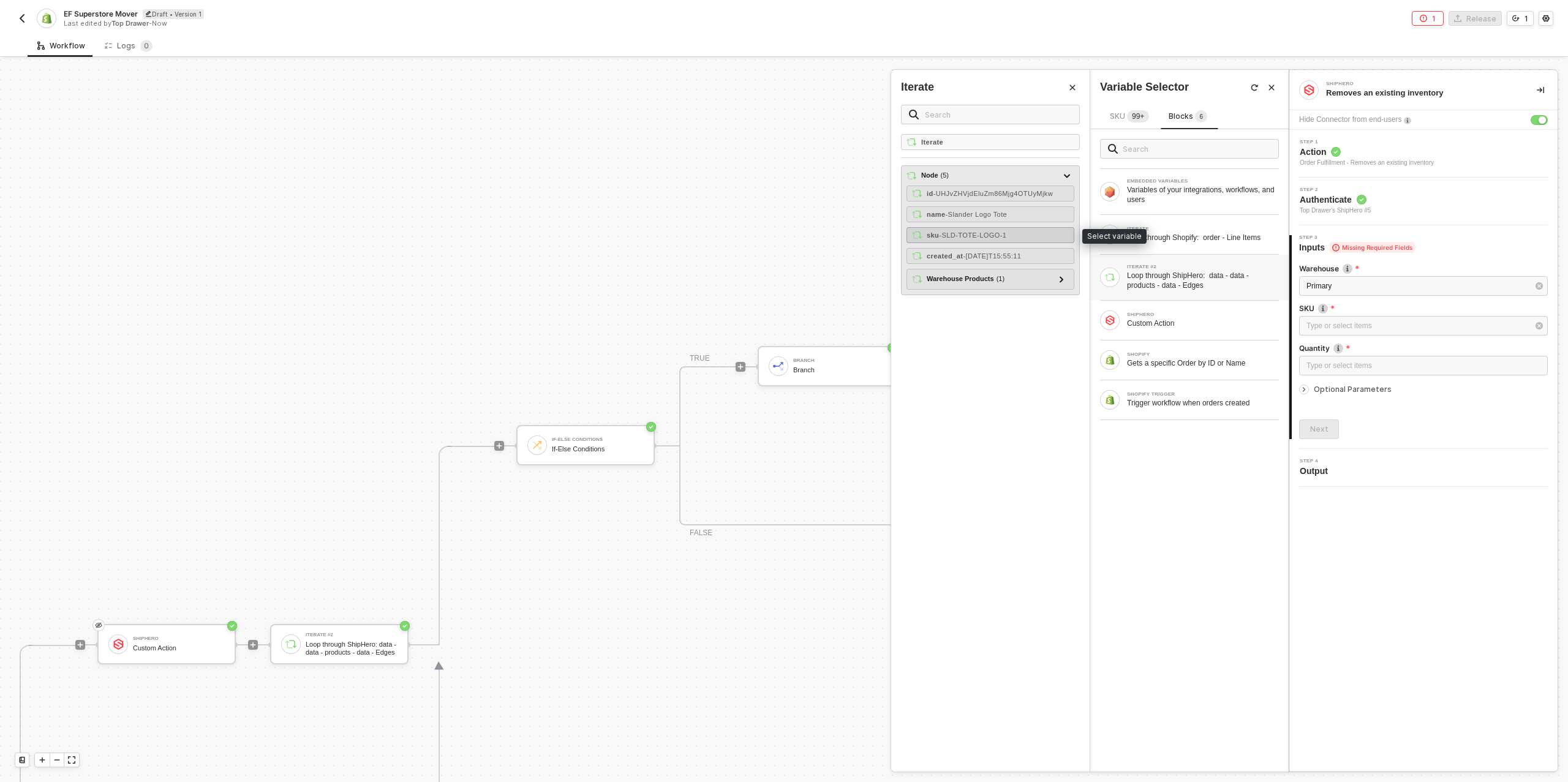
click at [1014, 235] on div "sku - SLD-TOTE-LOGO-1" at bounding box center [990, 235] width 168 height 16
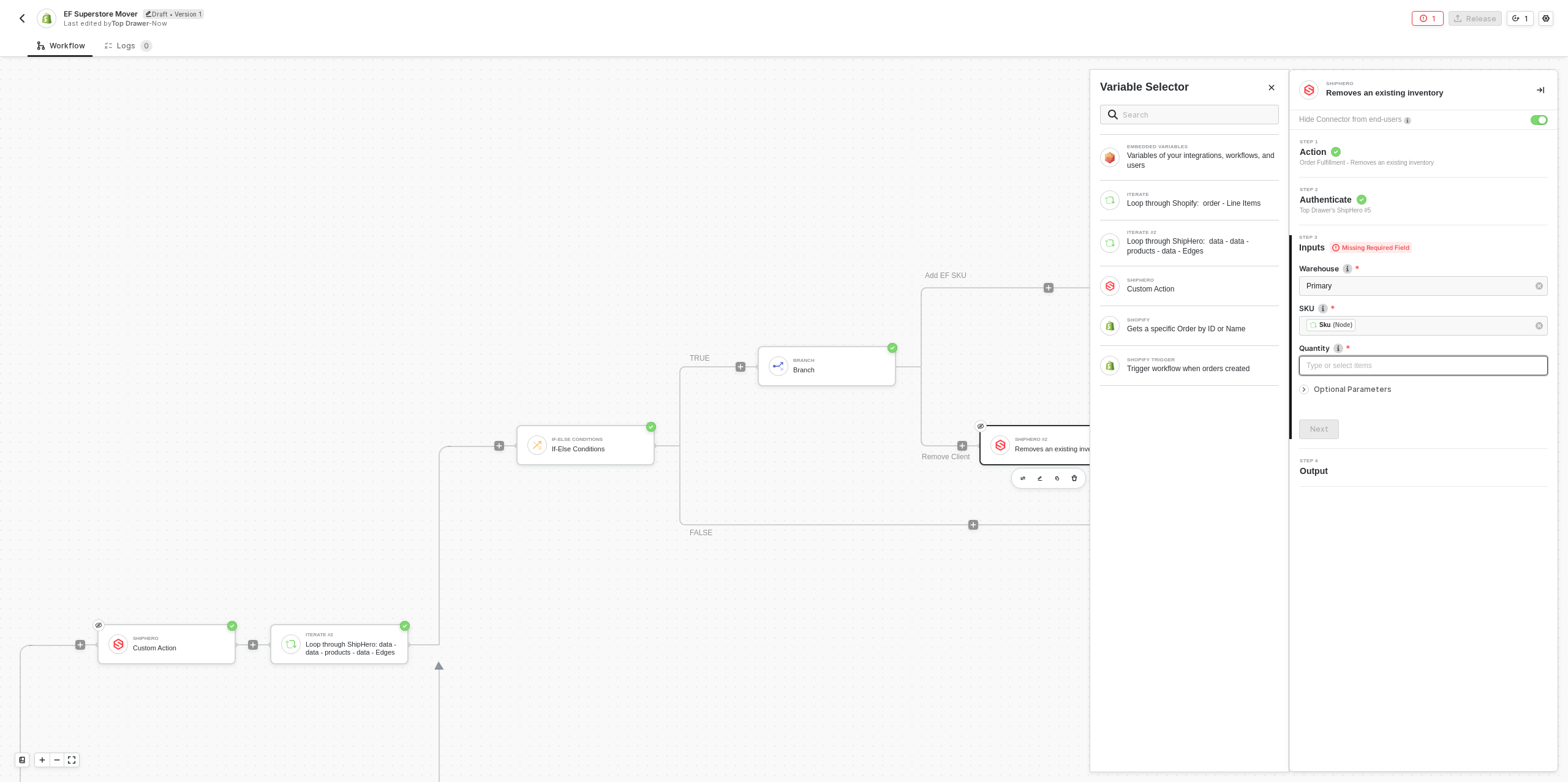
click at [1346, 363] on div "Type or select items ﻿" at bounding box center [1423, 366] width 234 height 12
click at [1344, 368] on div "Type or select items ﻿" at bounding box center [1423, 366] width 234 height 12
click at [1303, 390] on icon "icon-arrow-right-small" at bounding box center [1304, 389] width 2 height 3
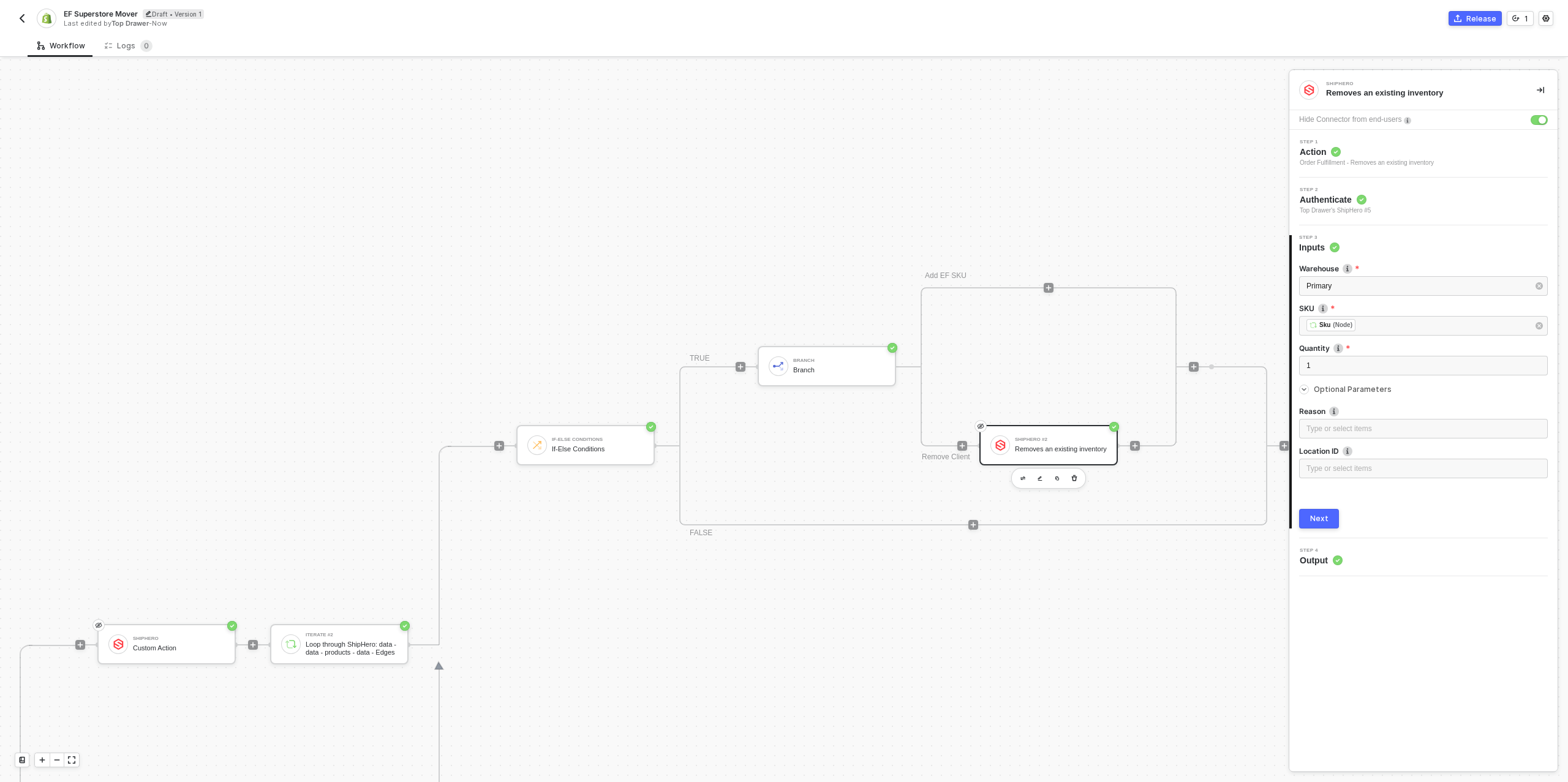
click at [1303, 392] on icon "icon-arrow-right-small" at bounding box center [1304, 389] width 7 height 7
click at [1322, 430] on div "Type or select items ﻿" at bounding box center [1423, 429] width 234 height 12
click at [1317, 520] on div "Next" at bounding box center [1320, 519] width 18 height 10
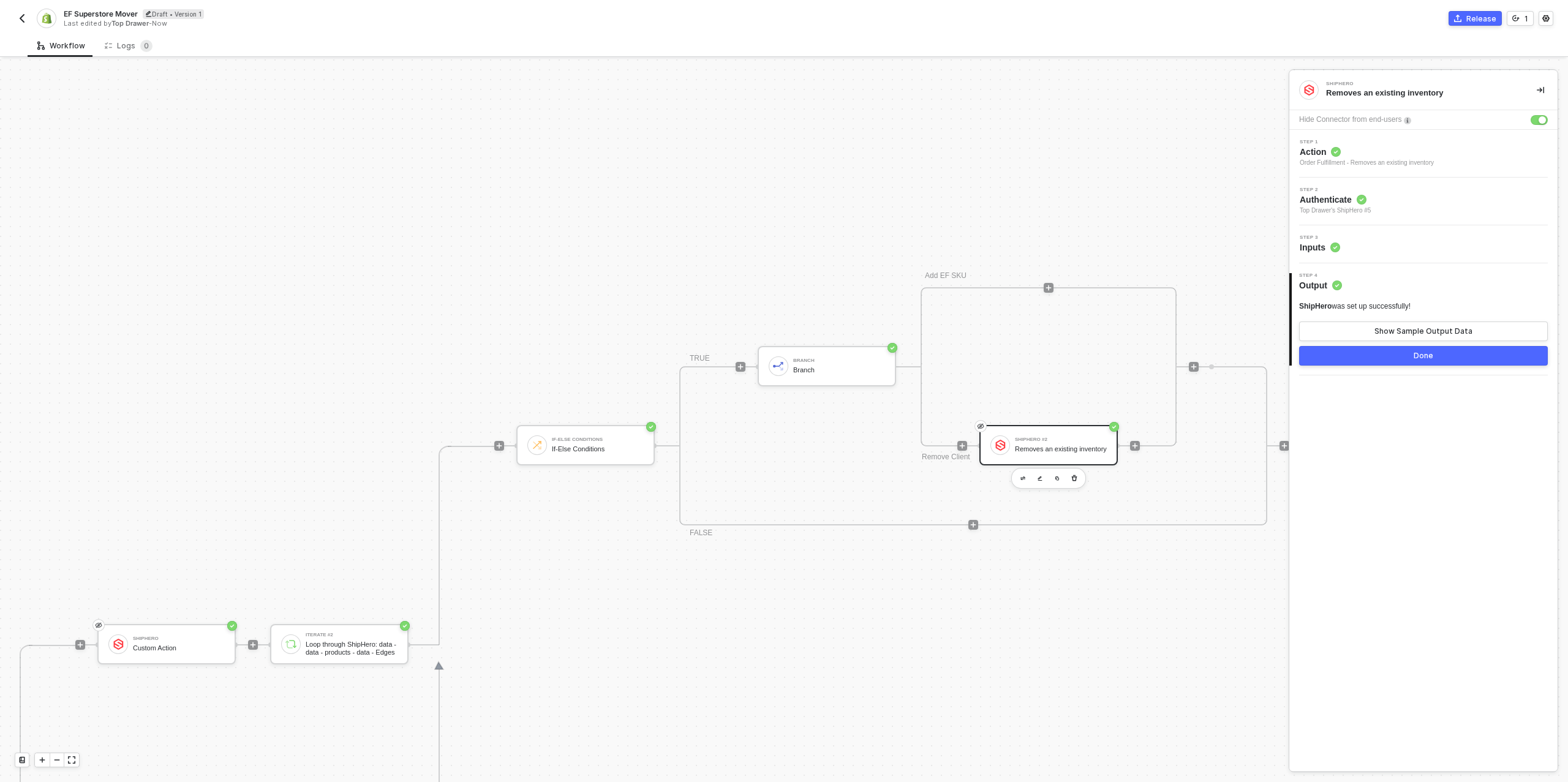
click at [1421, 356] on div "Done" at bounding box center [1424, 356] width 20 height 10
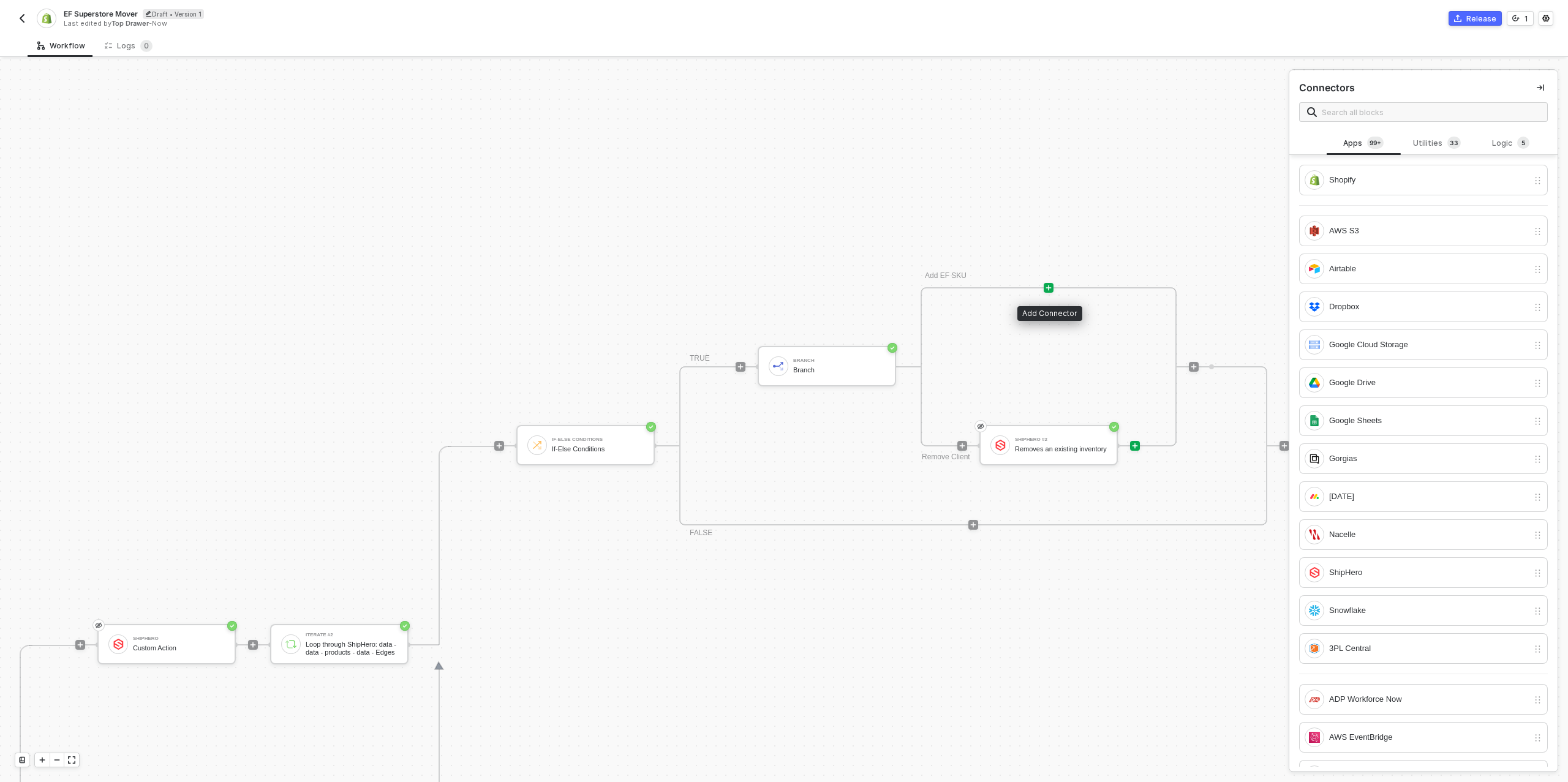
click at [1050, 286] on icon "icon-play" at bounding box center [1049, 288] width 7 height 7
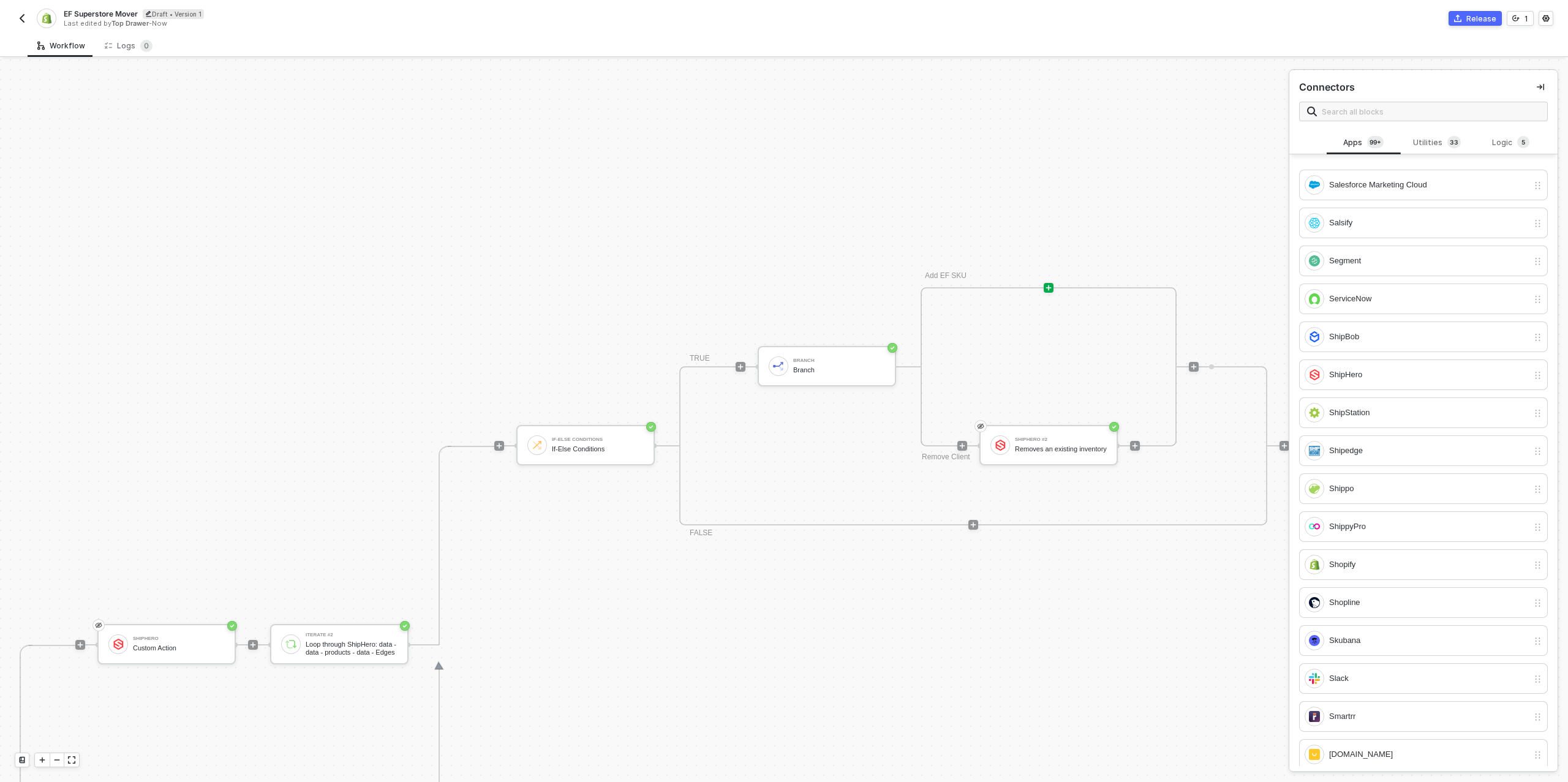
scroll to position [5009, 0]
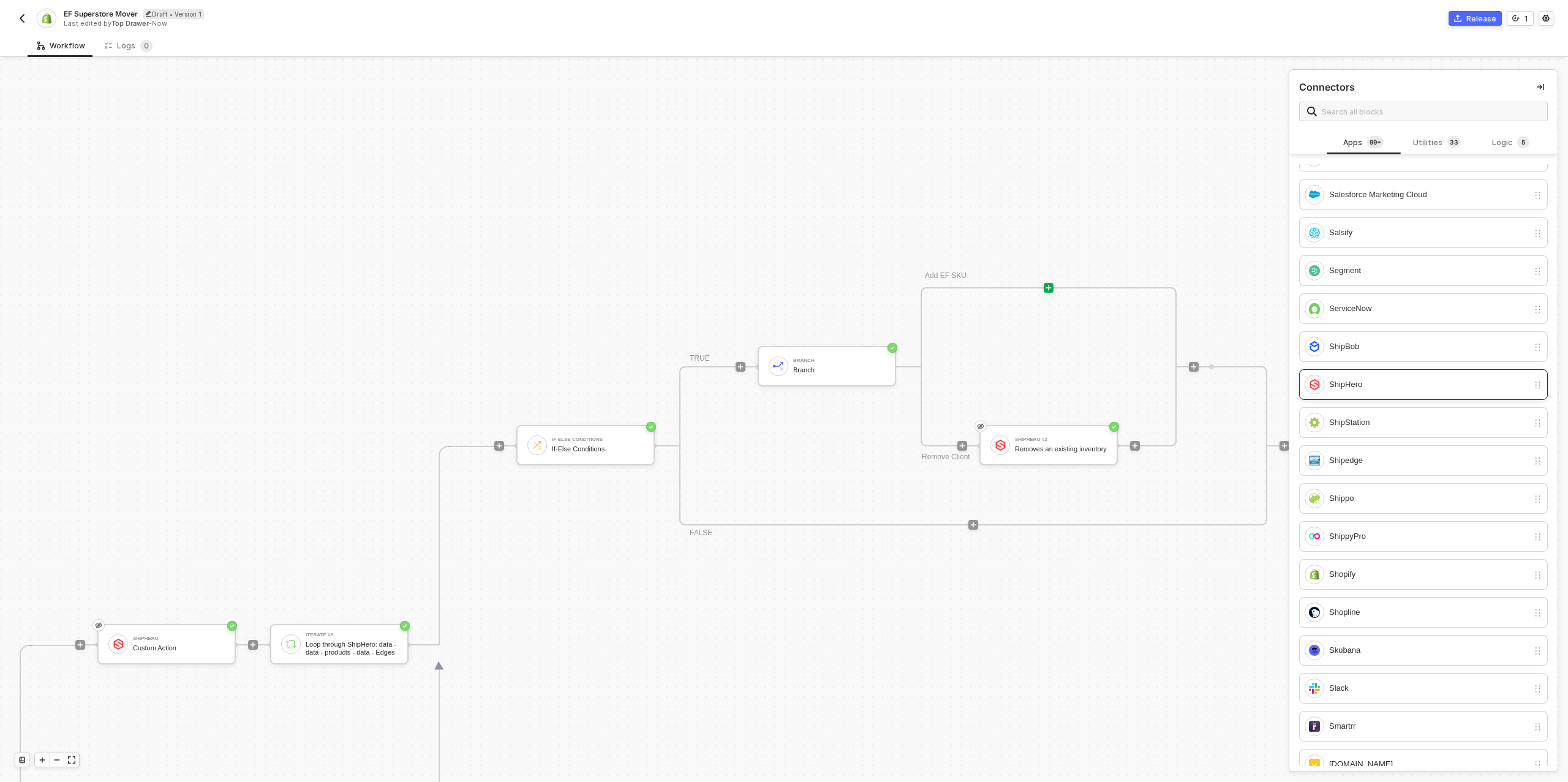
click at [1367, 378] on div "ShipHero" at bounding box center [1428, 384] width 199 height 13
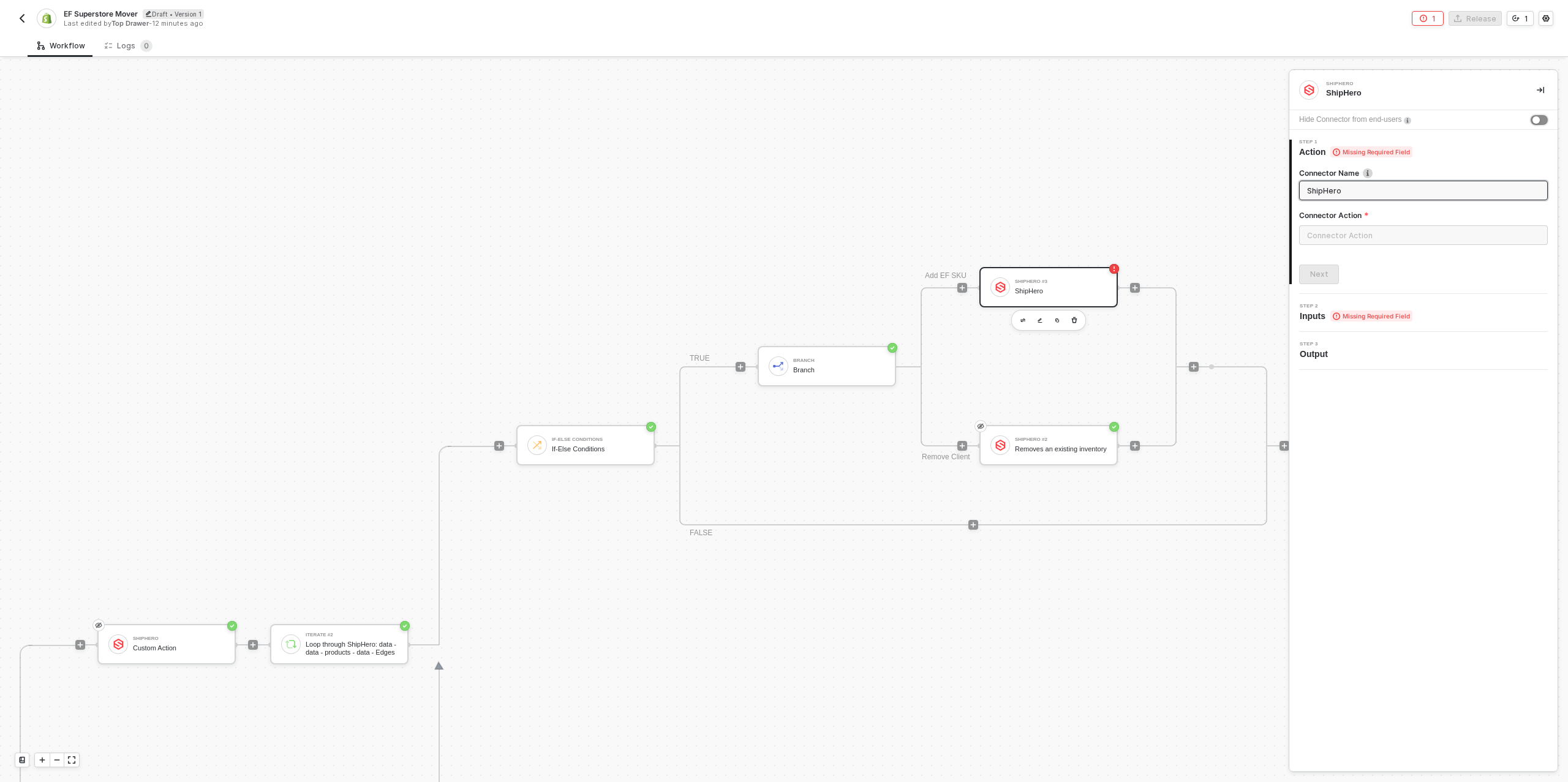
click at [1538, 119] on div "button" at bounding box center [1536, 120] width 7 height 7
click at [1352, 236] on input "text" at bounding box center [1423, 235] width 249 height 20
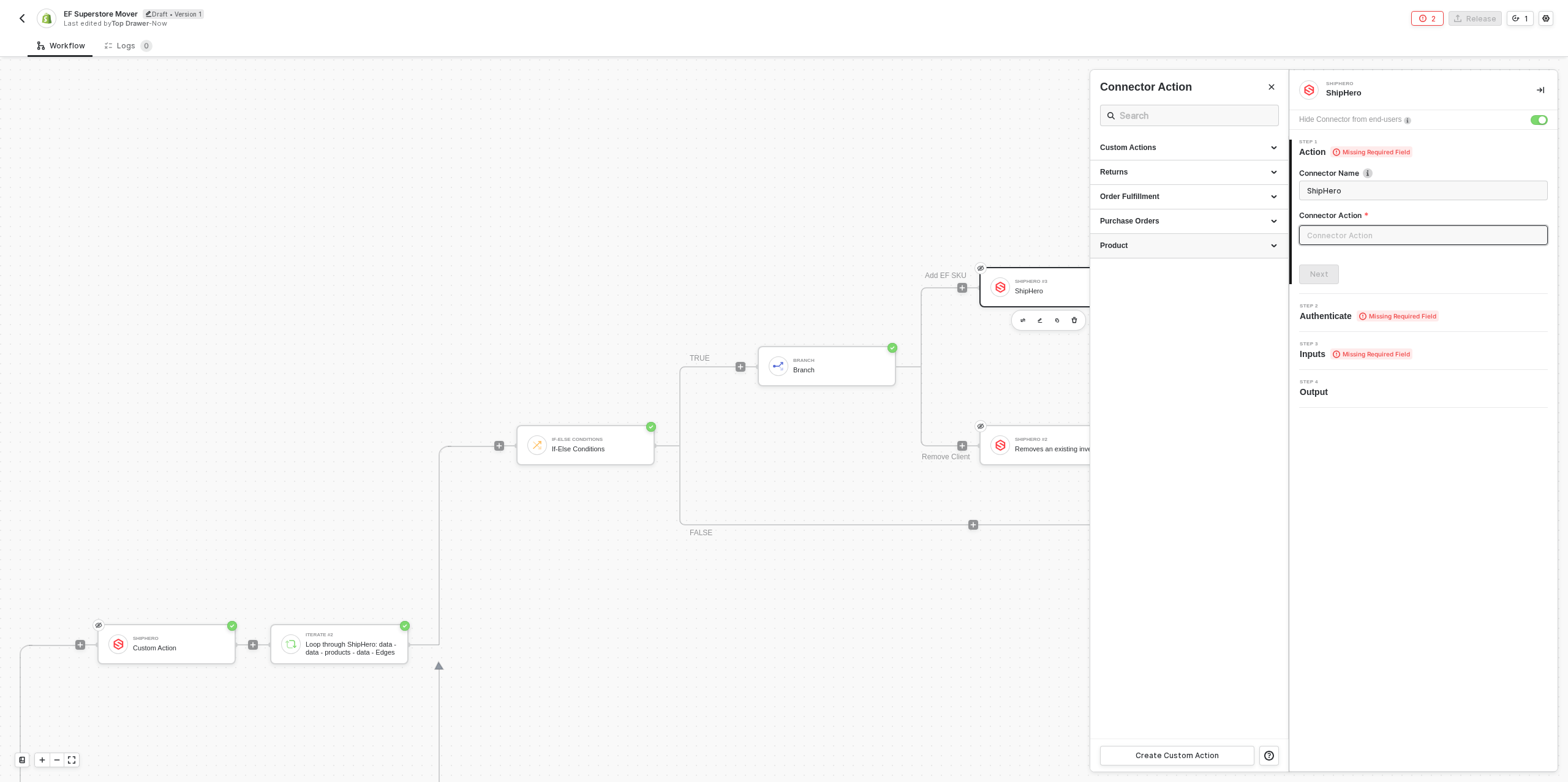
click at [1225, 245] on div "Product" at bounding box center [1189, 245] width 178 height 11
click at [1210, 218] on div "Purchase Orders" at bounding box center [1189, 221] width 178 height 11
click at [1178, 285] on span "Adds an inventory when receiving" at bounding box center [1146, 285] width 92 height 7
type input "Adds an inventory when receiving"
type input "Purchase Orders - Add an Inventory"
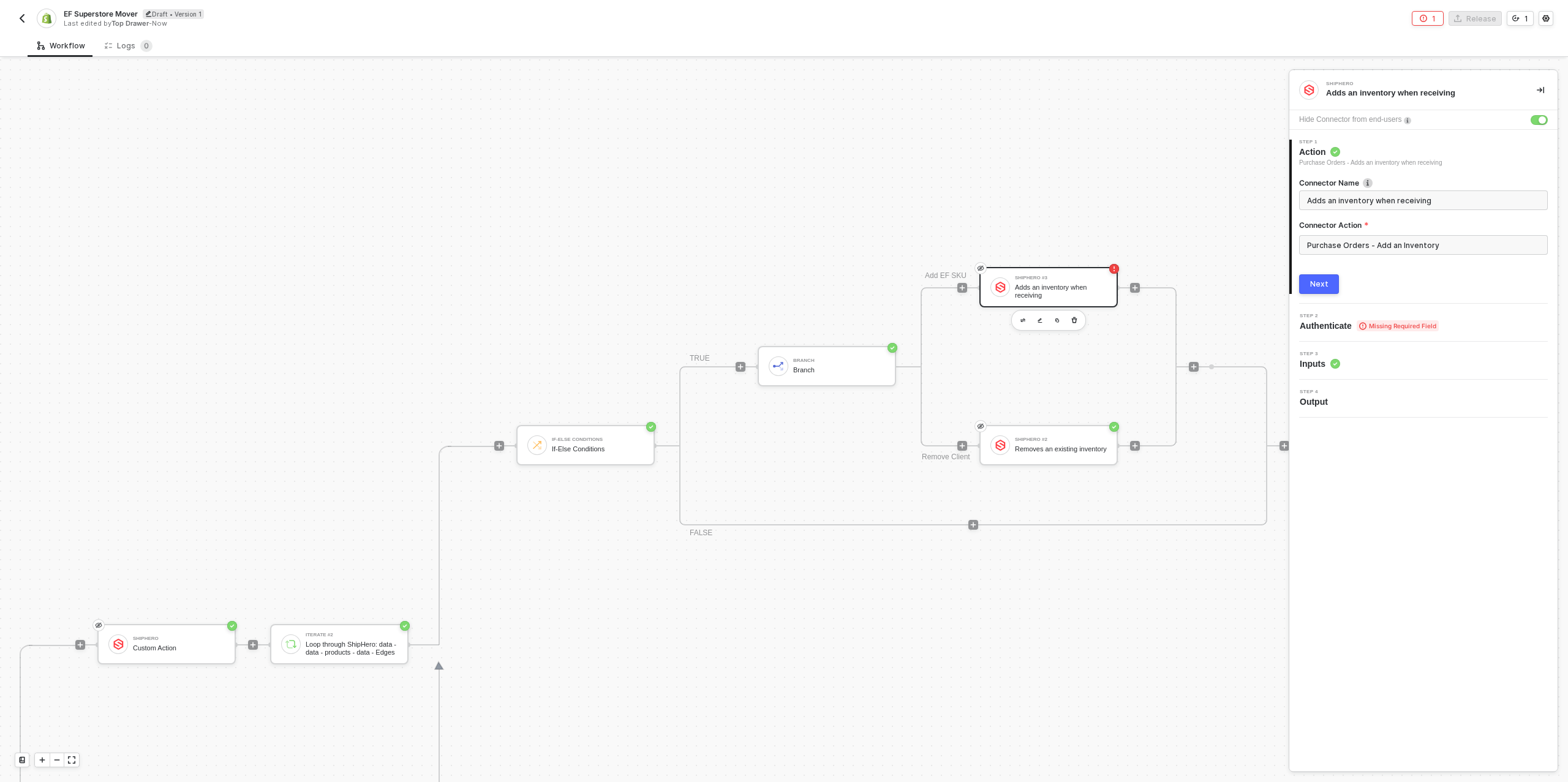
click at [1319, 282] on div "Next" at bounding box center [1320, 285] width 18 height 10
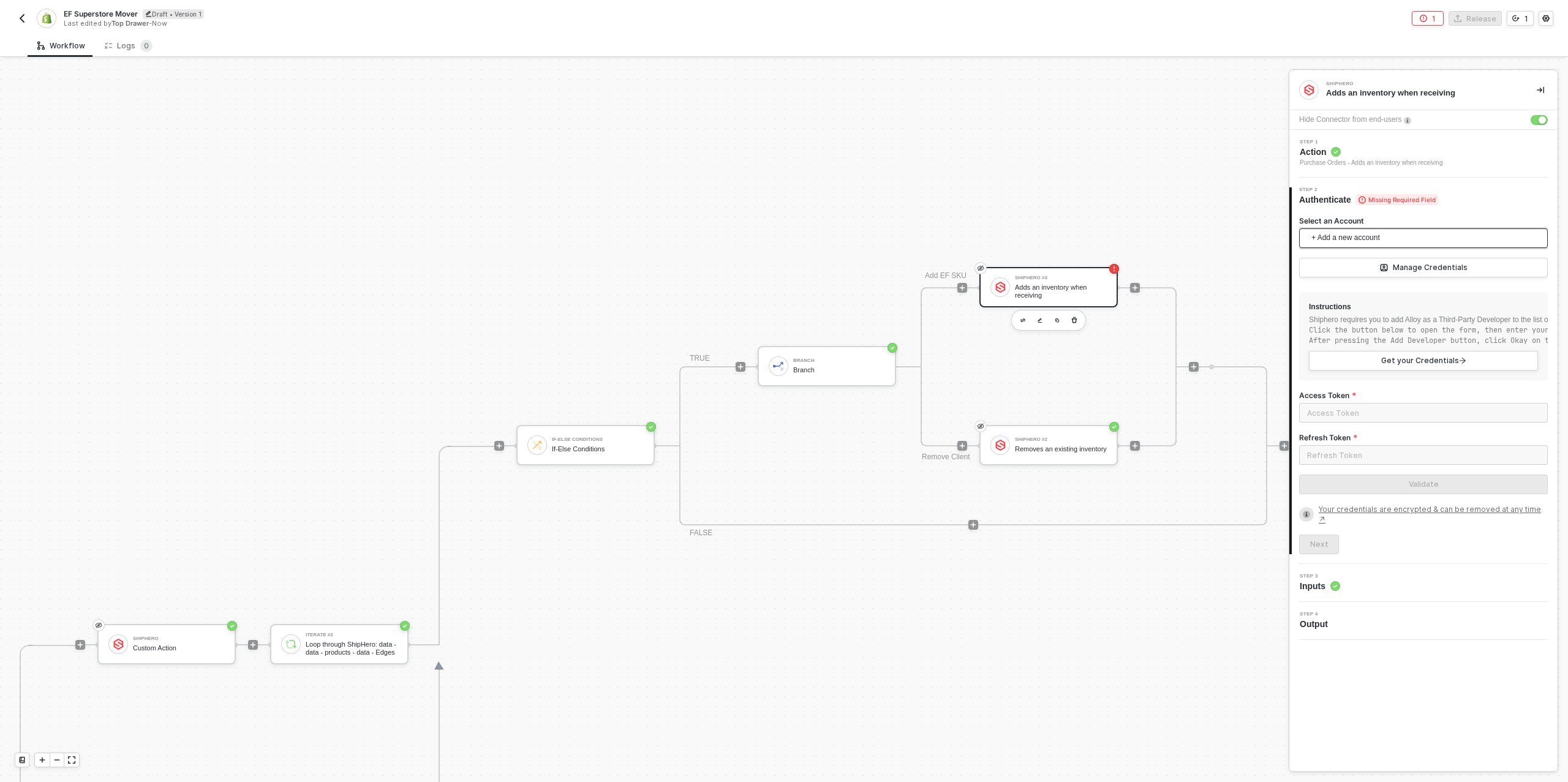
click at [1362, 235] on span "+ Add a new account" at bounding box center [1426, 239] width 229 height 20
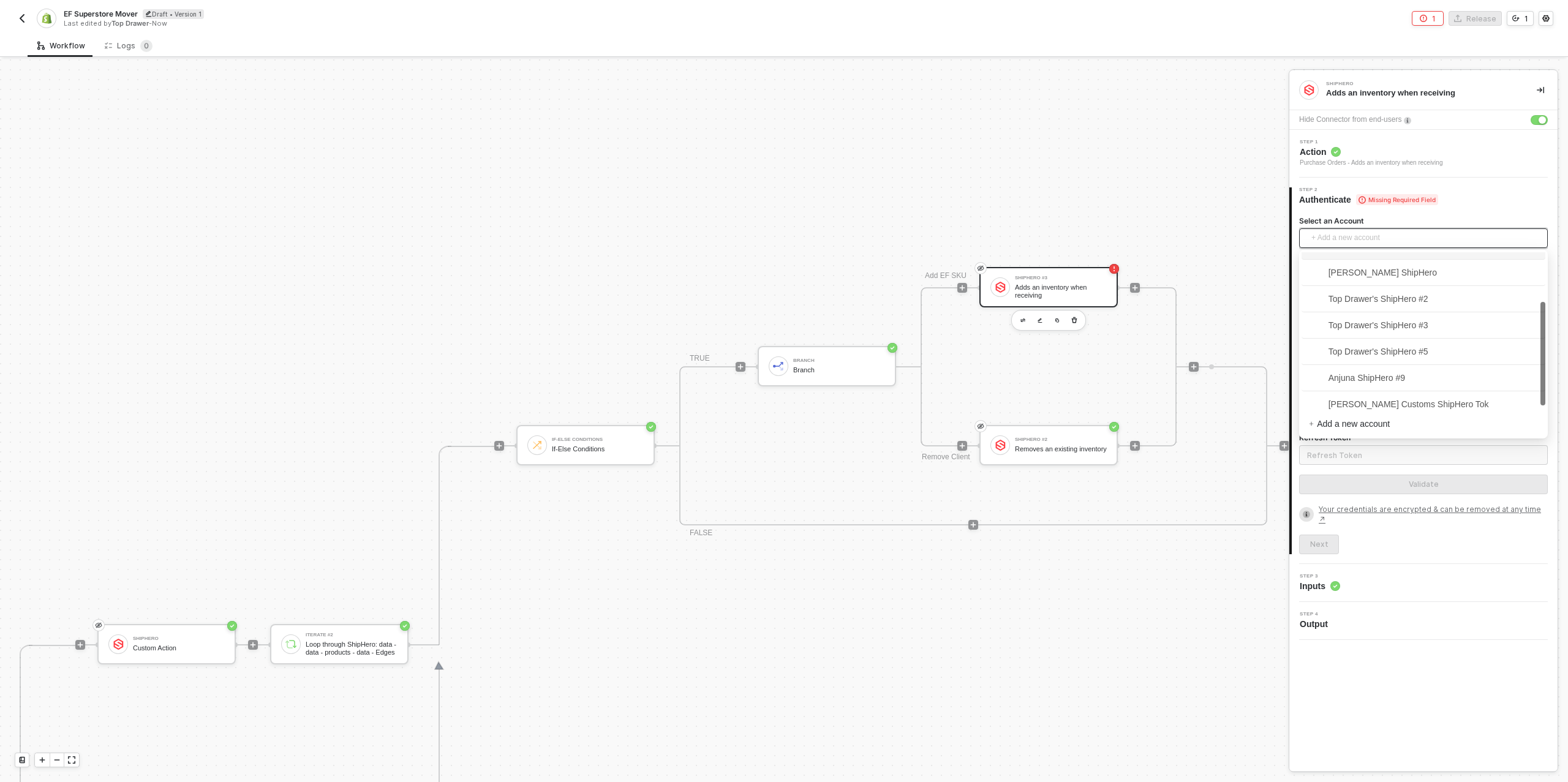
scroll to position [77, 0]
click at [1394, 352] on span "Top Drawer's ShipHero #5" at bounding box center [1369, 347] width 120 height 13
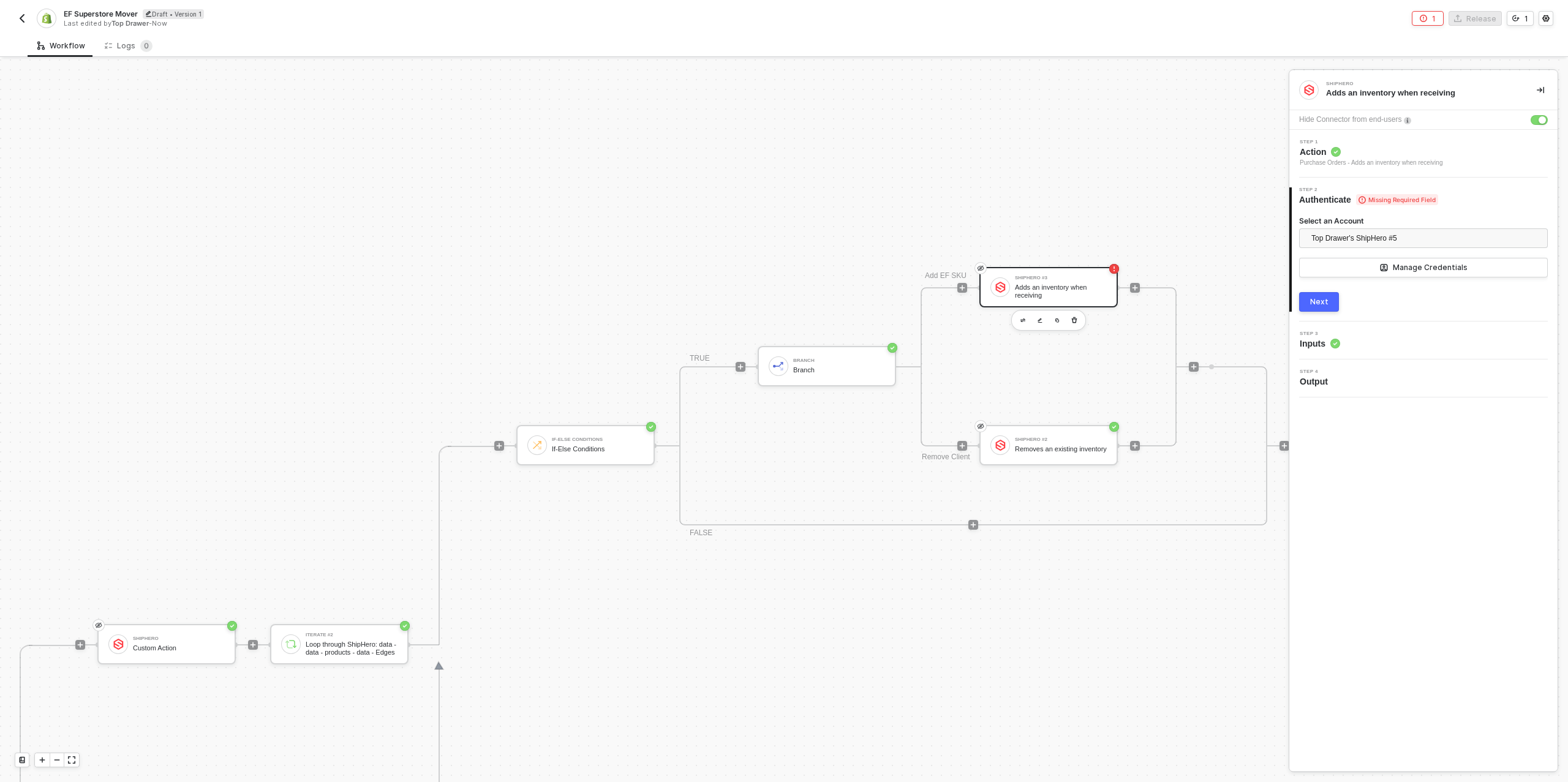
click at [1333, 297] on button "Next" at bounding box center [1319, 302] width 40 height 20
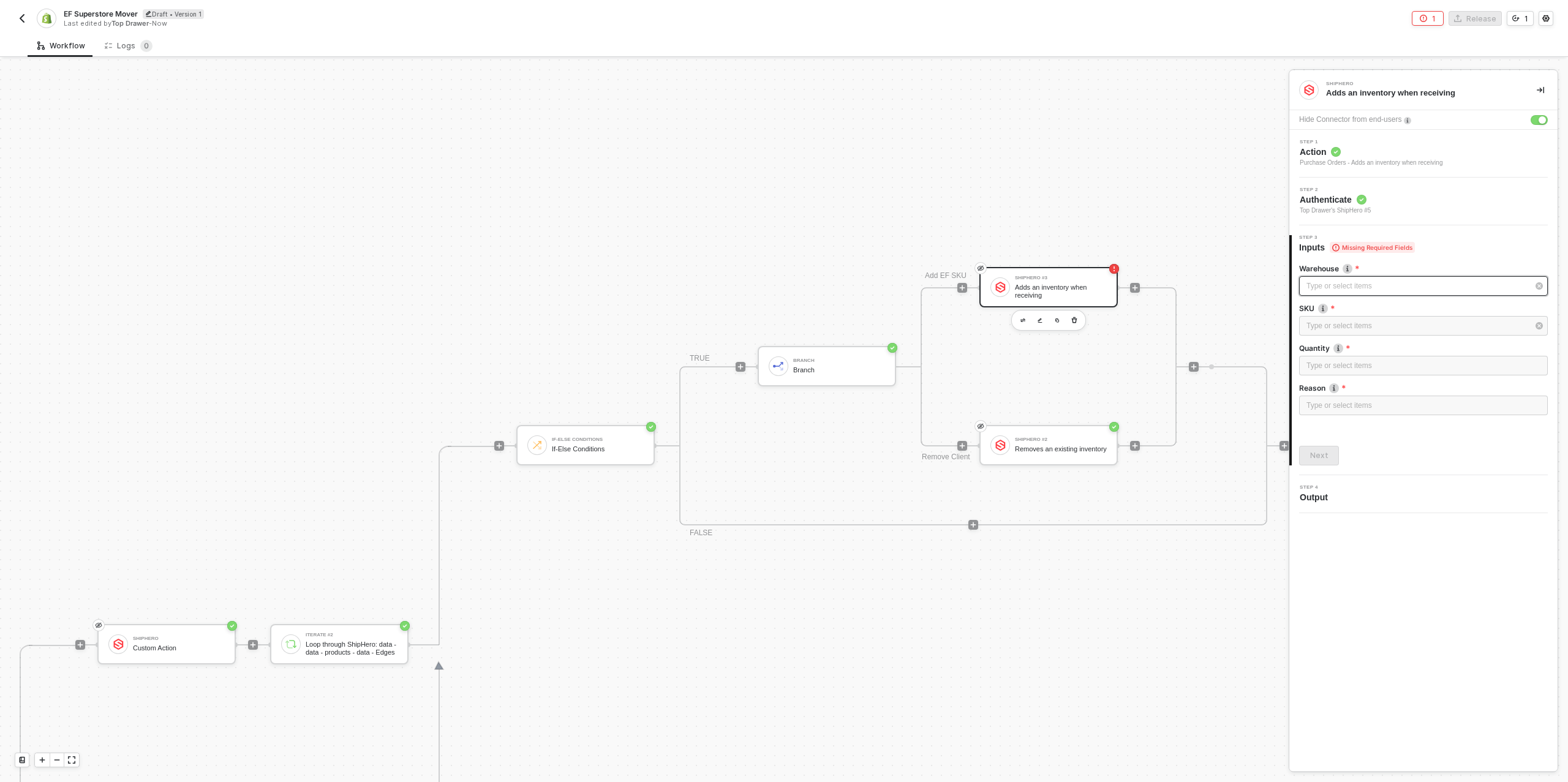
click at [1331, 286] on div "Type or select items ﻿" at bounding box center [1417, 286] width 221 height 12
click at [1159, 217] on div "Primary" at bounding box center [1189, 218] width 179 height 21
click at [1349, 321] on div "Type or select items ﻿" at bounding box center [1417, 326] width 221 height 12
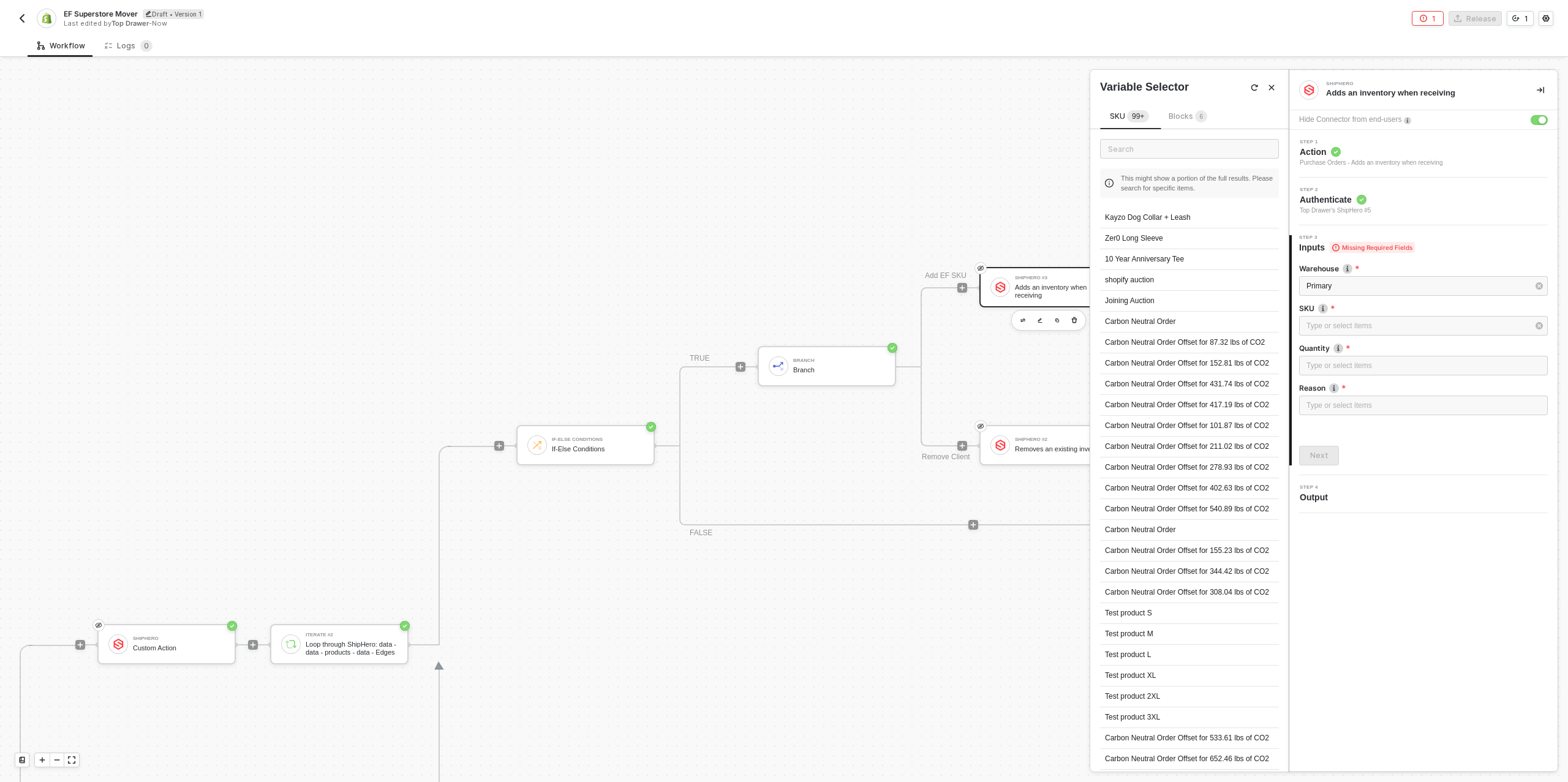
click at [1188, 120] on span "Blocks 6" at bounding box center [1188, 116] width 38 height 9
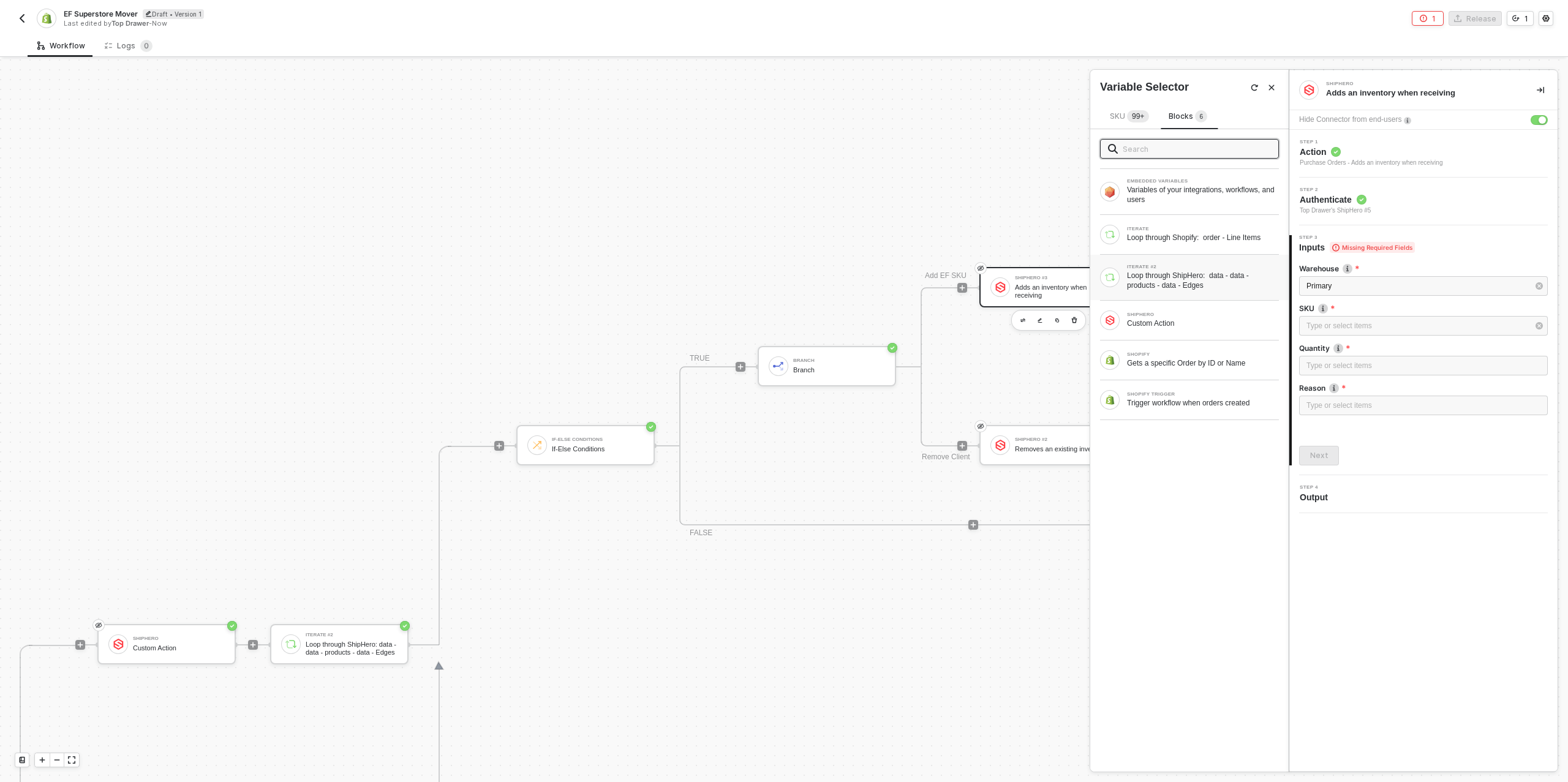
click at [1219, 280] on div "Loop through ShipHero: data - data - products - data - Edges" at bounding box center [1203, 280] width 152 height 20
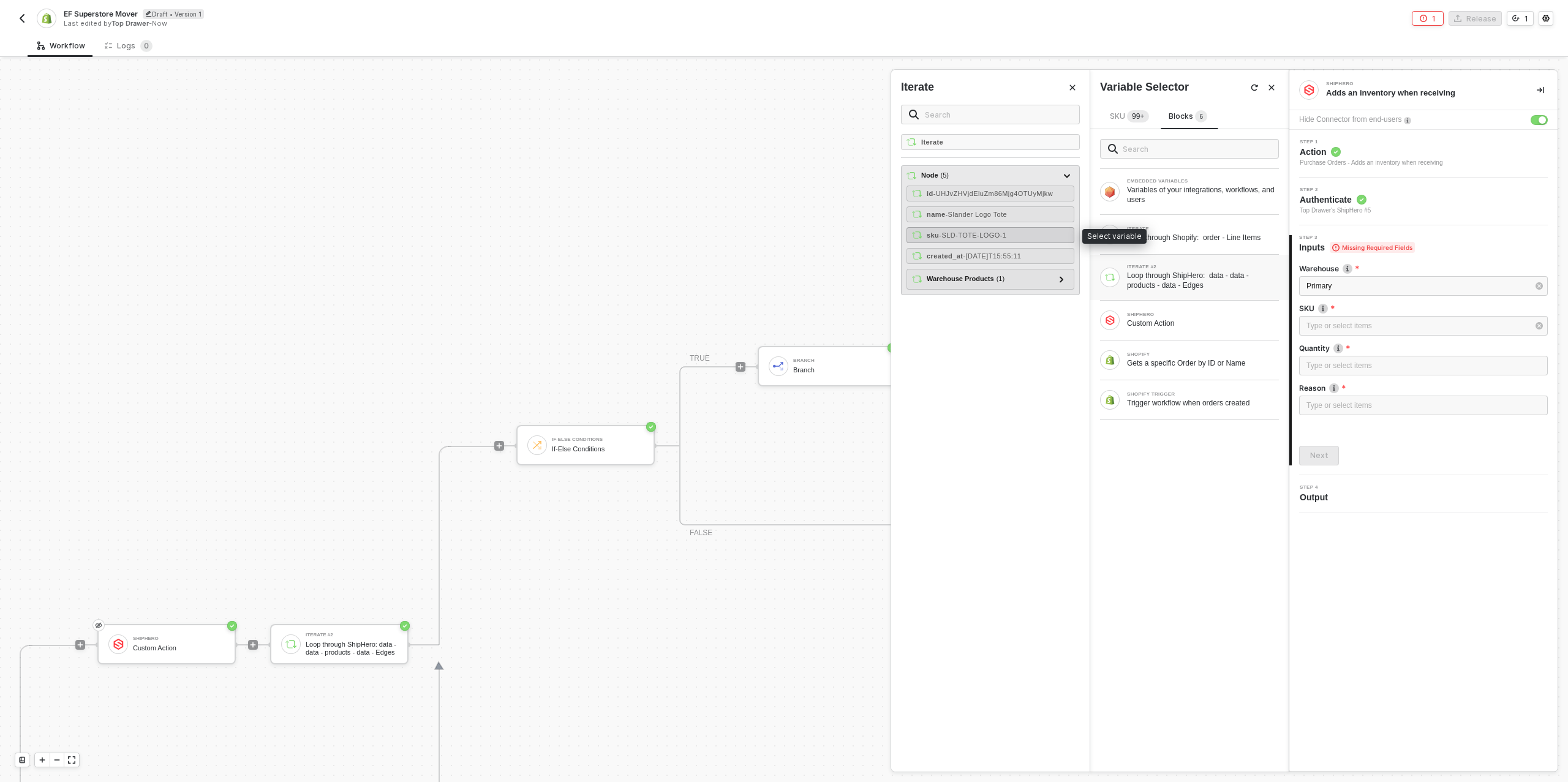
click at [1006, 235] on span "- SLD-TOTE-LOGO-1" at bounding box center [972, 235] width 67 height 7
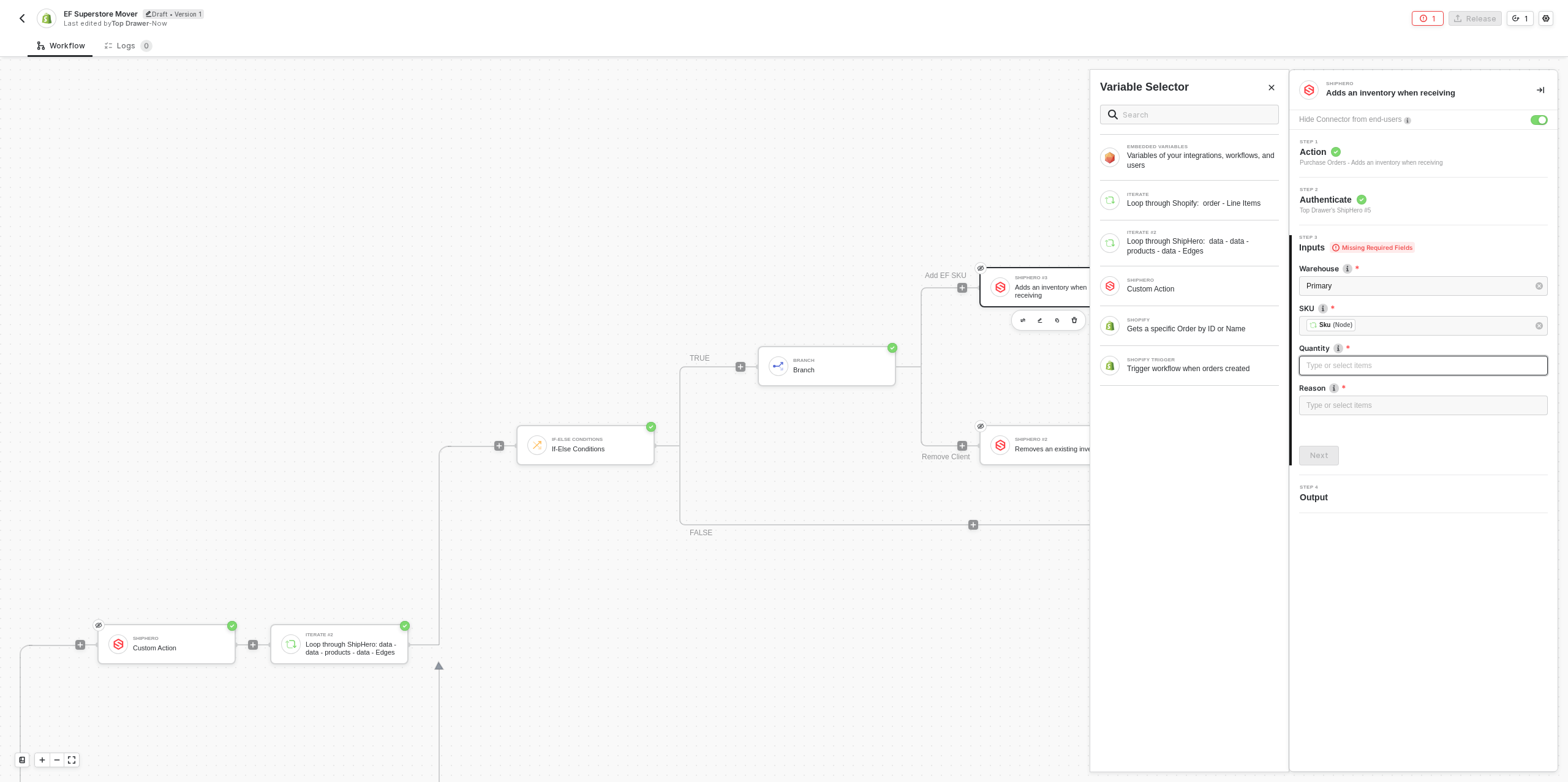
click at [1343, 366] on div "Type or select items ﻿" at bounding box center [1423, 366] width 234 height 12
click at [1203, 196] on div "ITERATE" at bounding box center [1203, 195] width 152 height 5
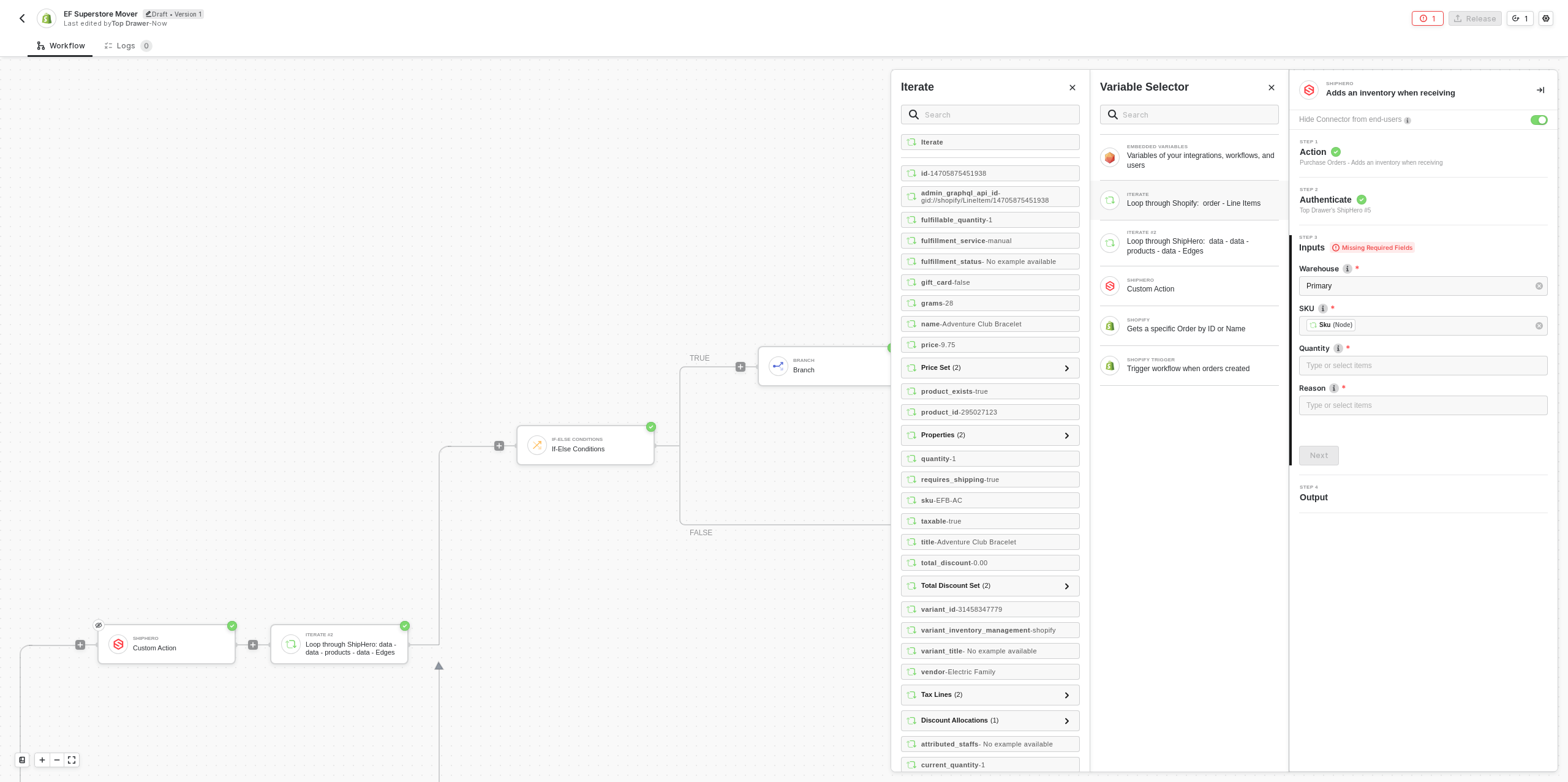
scroll to position [44, 0]
click at [1336, 360] on div "Type or select items ﻿" at bounding box center [1423, 366] width 234 height 12
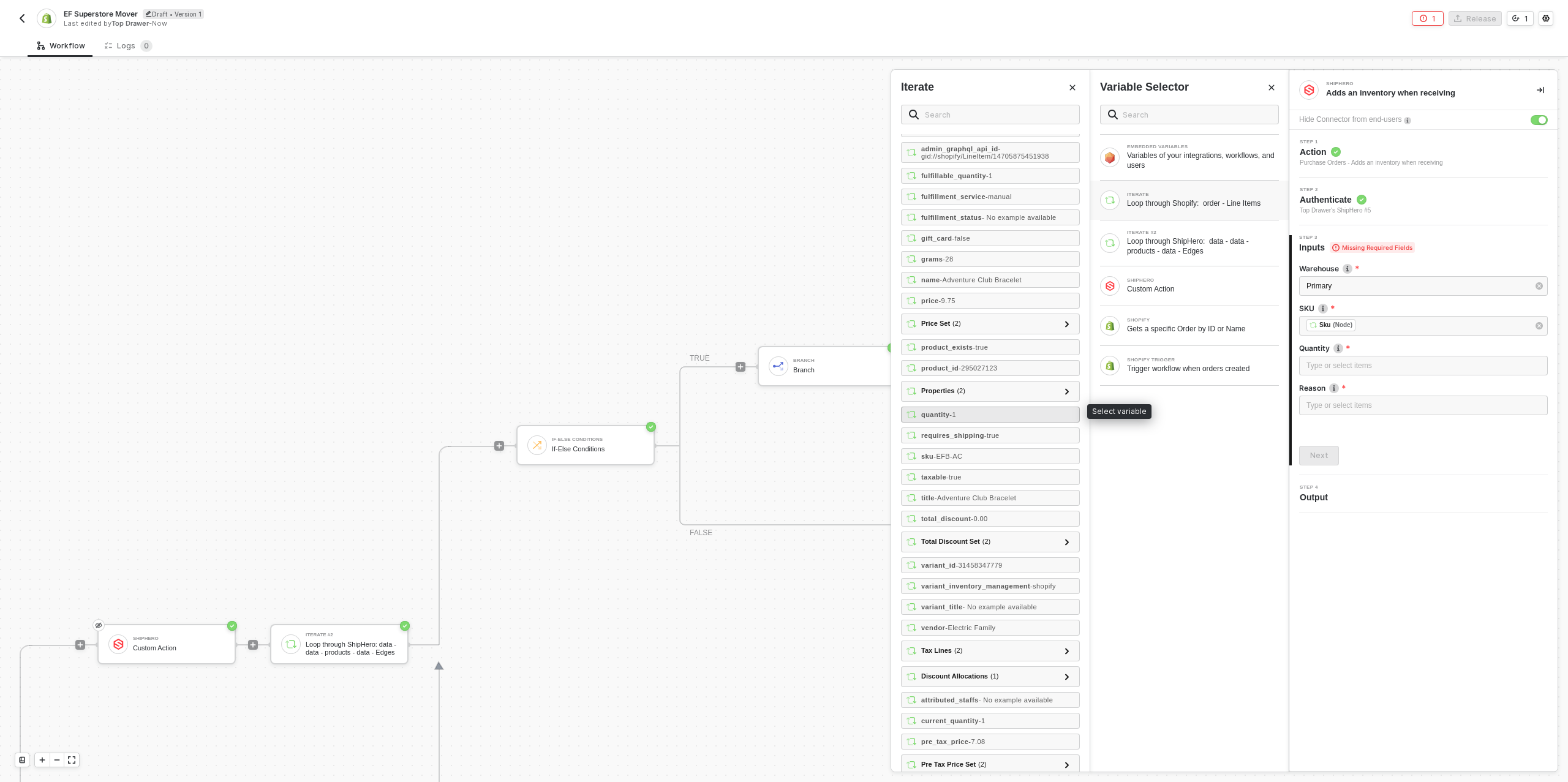
click at [978, 407] on div "quantity - 1" at bounding box center [990, 414] width 179 height 16
click at [1317, 409] on div "Type or select items ﻿" at bounding box center [1423, 406] width 234 height 12
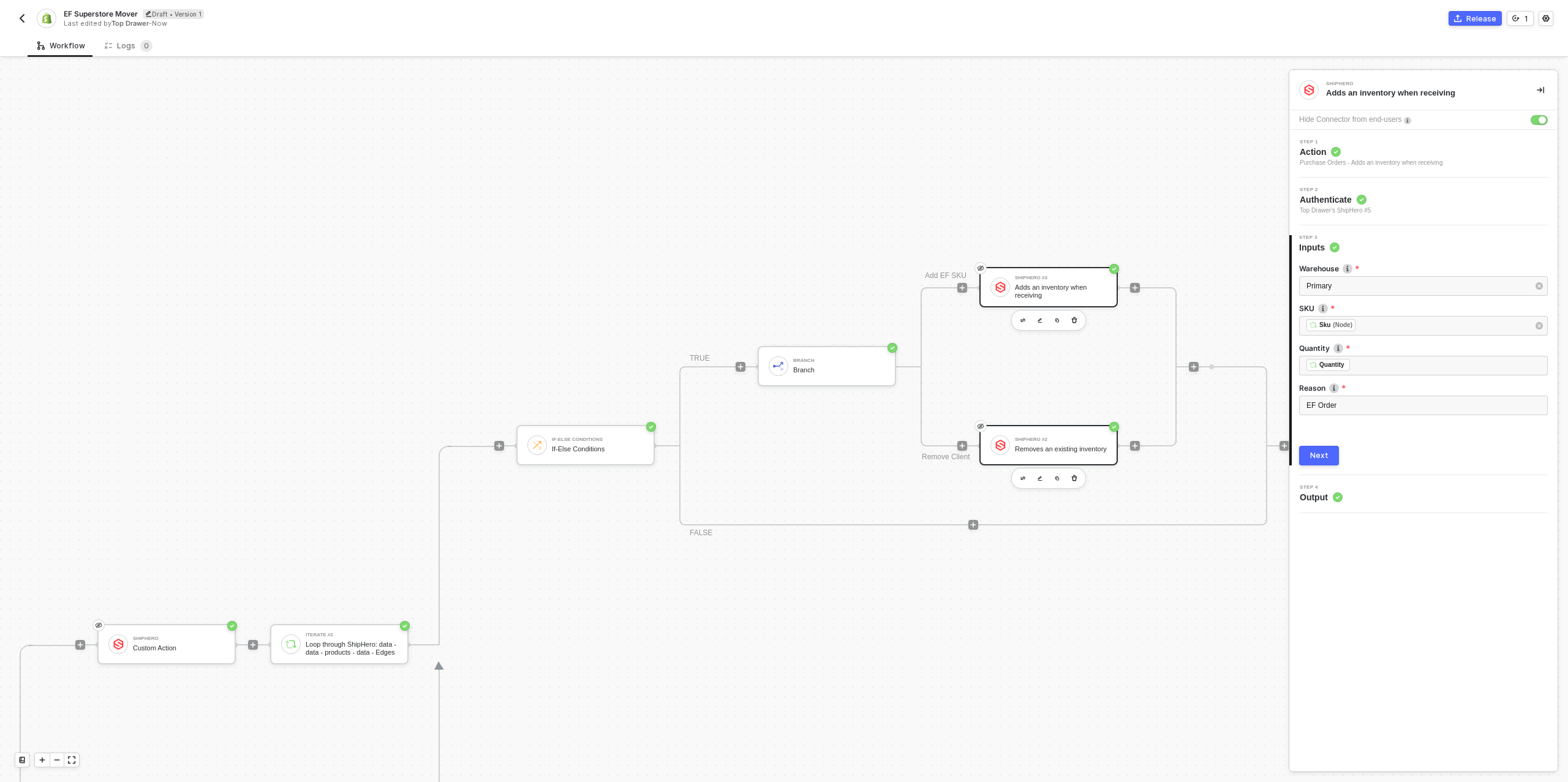
click at [1037, 445] on div "Removes an existing inventory" at bounding box center [1061, 449] width 92 height 8
click at [1343, 366] on div "1" at bounding box center [1423, 366] width 234 height 12
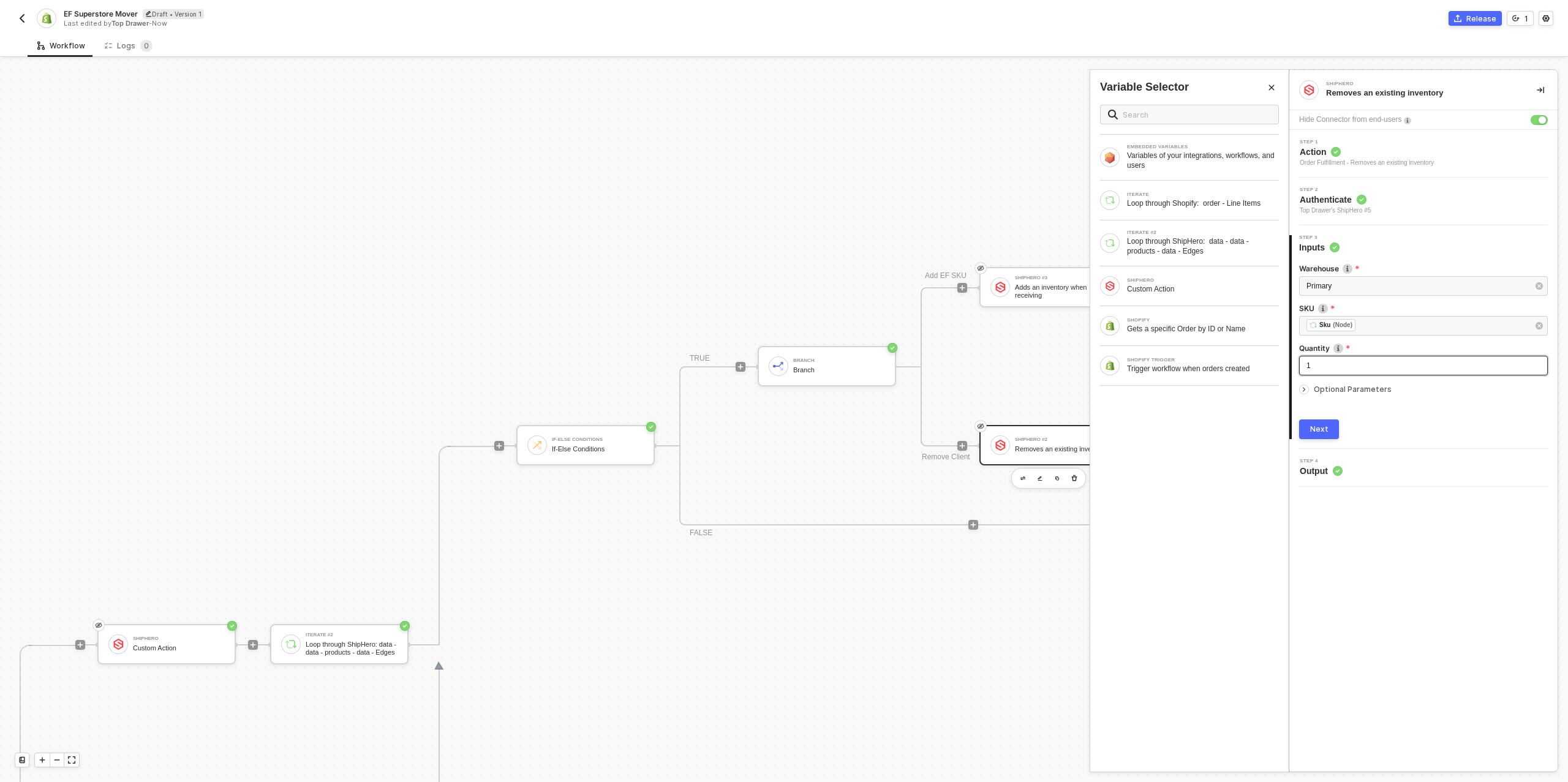
click at [1343, 366] on div "1" at bounding box center [1423, 366] width 234 height 12
click at [1190, 192] on div "ITERATE" at bounding box center [1203, 195] width 152 height 5
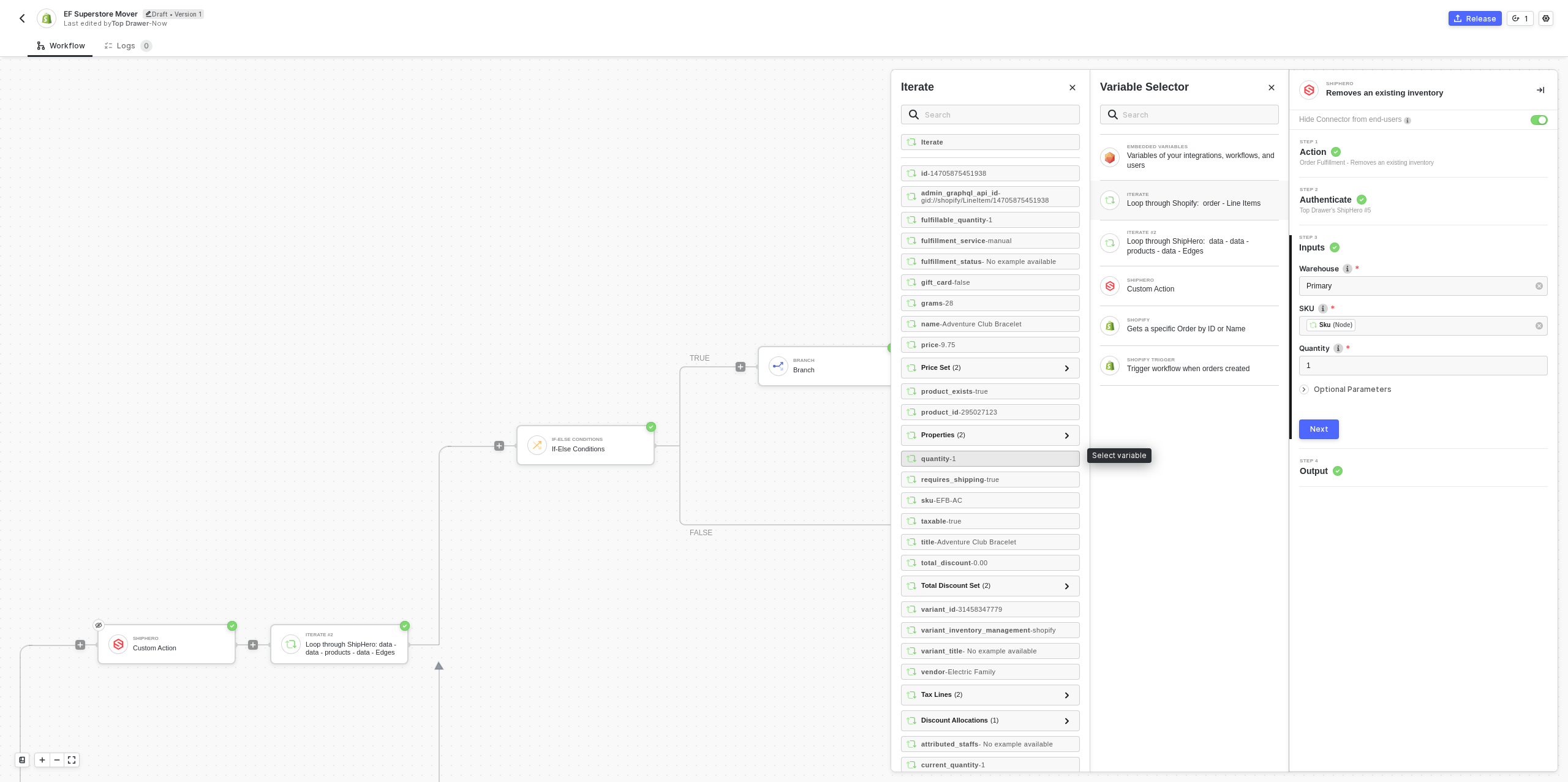
click at [969, 451] on div "quantity - 1" at bounding box center [990, 458] width 179 height 16
click at [960, 457] on div "quantity - 1" at bounding box center [990, 458] width 179 height 16
click at [1433, 426] on div "Next" at bounding box center [1423, 429] width 249 height 20
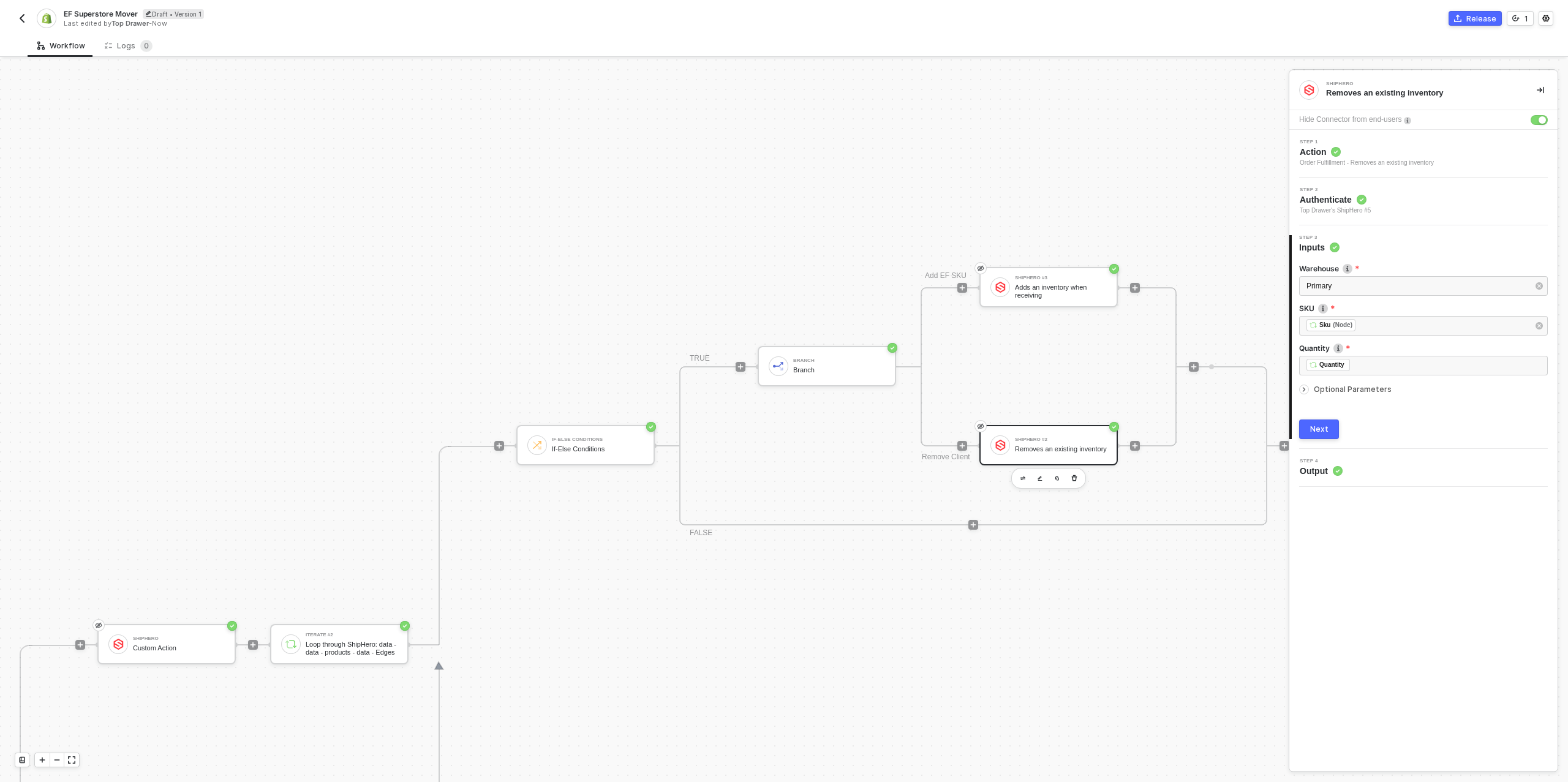
click at [1305, 386] on icon "icon-arrow-right-small" at bounding box center [1304, 389] width 7 height 7
click at [1328, 432] on button "Next" at bounding box center [1319, 429] width 40 height 20
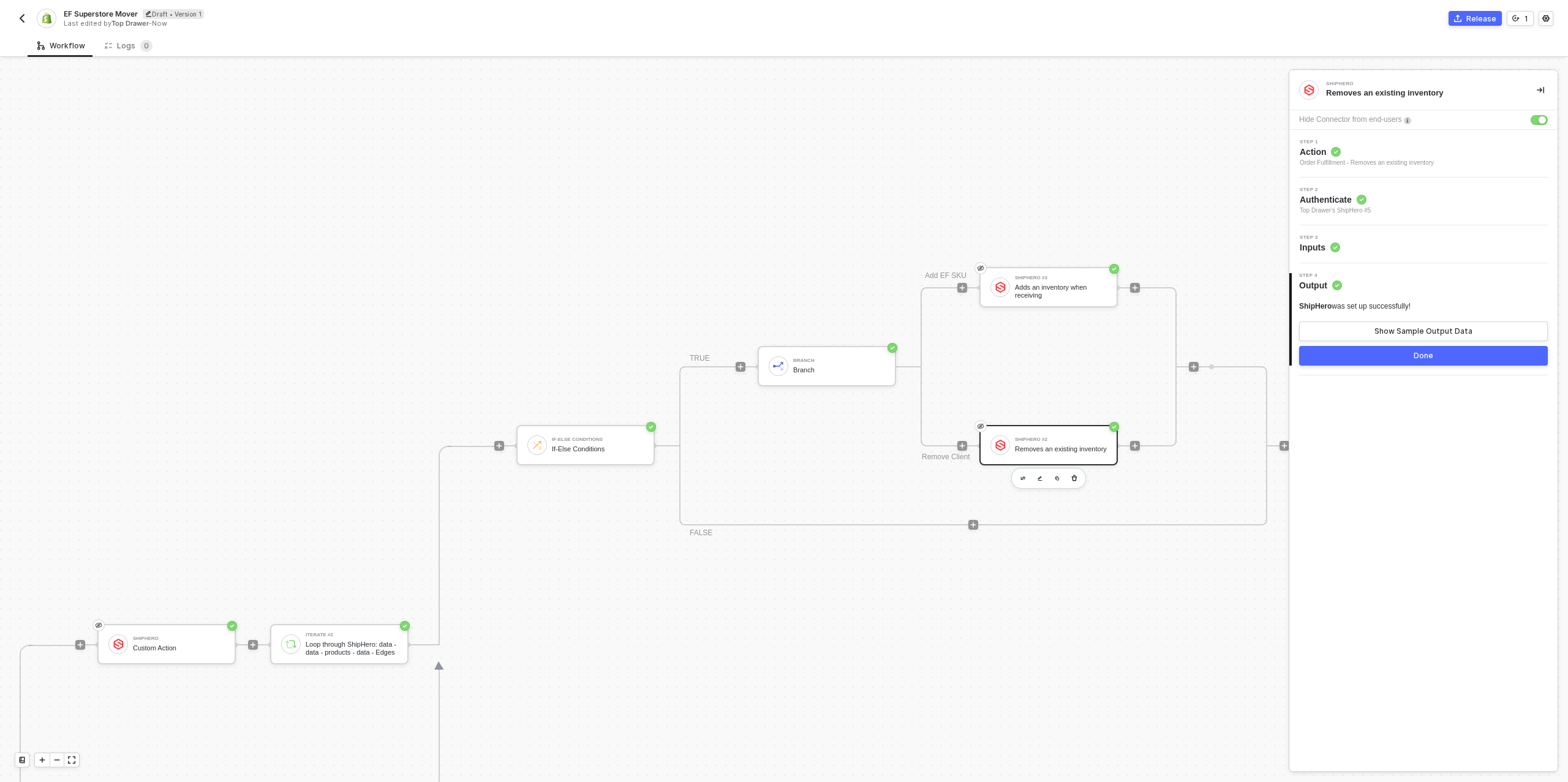
click at [1380, 361] on button "Done" at bounding box center [1423, 356] width 249 height 20
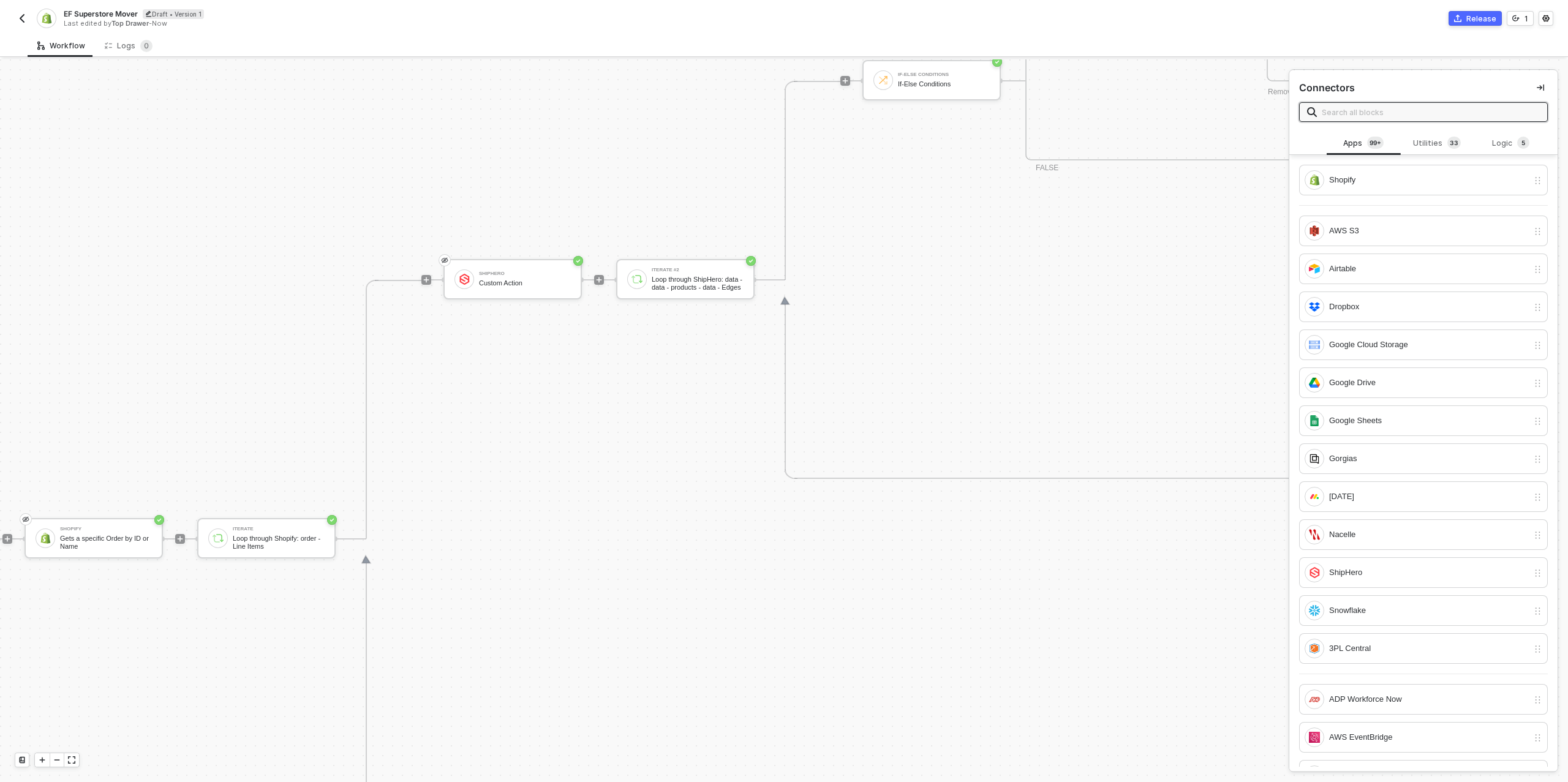
scroll to position [677, 57]
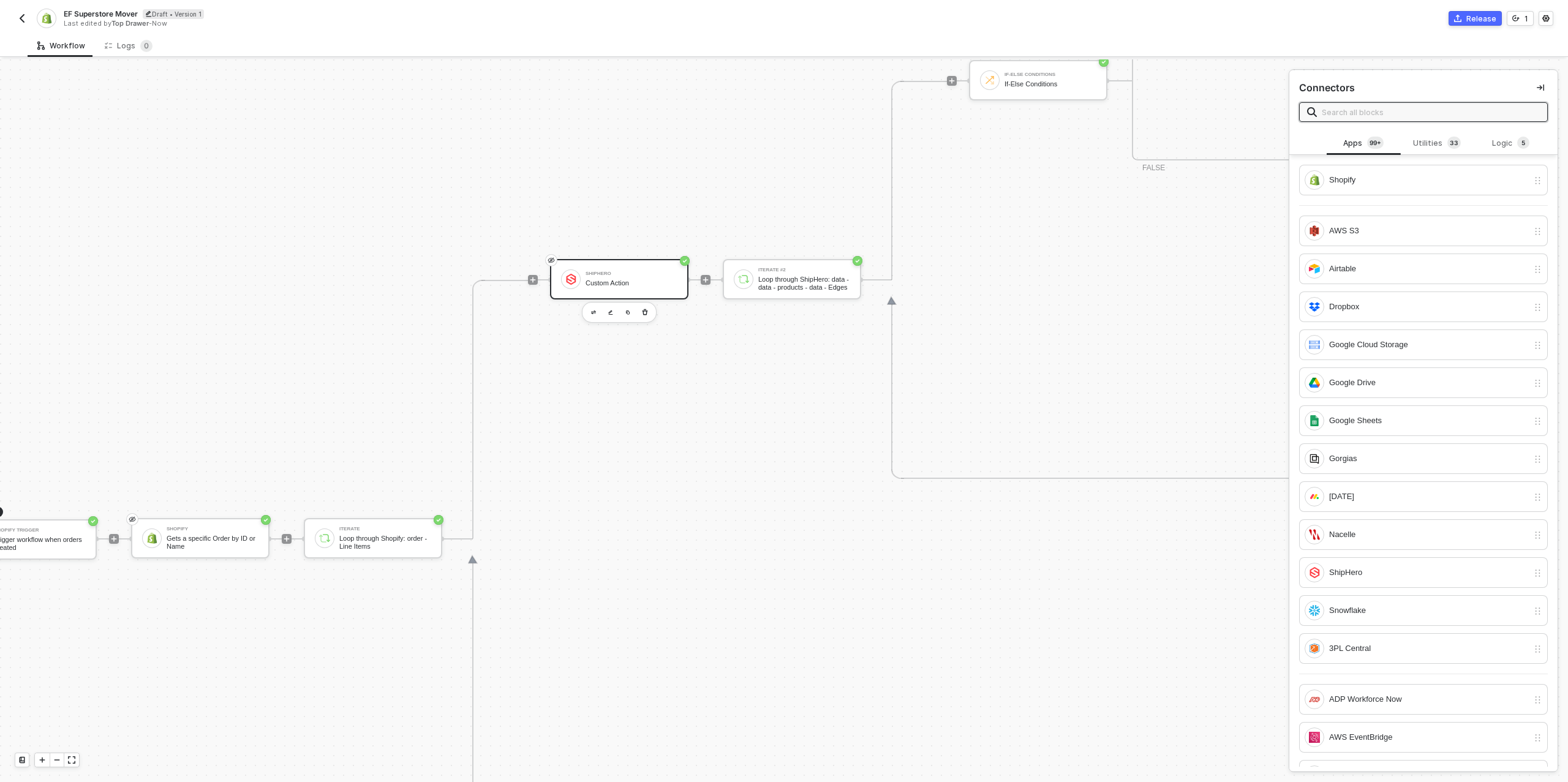
click at [593, 284] on div "Custom Action" at bounding box center [632, 284] width 92 height 8
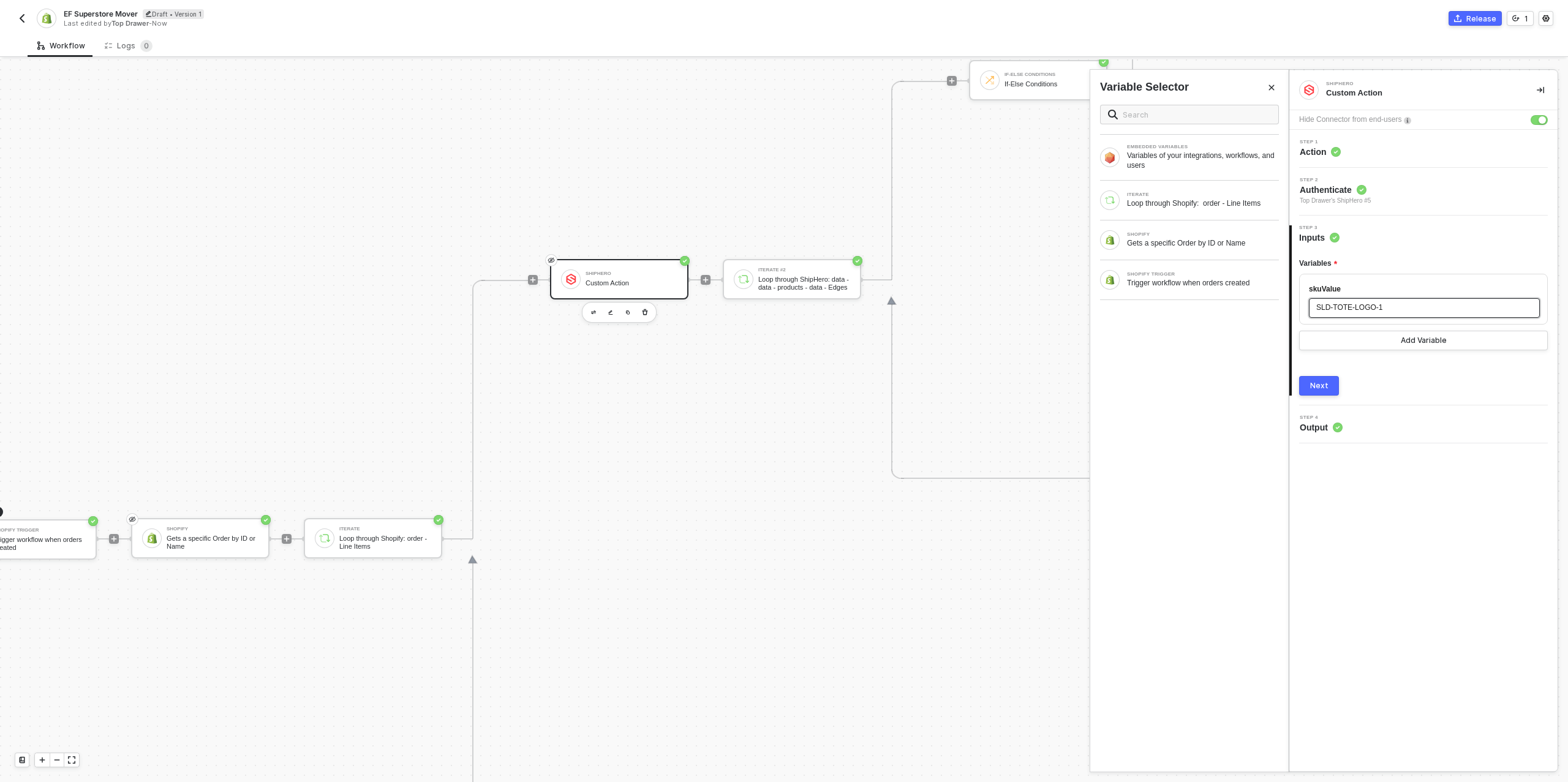
click at [1368, 303] on span "SLD-TOTE-LOGO-1" at bounding box center [1349, 307] width 66 height 8
click at [1180, 205] on div "Loop through Shopify: order - Line Items" at bounding box center [1203, 203] width 152 height 10
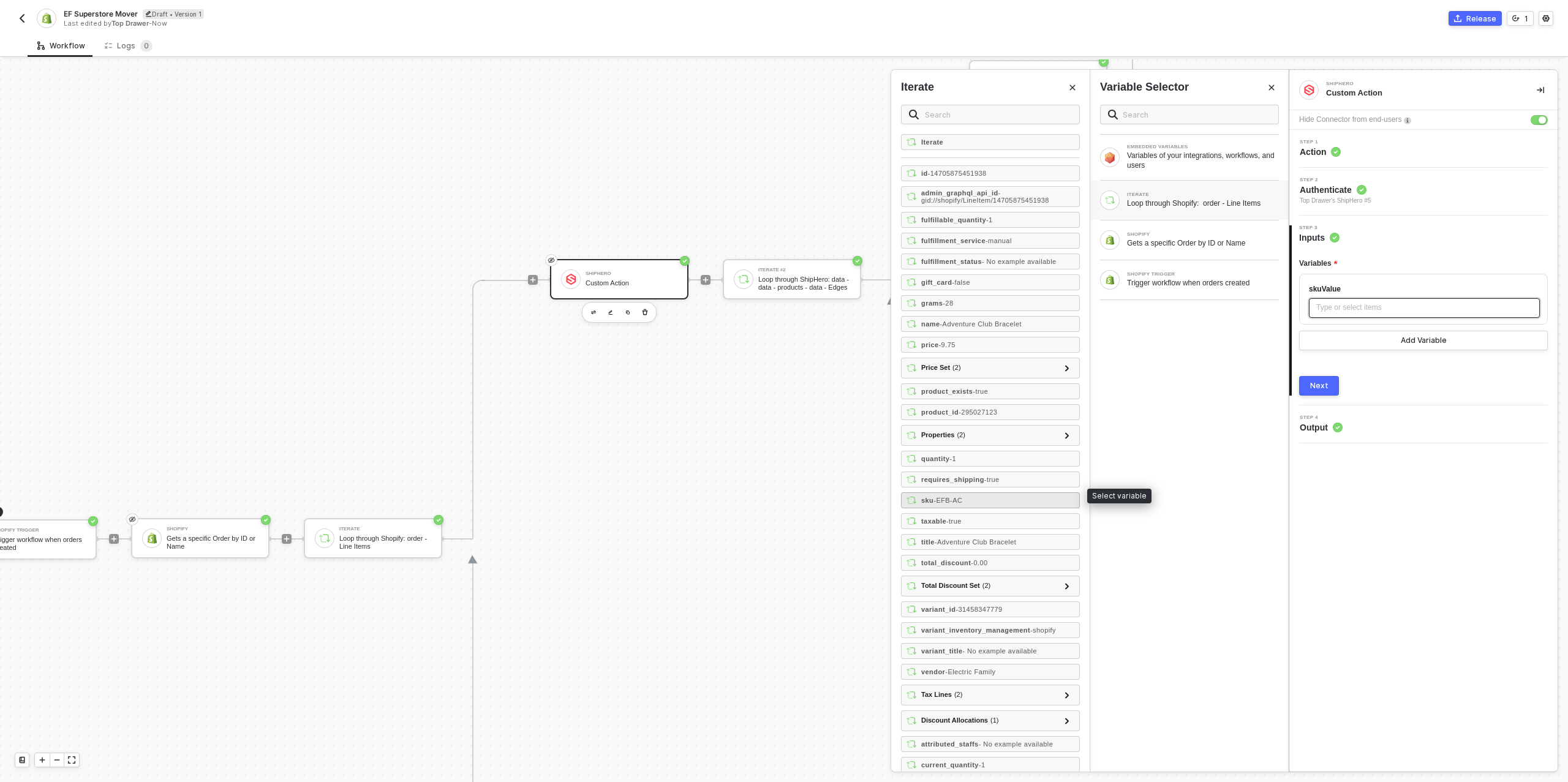
click at [953, 497] on span "- EFB-AC" at bounding box center [948, 500] width 29 height 7
click at [1327, 393] on button "Next" at bounding box center [1319, 386] width 40 height 20
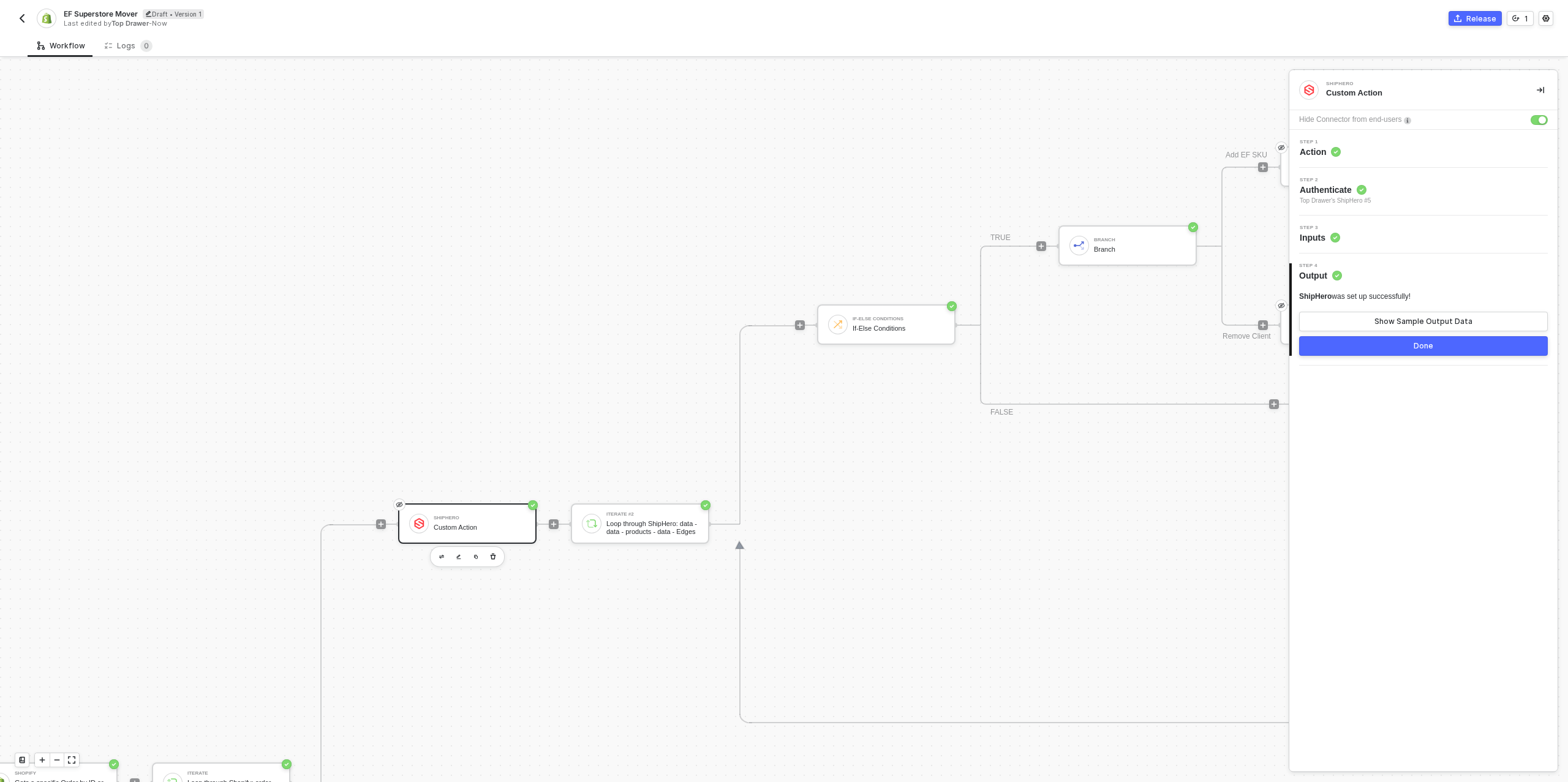
scroll to position [433, 279]
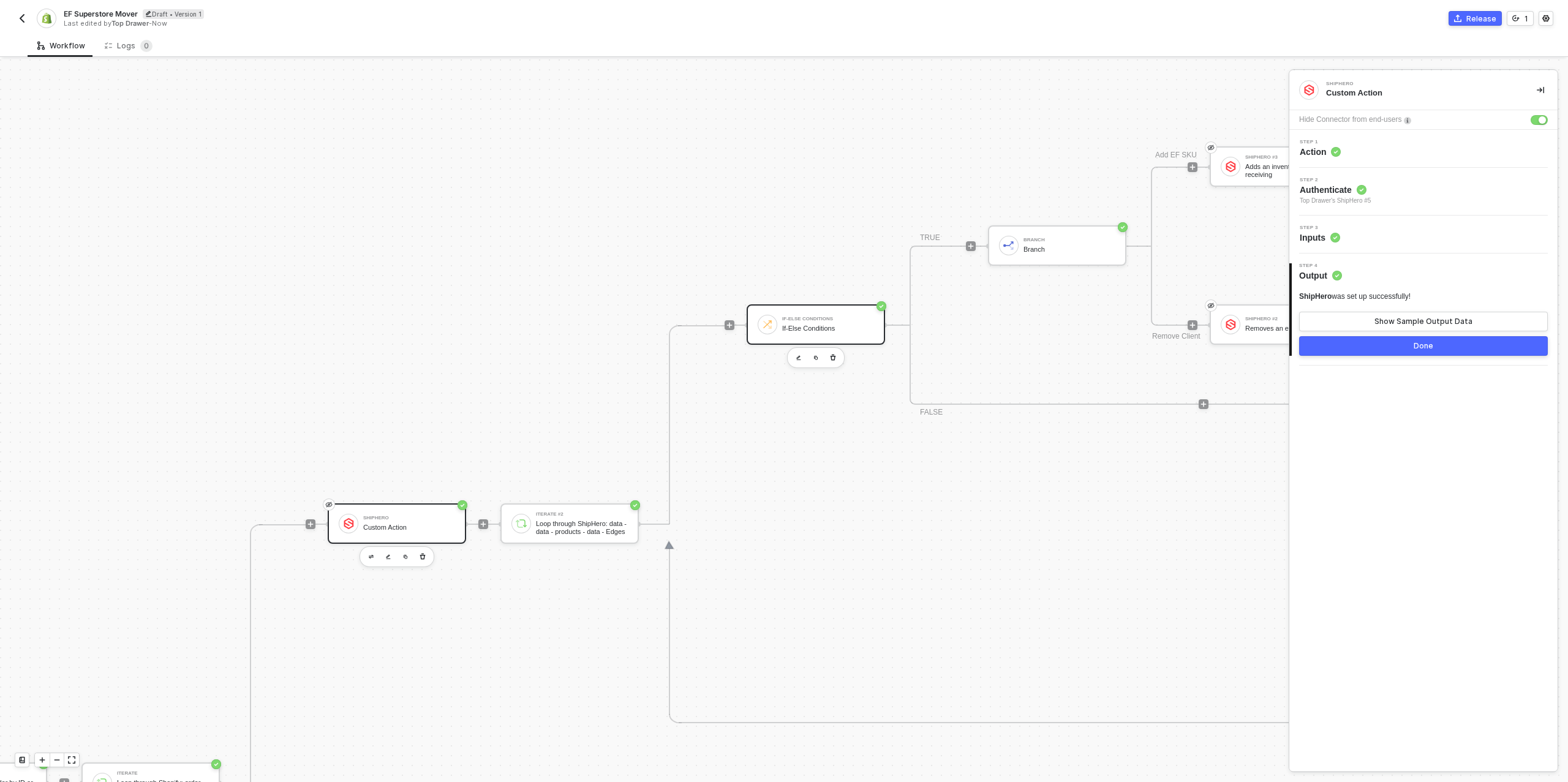
click at [791, 312] on div "If-Else Conditions If-Else Conditions" at bounding box center [816, 324] width 138 height 41
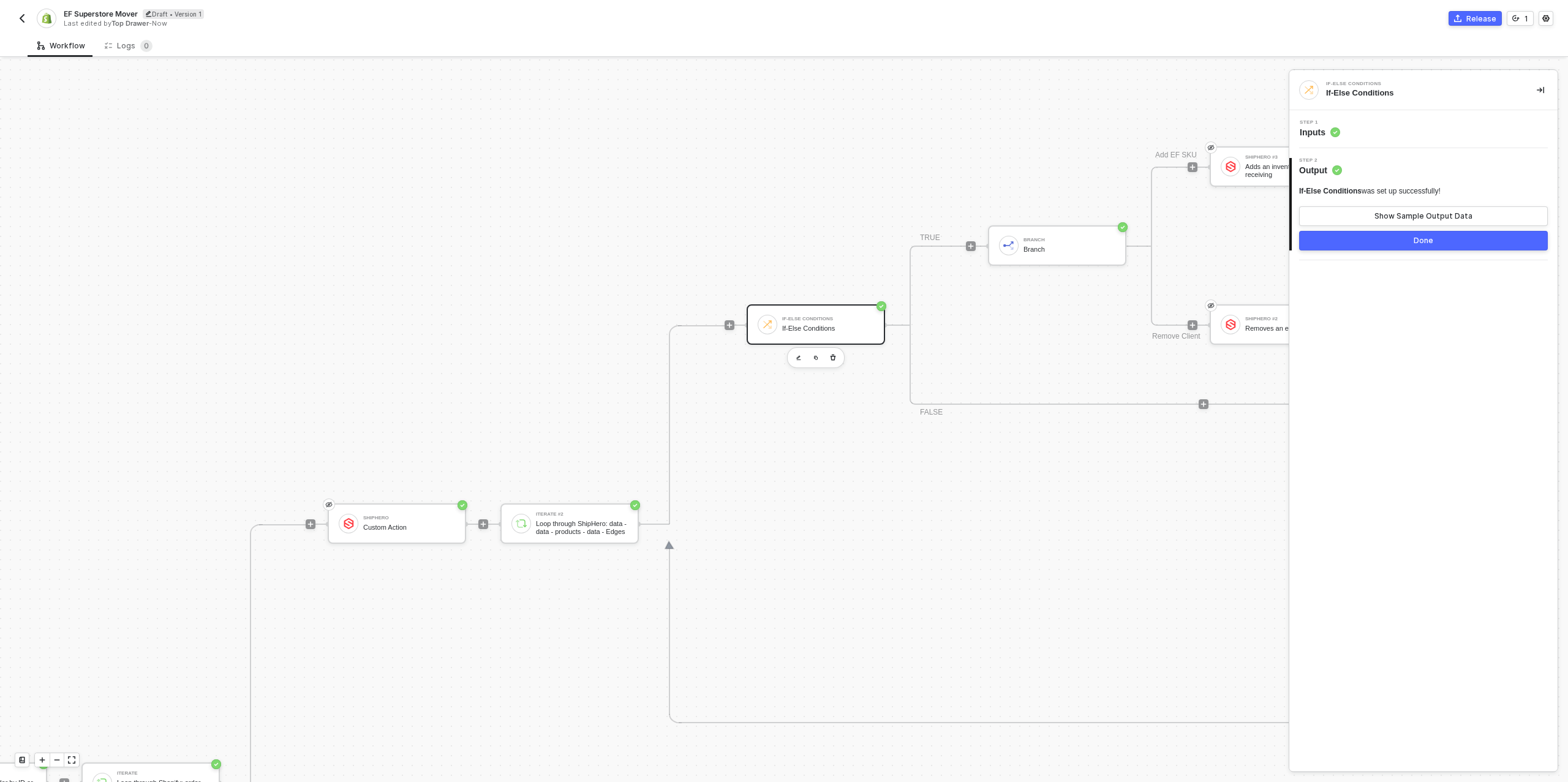
click at [1389, 135] on div "Step 1 Inputs" at bounding box center [1425, 129] width 265 height 18
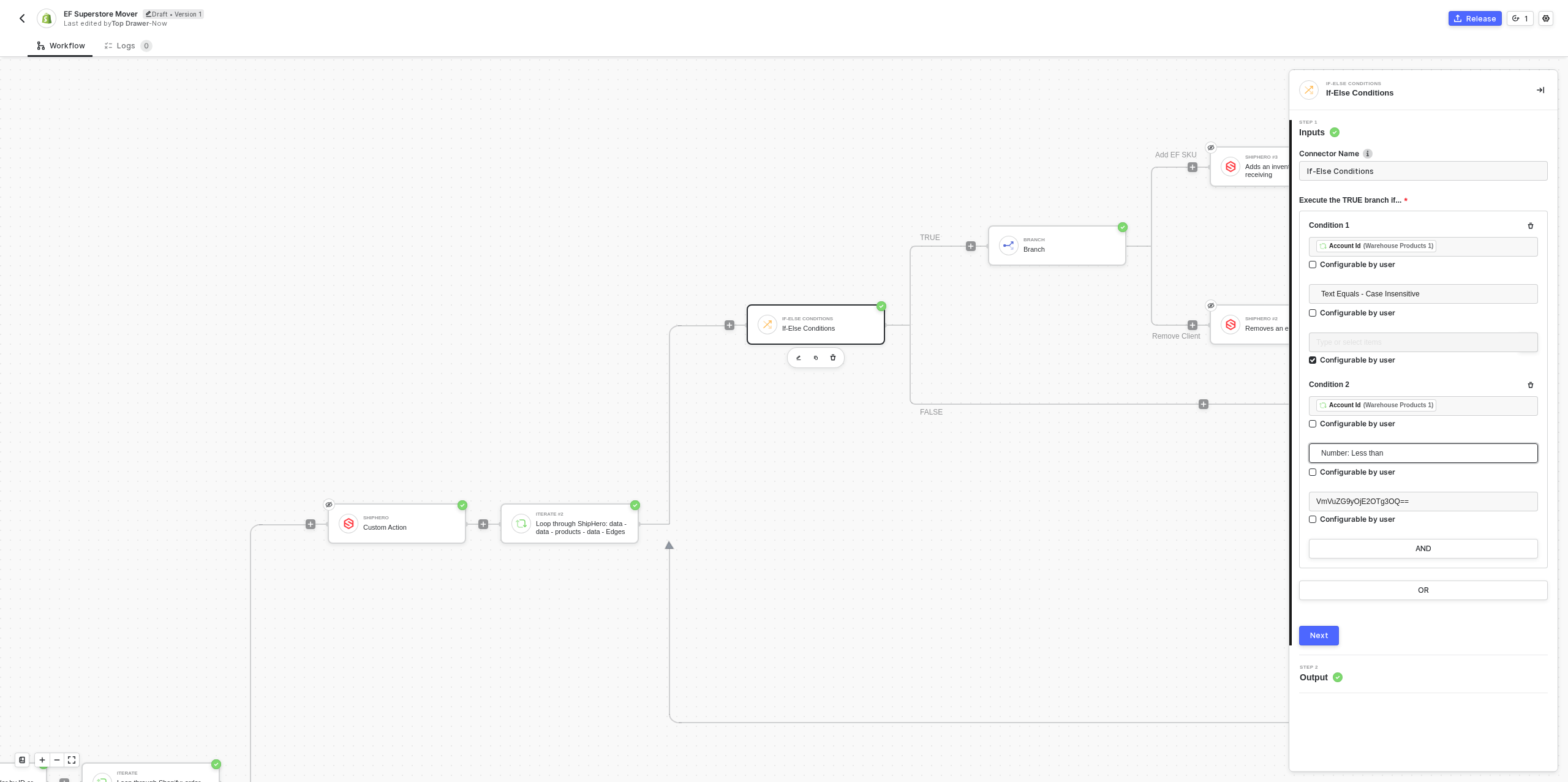
click at [1360, 453] on span "Number: Less than" at bounding box center [1427, 453] width 210 height 18
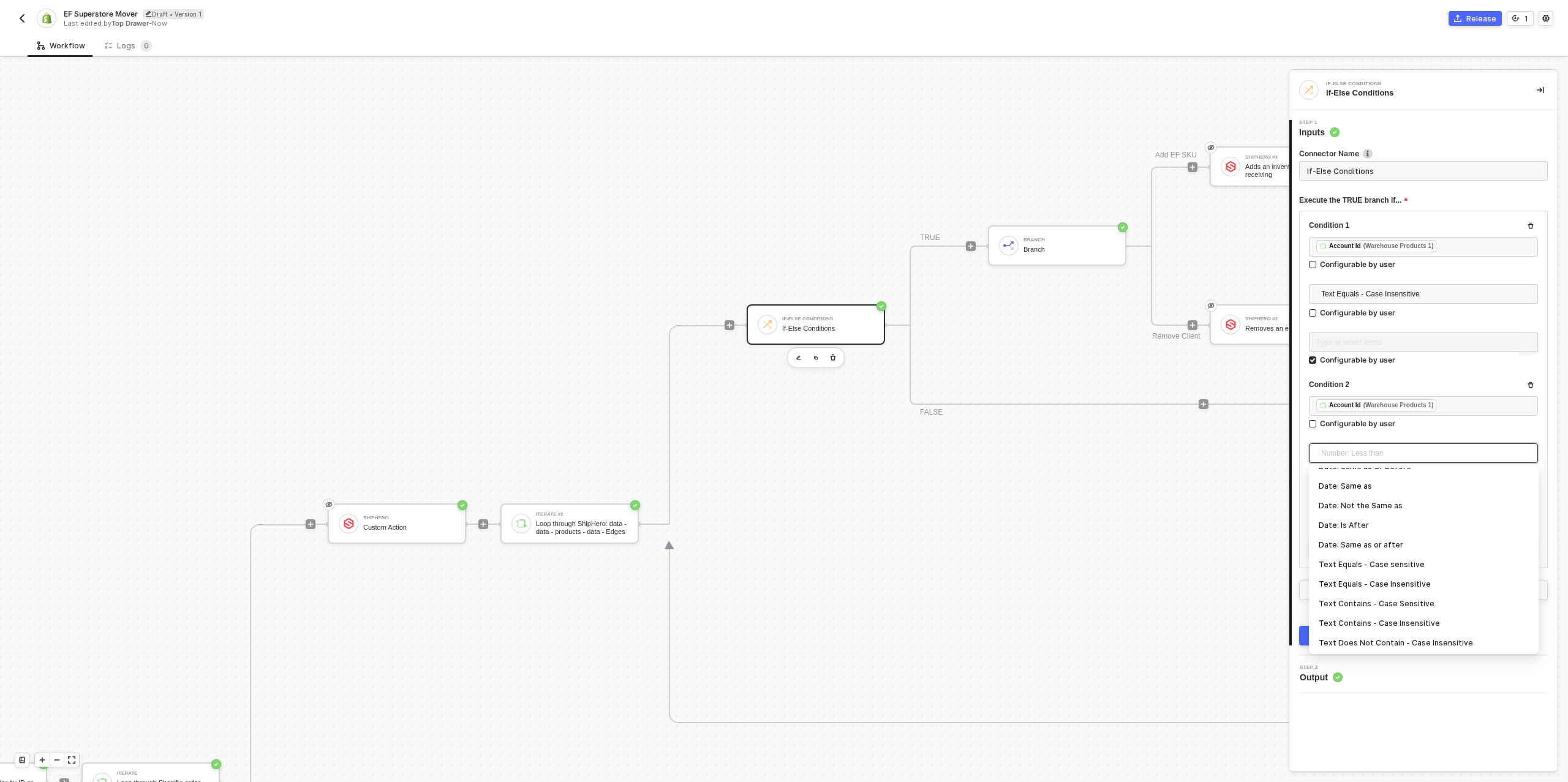
scroll to position [152, 0]
click at [1368, 584] on div "Text Equals - Case Insensitive" at bounding box center [1424, 581] width 210 height 13
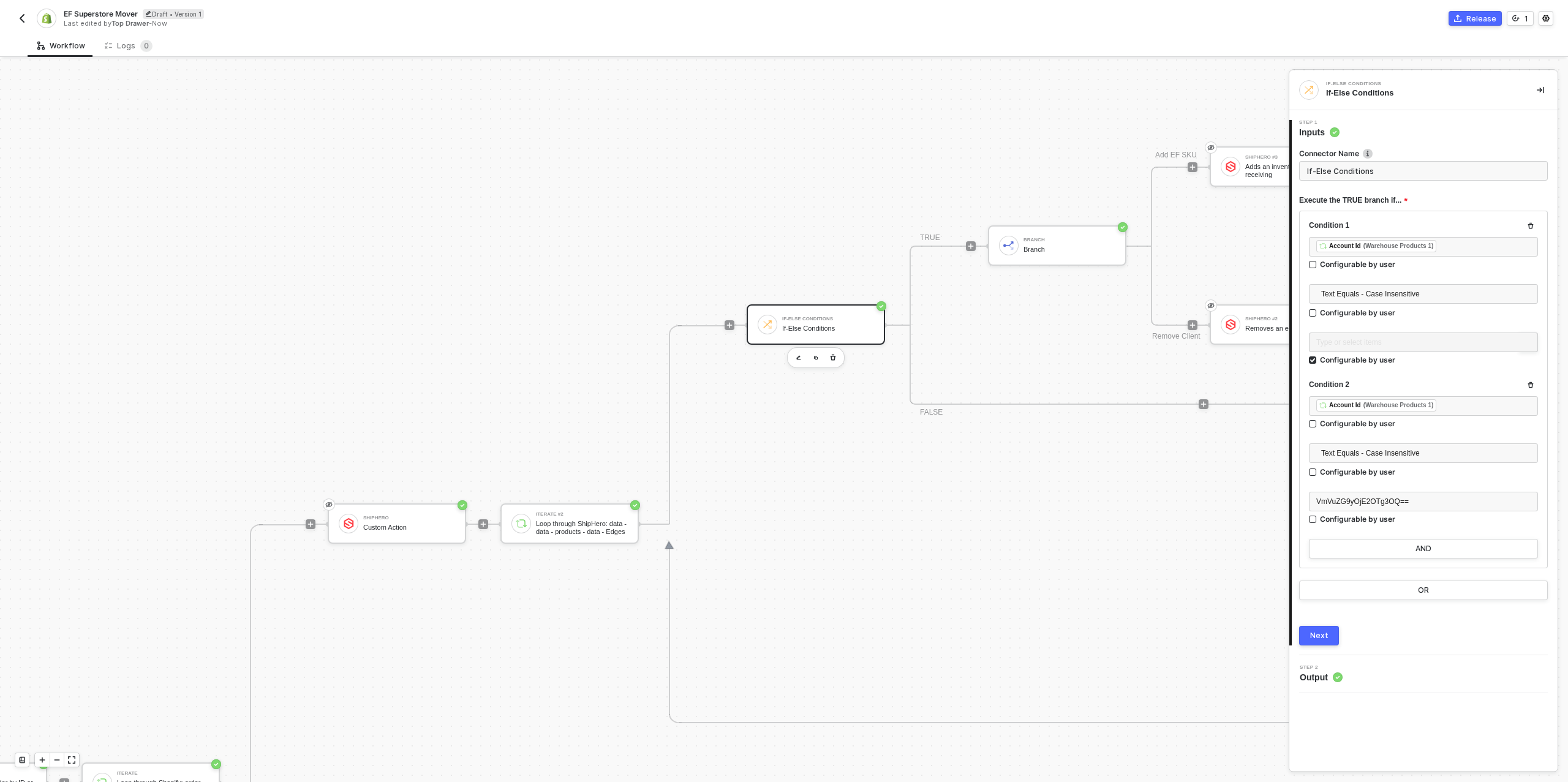
click at [1194, 499] on div "If-Else Conditions If-Else Conditions TRUE Branch Branch Add EF SKU ShipHero #3…" at bounding box center [1133, 325] width 773 height 398
click at [1366, 544] on button "AND" at bounding box center [1423, 549] width 229 height 20
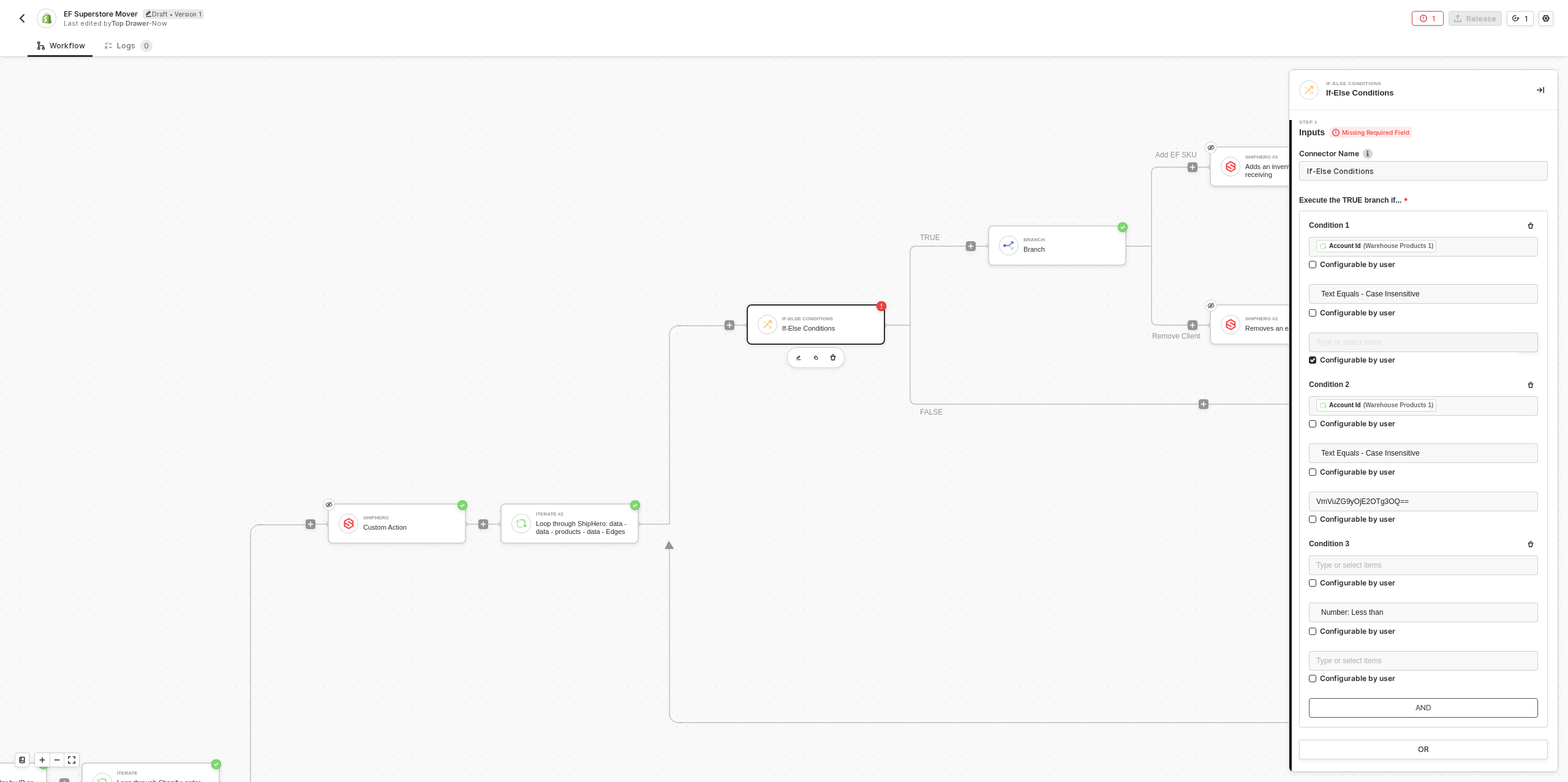
scroll to position [433, 273]
click at [1370, 503] on span "VmVuZG9yOjE2OTg3OQ==" at bounding box center [1362, 502] width 92 height 8
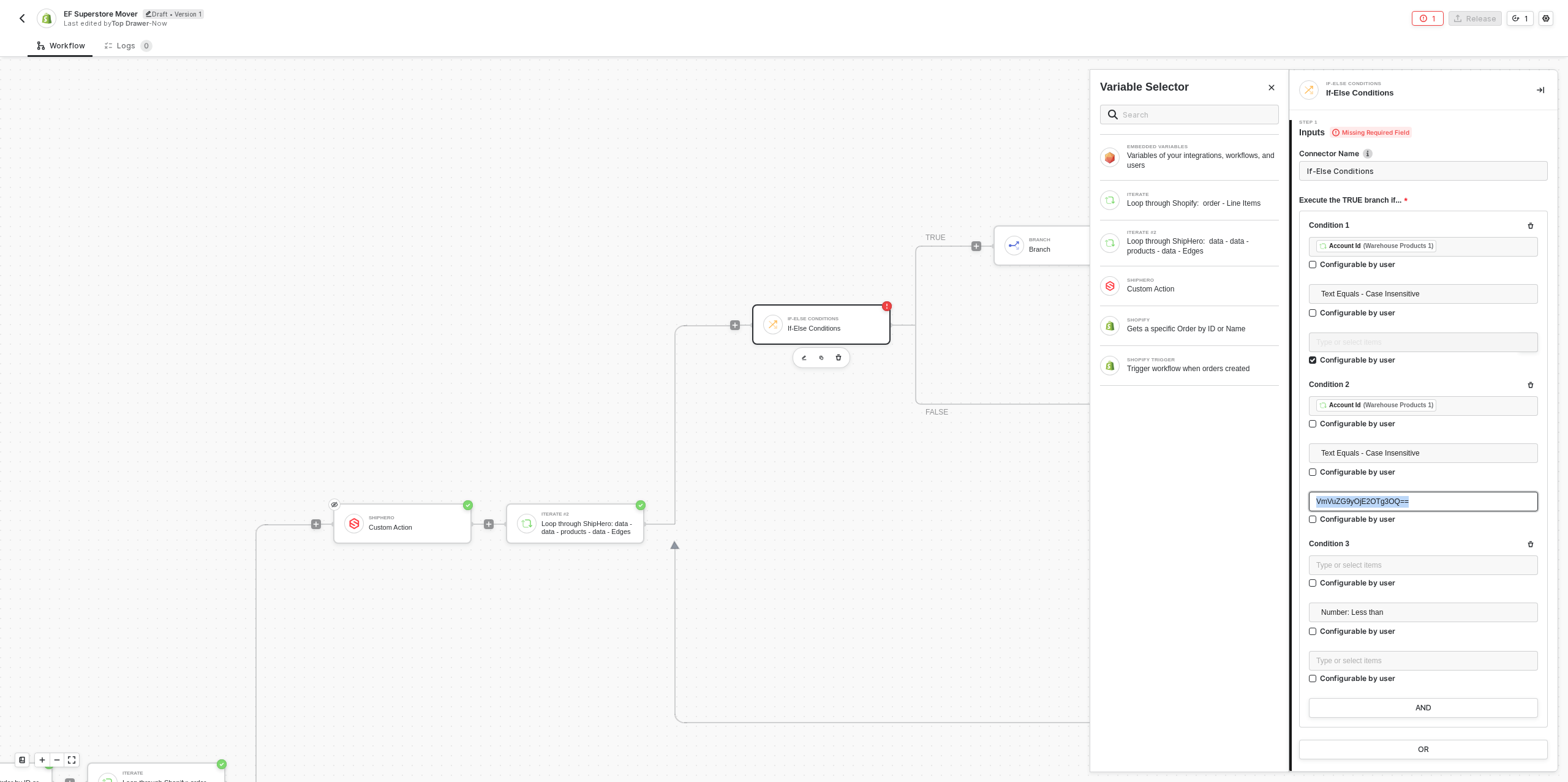
click at [1370, 503] on span "VmVuZG9yOjE2OTg3OQ==" at bounding box center [1362, 502] width 92 height 8
click at [1374, 562] on div "Type or select items ﻿" at bounding box center [1424, 566] width 215 height 12
click at [1226, 241] on div "Loop through ShipHero: data - data - products - data - Edges" at bounding box center [1203, 246] width 152 height 20
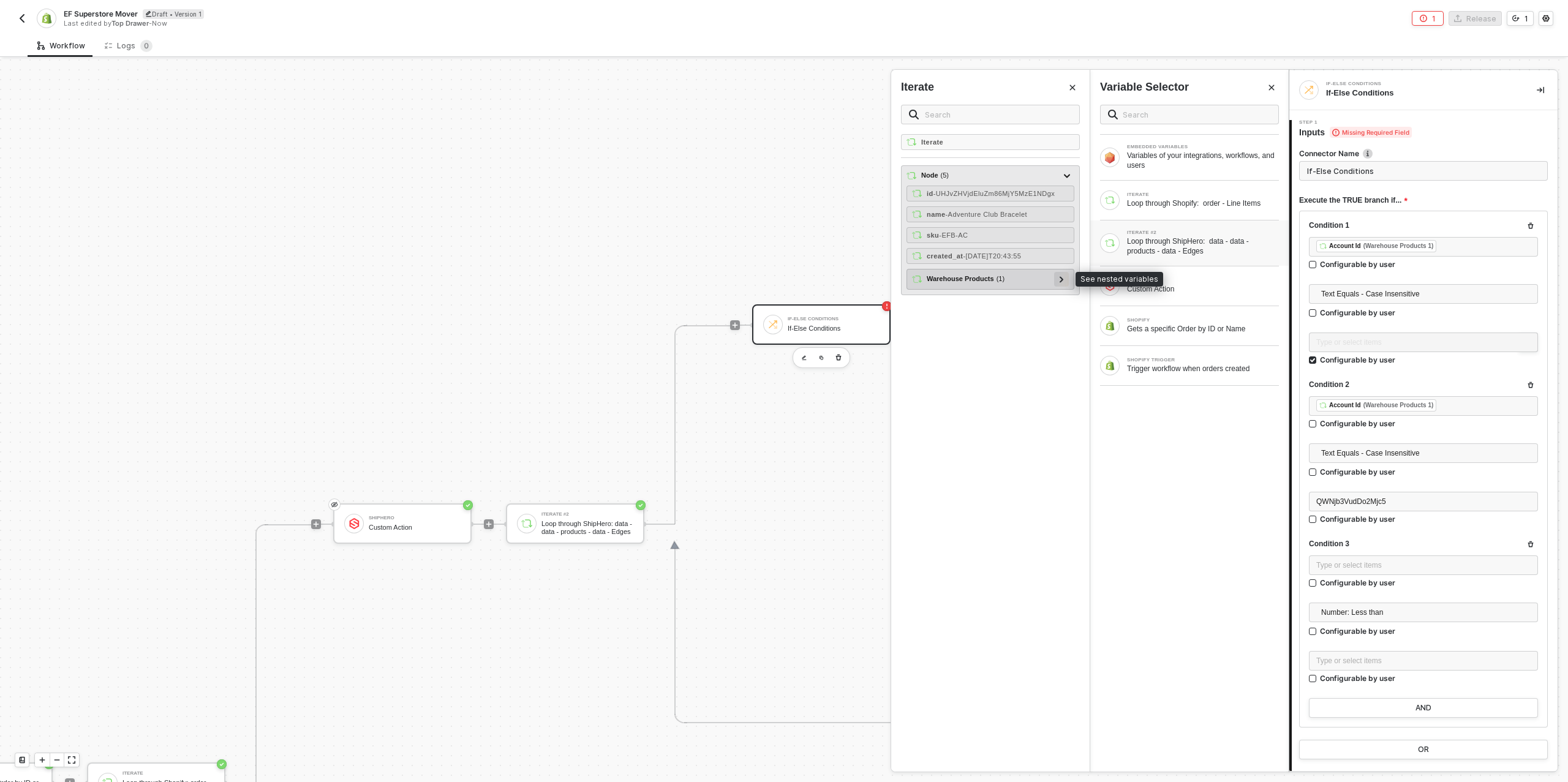
click at [1064, 277] on icon at bounding box center [1061, 279] width 4 height 6
click at [1062, 294] on div at bounding box center [1056, 299] width 15 height 15
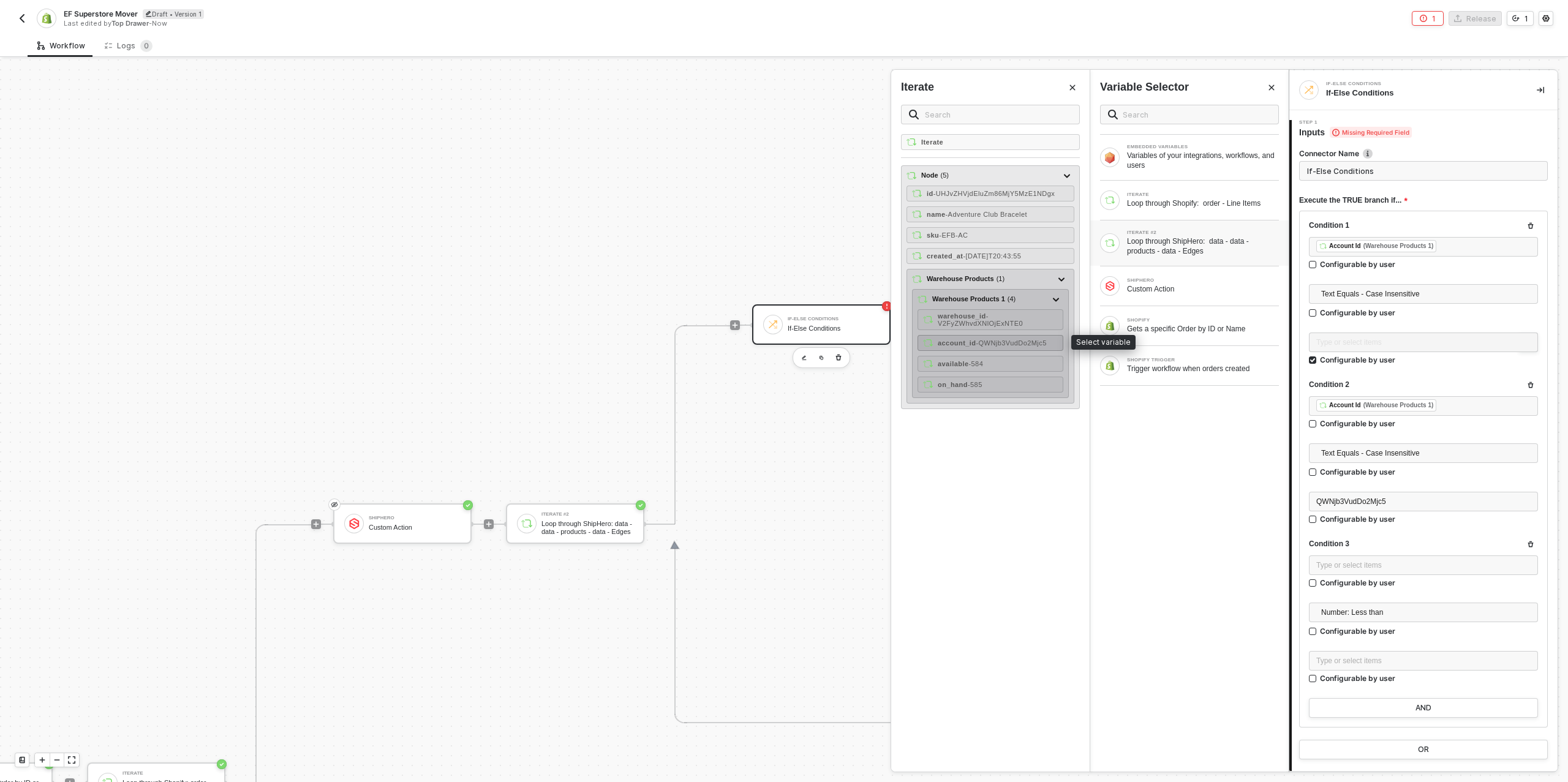
click at [1045, 335] on div "account_id - QWNjb3VudDo2Mjc5" at bounding box center [990, 343] width 146 height 16
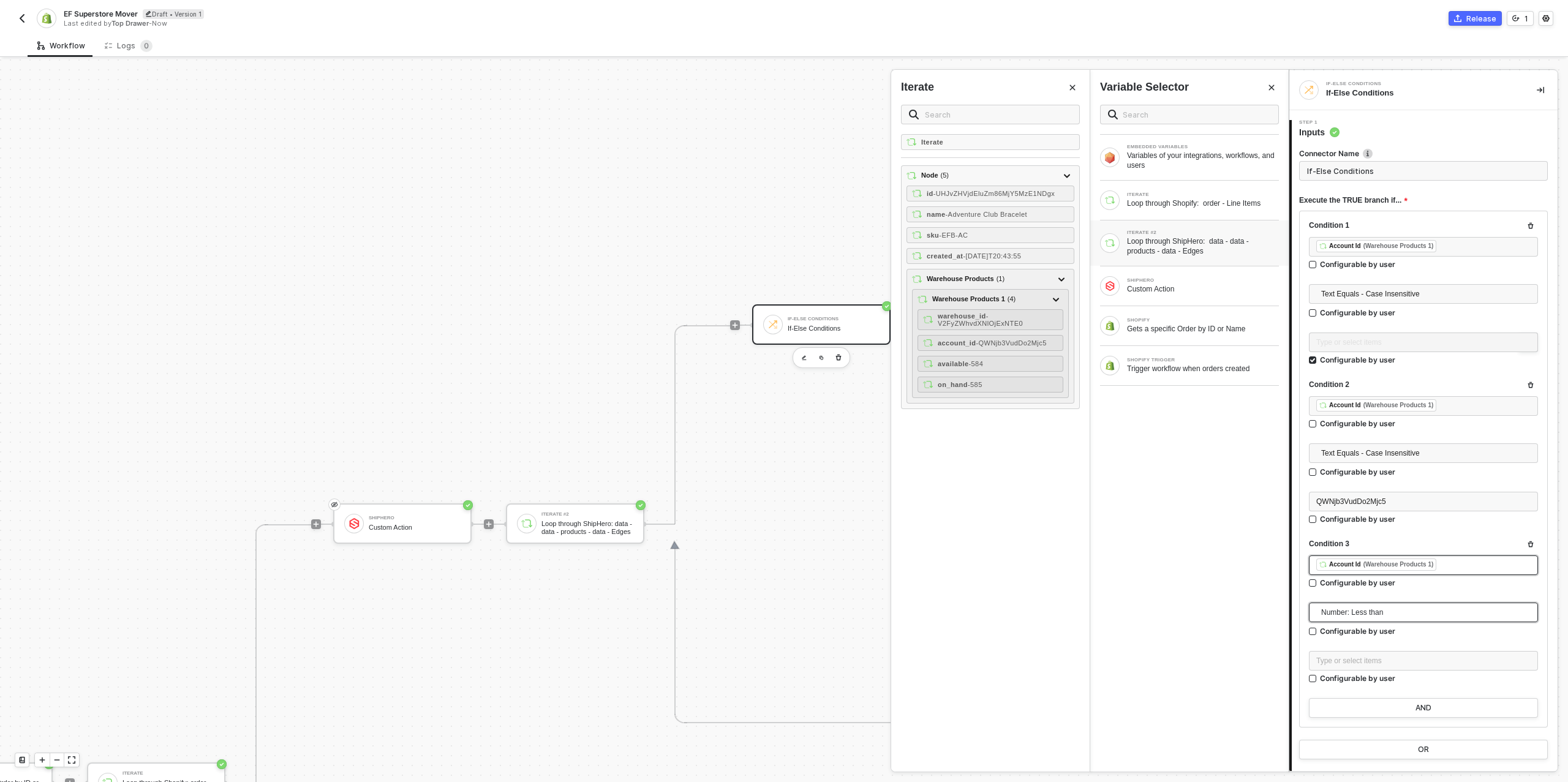
click at [1403, 615] on span "Number: Less than" at bounding box center [1427, 612] width 210 height 18
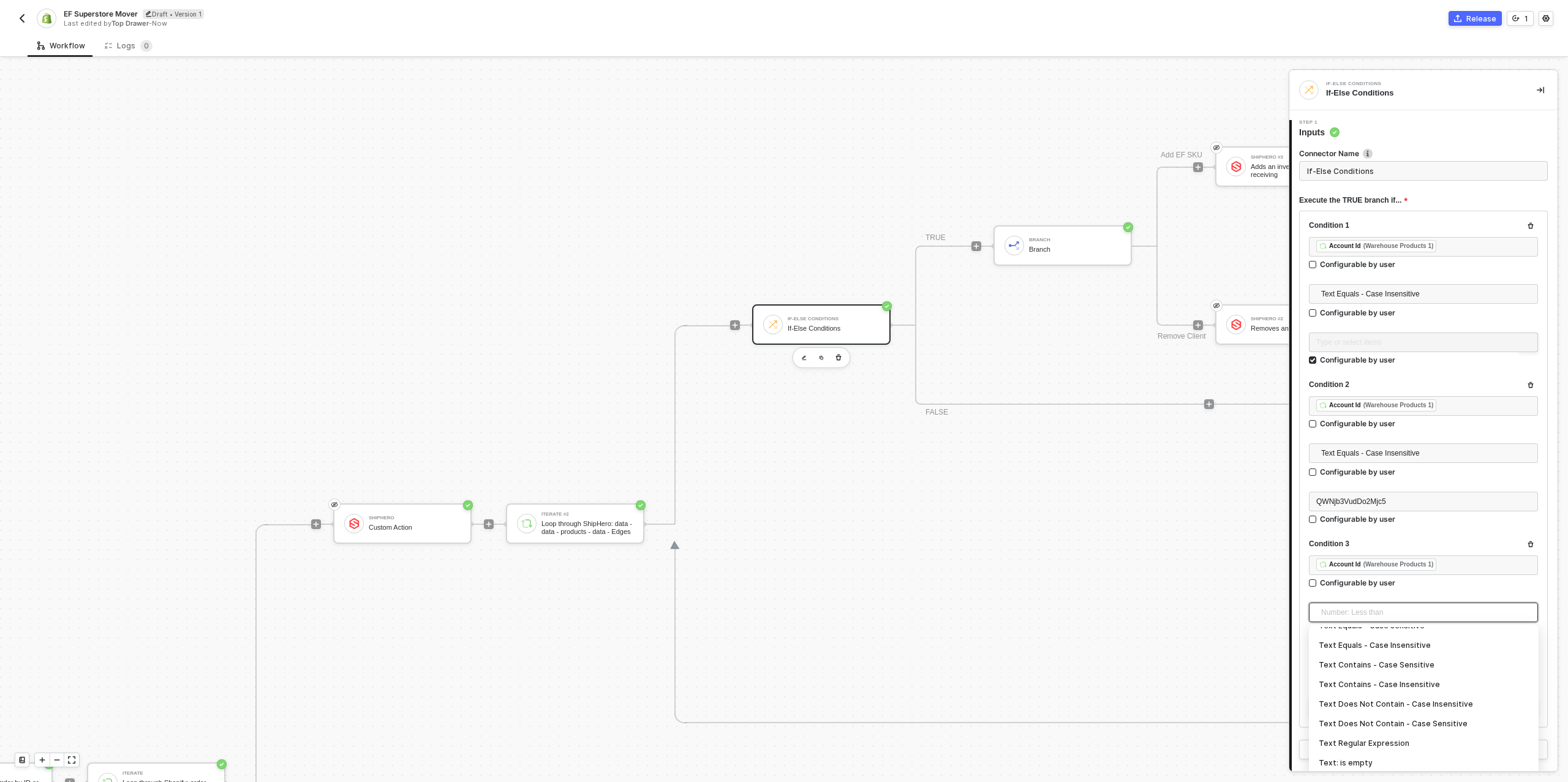
scroll to position [265, 0]
click at [1402, 688] on div "Text Does Not Contain - Case Insensitive" at bounding box center [1424, 685] width 210 height 13
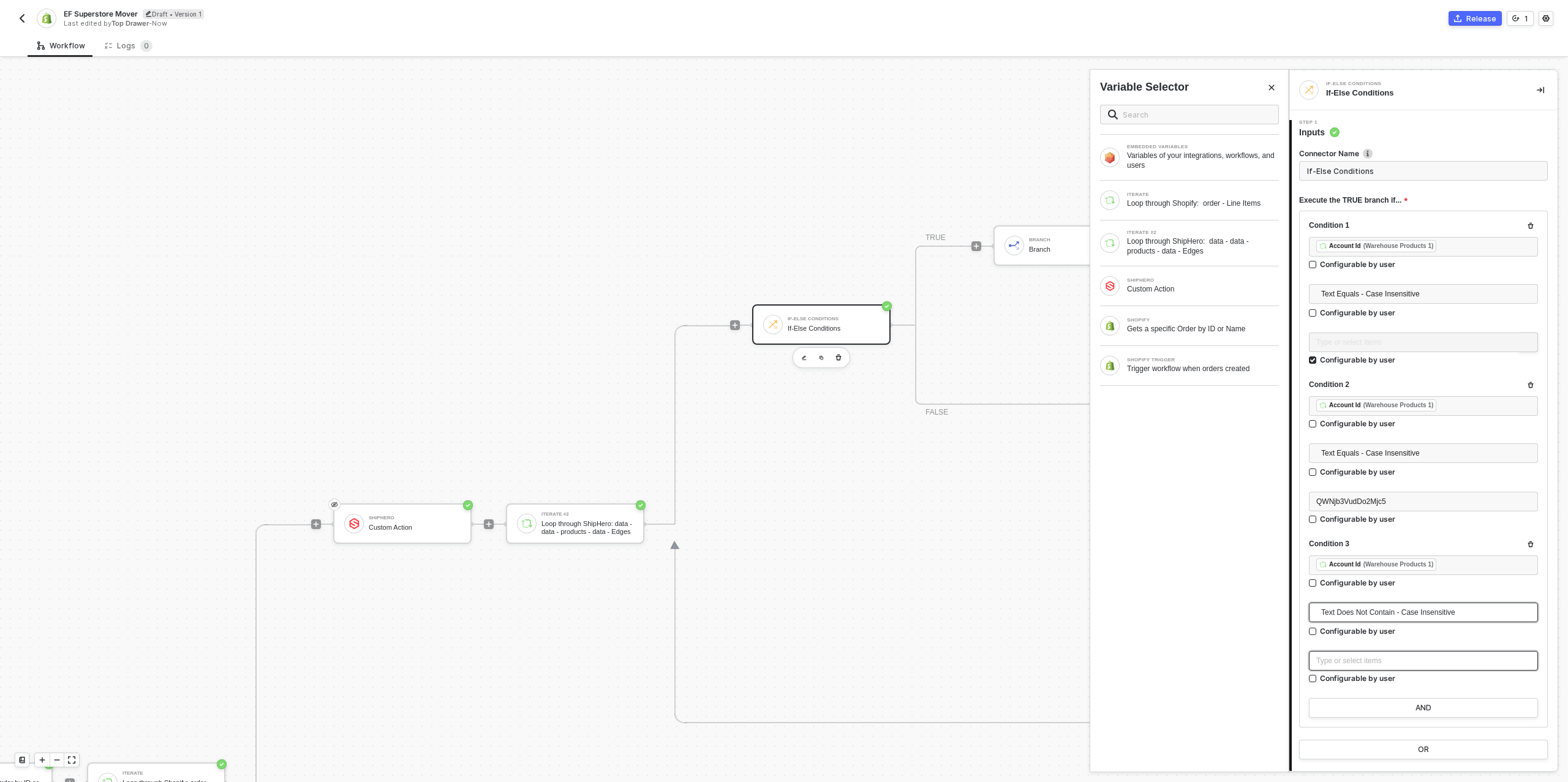
click at [1369, 664] on div "Type or select items ﻿" at bounding box center [1424, 661] width 215 height 12
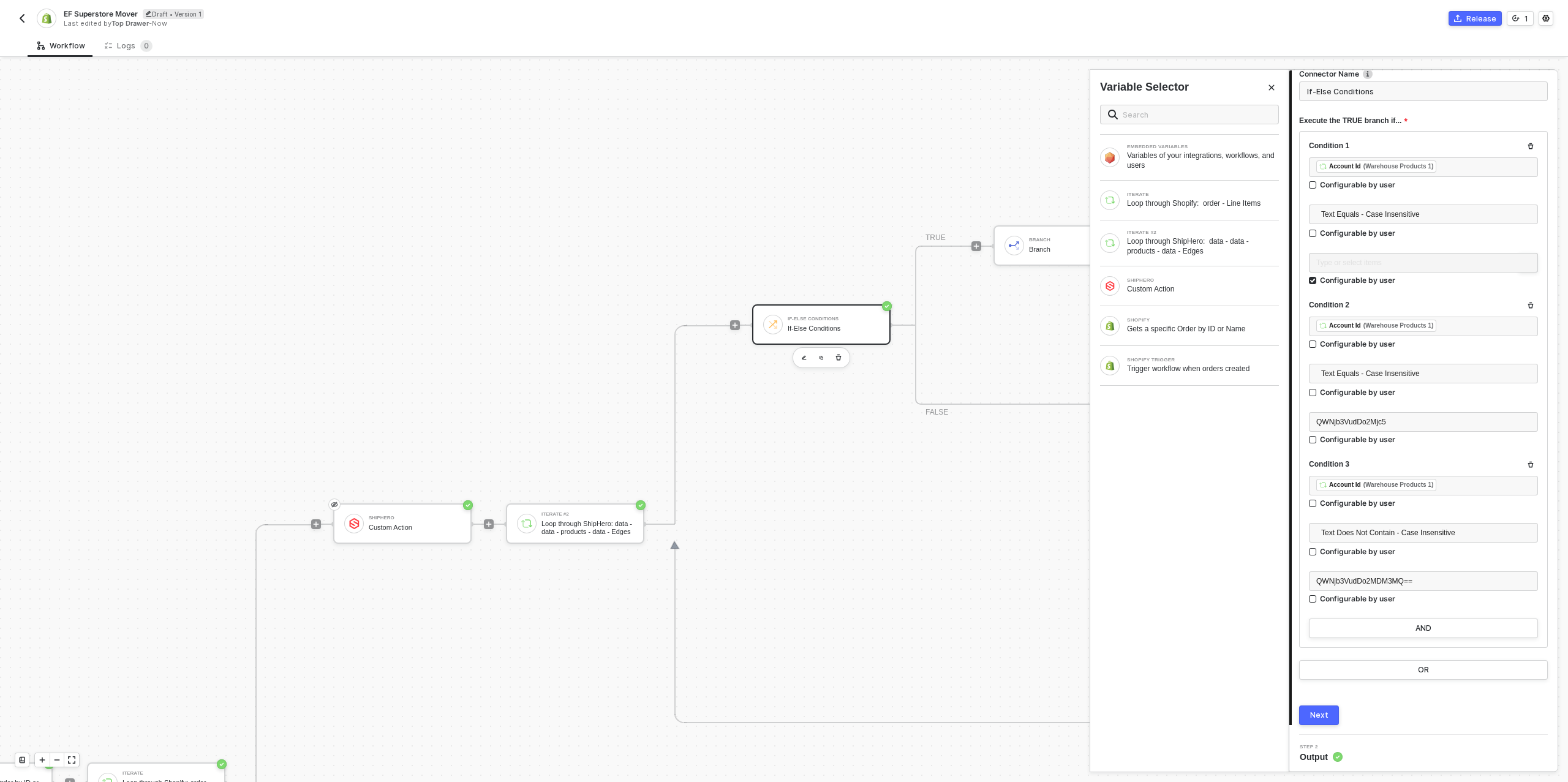
click at [1318, 714] on div "Next" at bounding box center [1320, 715] width 18 height 10
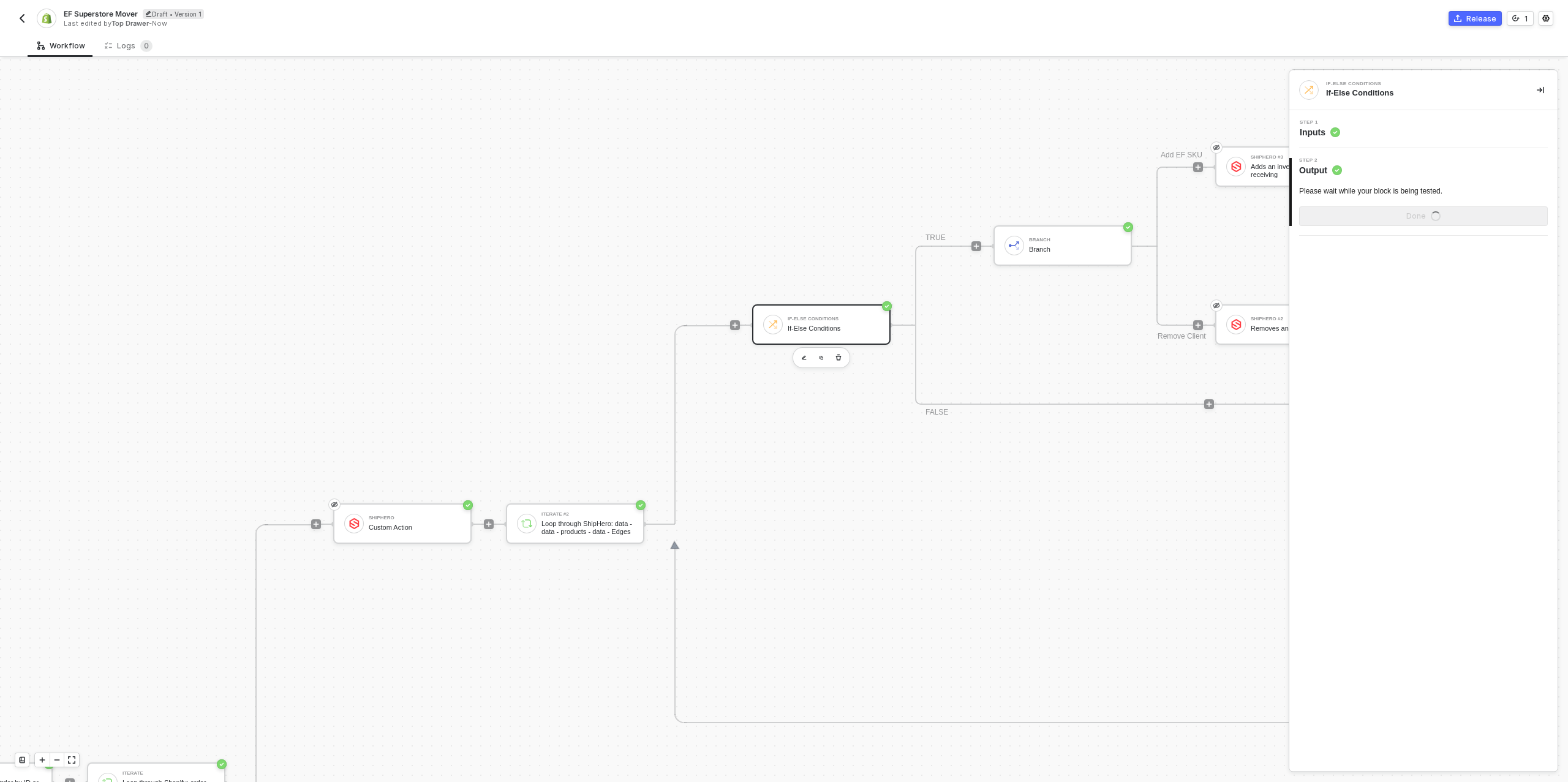
scroll to position [0, 0]
click at [1439, 237] on button "Done" at bounding box center [1423, 241] width 249 height 20
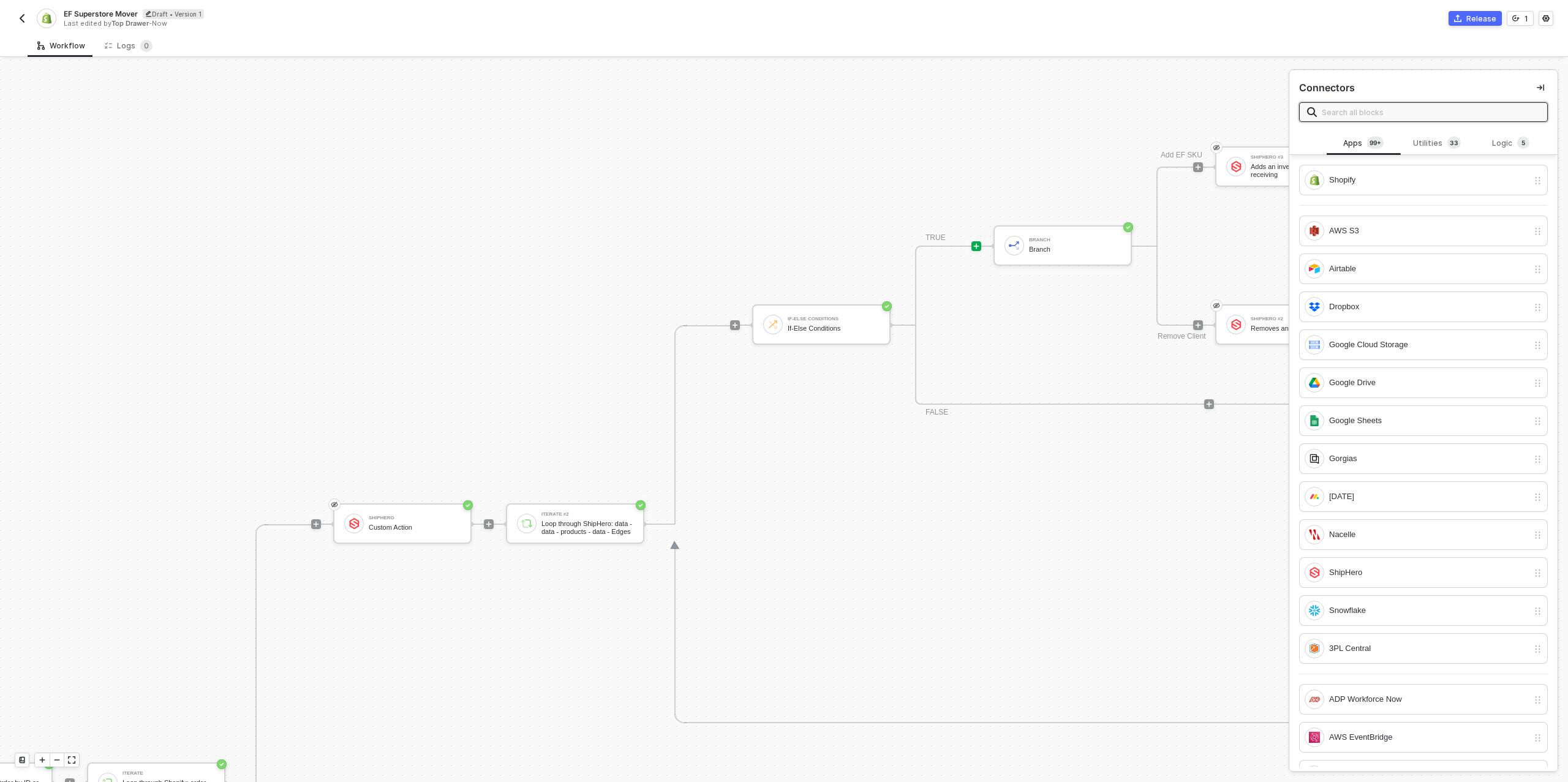
click at [1241, 226] on div "Add EF SKU ShipHero #3 Adds an inventory when receiving Remove Client ShipHero …" at bounding box center [1285, 245] width 256 height 159
click at [1250, 156] on div "ShipHero #3 Adds an inventory when receiving" at bounding box center [1294, 166] width 97 height 23
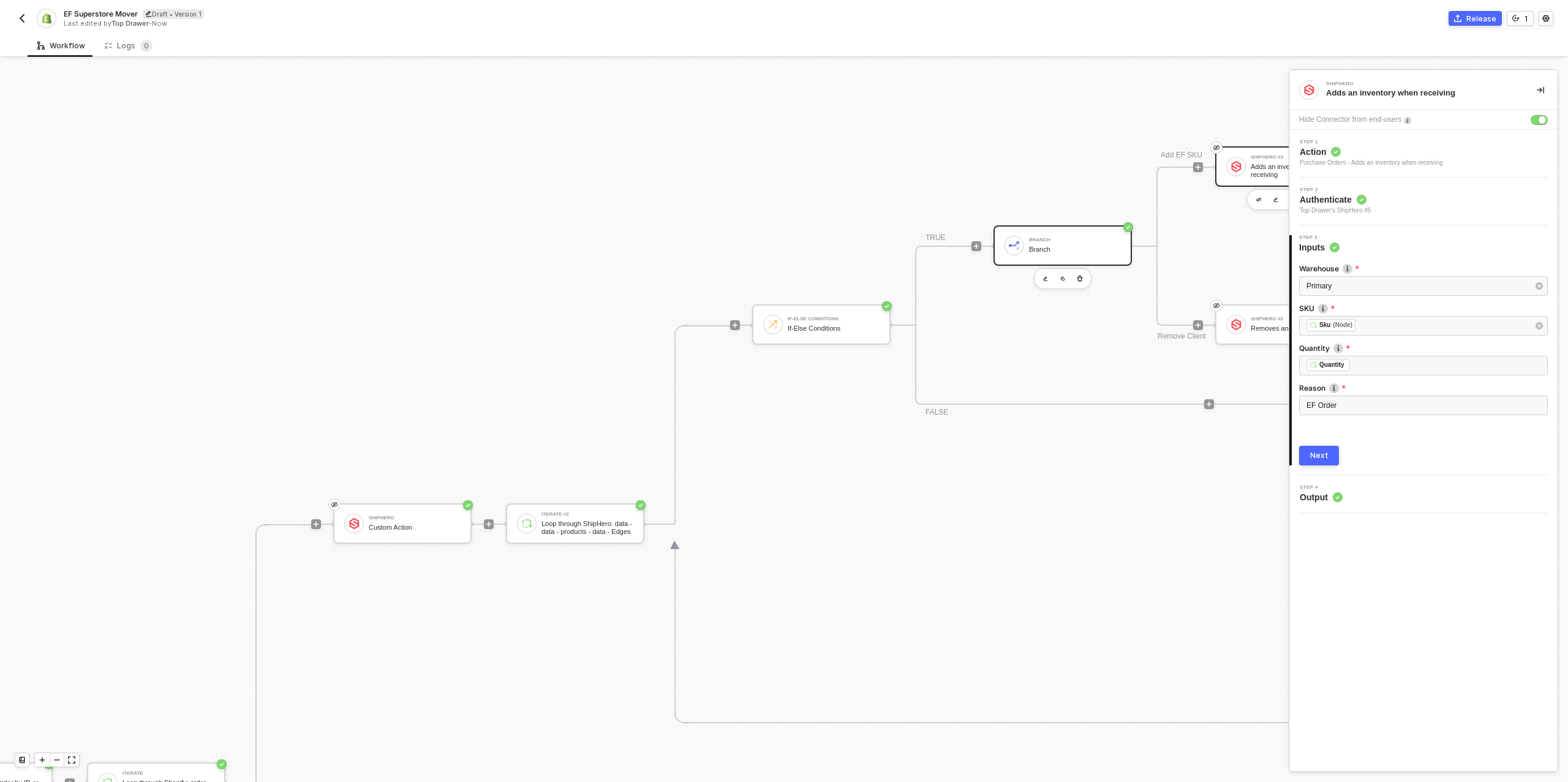
click at [1078, 229] on div "Branch Branch" at bounding box center [1063, 245] width 138 height 41
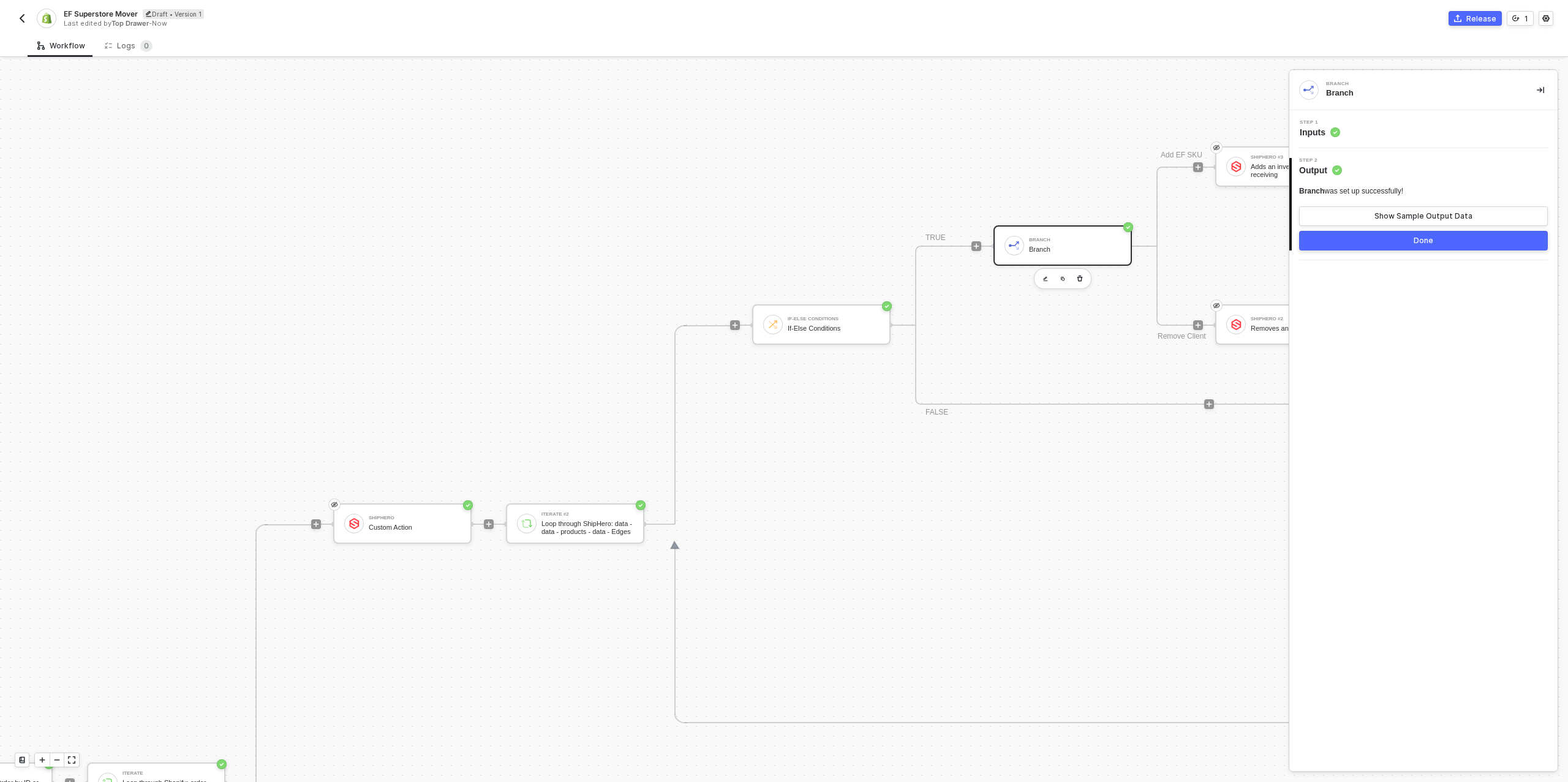
click at [1364, 134] on div "Step 1 Inputs" at bounding box center [1425, 129] width 265 height 18
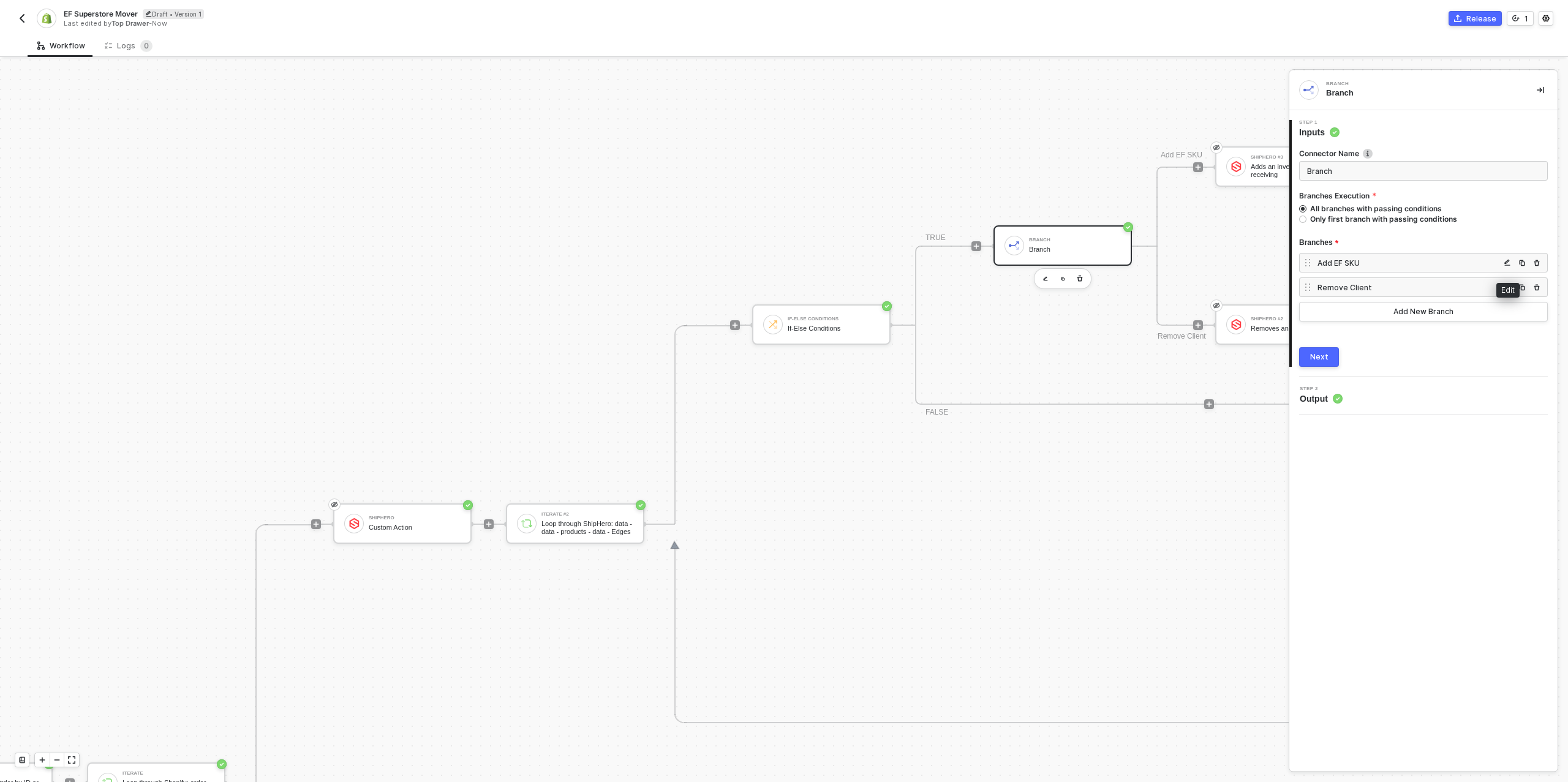
click at [1507, 264] on img "button" at bounding box center [1507, 262] width 7 height 7
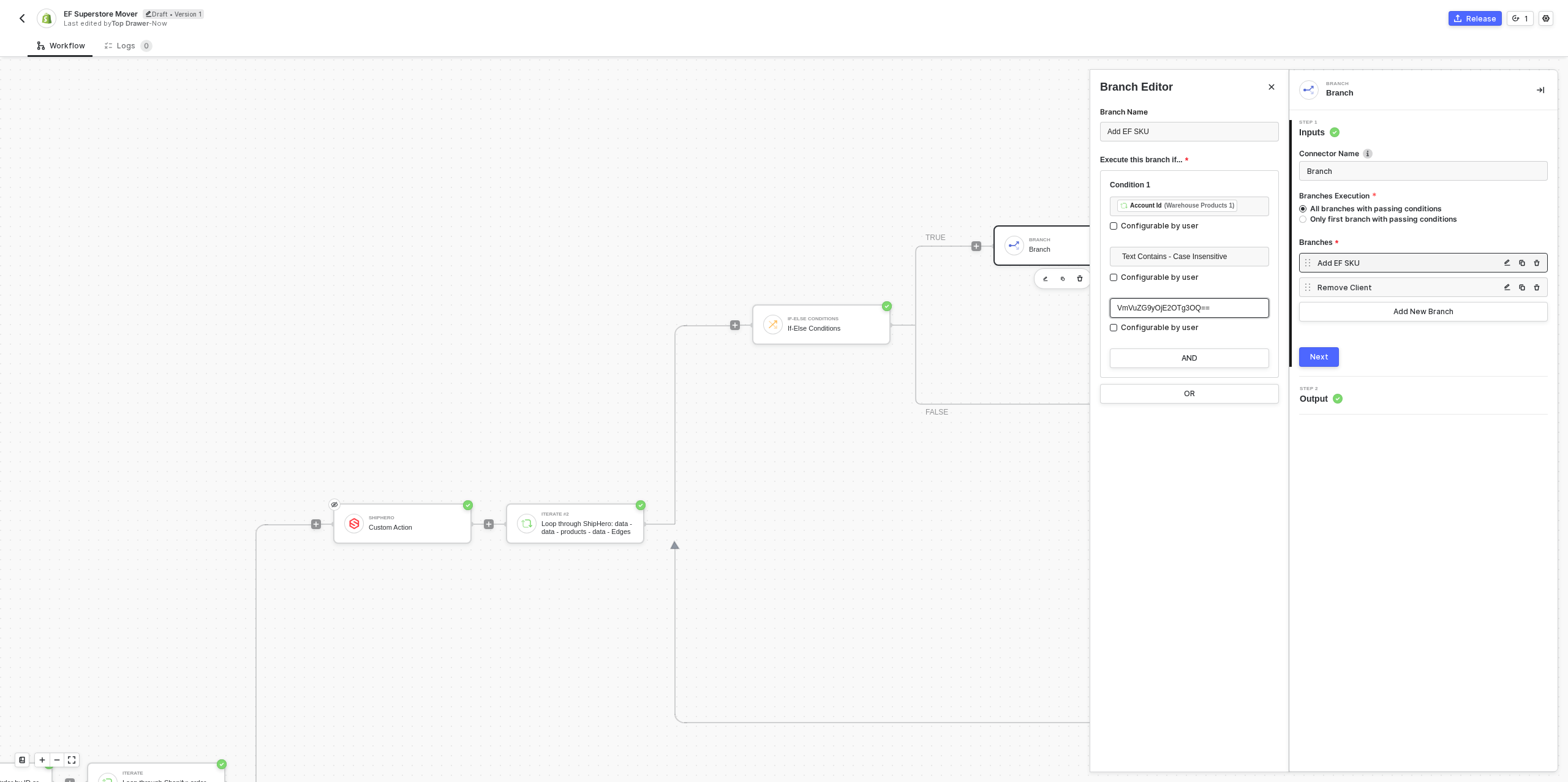
click at [1159, 307] on span "VmVuZG9yOjE2OTg3OQ==" at bounding box center [1164, 308] width 92 height 8
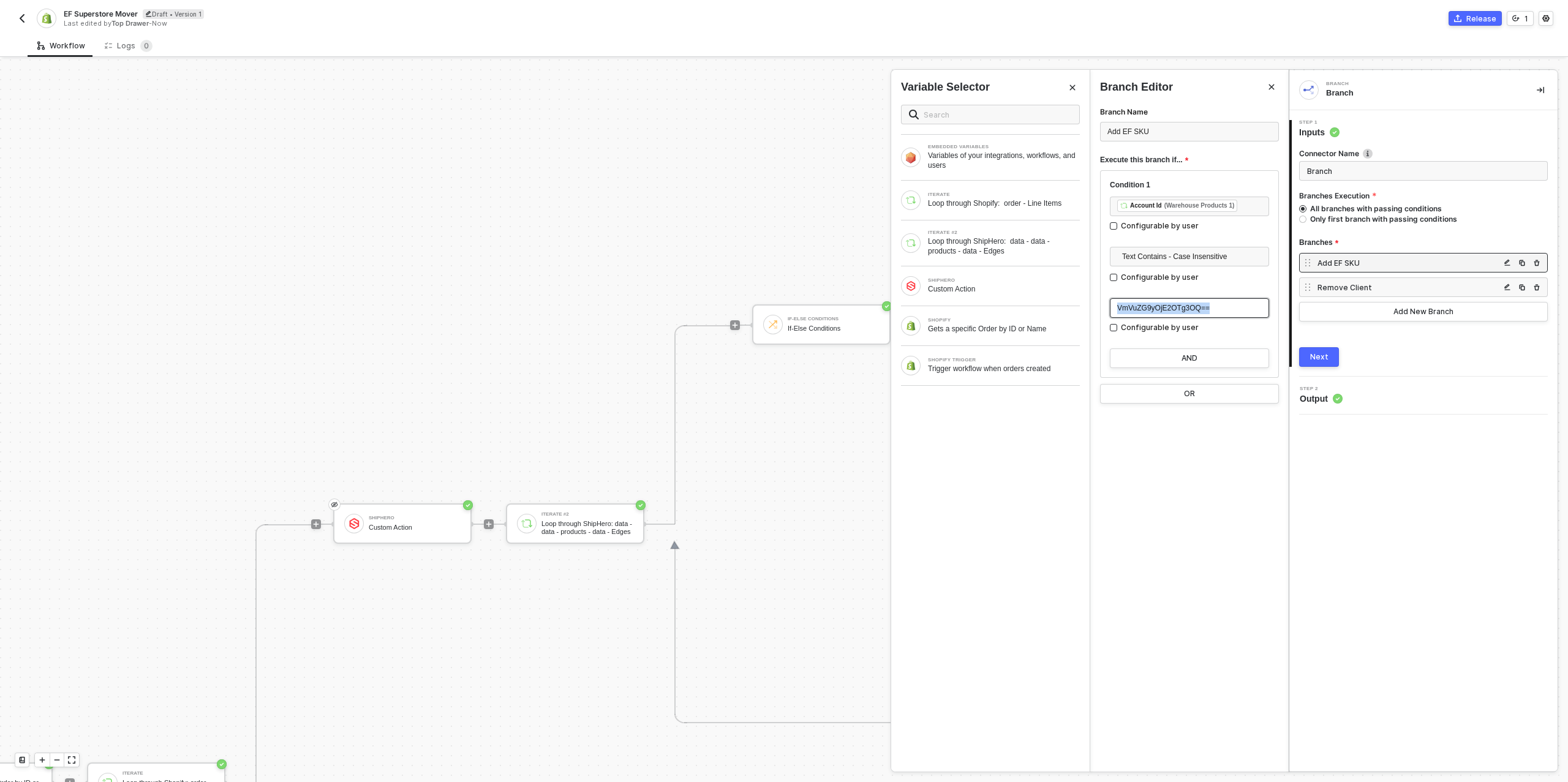
click at [1159, 307] on span "VmVuZG9yOjE2OTg3OQ==" at bounding box center [1164, 308] width 92 height 8
click at [1324, 359] on div "Next" at bounding box center [1320, 357] width 18 height 10
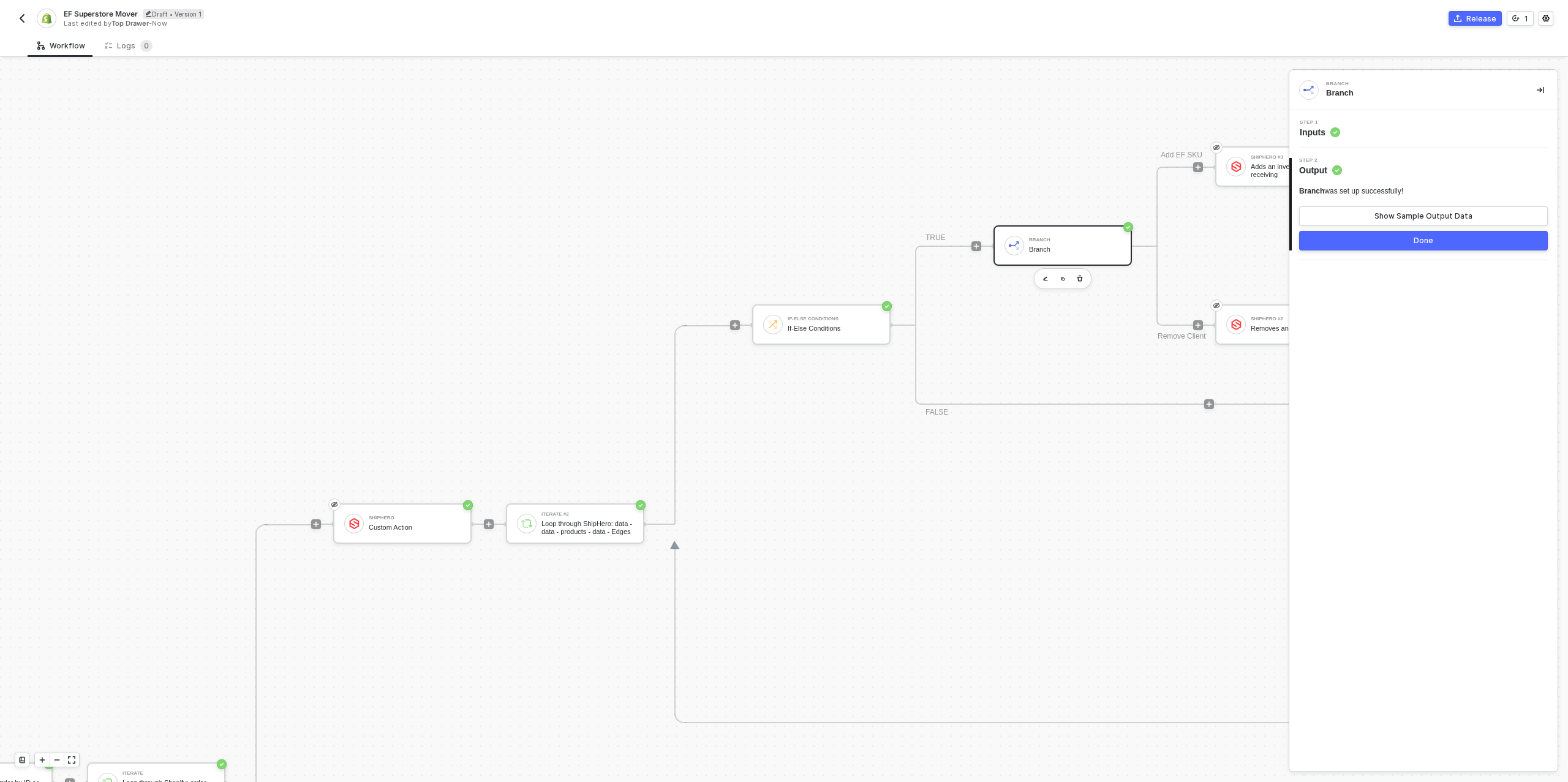
click at [1425, 235] on div "Done" at bounding box center [1424, 240] width 20 height 10
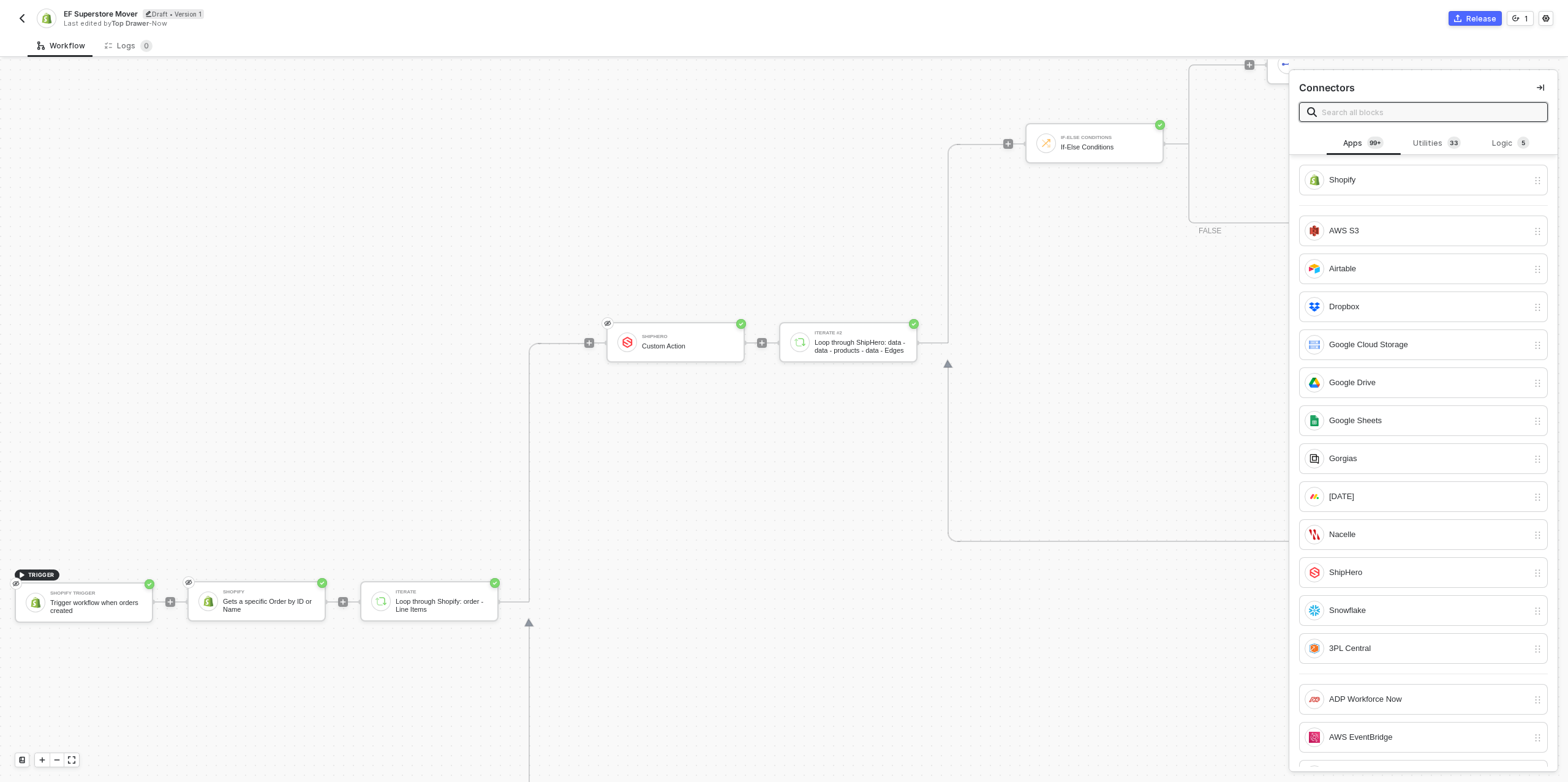
scroll to position [340, 0]
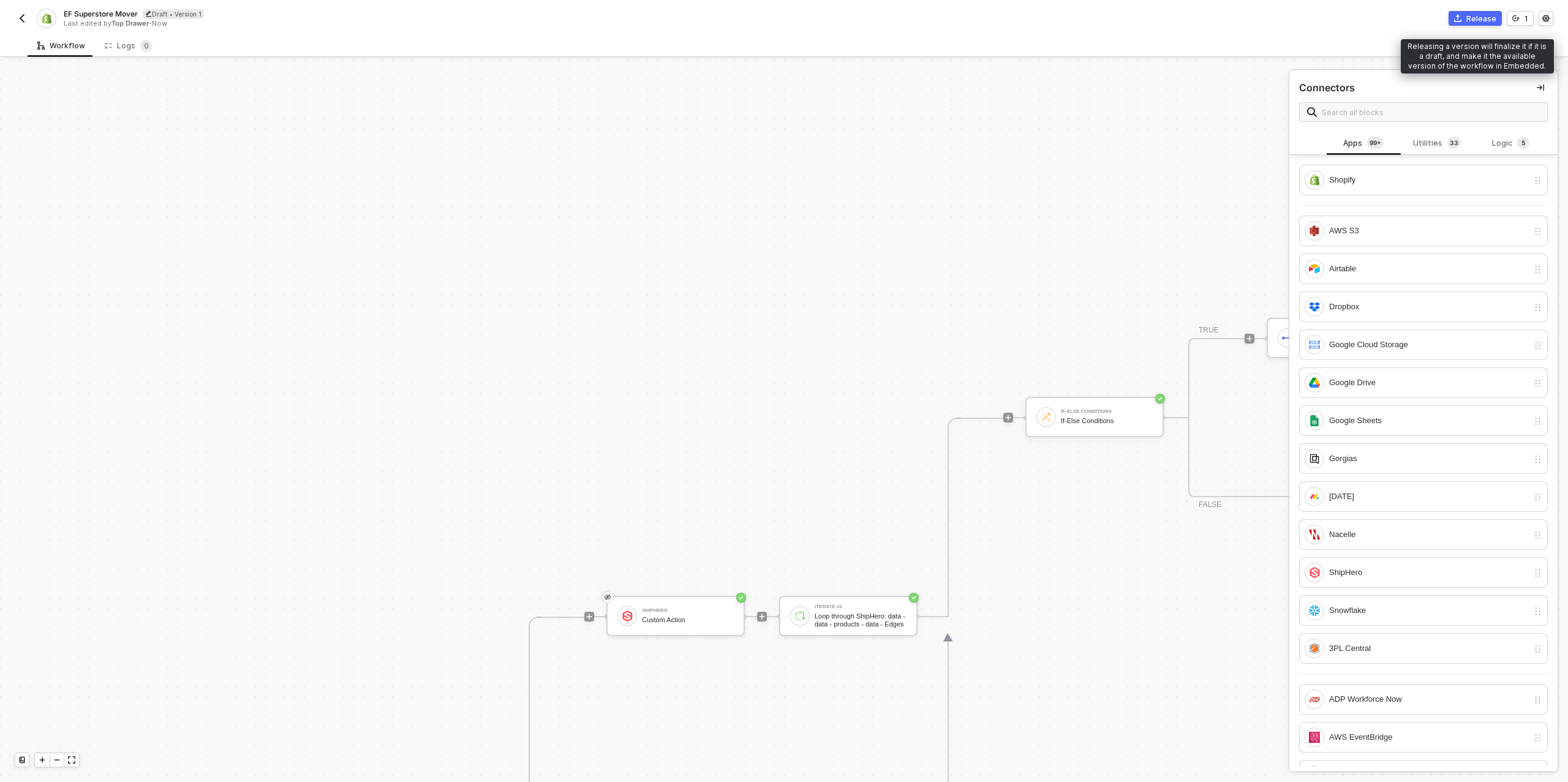
click at [1479, 21] on div "Release" at bounding box center [1481, 18] width 30 height 11
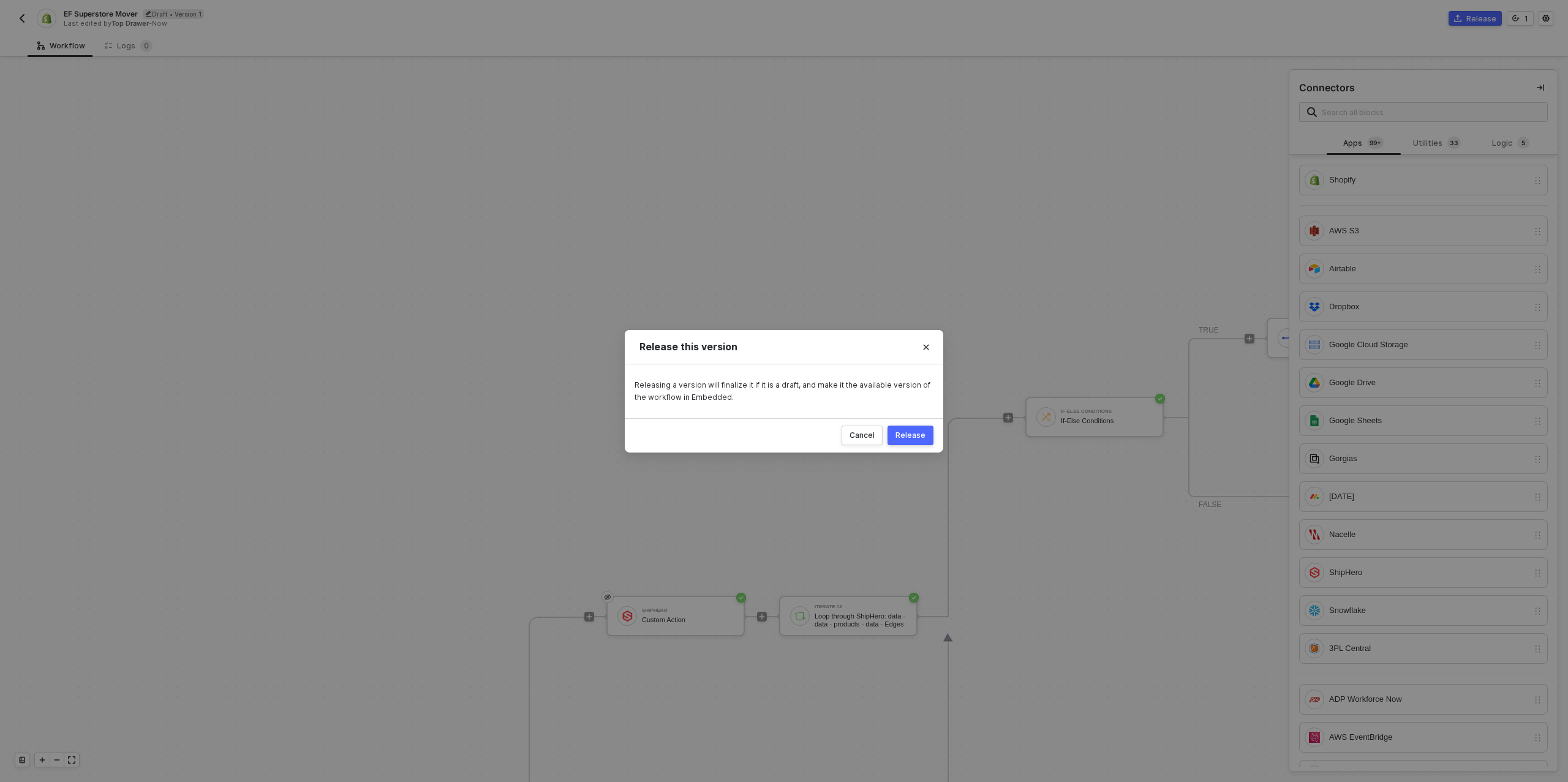
click at [911, 438] on div "Release" at bounding box center [911, 435] width 30 height 10
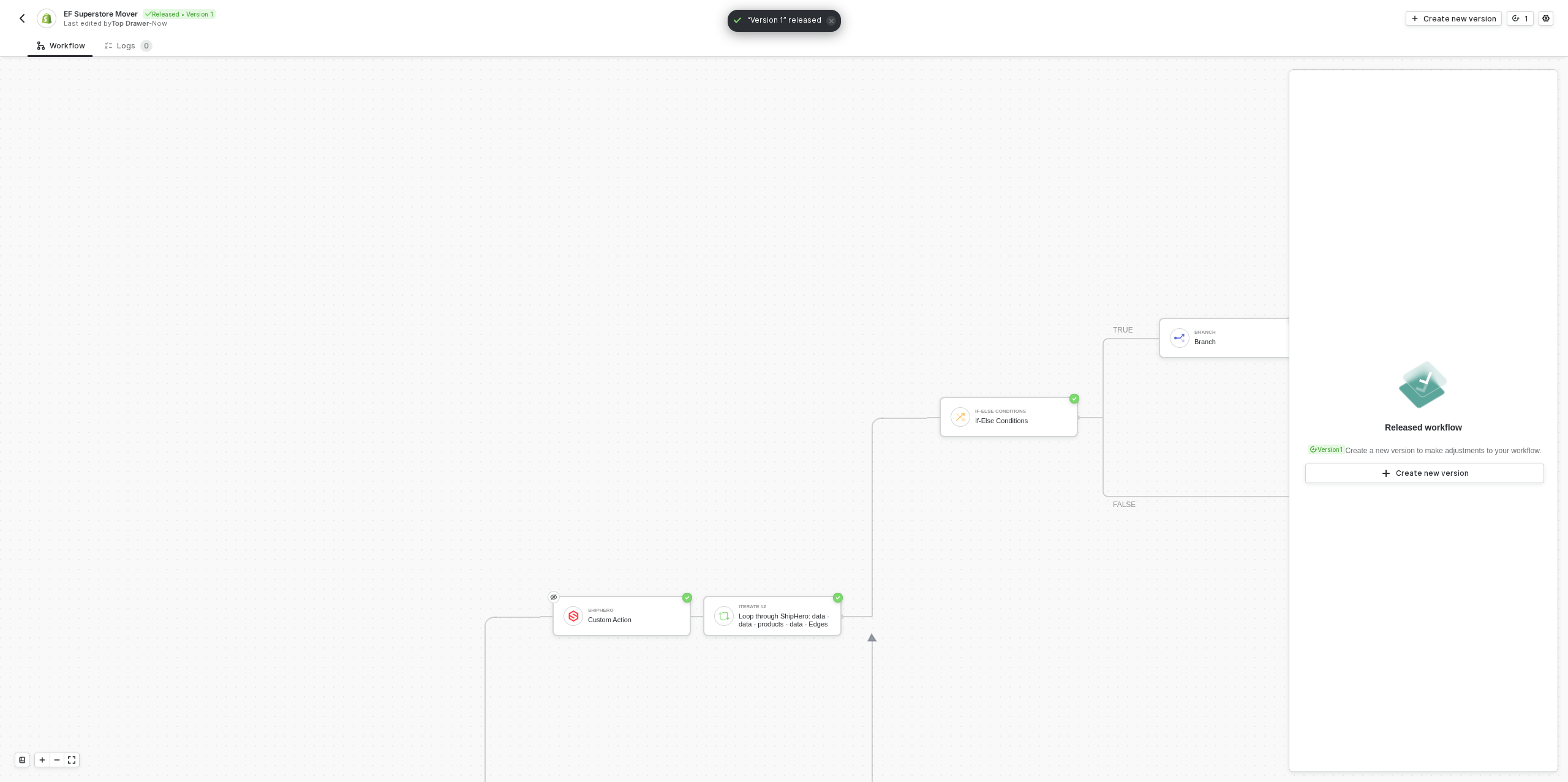
click at [27, 18] on button "button" at bounding box center [22, 18] width 15 height 15
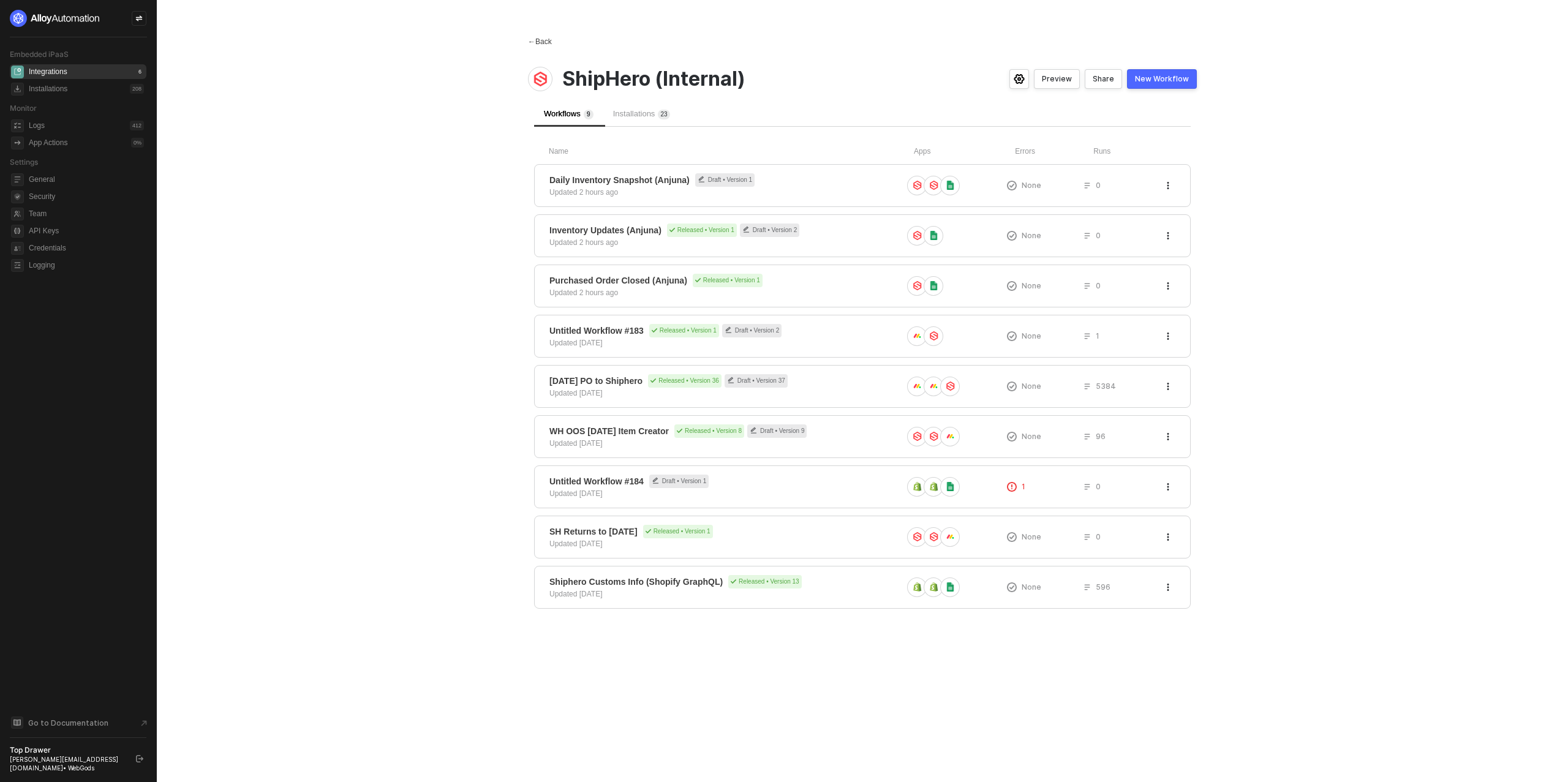
click at [535, 43] on span "←" at bounding box center [532, 42] width 7 height 8
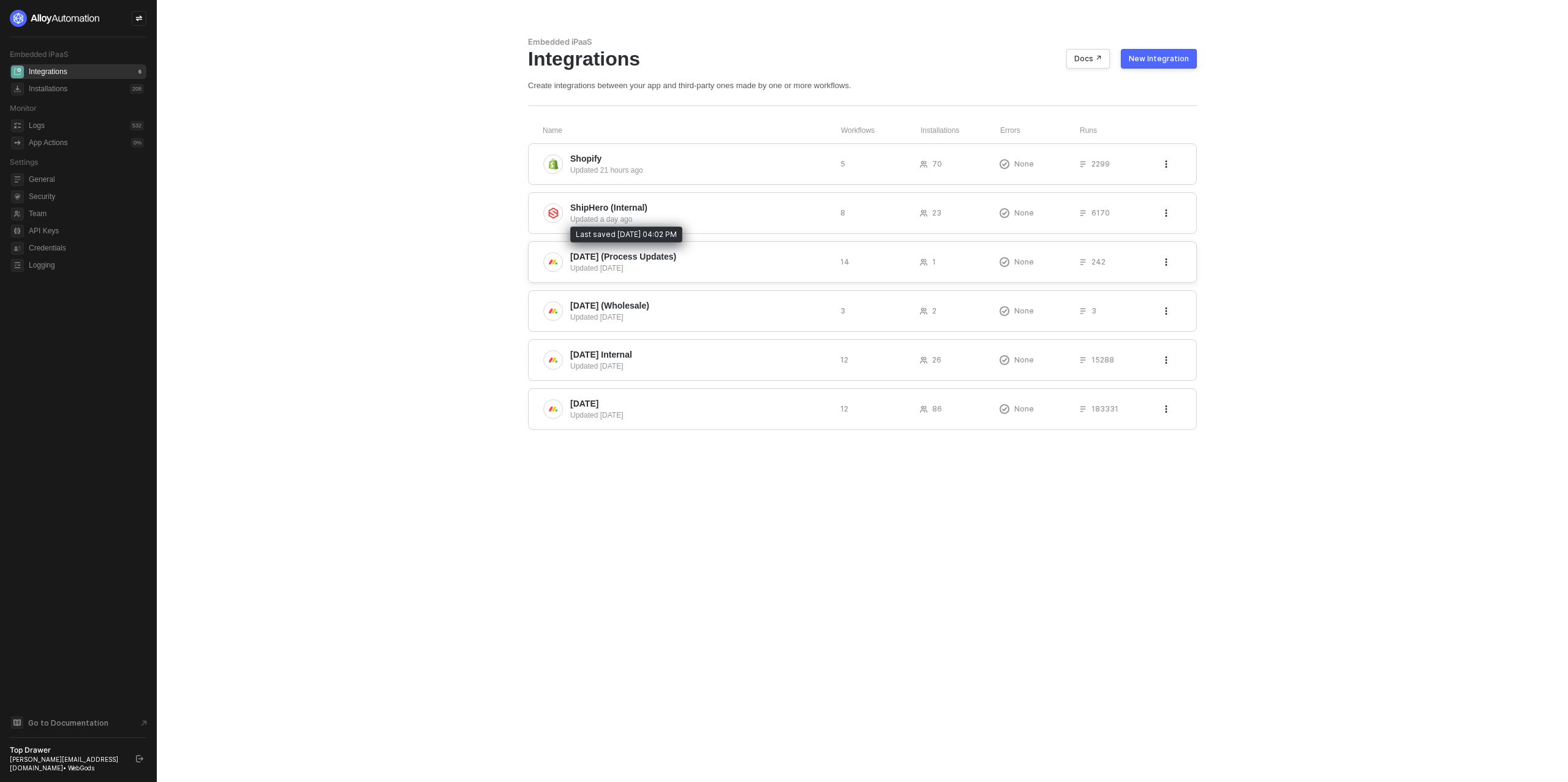
click at [591, 260] on span "[DATE] (Process Updates)" at bounding box center [623, 256] width 106 height 12
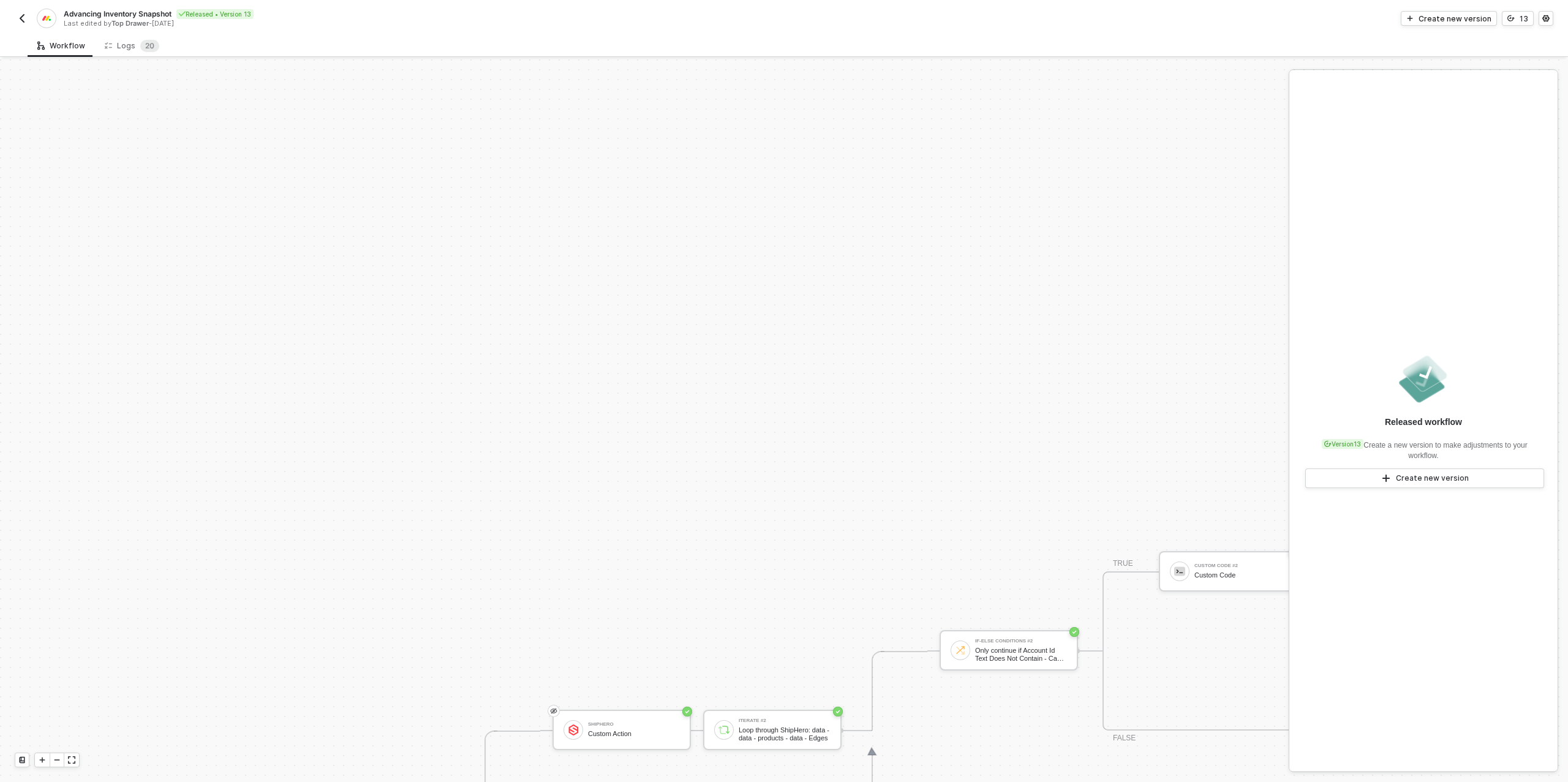
scroll to position [425, 0]
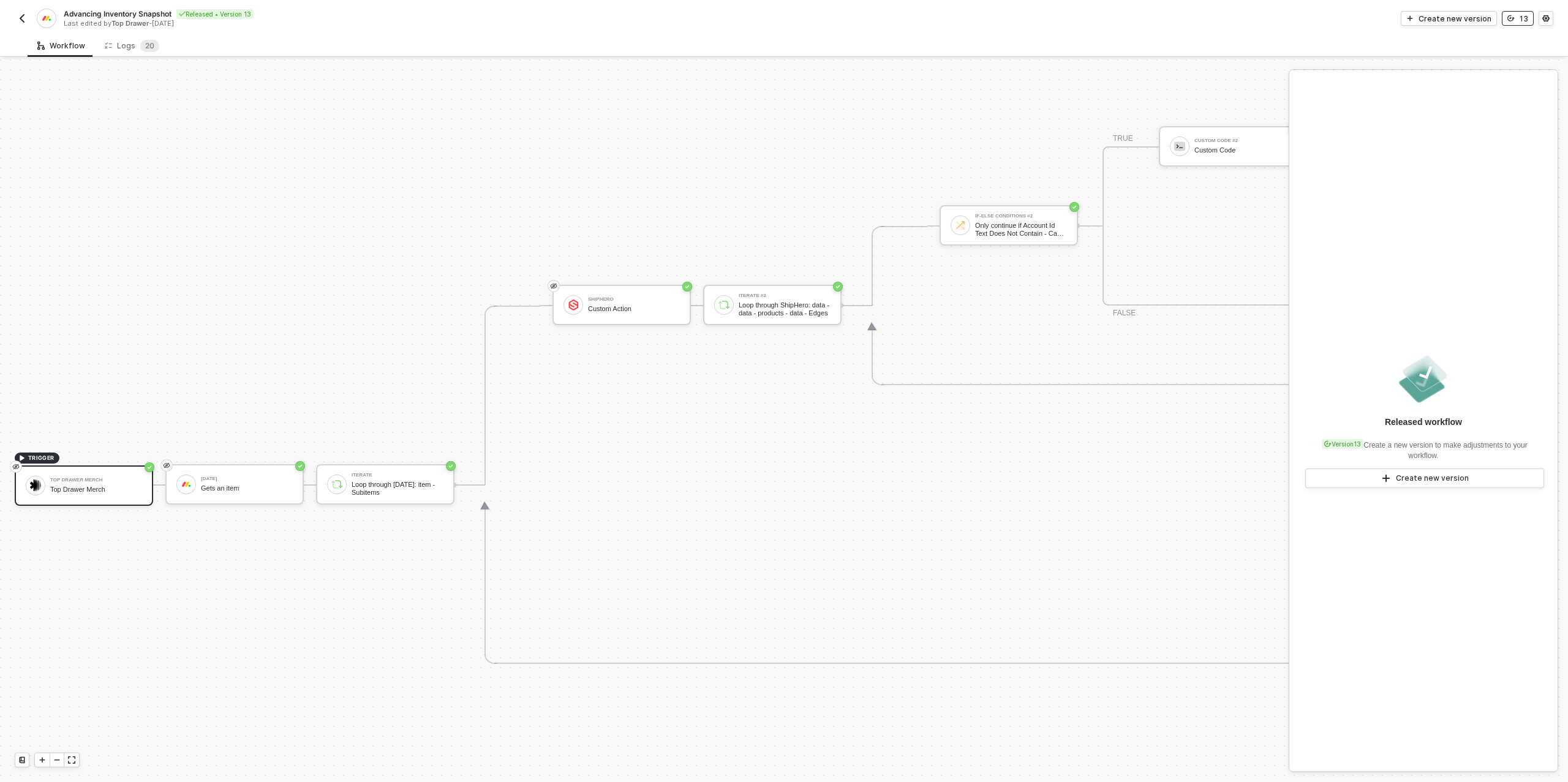
click at [1522, 15] on div "13" at bounding box center [1524, 18] width 8 height 11
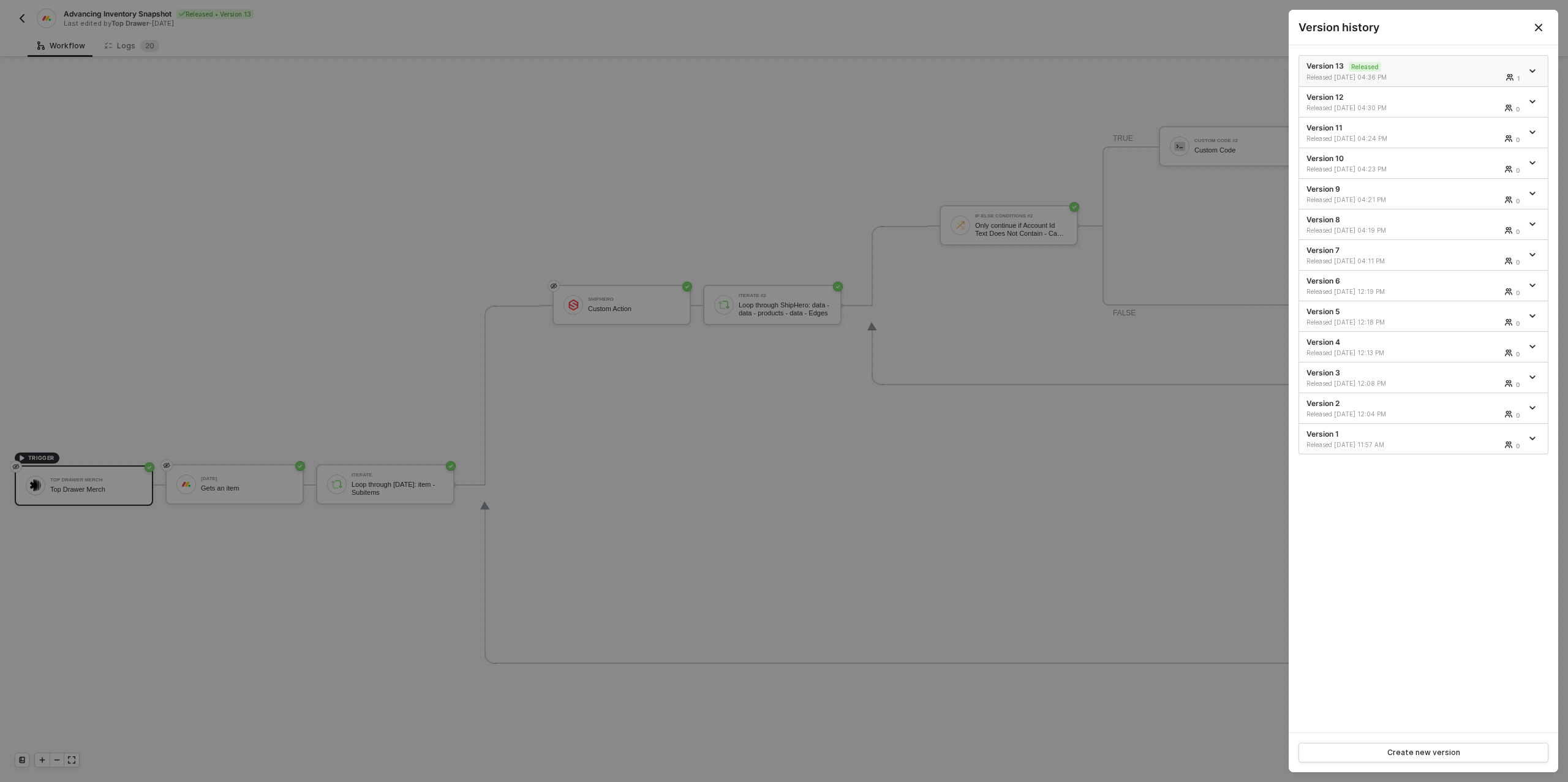
click at [1531, 72] on icon "icon-arrow-down" at bounding box center [1532, 71] width 6 height 6
click at [1511, 85] on div "Make a copy" at bounding box center [1490, 91] width 76 height 12
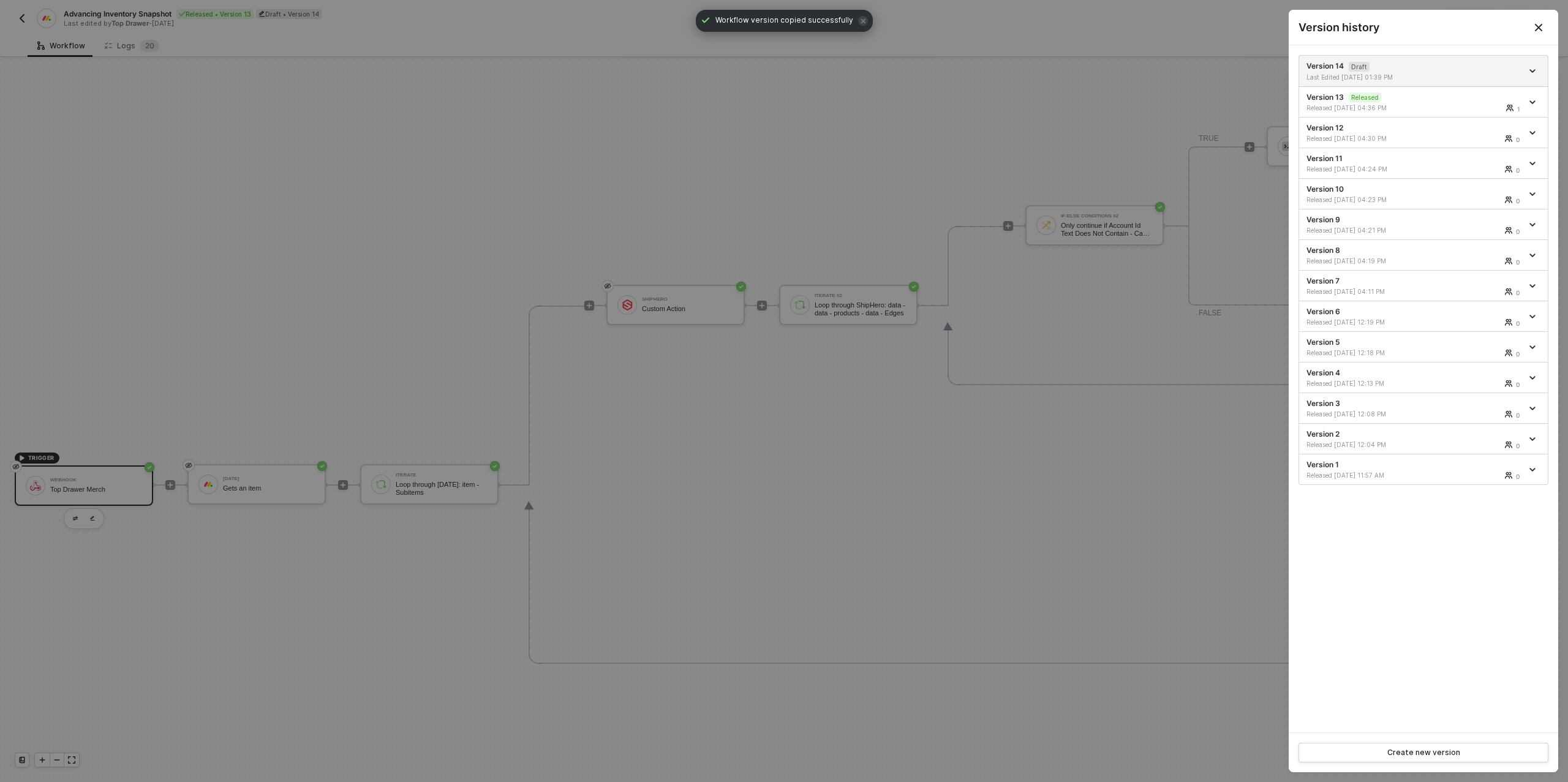
click at [635, 151] on div at bounding box center [784, 391] width 1568 height 782
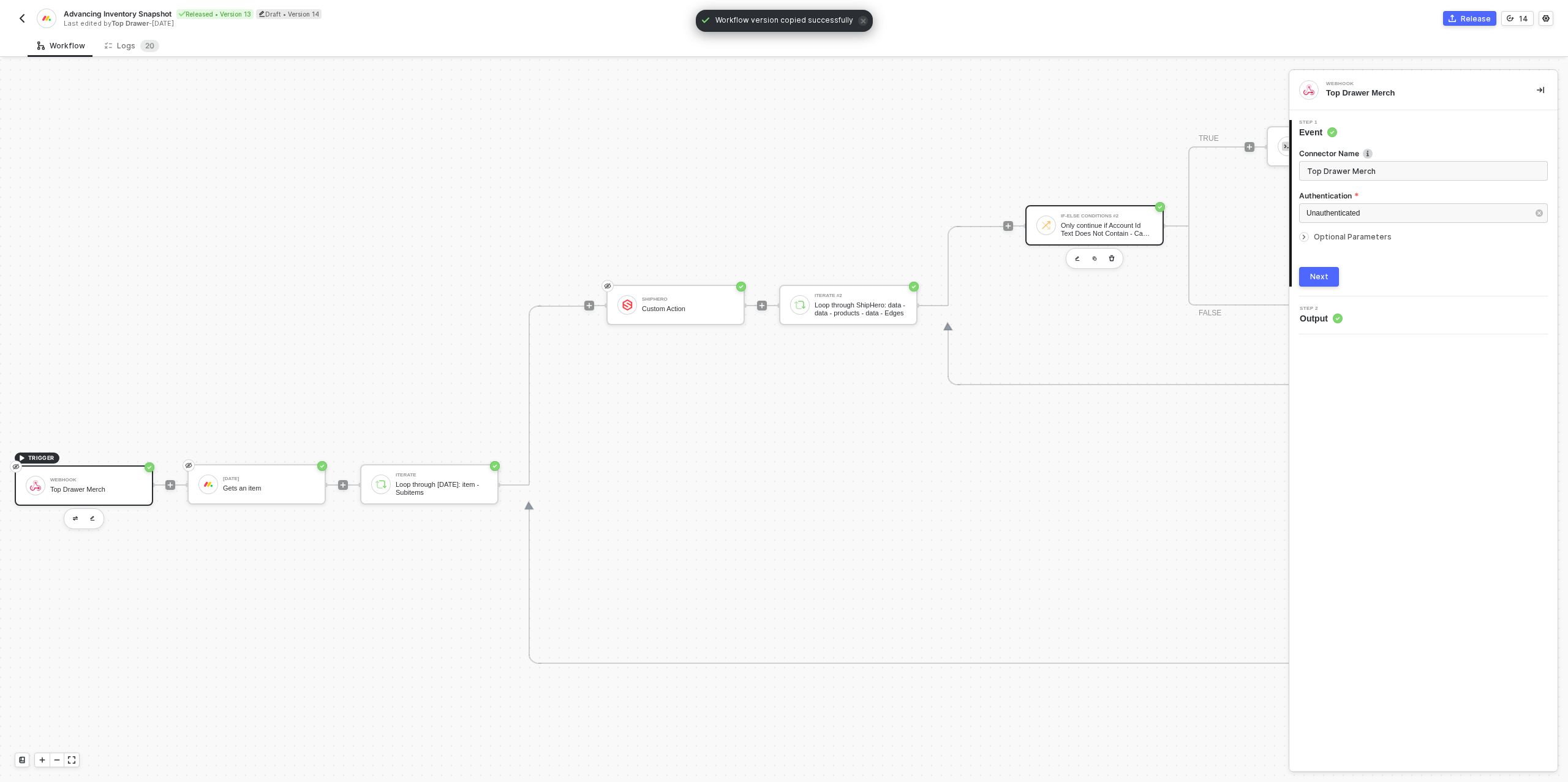
click at [1110, 233] on div "Only continue if Account Id Text Does Not Contain - Case Insensitive QWNjb3VudD…" at bounding box center [1107, 229] width 92 height 15
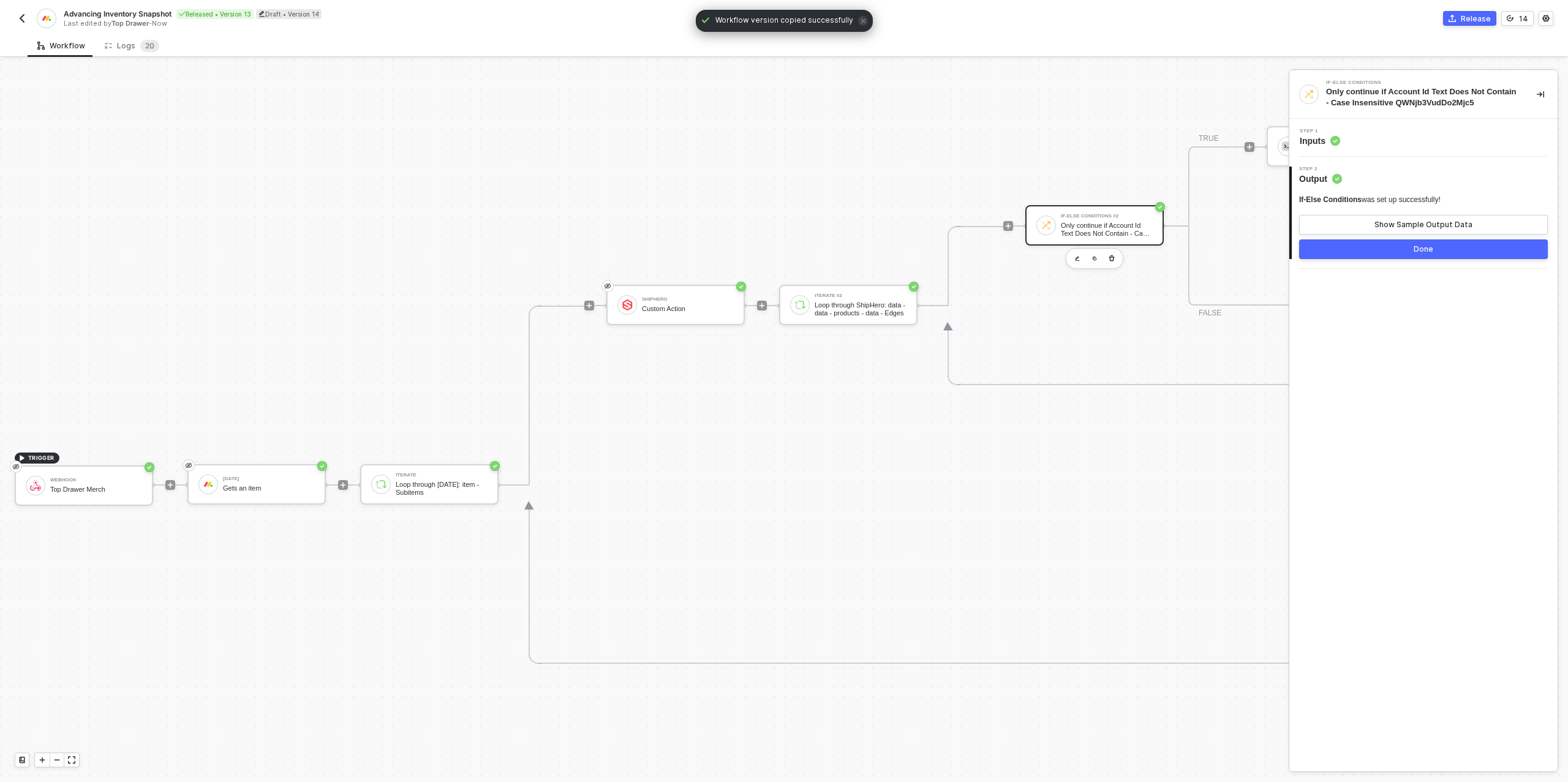
click at [1345, 139] on div "Step 1 Inputs" at bounding box center [1425, 138] width 265 height 18
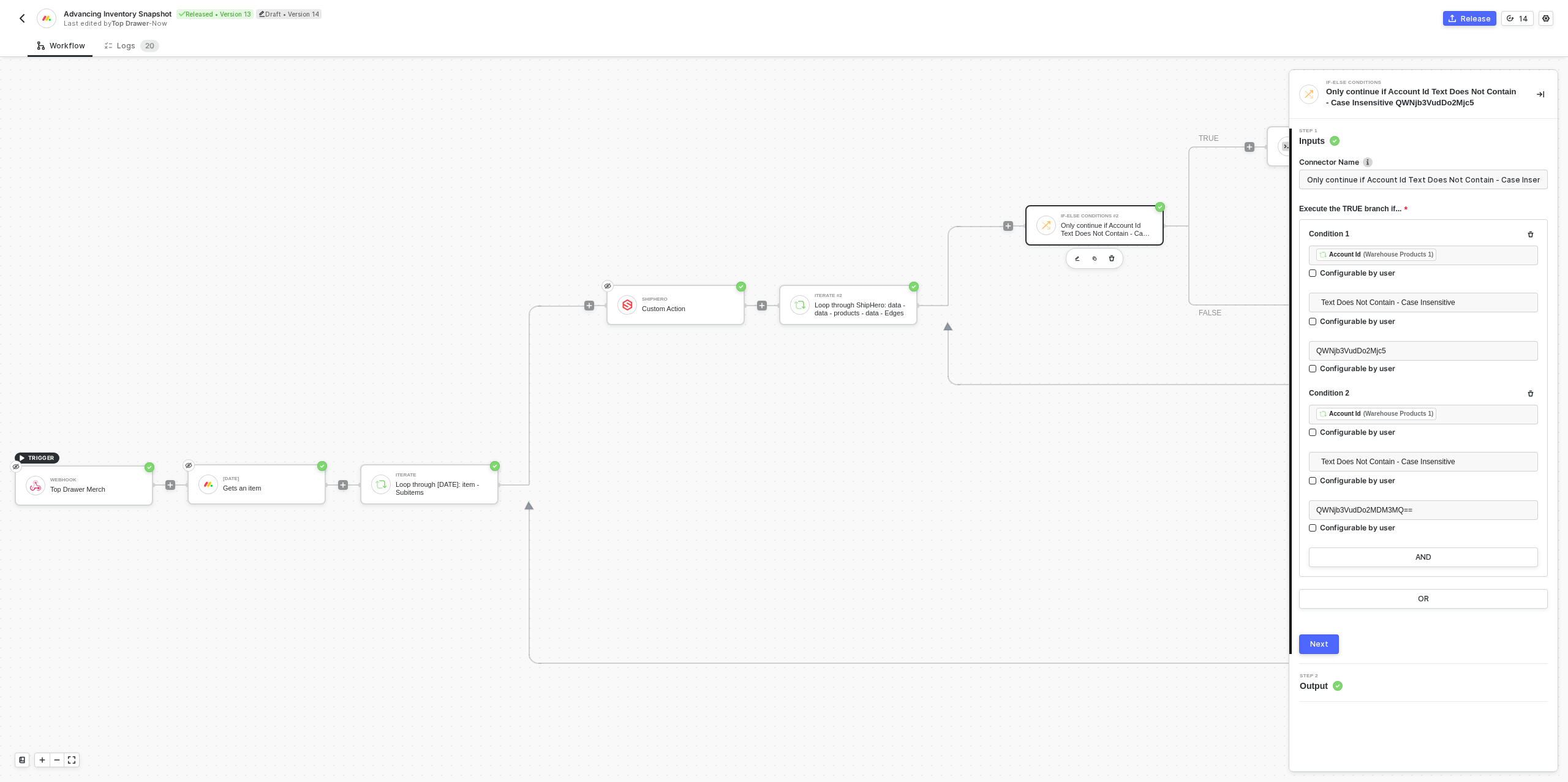
scroll to position [0, 84]
click at [131, 45] on div "Logs 2 0" at bounding box center [132, 46] width 55 height 12
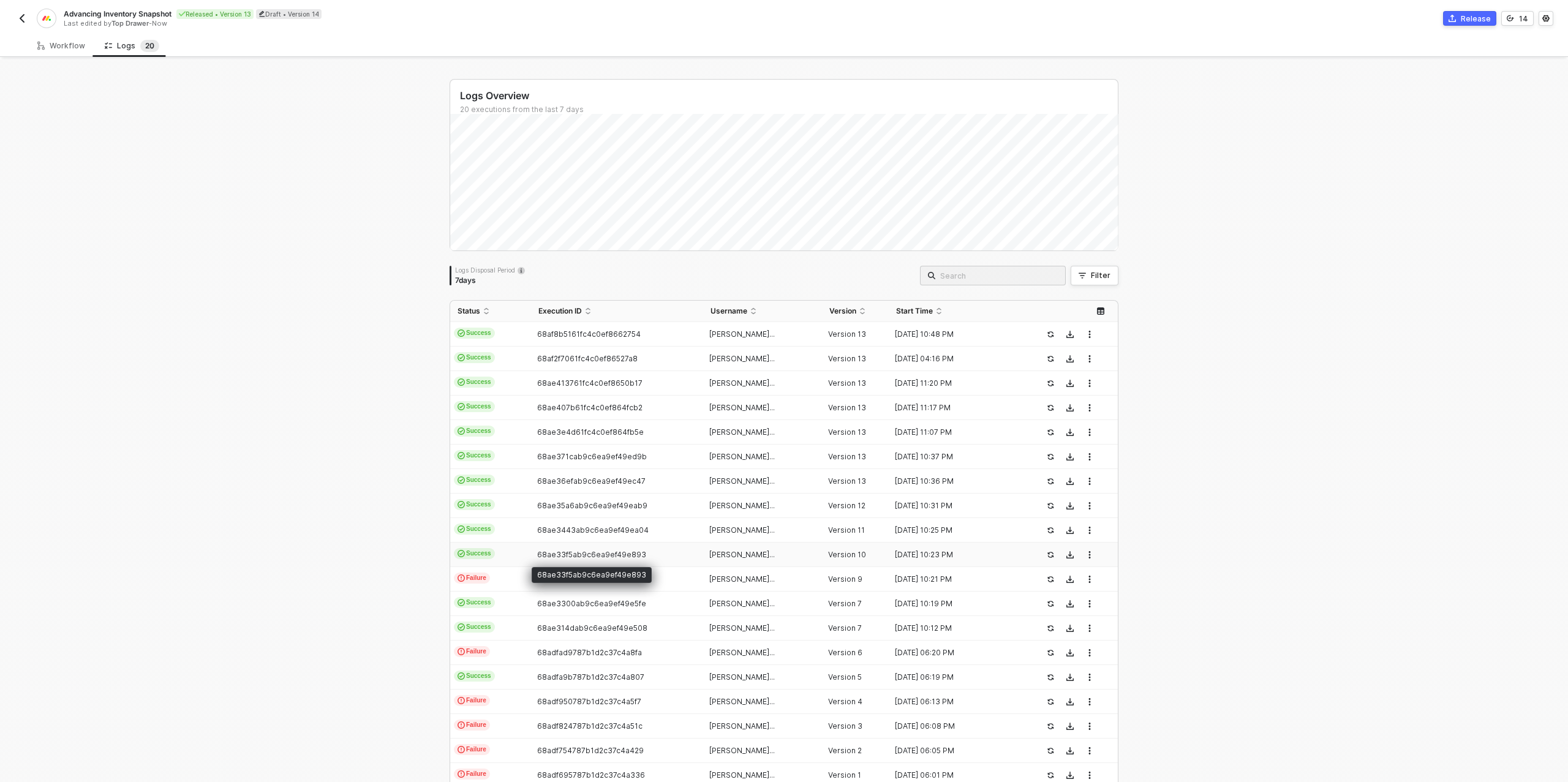
click at [580, 555] on span "68ae33f5ab9c6ea9ef49e893" at bounding box center [592, 554] width 109 height 9
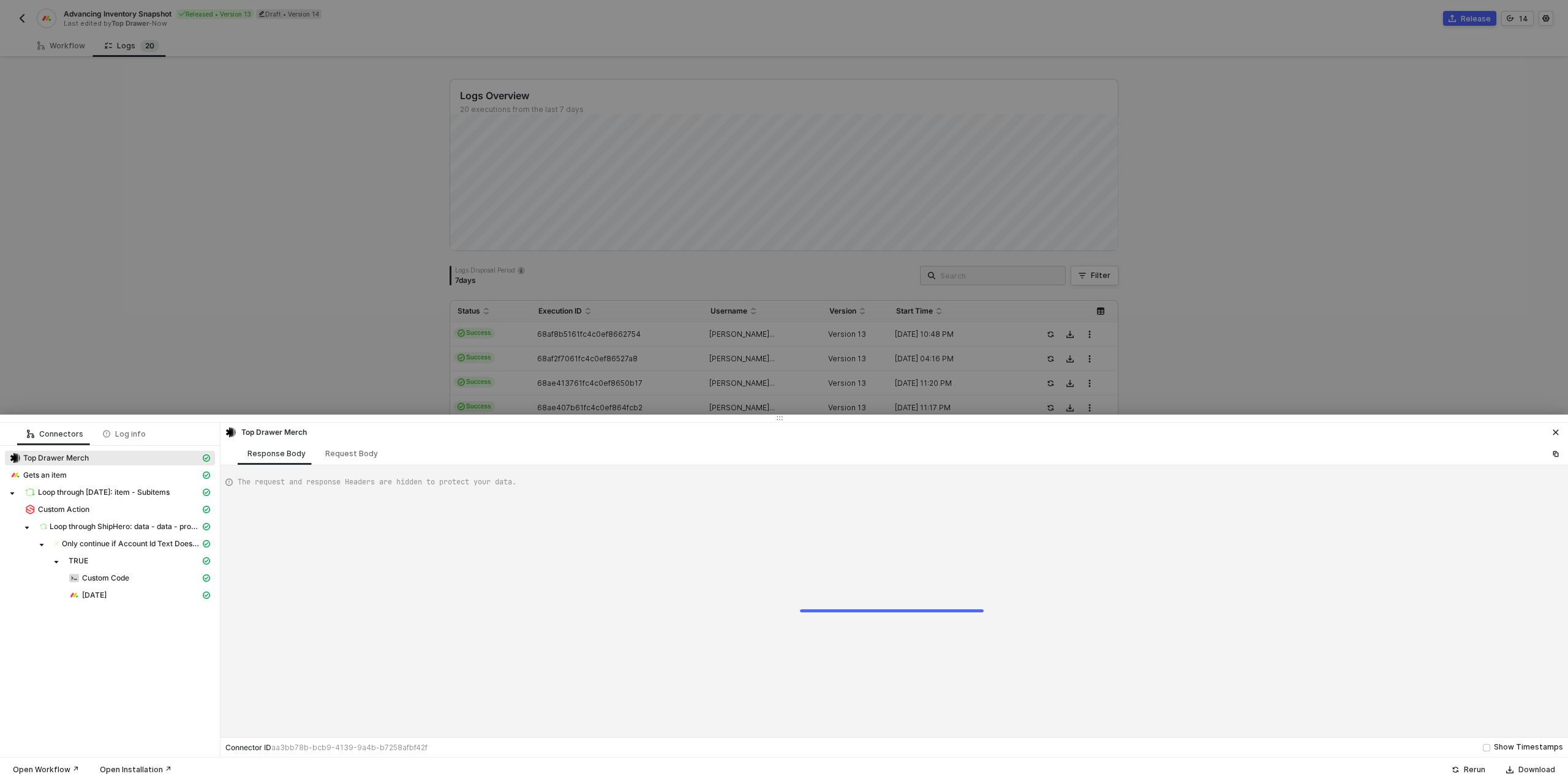
type textarea "{ "json": { "body": { "event": { "app": "monday", "type": "update_column_value"…"
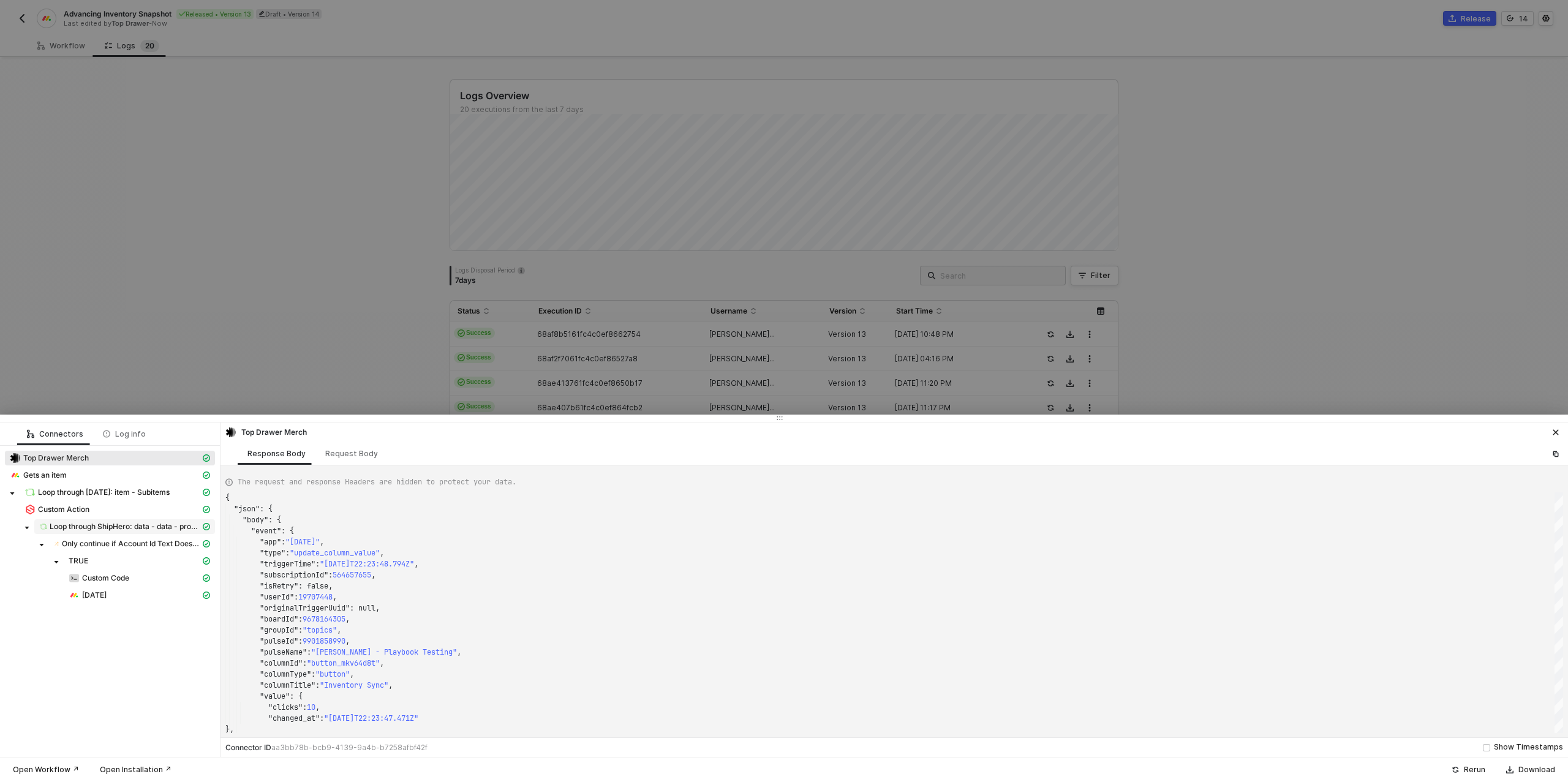
click at [89, 522] on span "Loop through ShipHero: data - data - products - data - Edges" at bounding box center [125, 527] width 151 height 10
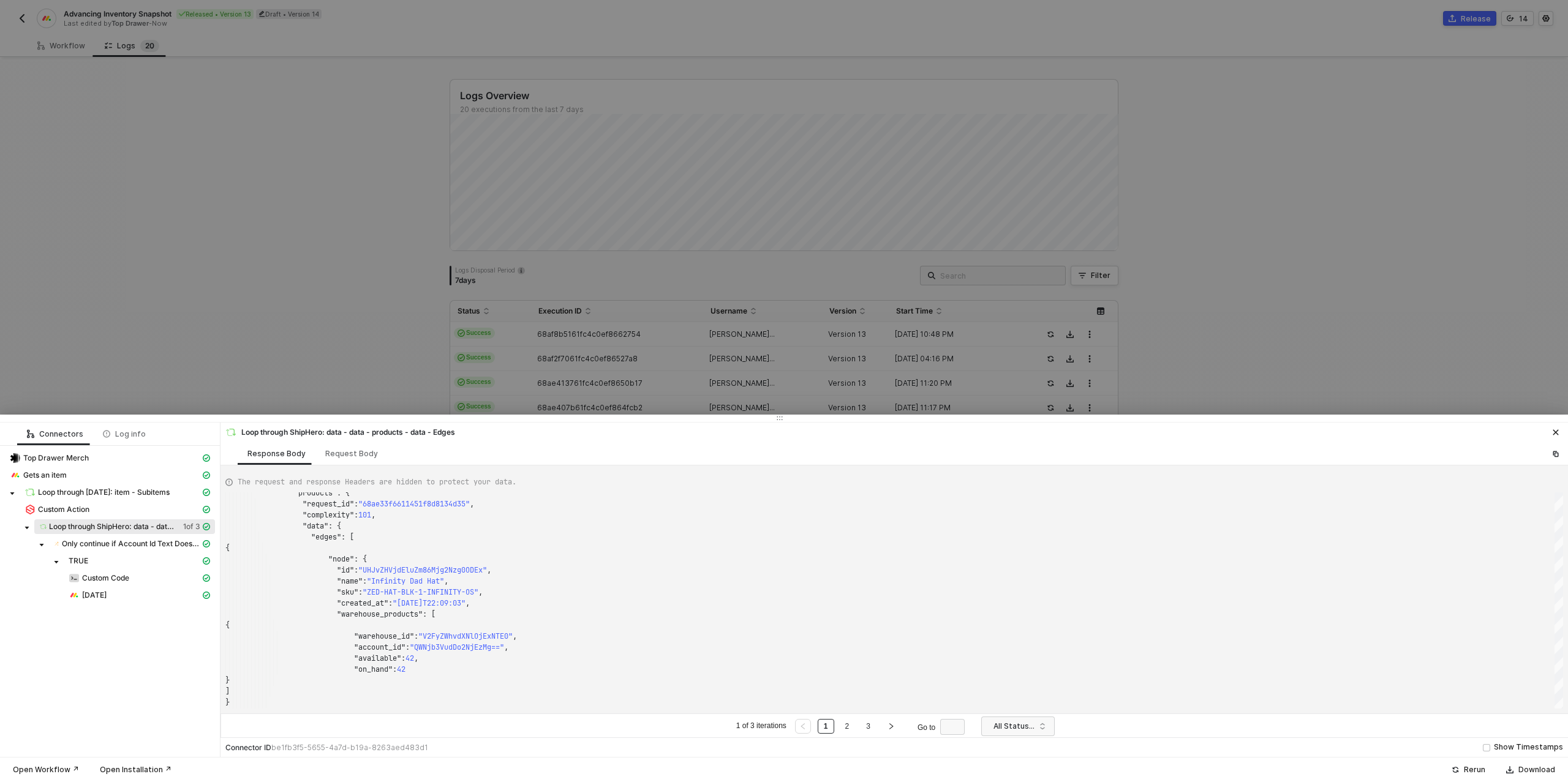
click at [312, 356] on div at bounding box center [784, 391] width 1568 height 782
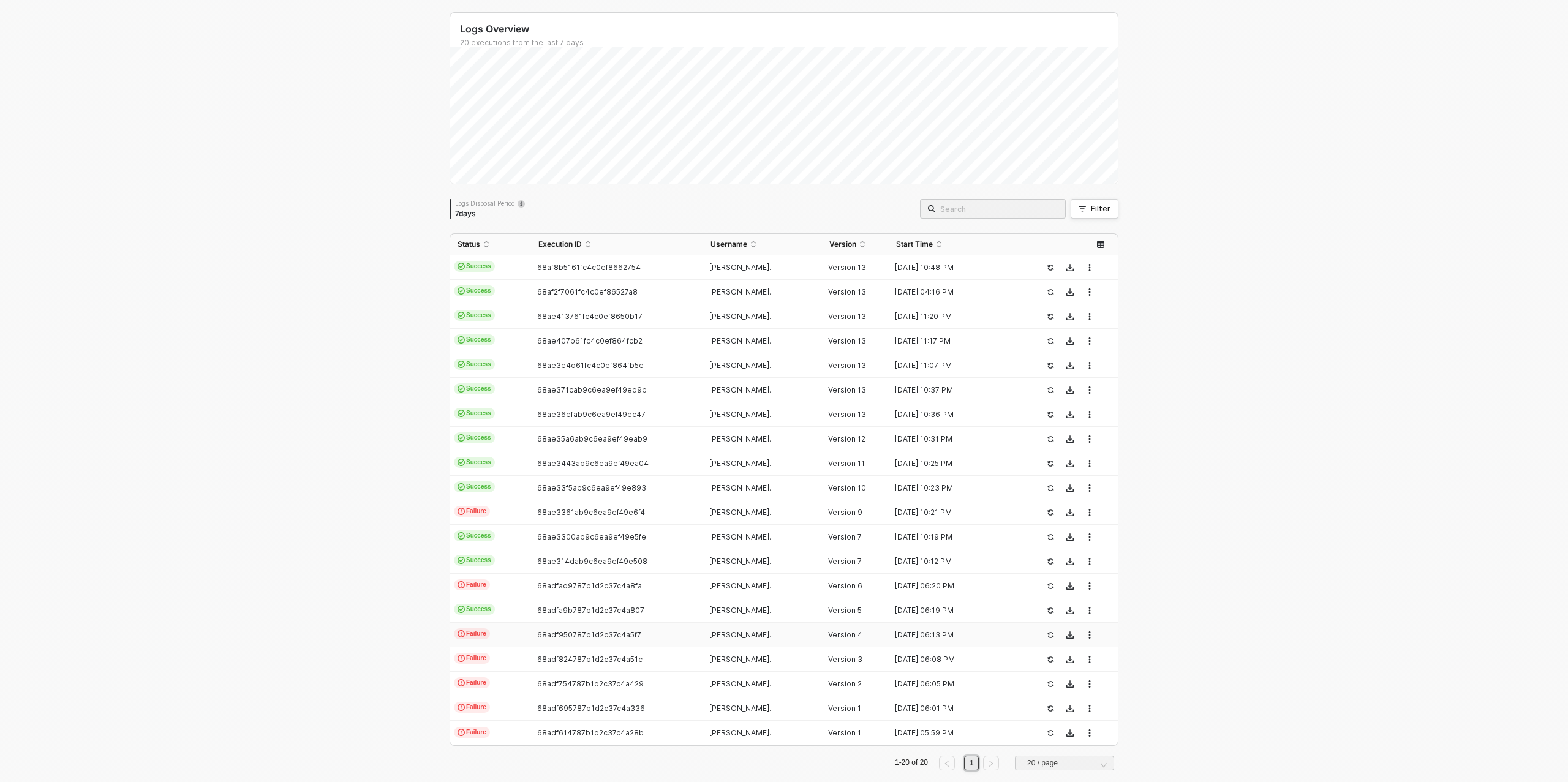
scroll to position [83, 0]
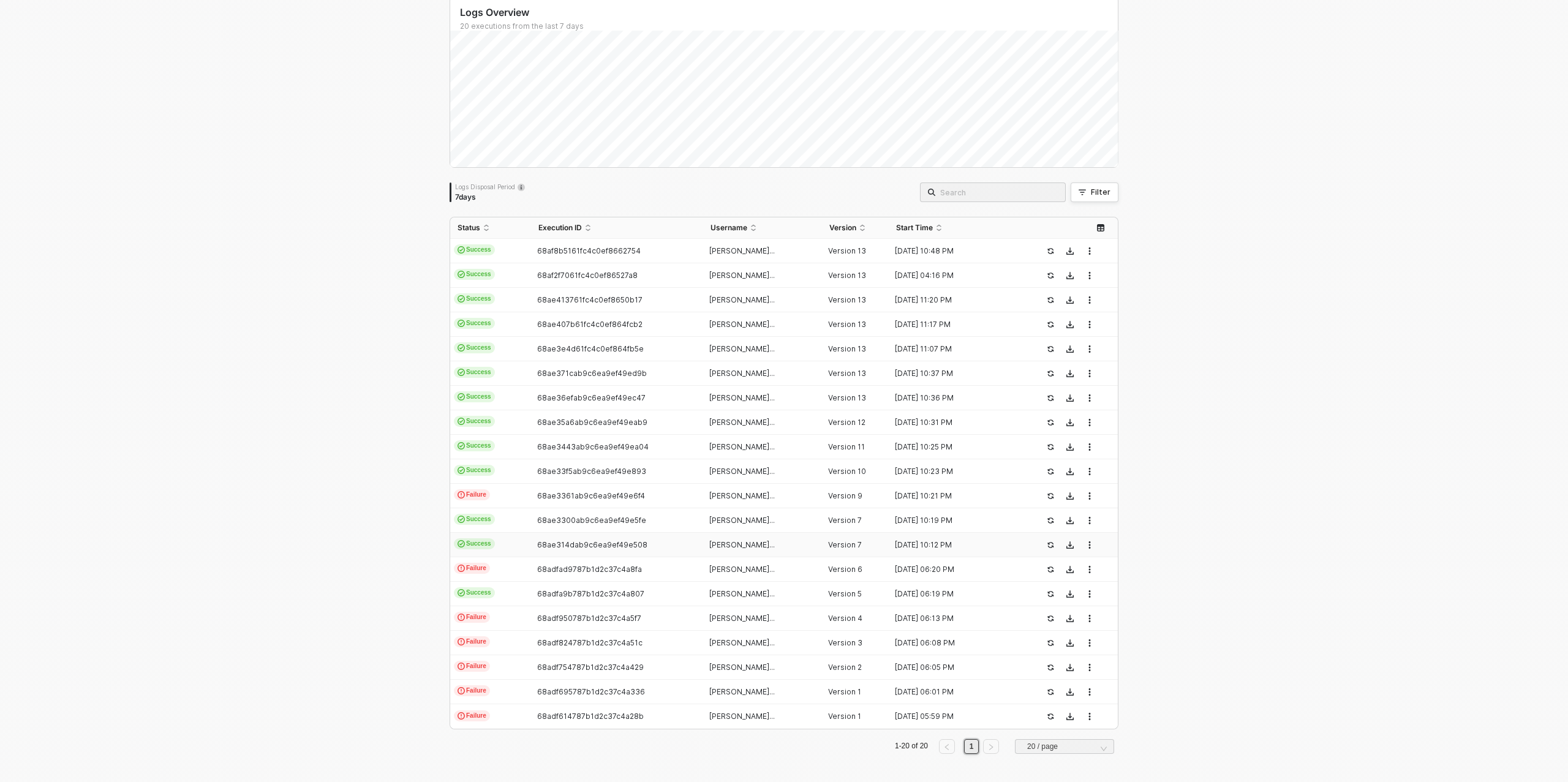
click at [563, 547] on span "68ae314dab9c6ea9ef49e508" at bounding box center [593, 544] width 110 height 9
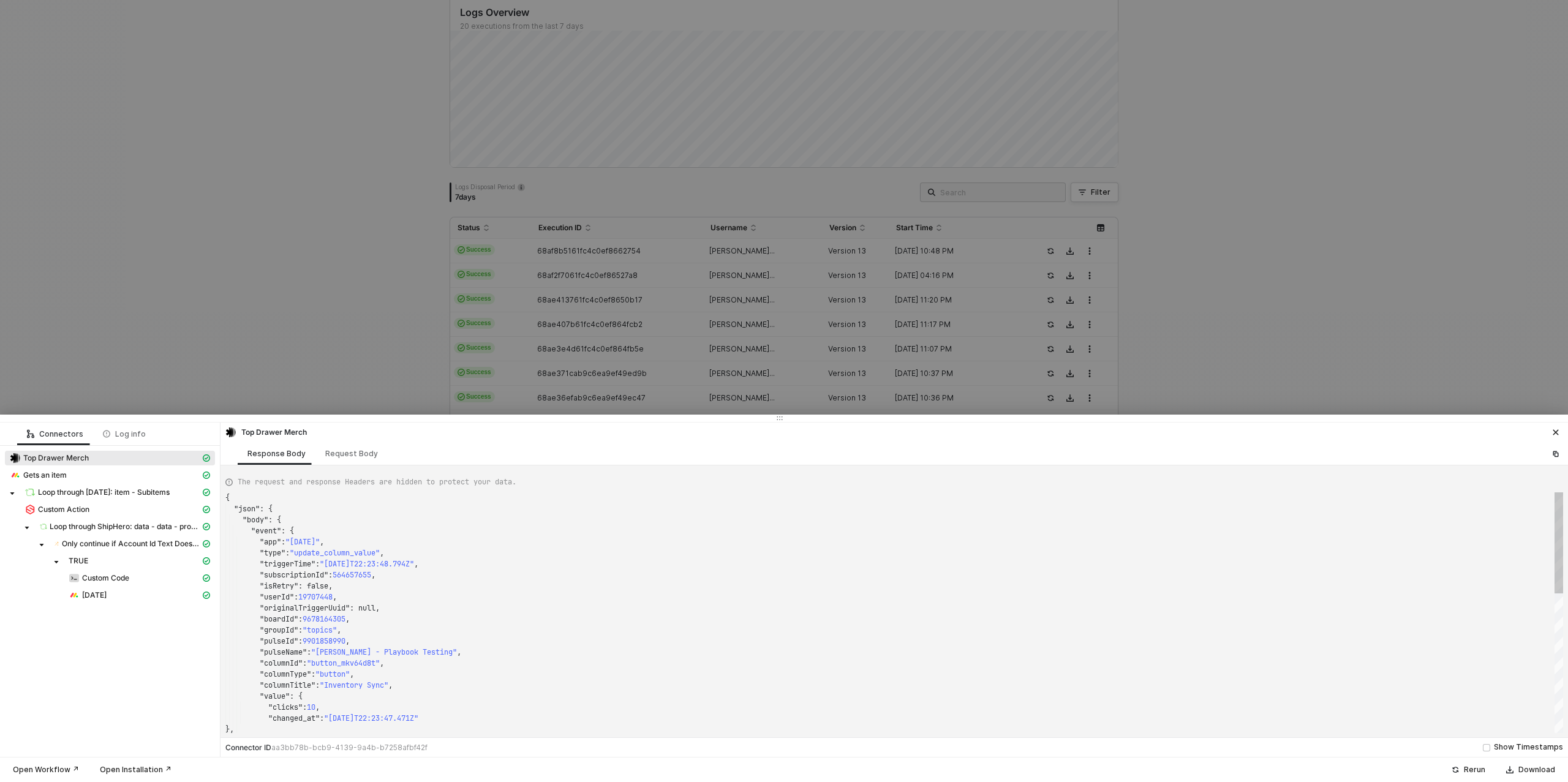
scroll to position [110, 0]
type textarea "{ "json": { "body": { "event": { "app": "monday", "type": "update_column_value"…"
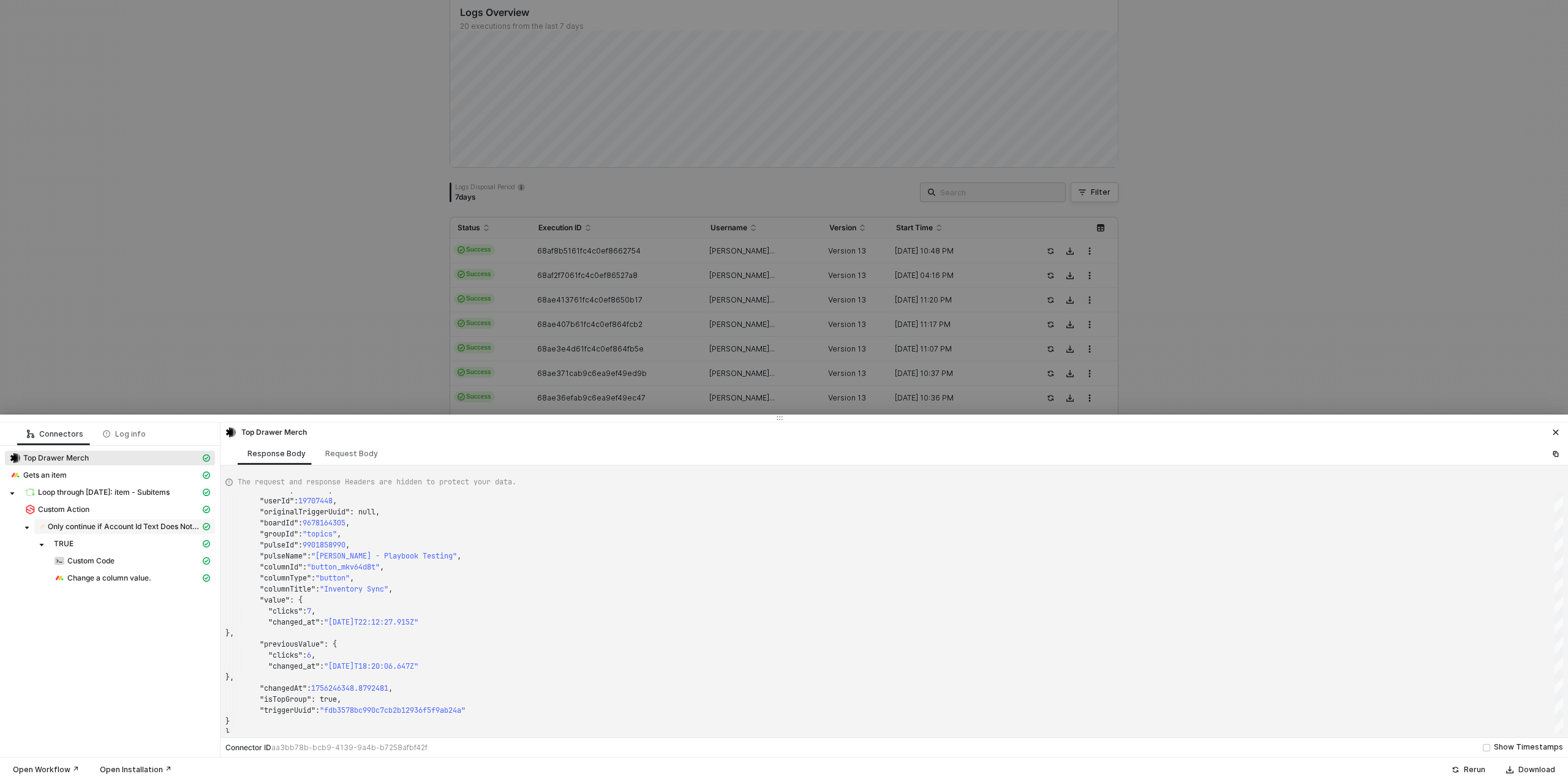
click at [114, 532] on span "Only continue if Account Id Text Does Not Contain - Case Insensitive QWNjb3VudD…" at bounding box center [124, 527] width 181 height 15
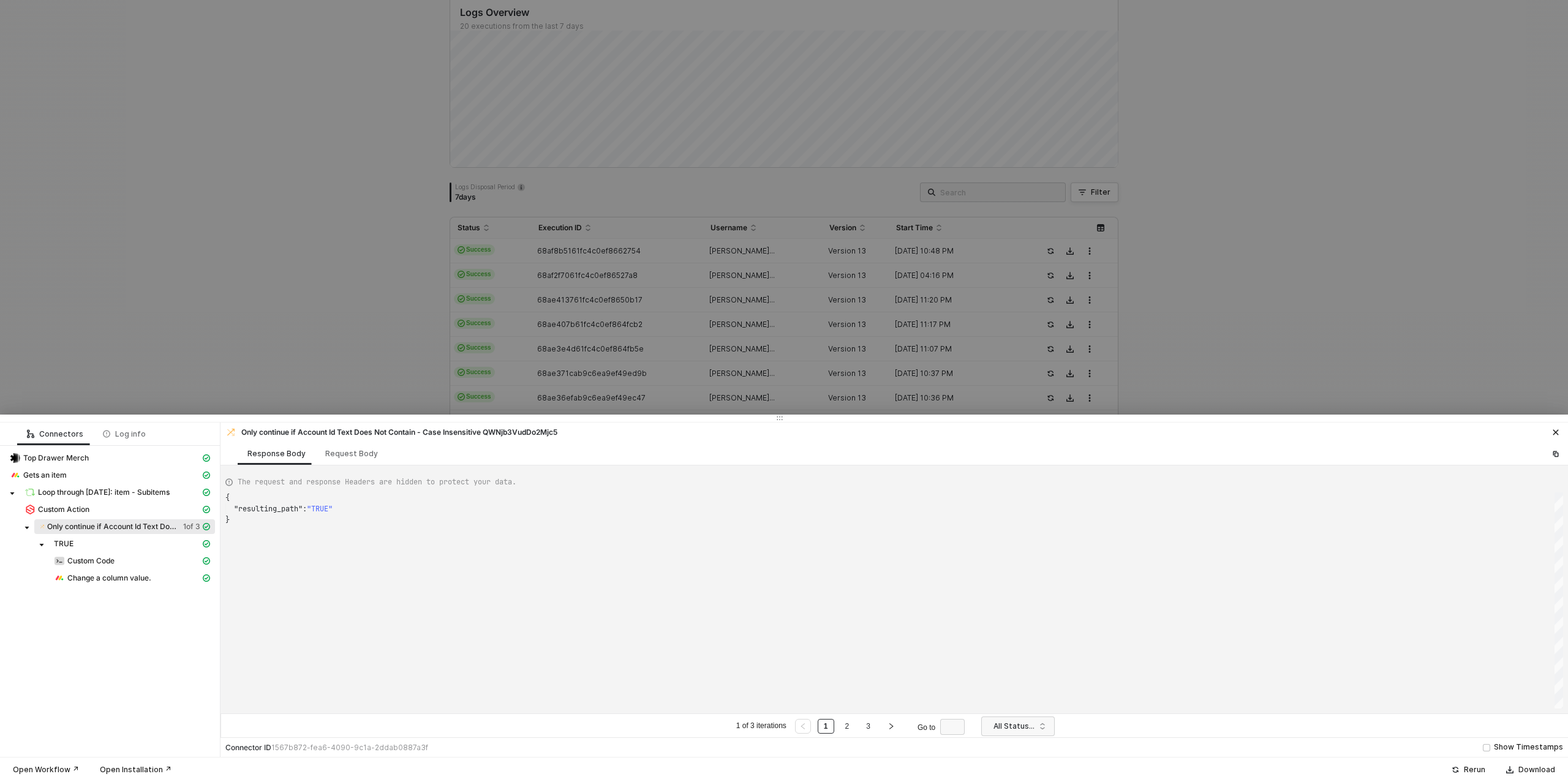
scroll to position [22, 0]
click at [81, 488] on span "Loop through Monday: item - Subitems" at bounding box center [104, 492] width 131 height 10
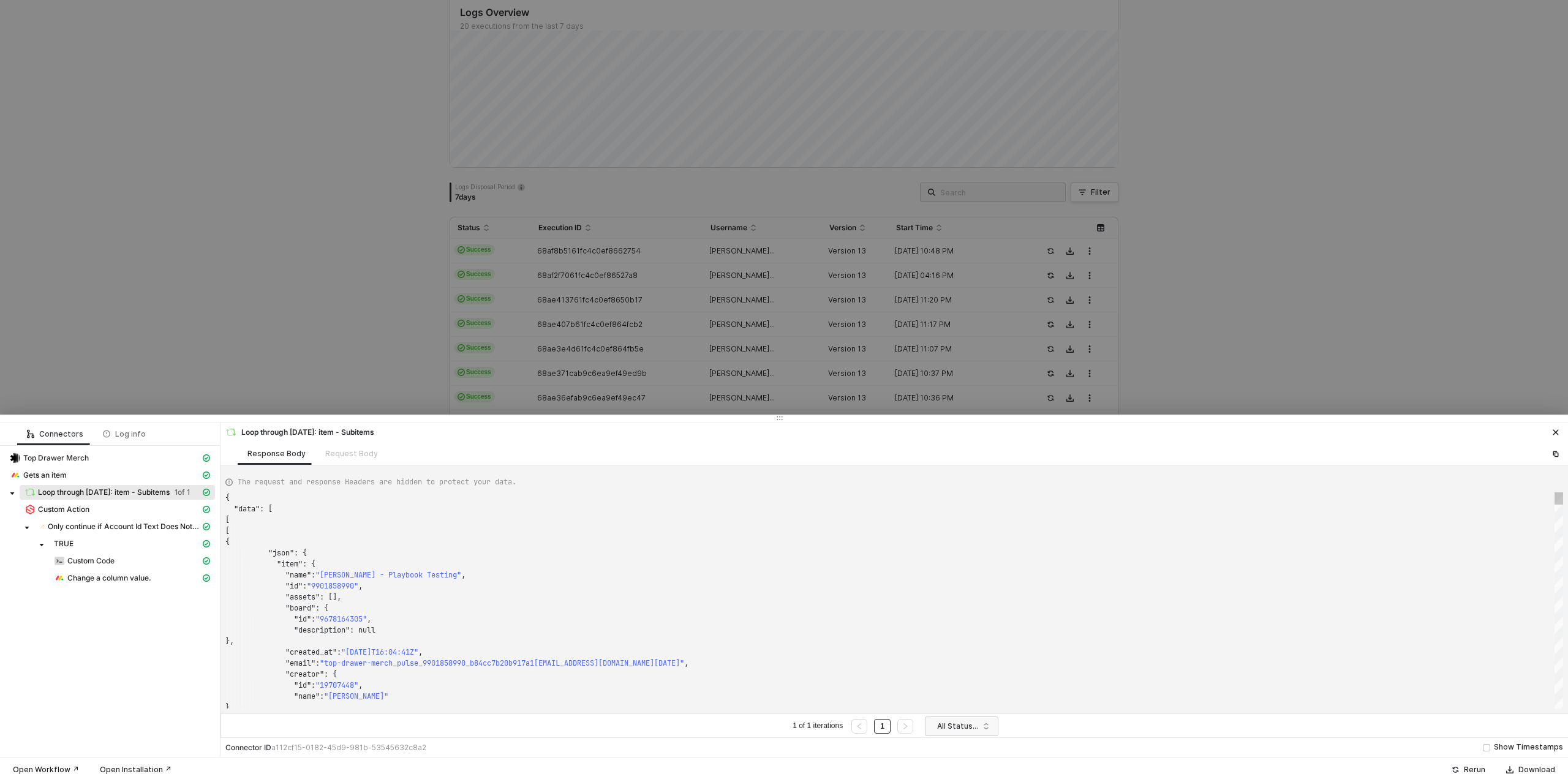
scroll to position [110, 0]
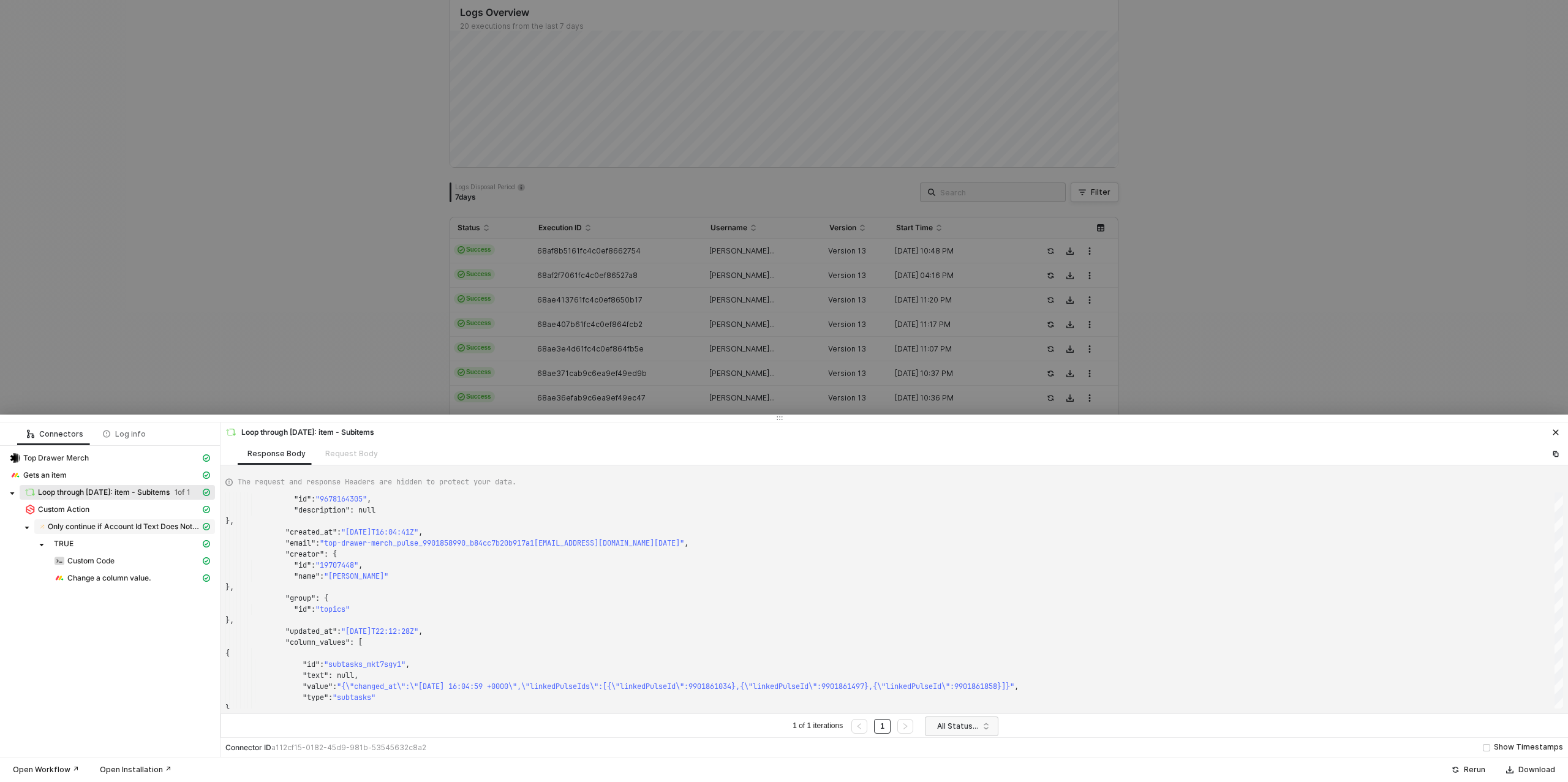
click at [131, 524] on span "Only continue if Account Id Text Does Not Contain - Case Insensitive QWNjb3VudD…" at bounding box center [123, 527] width 152 height 10
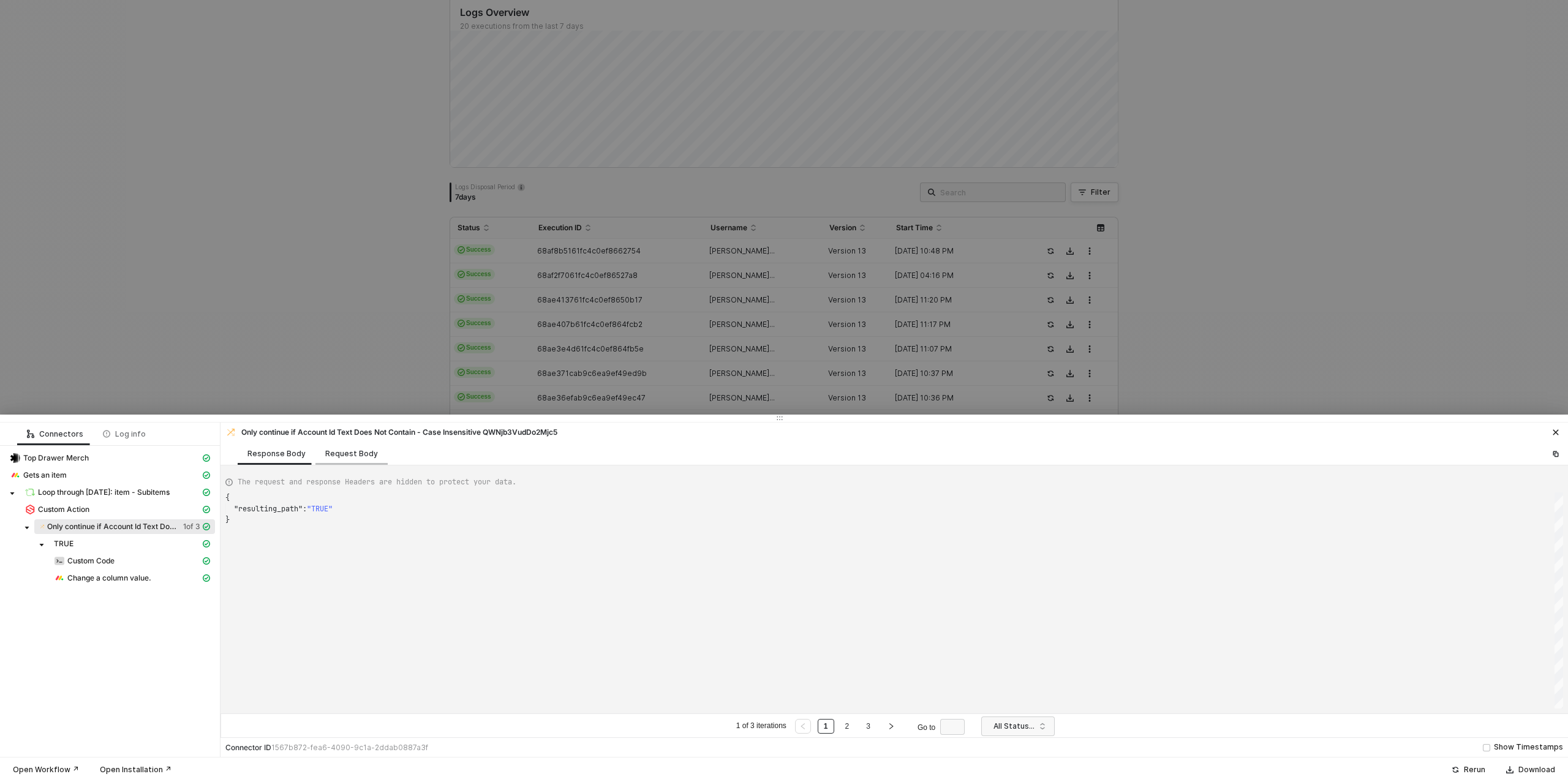
click at [340, 452] on div "Request Body" at bounding box center [351, 454] width 52 height 10
type textarea "[ { "conditionSets": [ { "uuid": "275876da-965e-4e9c-9bf6-5b8625c99245", "condi…"
click at [76, 511] on span "Custom Action" at bounding box center [64, 510] width 52 height 10
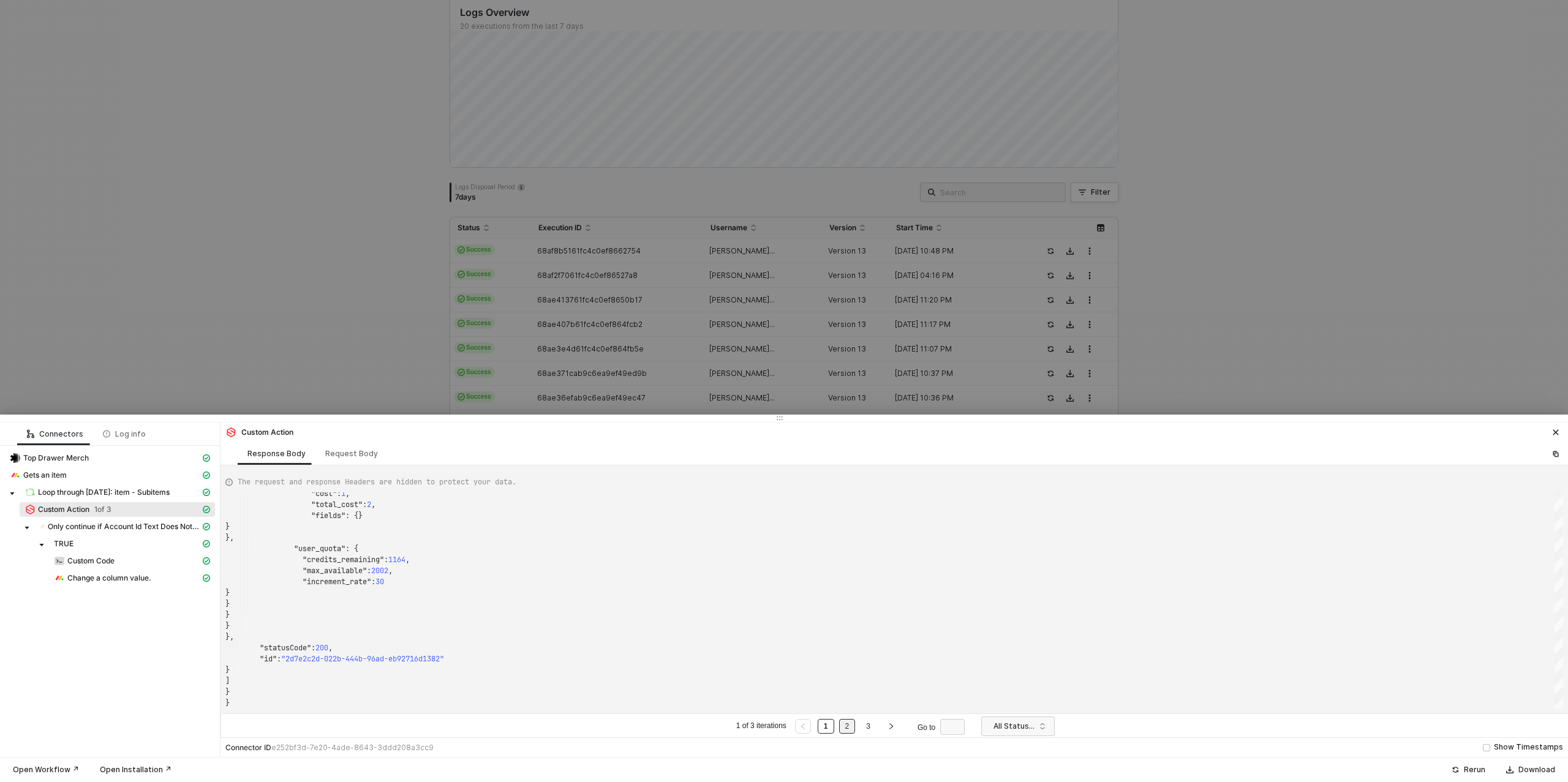
click at [843, 730] on link "2" at bounding box center [847, 726] width 12 height 13
type textarea "{ "data": { "0": [ { "json": { "data": { "data": { "products": { "request_id": …"
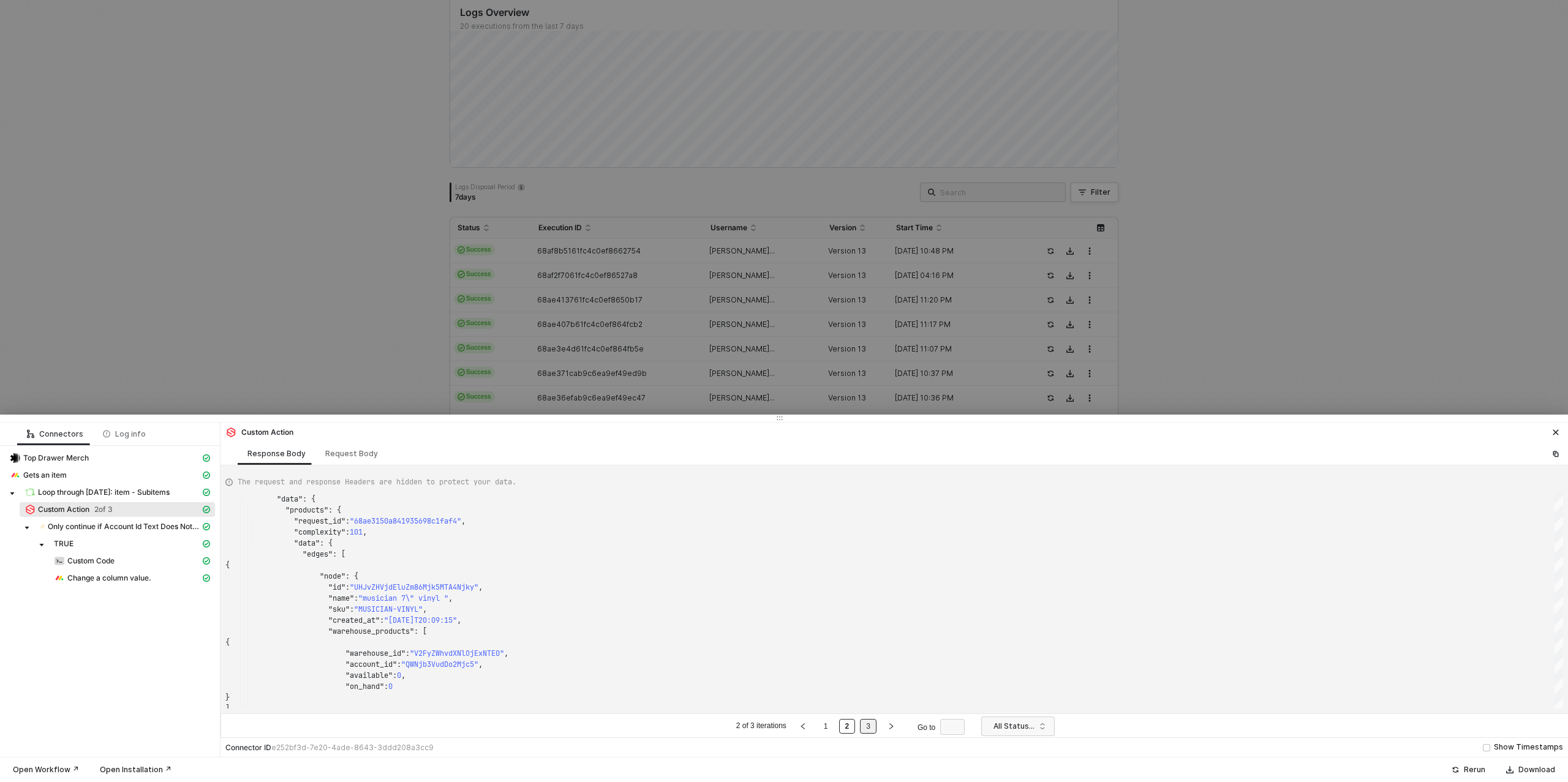
click at [871, 731] on link "3" at bounding box center [868, 726] width 12 height 13
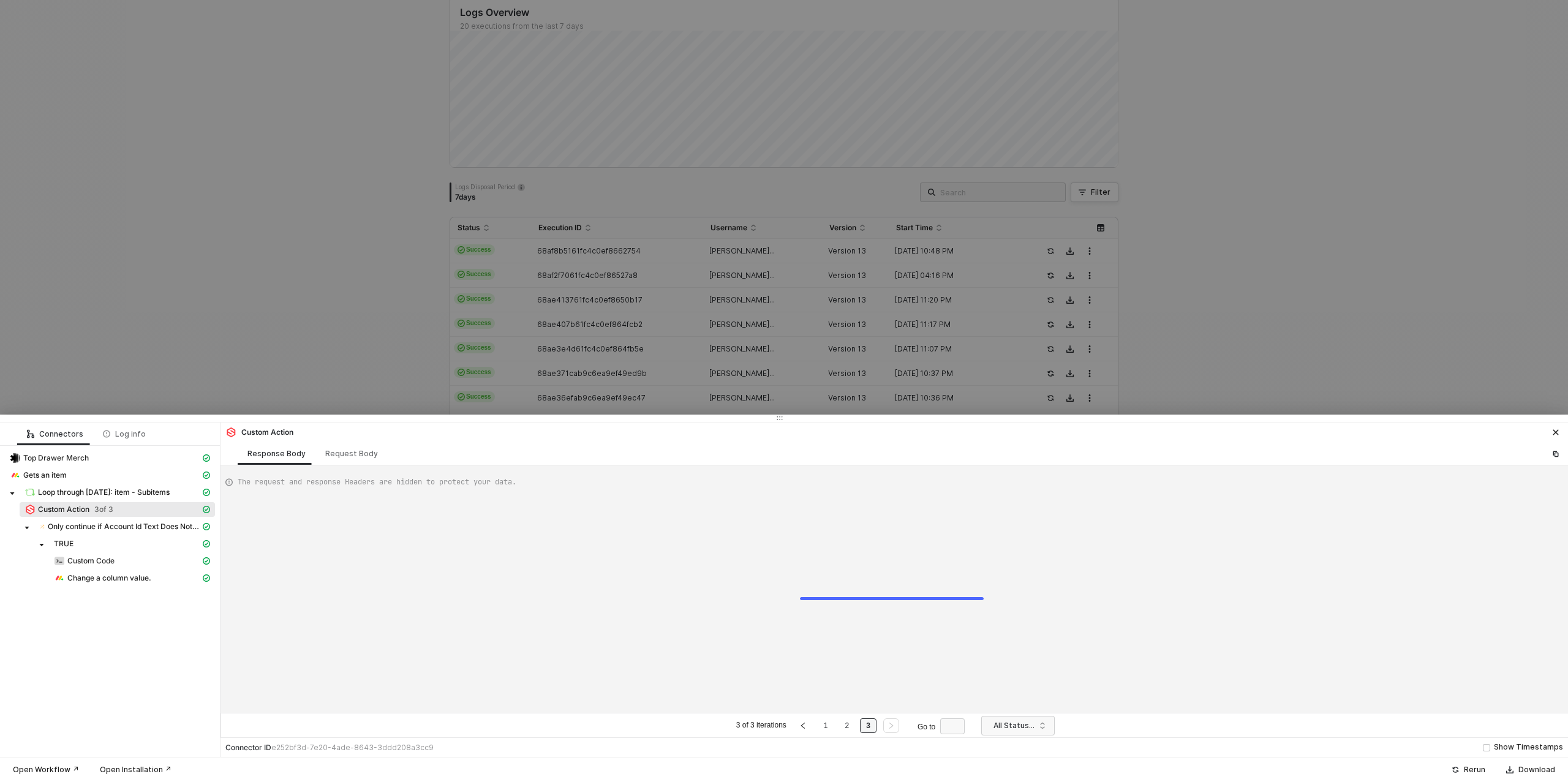
type textarea "{ "data": { "0": [ { "json": { "data": { "data": { "products": { "request_id": …"
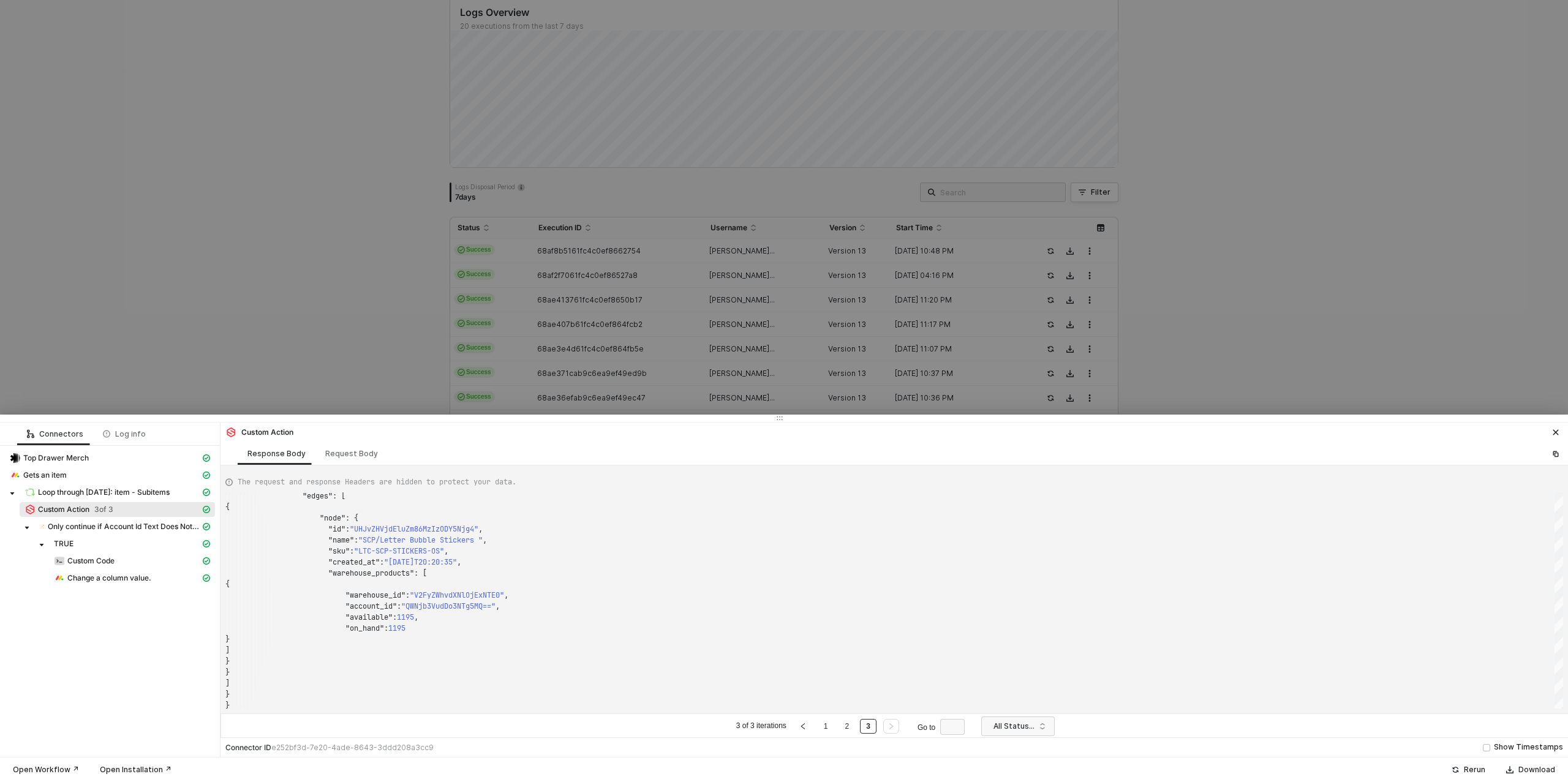
click at [307, 374] on div at bounding box center [784, 391] width 1568 height 782
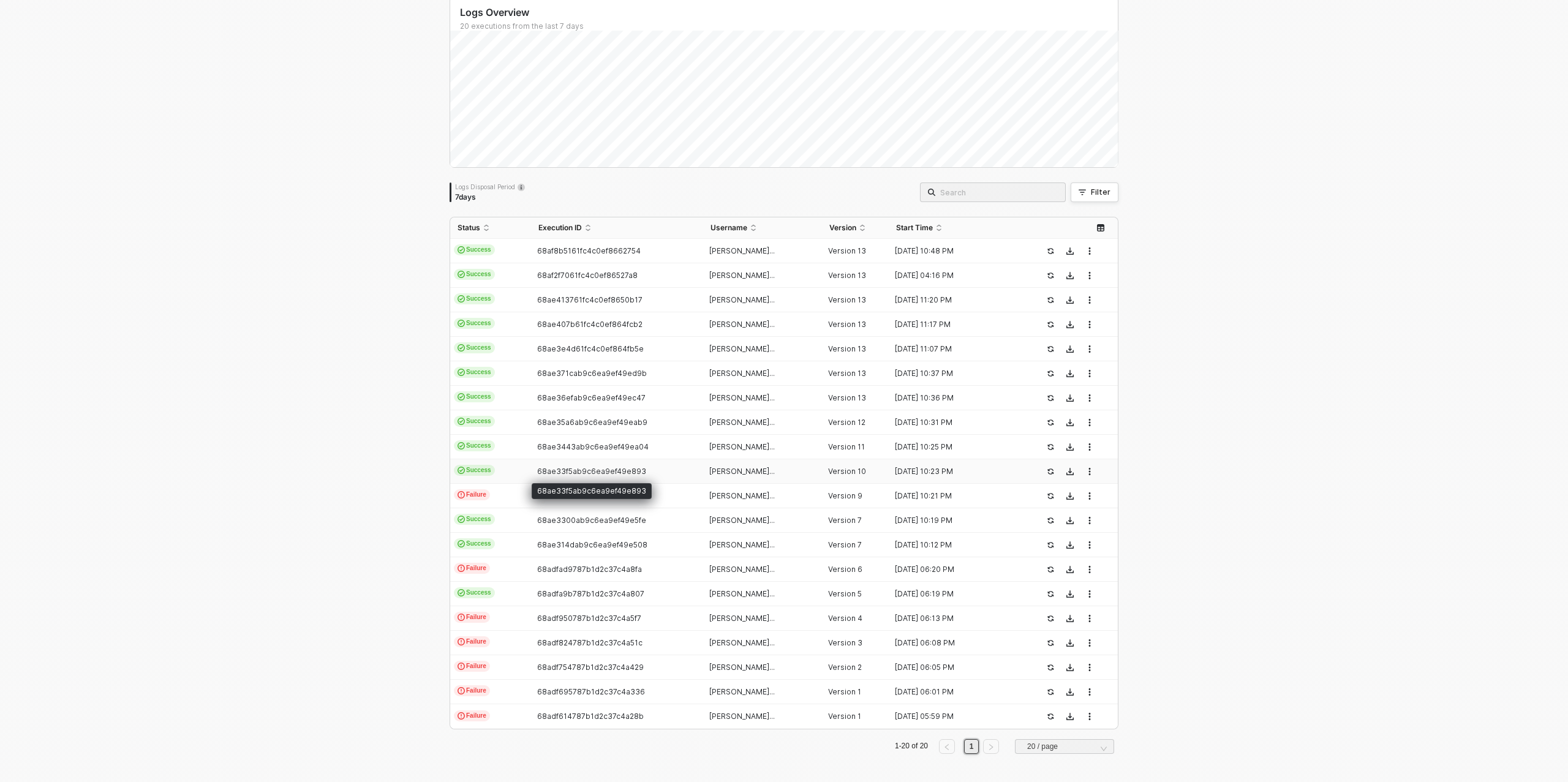
click at [574, 468] on span "68ae33f5ab9c6ea9ef49e893" at bounding box center [592, 471] width 109 height 9
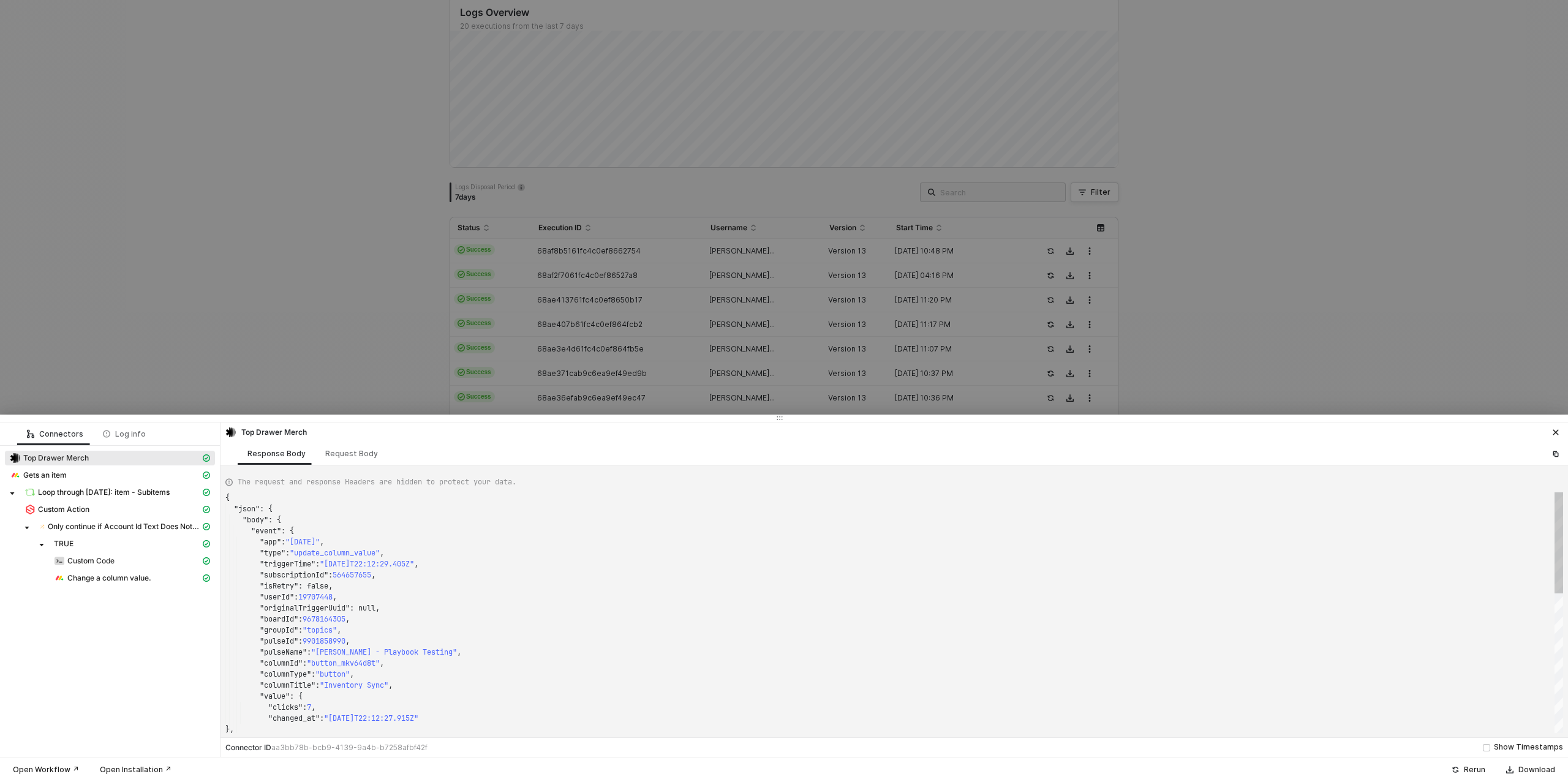
type textarea "{ "json": { "body": { "event": { "app": "monday", "type": "update_column_value"…"
click at [108, 541] on span "Only continue if Account Id Text Does Not Contain - Case Insensitive QWNjb3VudD…" at bounding box center [131, 544] width 138 height 10
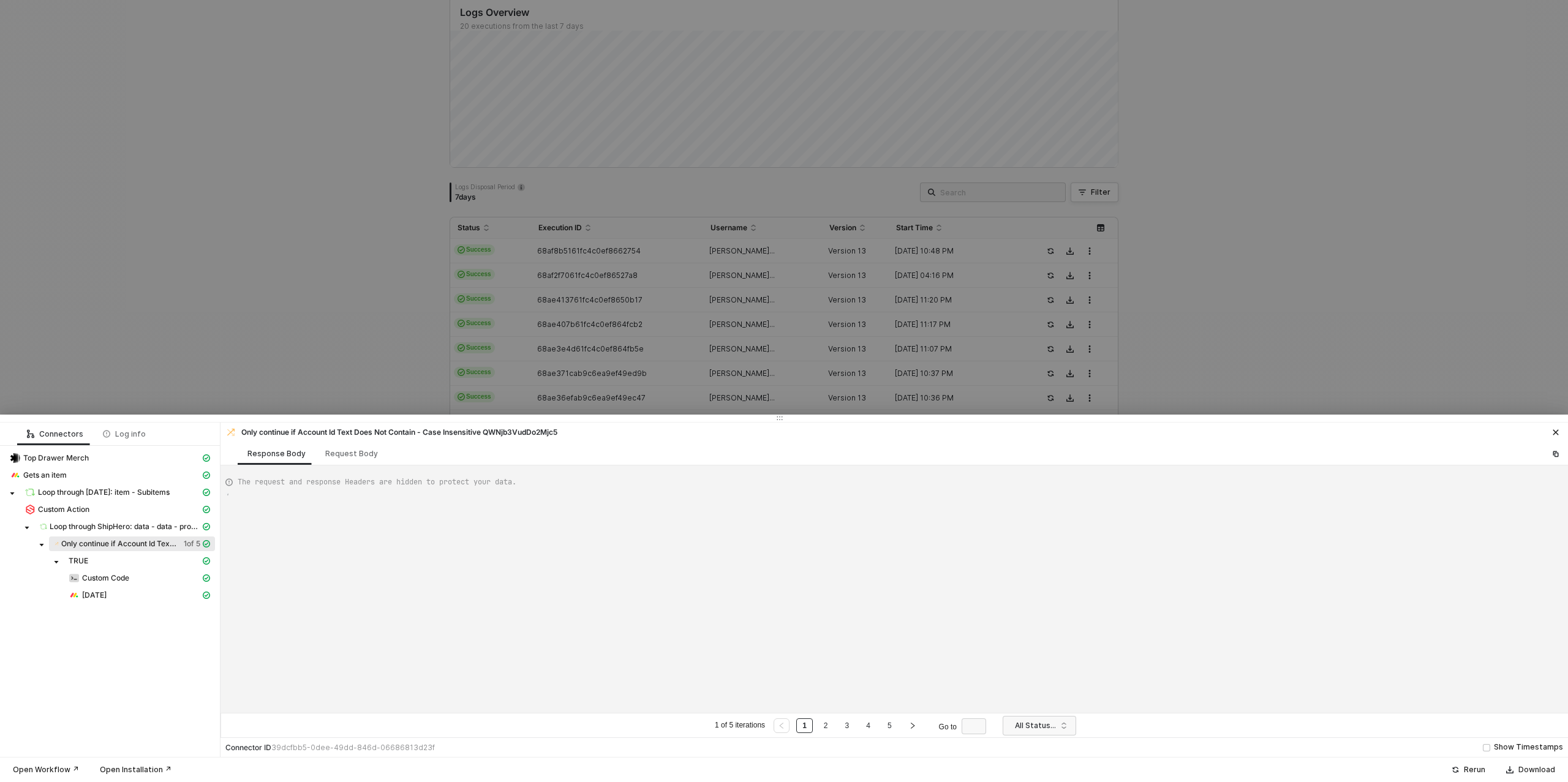
type textarea "{ "resulting_path": "TRUE" }"
click at [111, 519] on span "Loop through ShipHero: data - data - products - data - Edges" at bounding box center [124, 527] width 181 height 15
type textarea "{ "data": [ [ [ { "json": { "data": { "data": { "products": { "request_id": "68…"
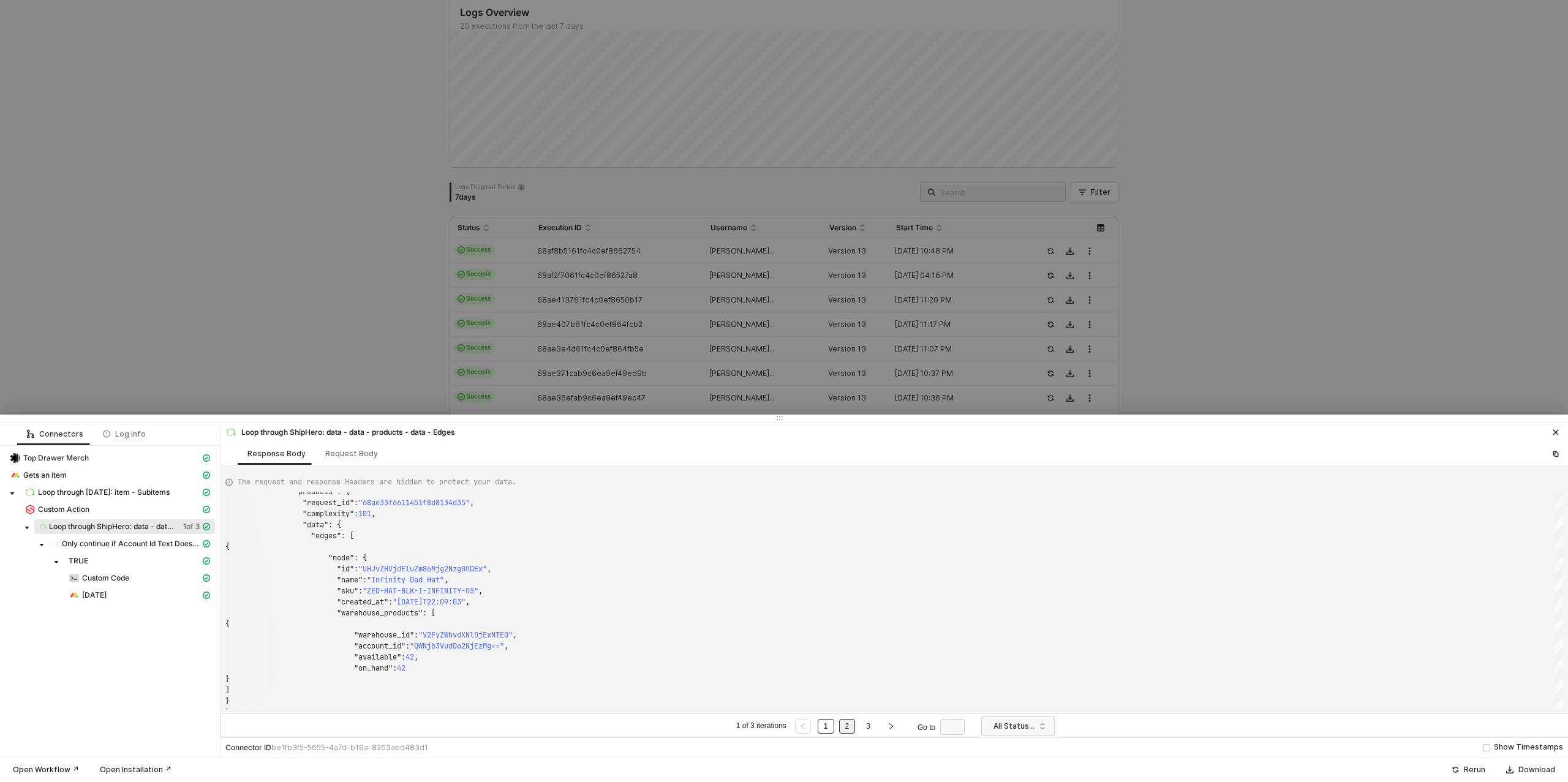
click at [852, 730] on link "2" at bounding box center [847, 726] width 12 height 13
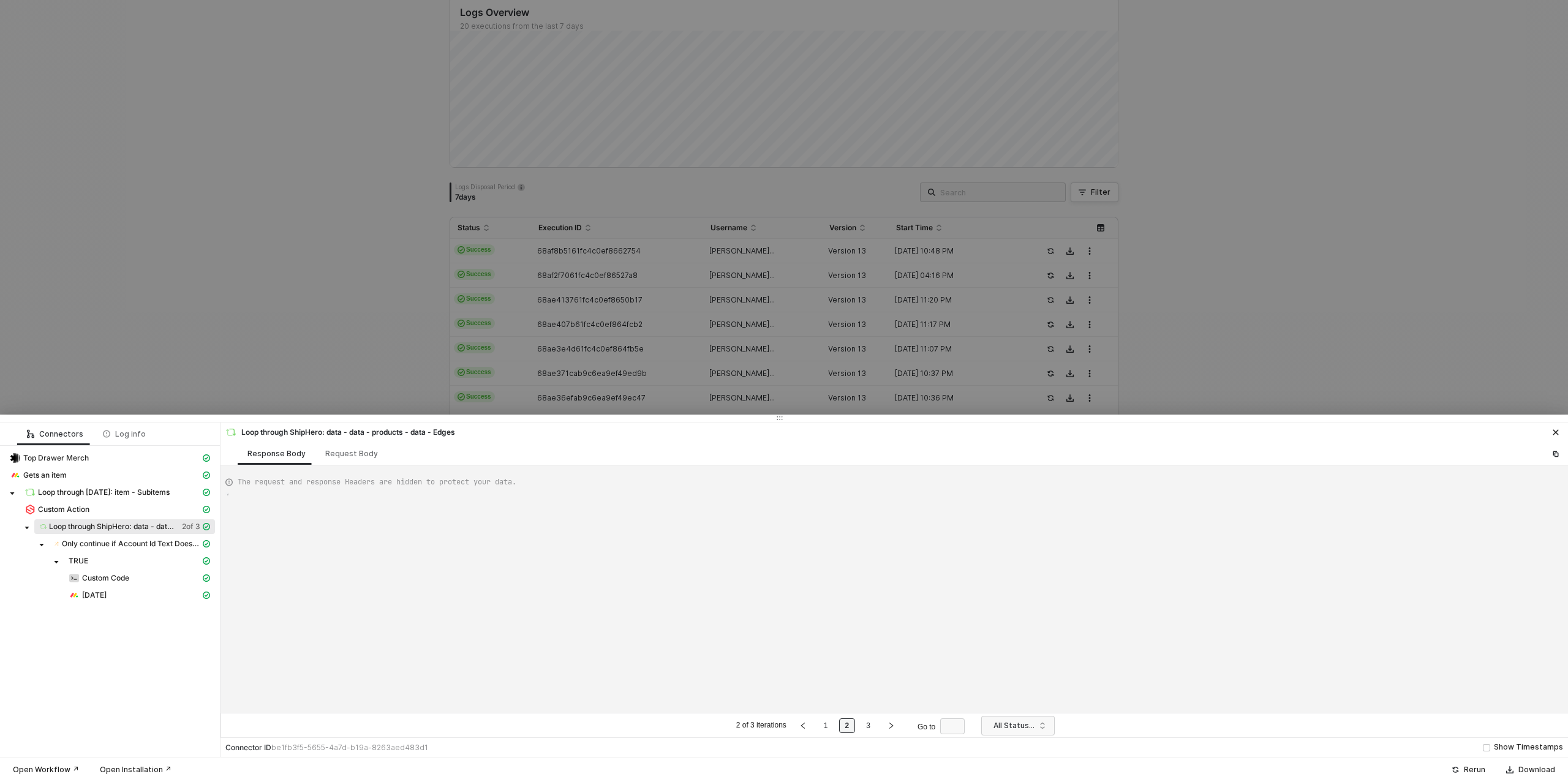
type textarea "{ "data": [ [ [ { "json": { "data": { "data": { "products": { "request_id": "68…"
click at [174, 212] on div at bounding box center [784, 391] width 1568 height 782
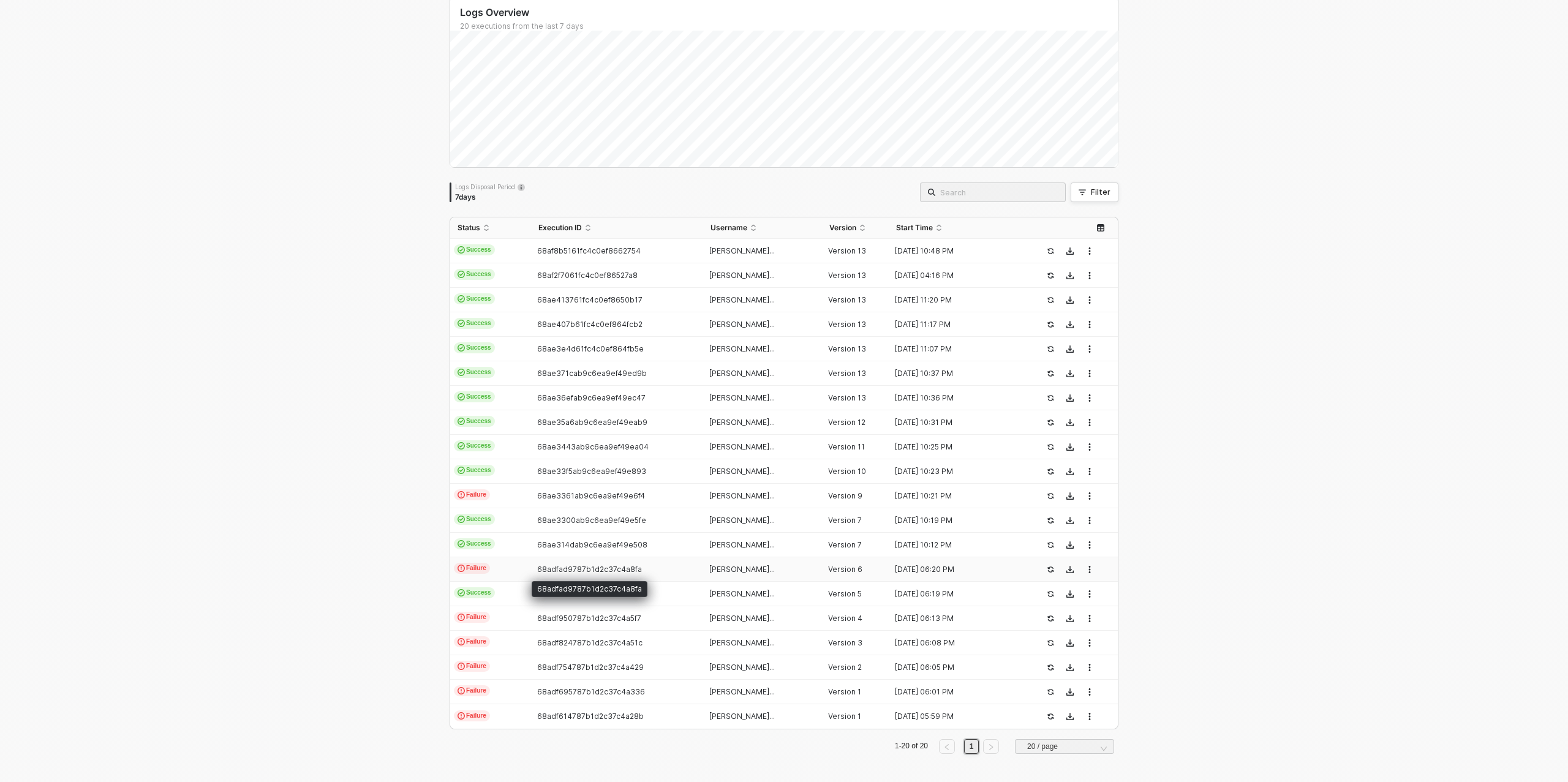
click at [582, 569] on span "68adfad9787b1d2c37c4a8fa" at bounding box center [590, 569] width 105 height 9
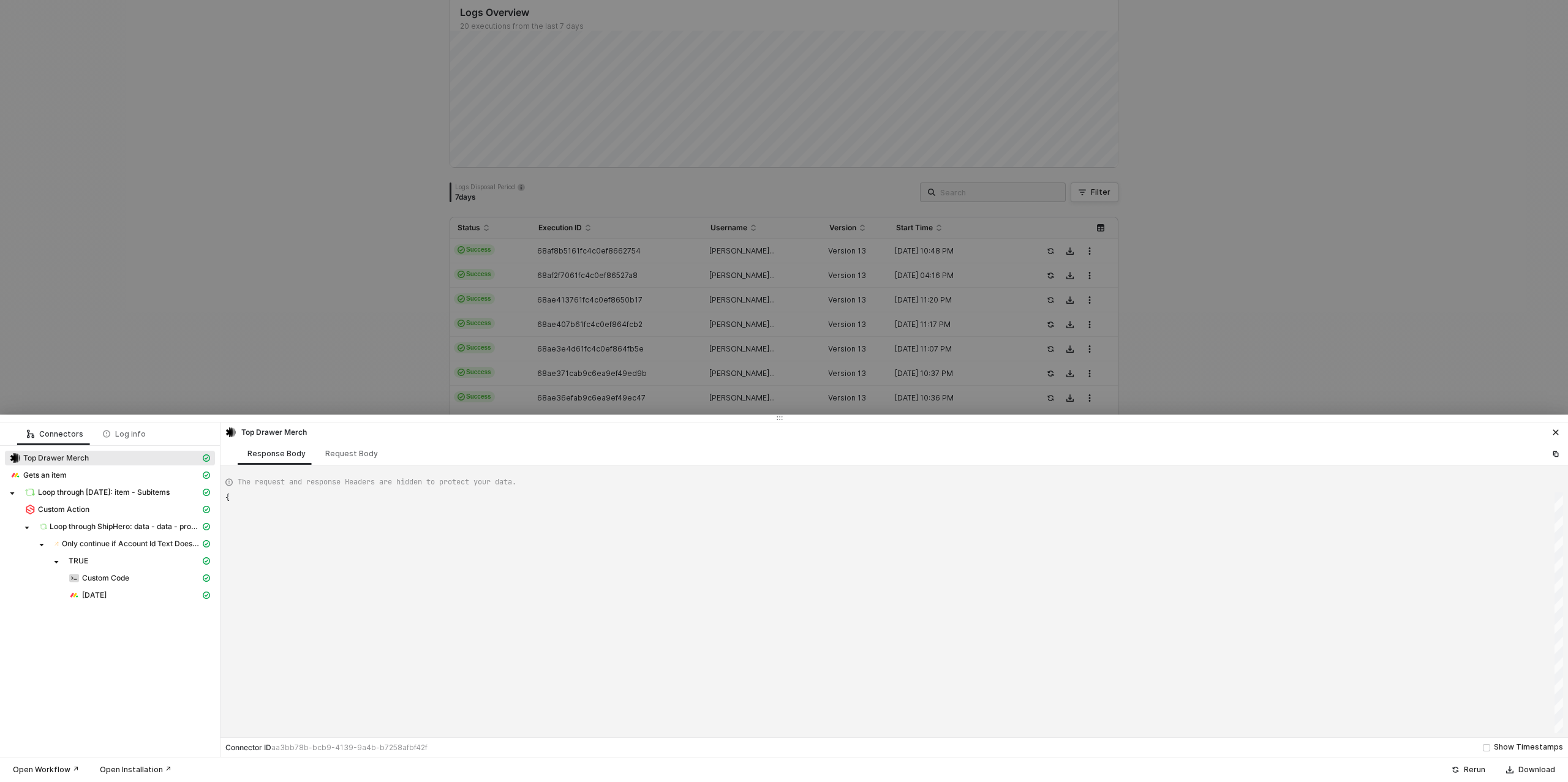
type textarea "{ "json": { "body": { "event": { "app": "monday", "type": "update_column_value"…"
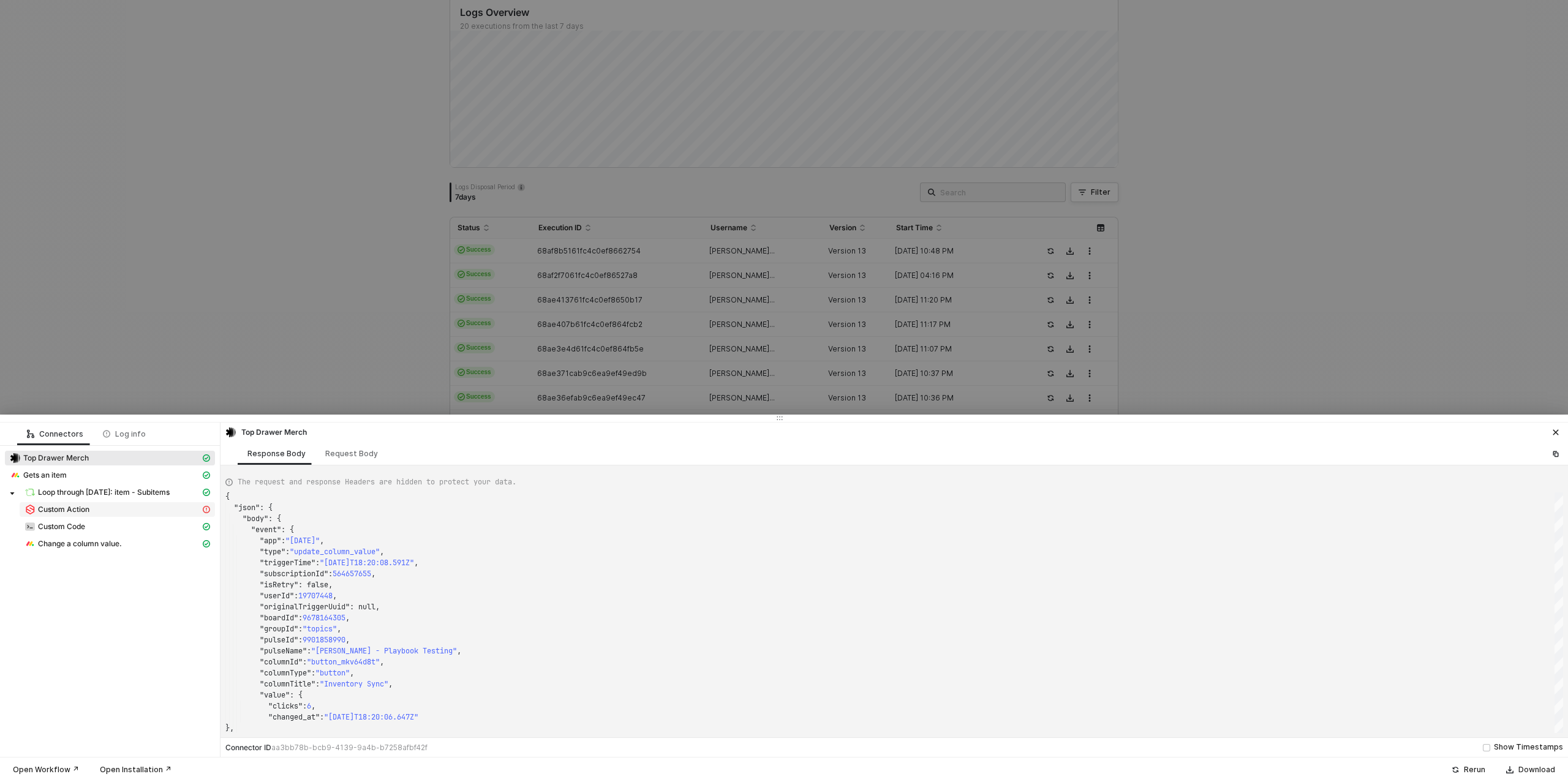
click at [77, 512] on span "Custom Action" at bounding box center [64, 510] width 52 height 10
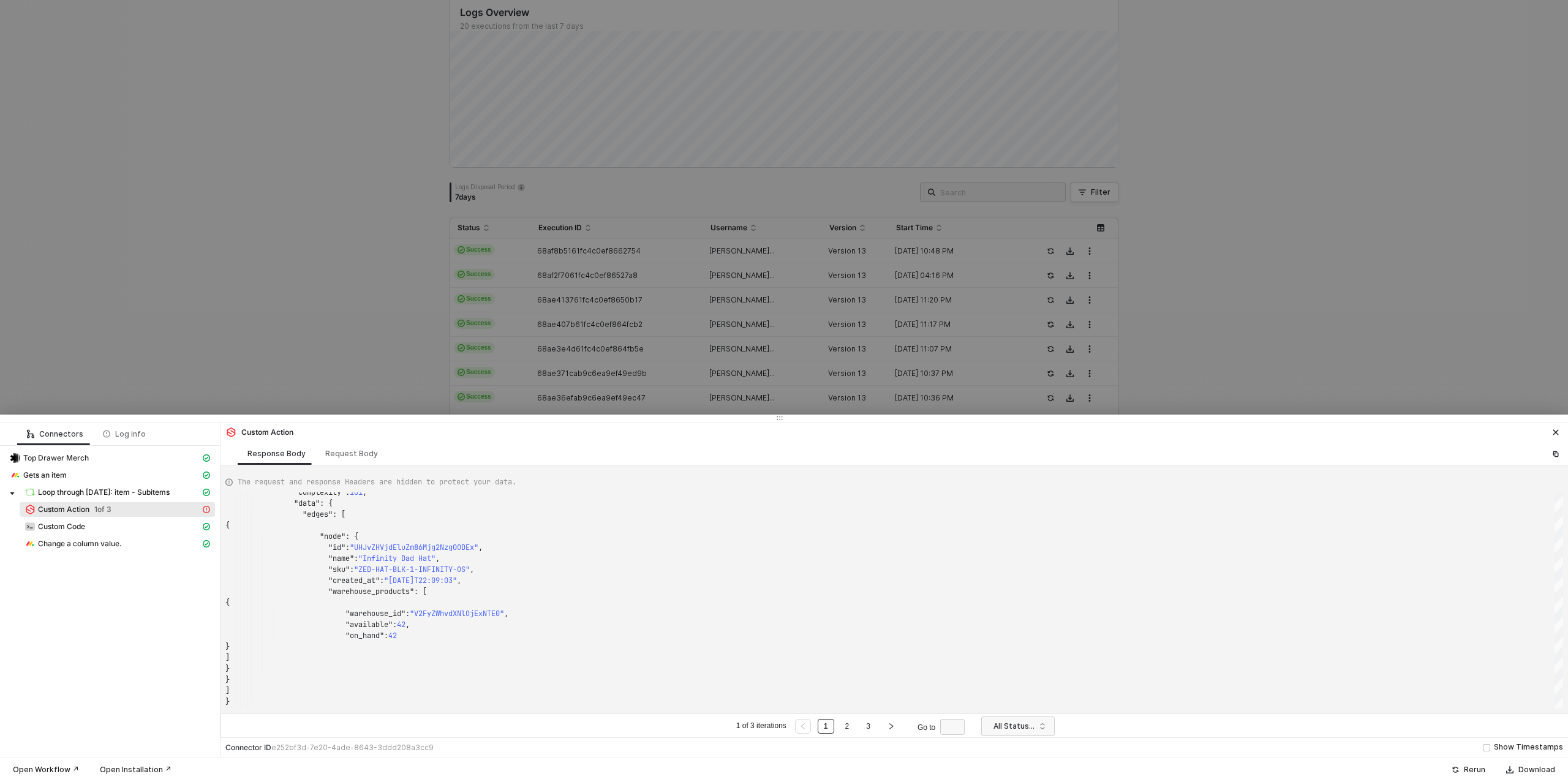
click at [151, 298] on div at bounding box center [784, 391] width 1568 height 782
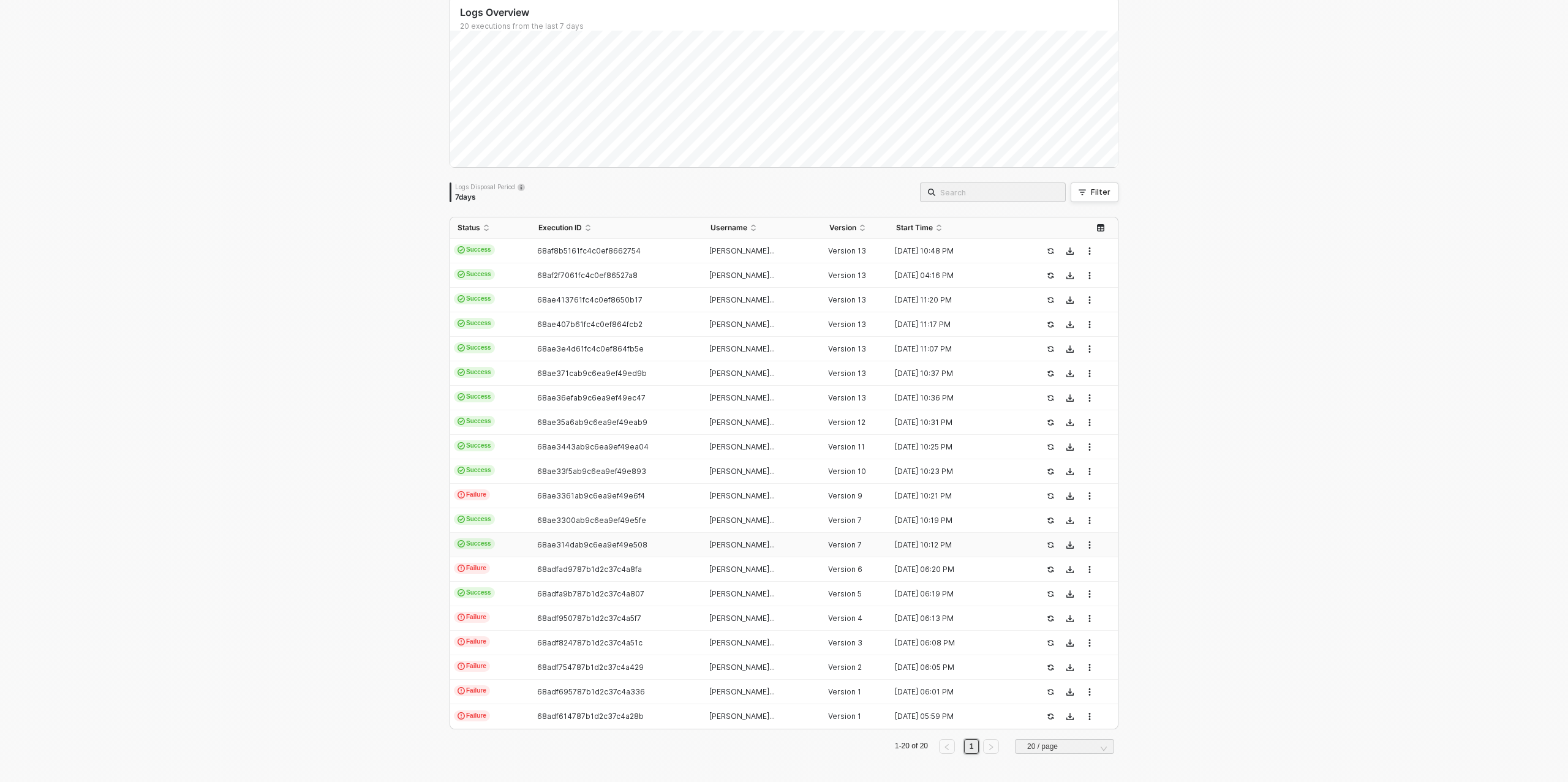
click at [535, 541] on div "68ae314dab9c6ea9ef49e508" at bounding box center [612, 545] width 161 height 10
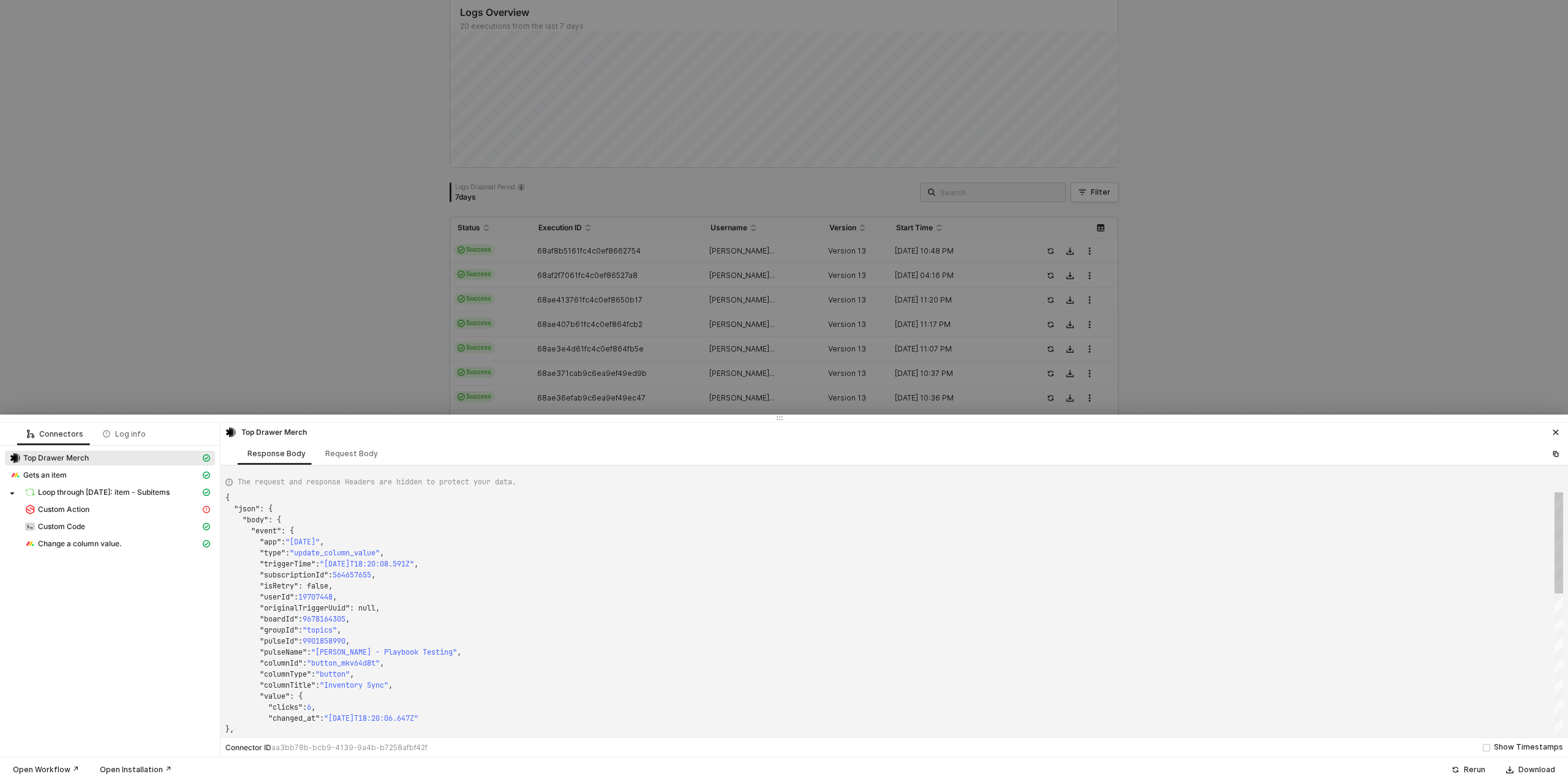
type textarea "{ "json": { "body": { "event": { "app": "monday", "type": "update_column_value"…"
click at [94, 527] on span "Only continue if Account Id Text Does Not Contain - Case Insensitive QWNjb3VudD…" at bounding box center [123, 527] width 152 height 10
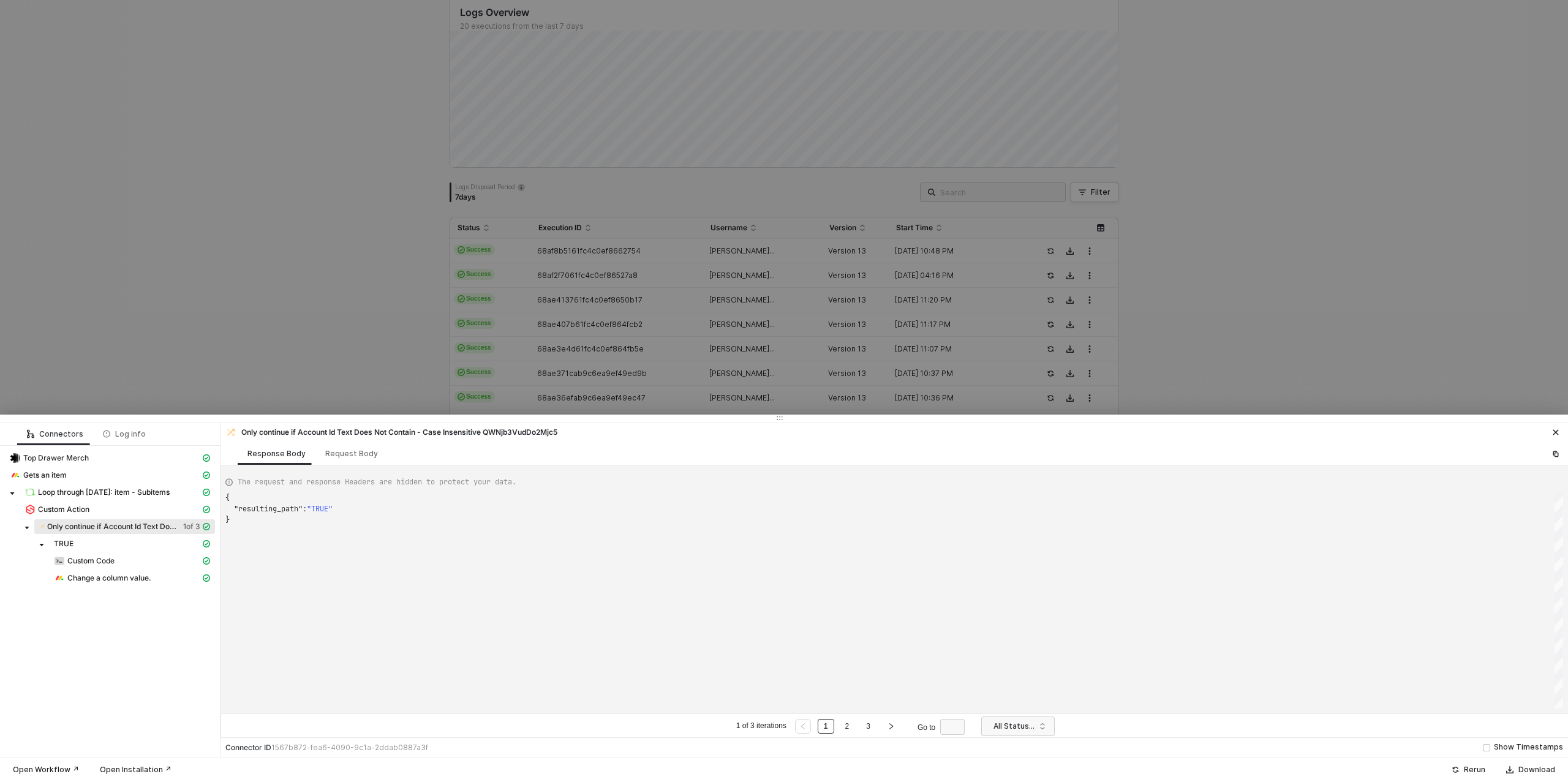
scroll to position [22, 0]
click at [74, 511] on span "Custom Action" at bounding box center [64, 510] width 52 height 10
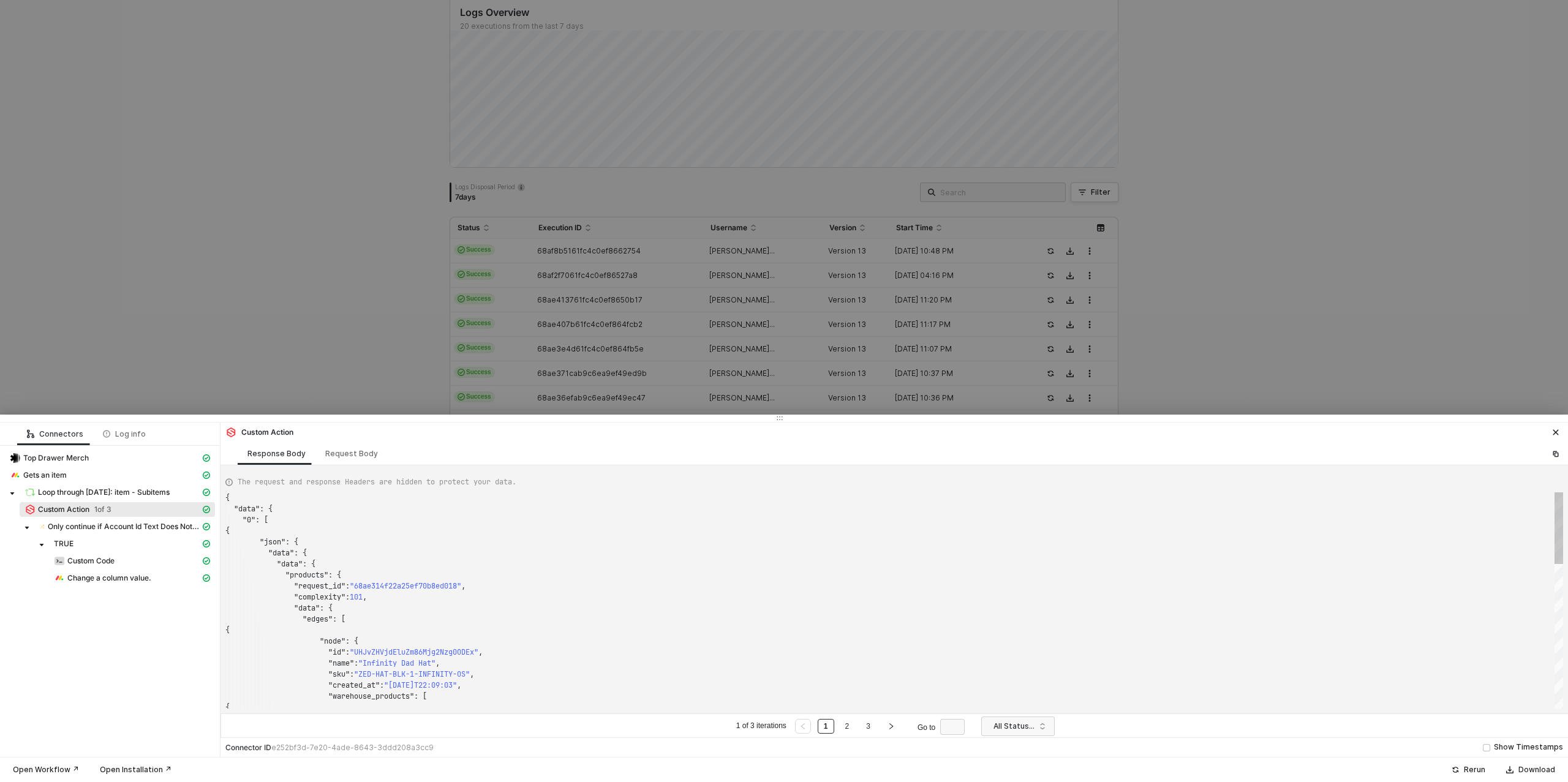
scroll to position [110, 0]
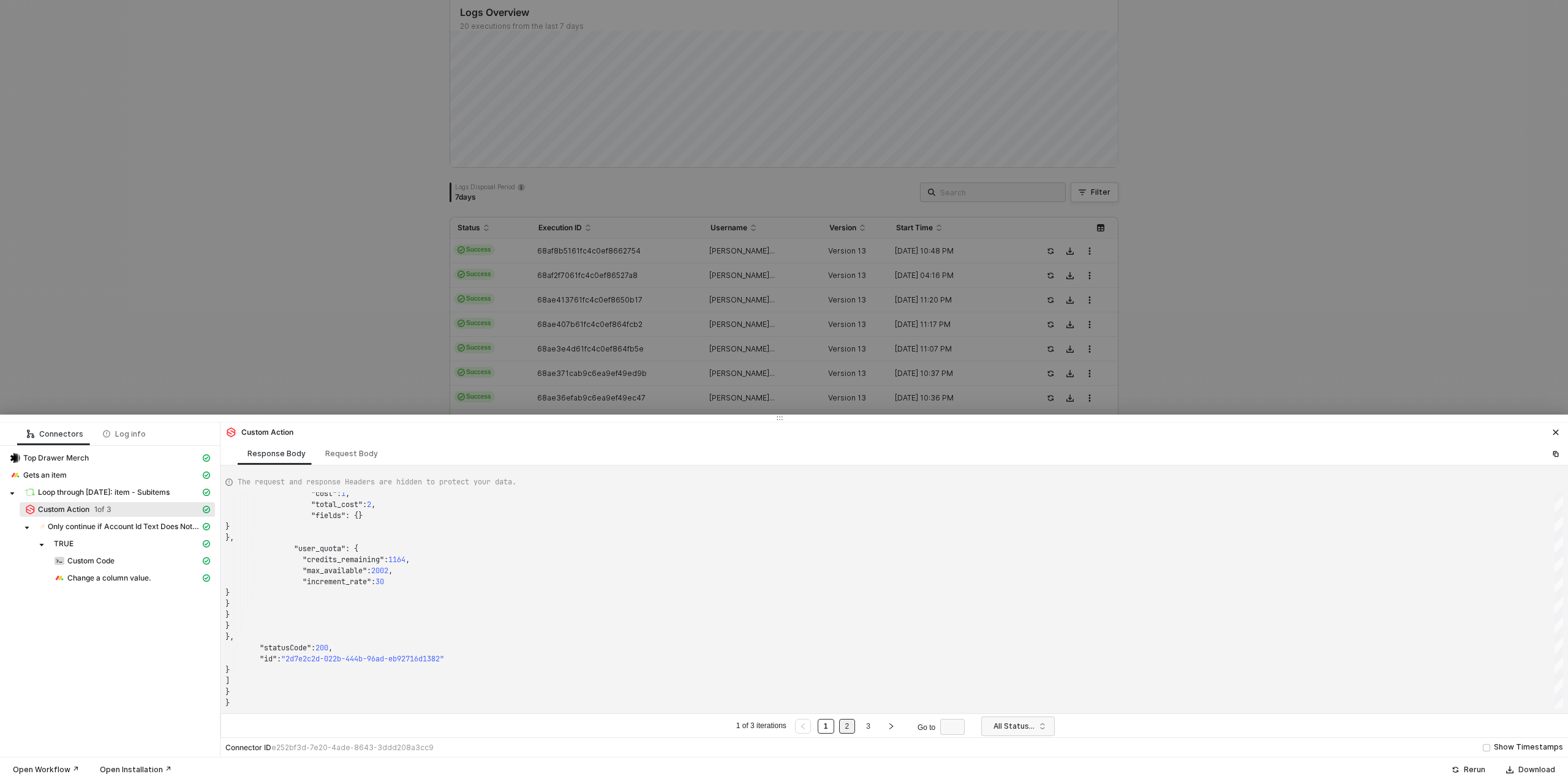
click at [848, 728] on link "2" at bounding box center [847, 726] width 12 height 13
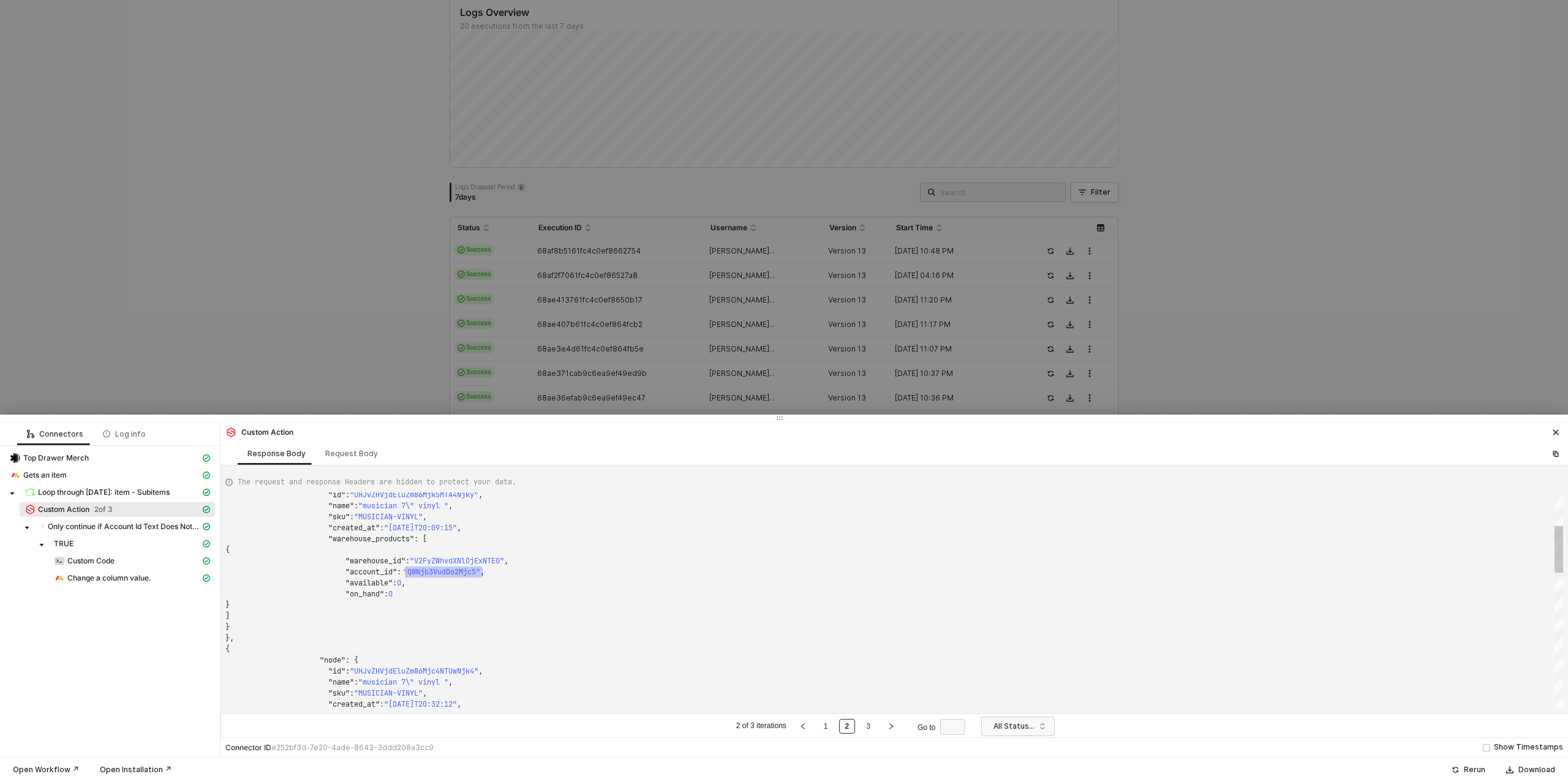
scroll to position [11, 190]
drag, startPoint x: 485, startPoint y: 574, endPoint x: 414, endPoint y: 577, distance: 71.1
drag, startPoint x: 484, startPoint y: 574, endPoint x: 442, endPoint y: 584, distance: 43.2
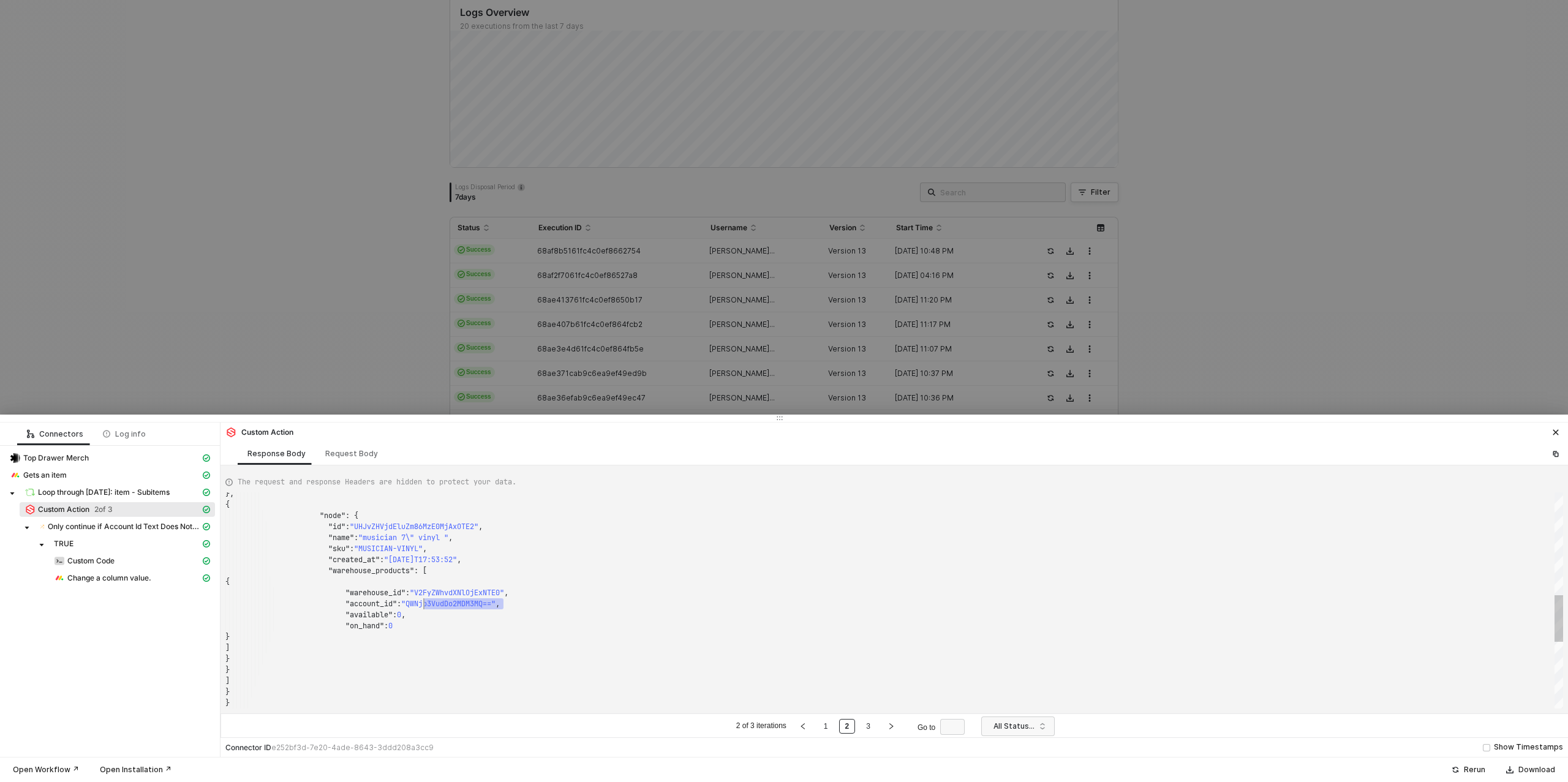
scroll to position [33, 190]
drag, startPoint x: 504, startPoint y: 604, endPoint x: 419, endPoint y: 601, distance: 85.1
type textarea ""id": "UHJvZHVjdEluZm86Mjc4NTUwNjk4", "name": "musician 7\" vinyl ", "sku": "MU…"
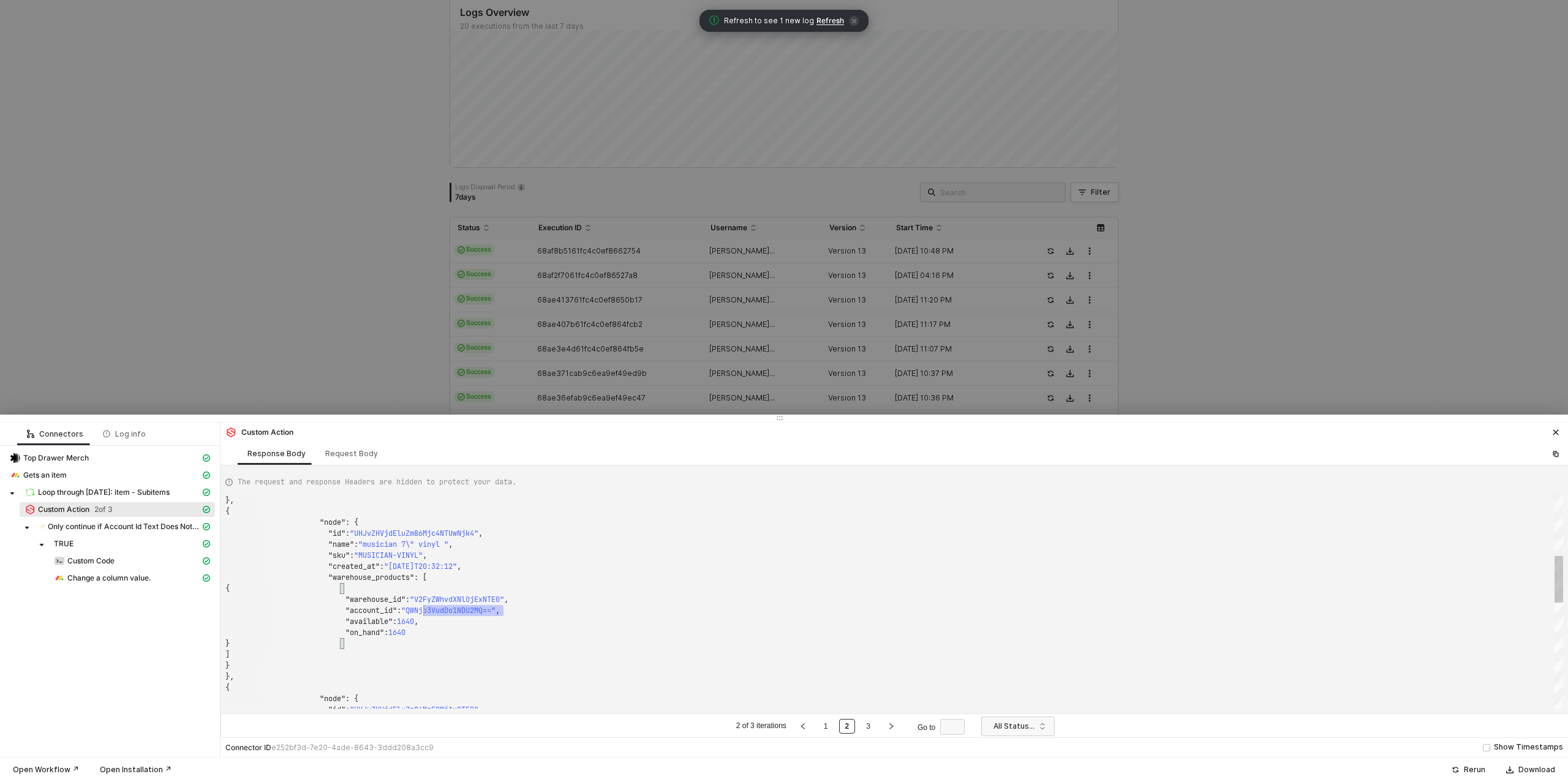
scroll to position [77, 190]
drag, startPoint x: 503, startPoint y: 612, endPoint x: 416, endPoint y: 613, distance: 87.0
click at [1192, 223] on div at bounding box center [784, 391] width 1568 height 782
